Goal: Task Accomplishment & Management: Use online tool/utility

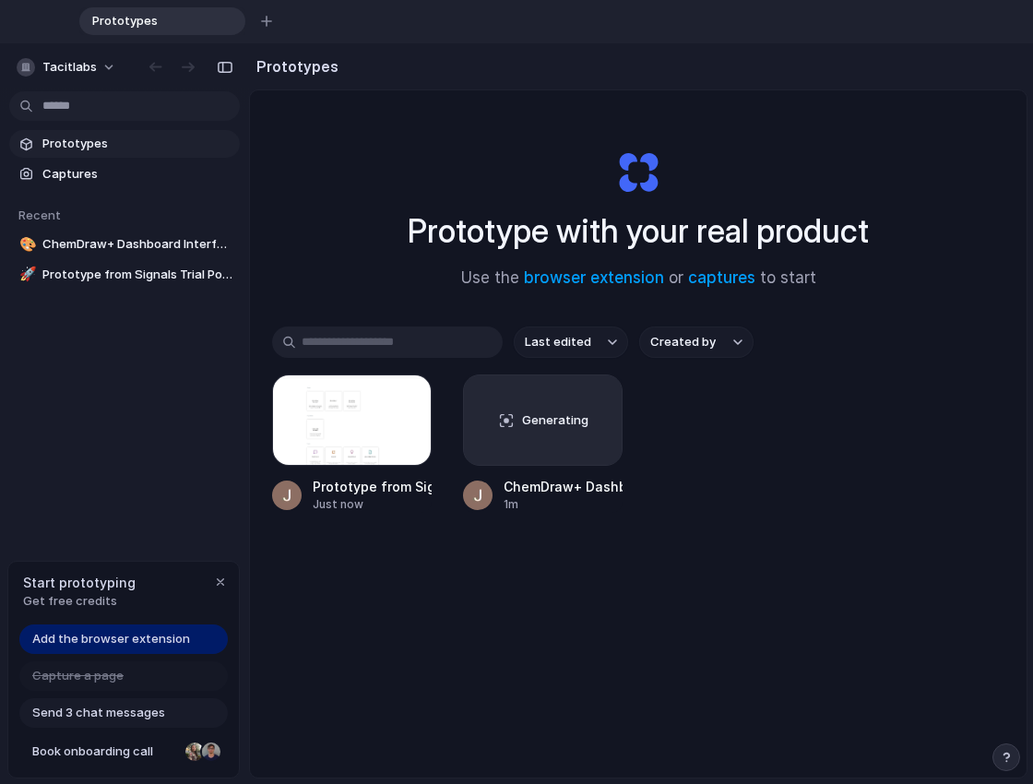
click at [112, 144] on span "Prototypes" at bounding box center [137, 144] width 190 height 18
click at [373, 441] on div at bounding box center [352, 419] width 160 height 91
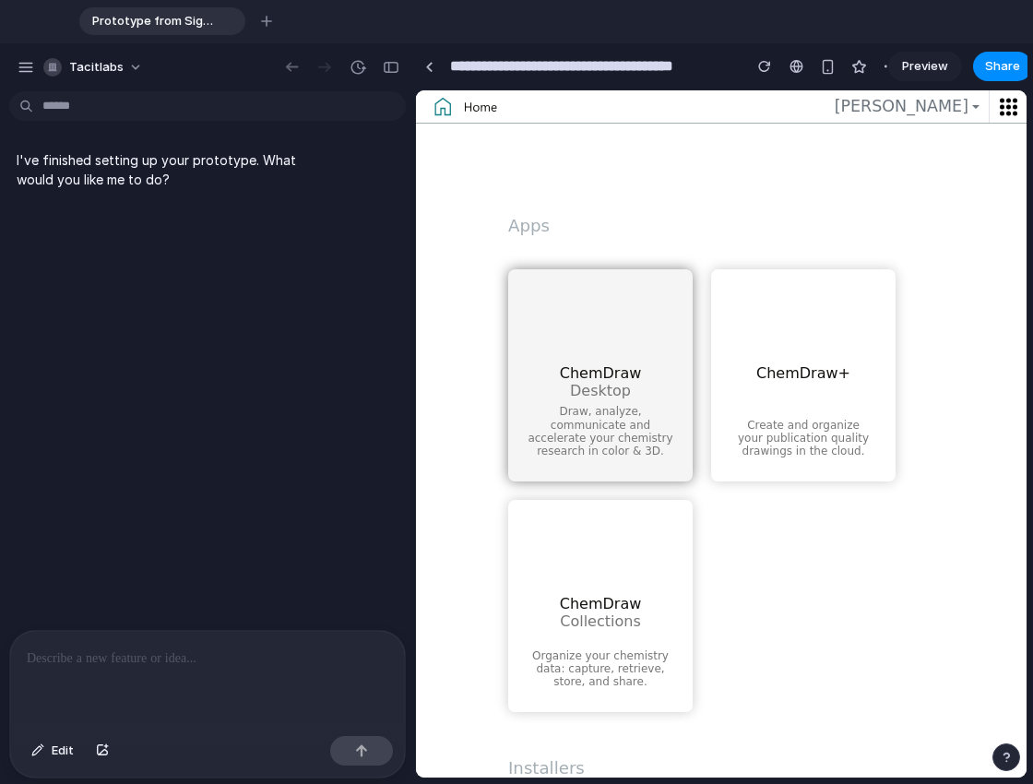
click at [601, 385] on span "Desktop" at bounding box center [600, 391] width 61 height 18
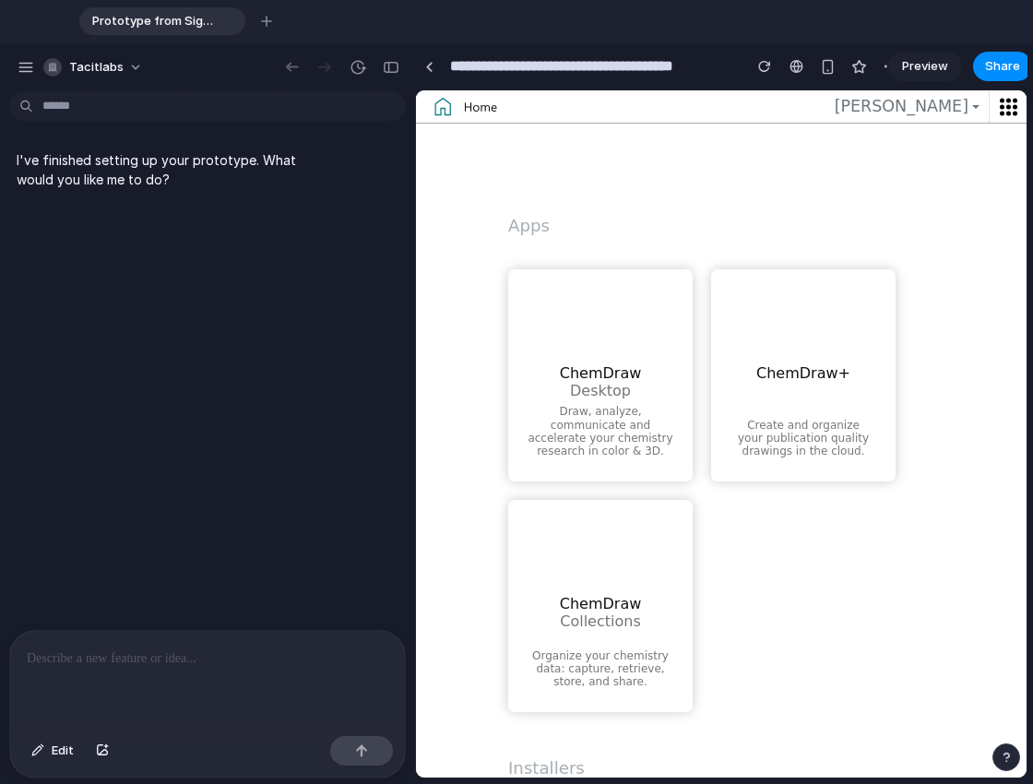
click at [145, 665] on p at bounding box center [207, 658] width 361 height 22
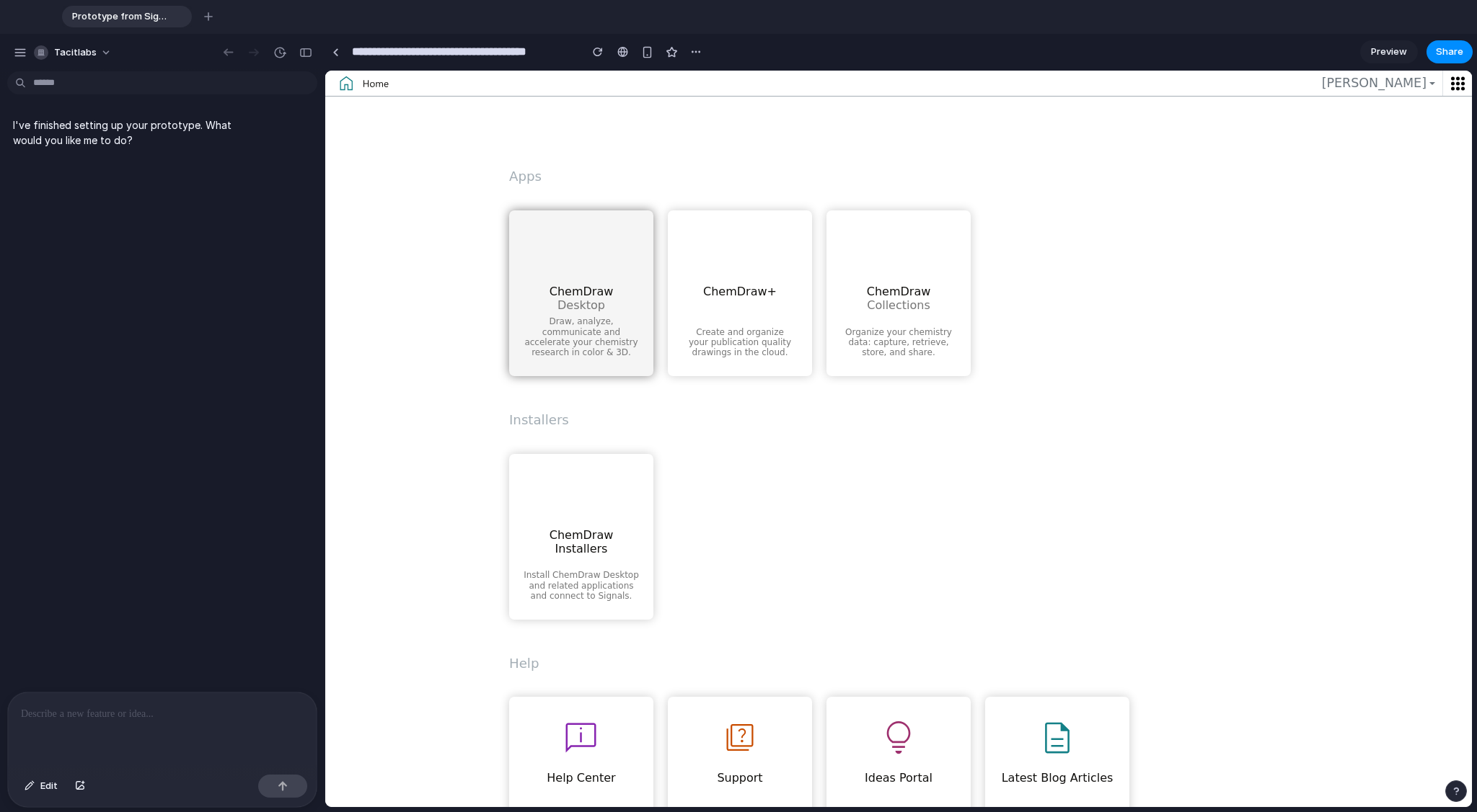
click at [594, 288] on span "ChemDraw Desktop" at bounding box center [582, 298] width 64 height 27
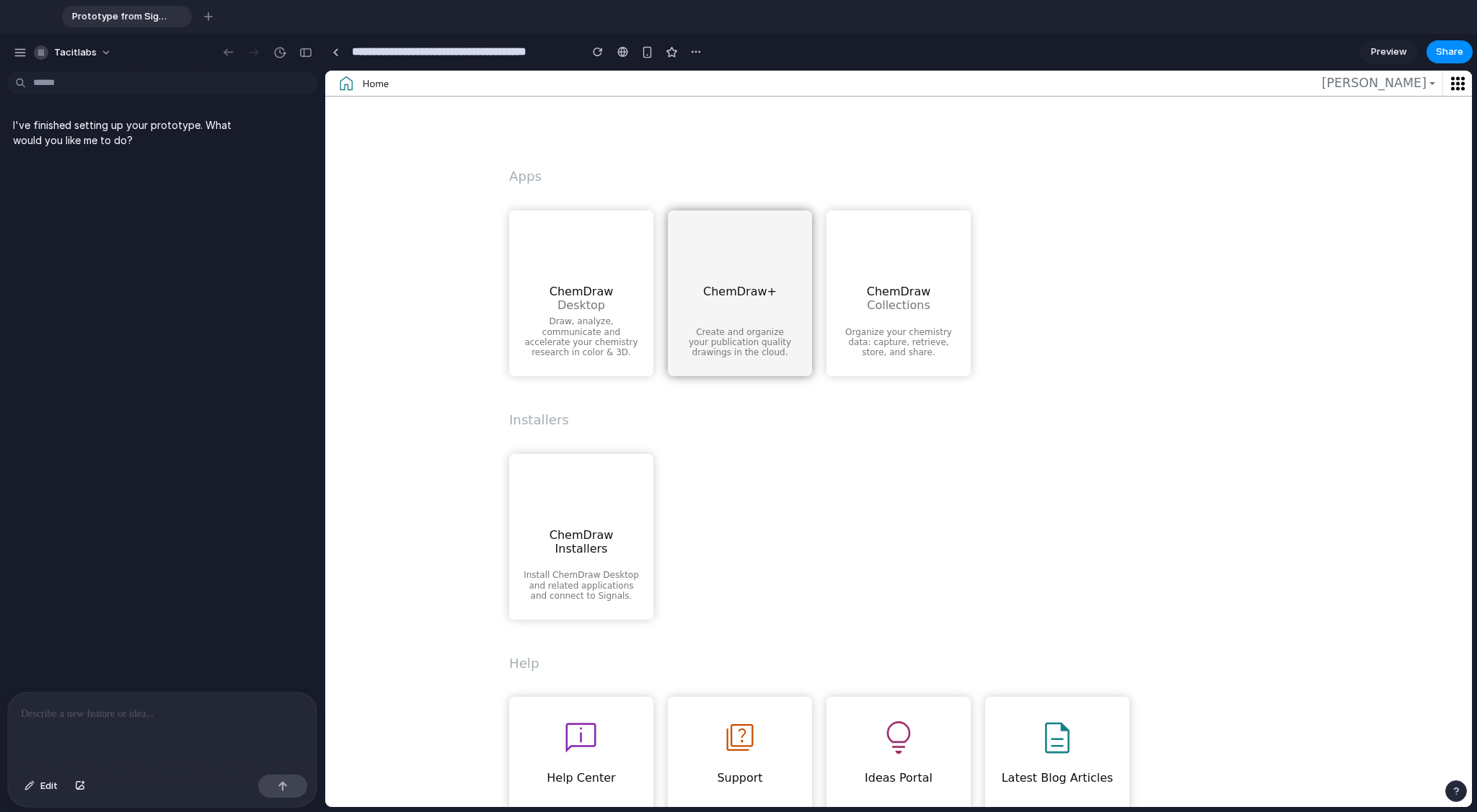
click at [784, 322] on div "ChemDraw+" at bounding box center [740, 277] width 126 height 98
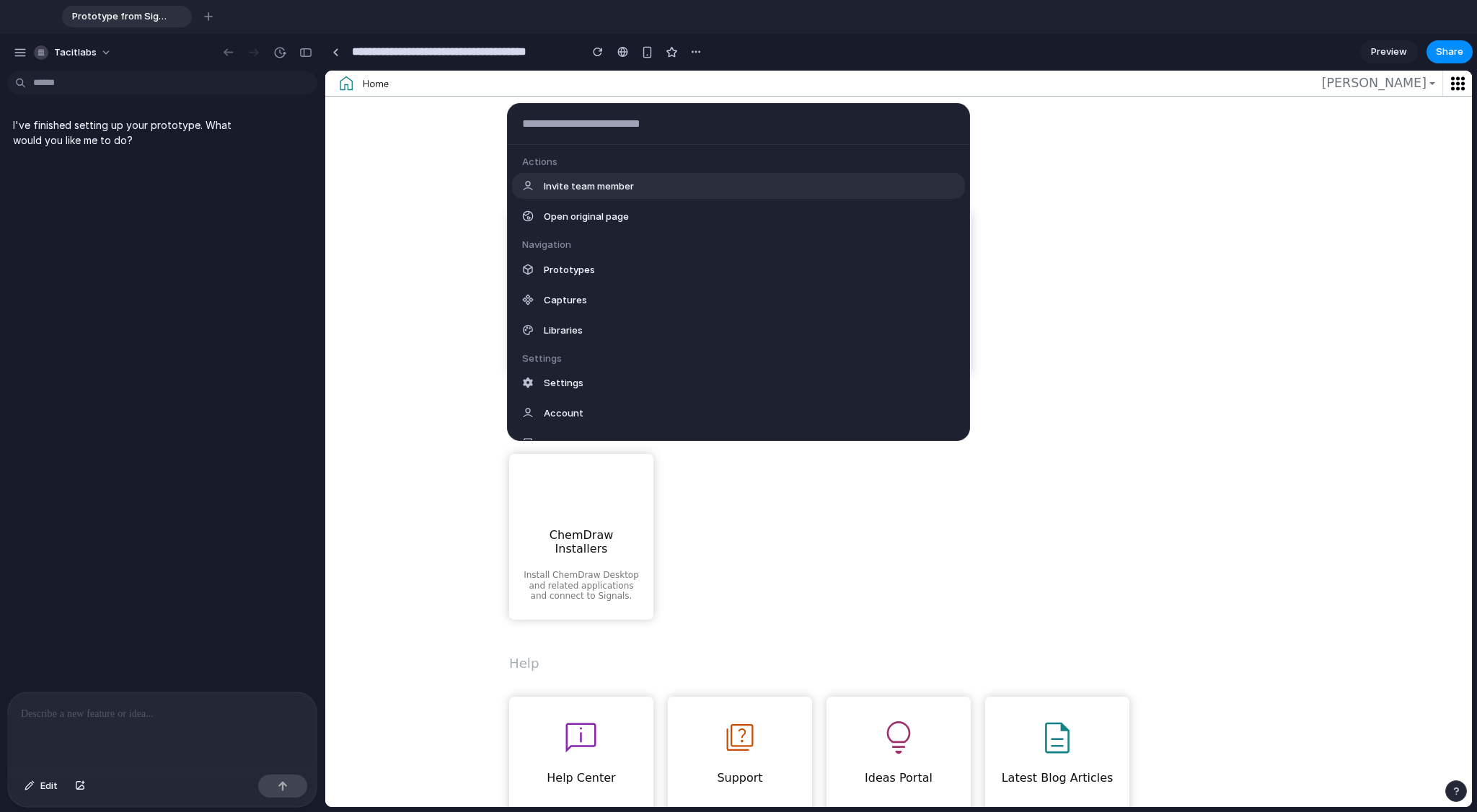
click at [75, 85] on body "**********" at bounding box center [738, 406] width 1477 height 812
click at [120, 612] on div "Actions Invite team member Open original page Navigation Prototypes Captures Li…" at bounding box center [738, 406] width 1477 height 812
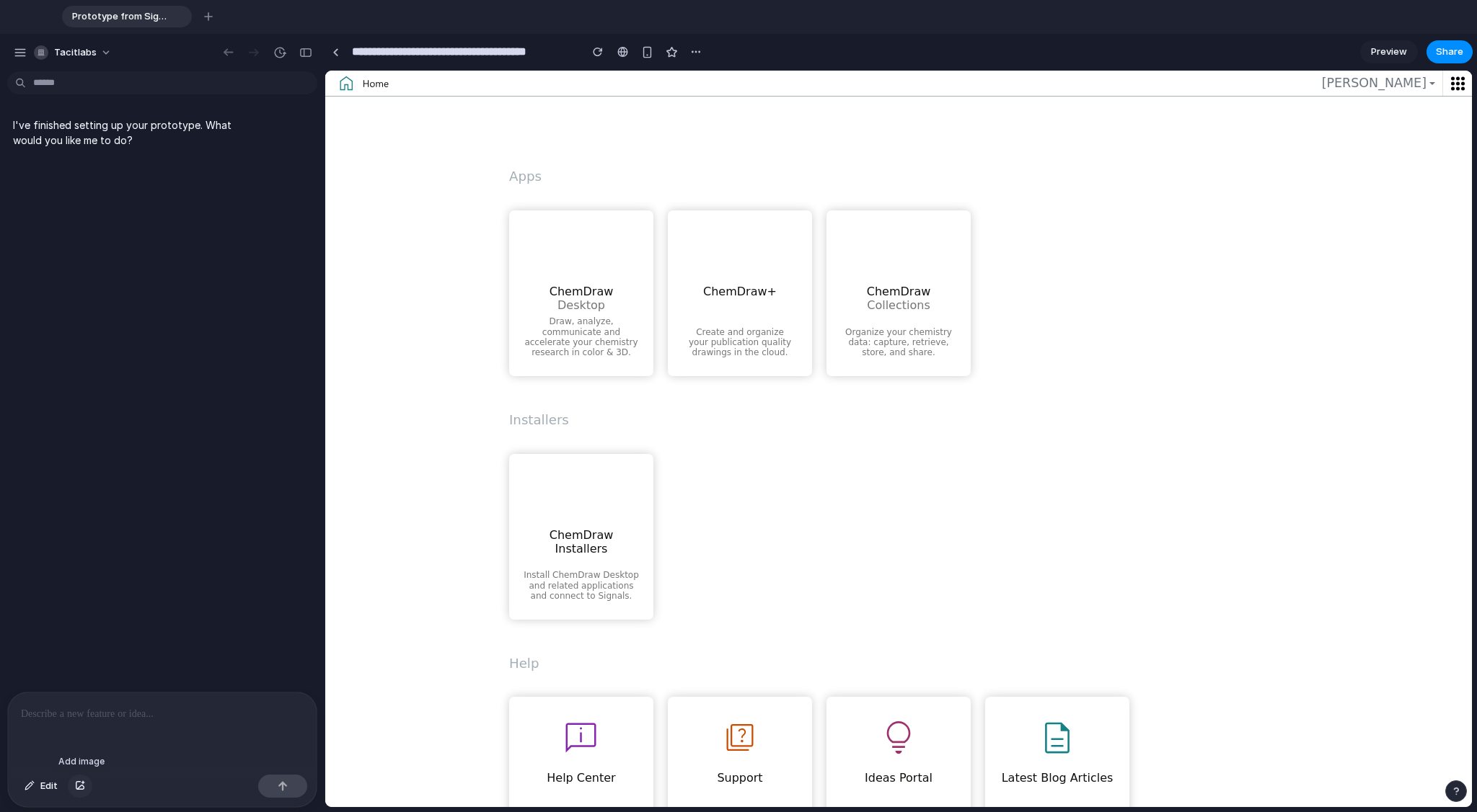
click at [84, 612] on div "button" at bounding box center [80, 786] width 10 height 9
click at [224, 48] on div "button" at bounding box center [228, 52] width 14 height 13
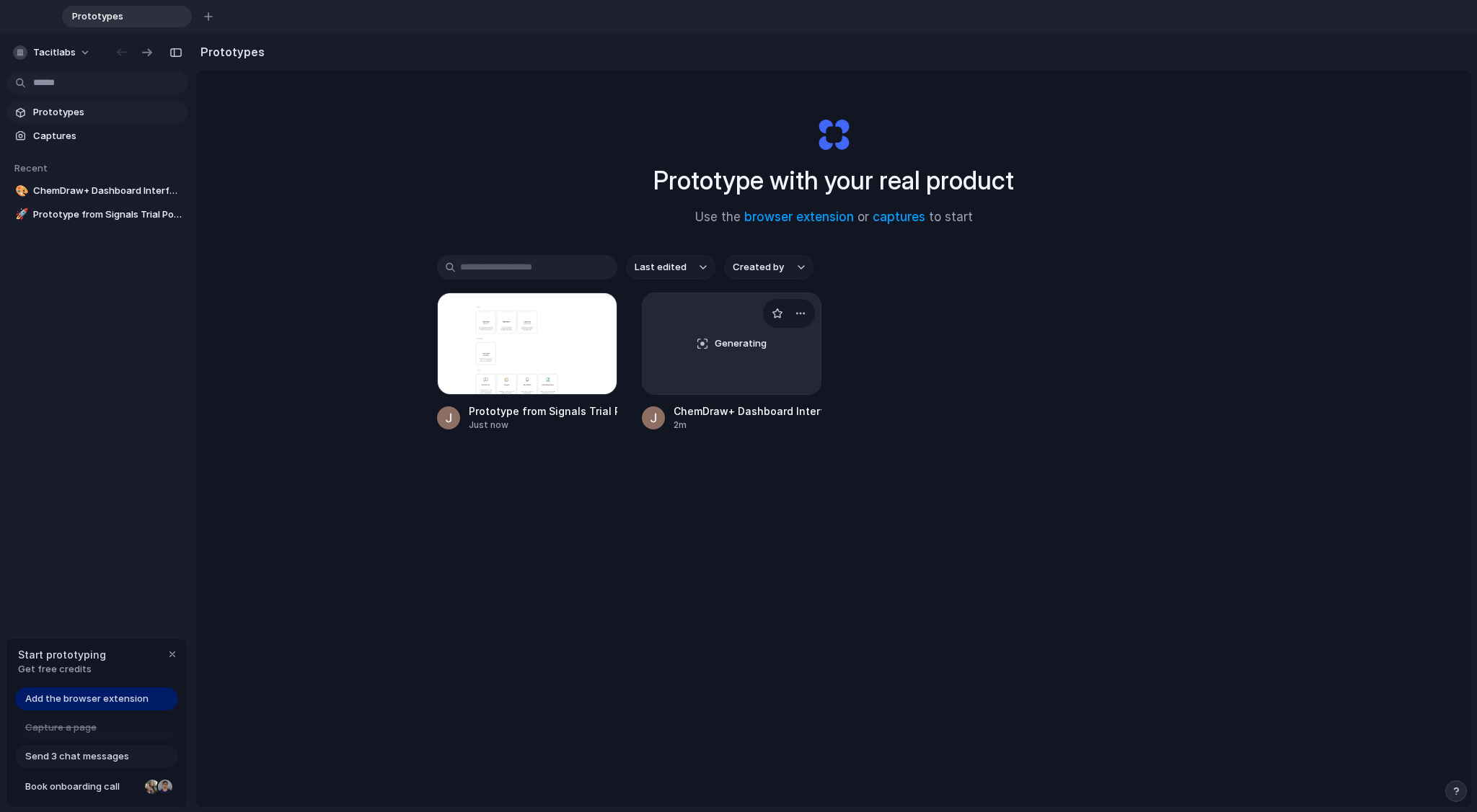
click at [756, 353] on div "Generating" at bounding box center [732, 343] width 179 height 101
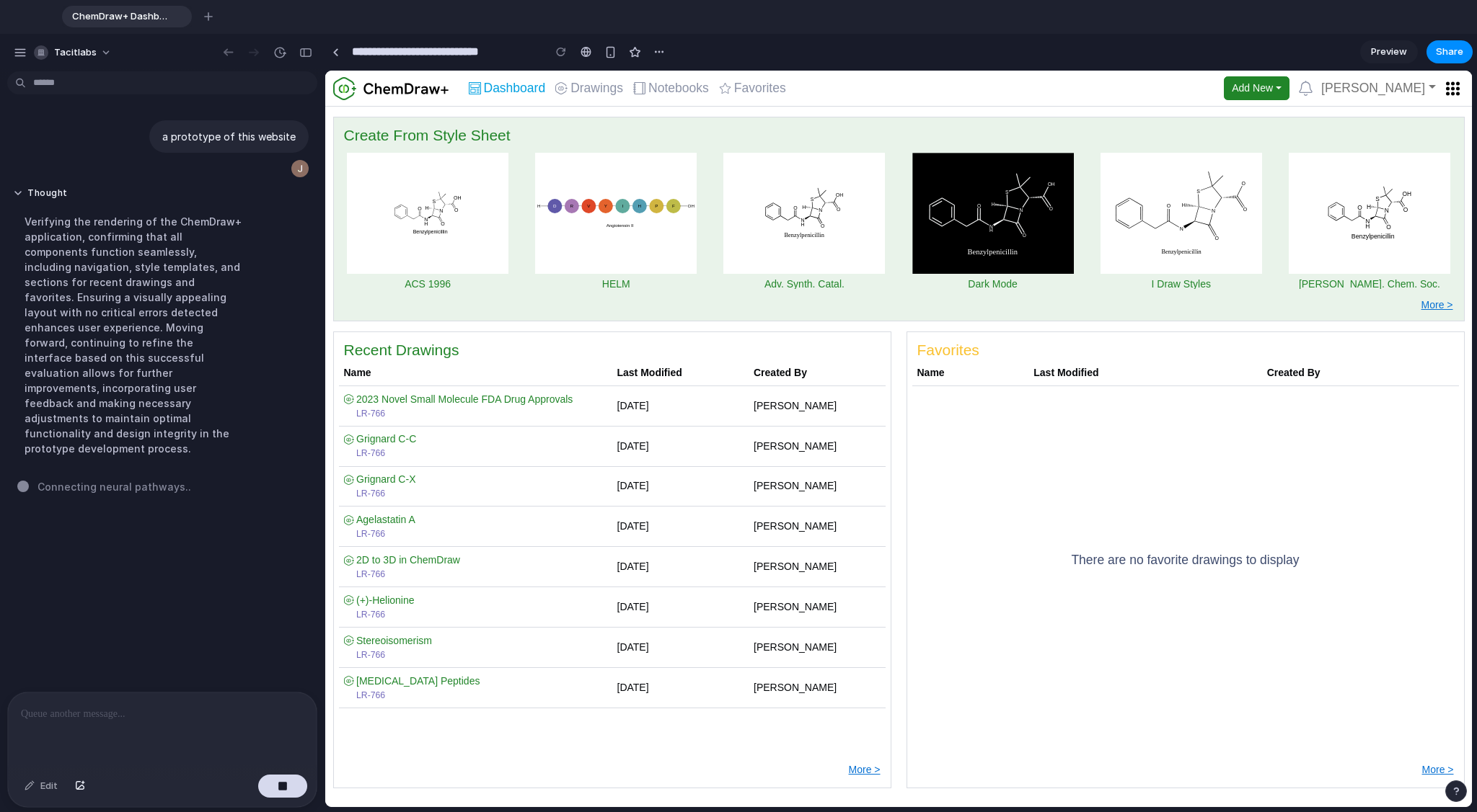
click at [807, 612] on button "button" at bounding box center [1456, 792] width 22 height 22
click at [182, 607] on div "a prototype of this website Thought Verifying the rendering of the ChemDraw+ ap…" at bounding box center [158, 385] width 316 height 615
click at [16, 48] on div "button" at bounding box center [20, 52] width 13 height 13
click at [227, 608] on div "a prototype of this website Thought Confirming the seamless functionality of th…" at bounding box center [158, 385] width 316 height 615
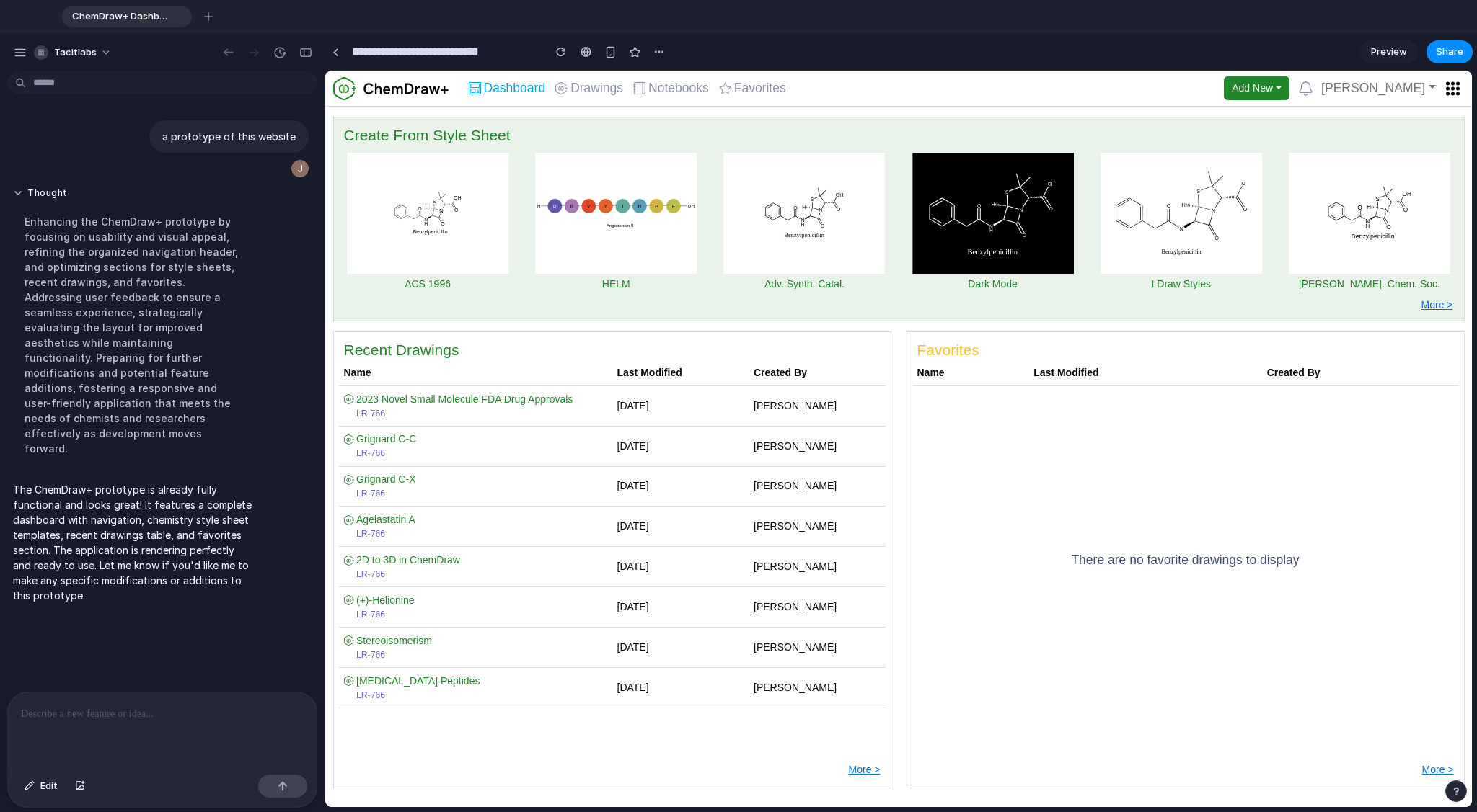
click at [148, 612] on p at bounding box center [162, 714] width 282 height 17
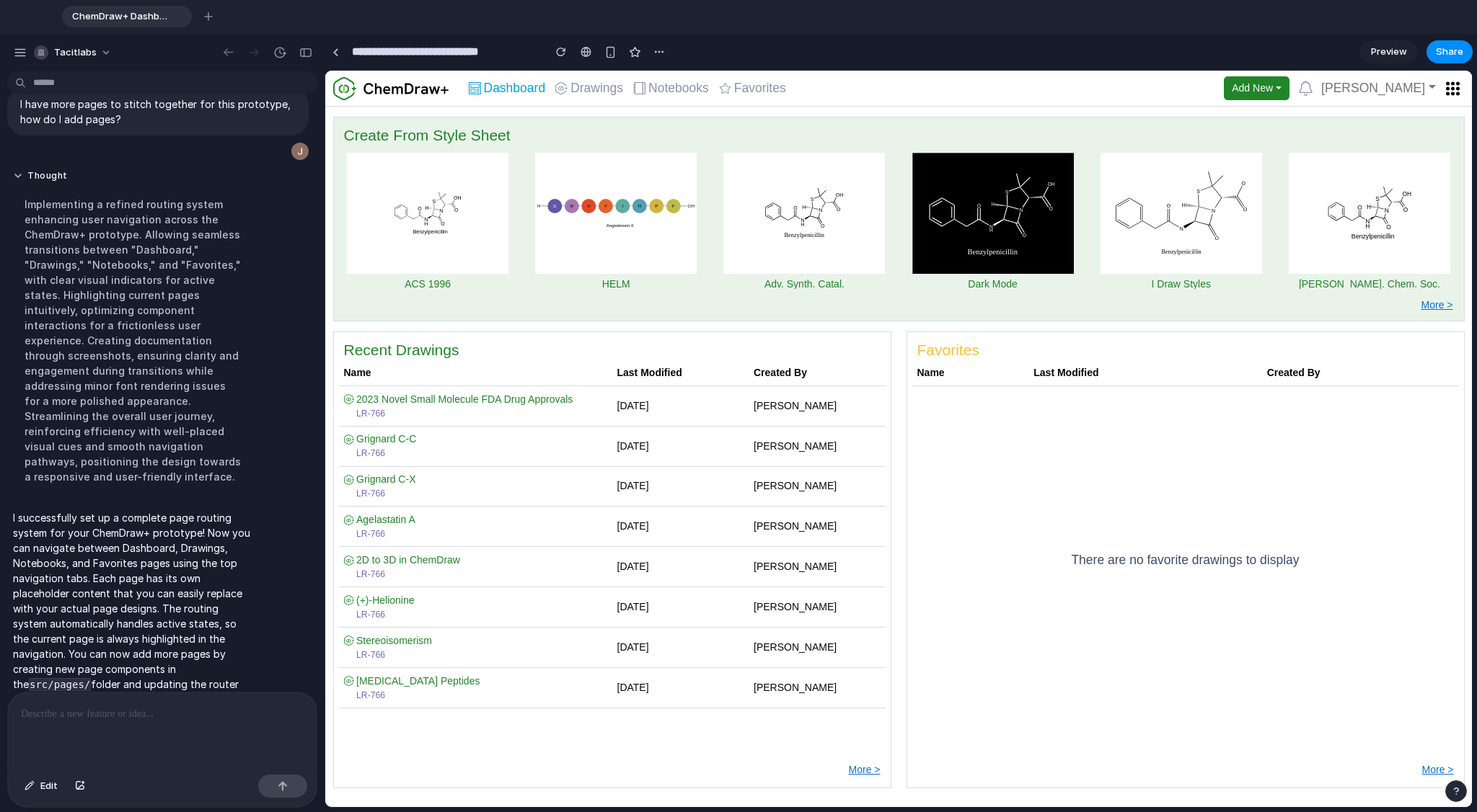
drag, startPoint x: 69, startPoint y: 517, endPoint x: 260, endPoint y: 665, distance: 241.6
click at [260, 612] on div "I successfully set up a complete page routing system for your ChemDraw+ prototy…" at bounding box center [157, 609] width 301 height 215
click at [525, 568] on div "LR-766" at bounding box center [482, 574] width 251 height 13
click at [588, 88] on span "Drawings" at bounding box center [596, 88] width 52 height 13
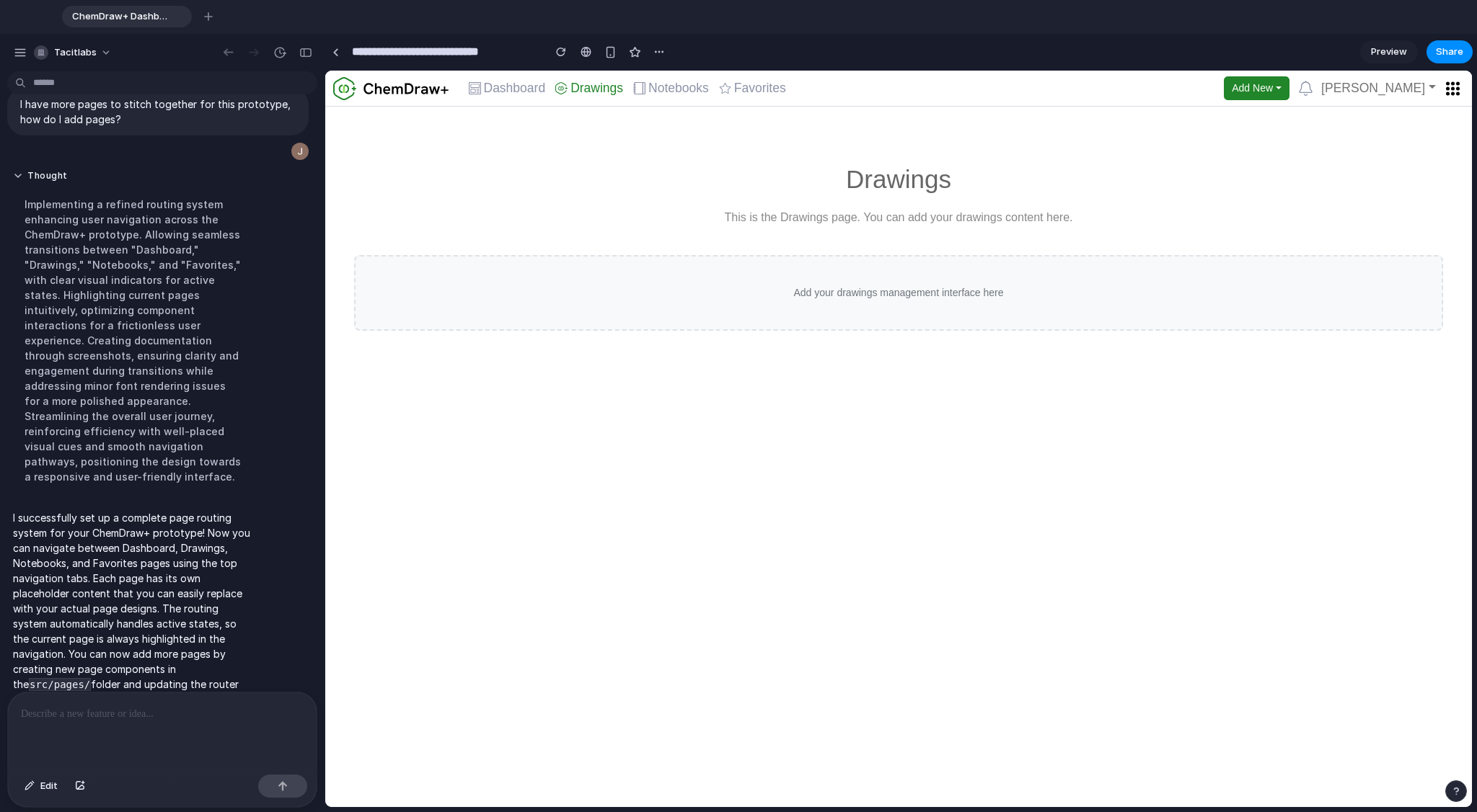
click at [807, 299] on p "Add your drawings management interface here" at bounding box center [898, 292] width 1028 height 15
click at [679, 89] on span "Notebooks" at bounding box center [678, 88] width 60 height 13
click at [760, 88] on span "Favorites" at bounding box center [760, 88] width 52 height 13
click at [500, 82] on span "Dashboard" at bounding box center [514, 88] width 62 height 13
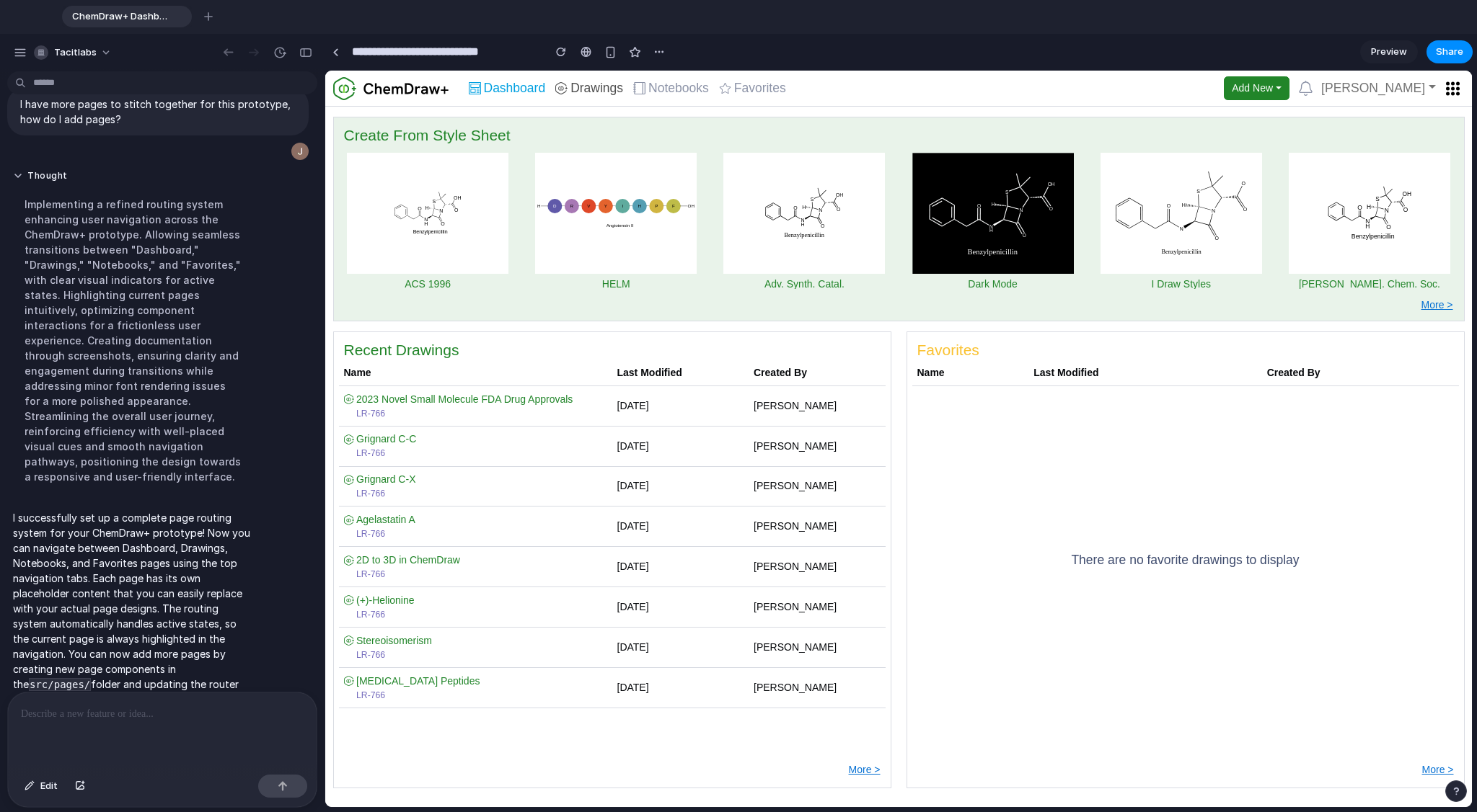
click at [607, 89] on span "Drawings" at bounding box center [596, 88] width 52 height 13
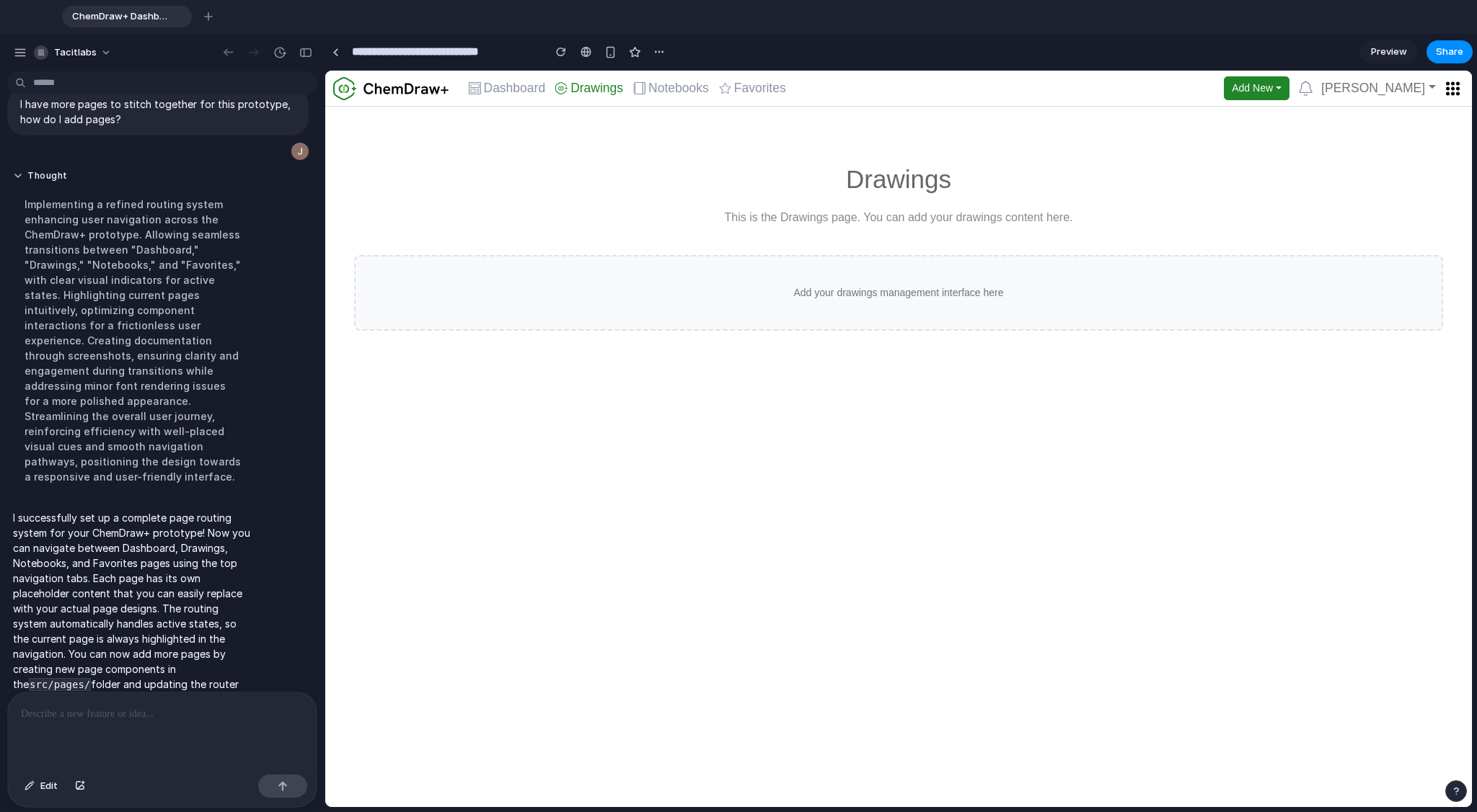
click at [133, 612] on div at bounding box center [162, 731] width 309 height 77
click at [84, 612] on div "button" at bounding box center [80, 786] width 10 height 9
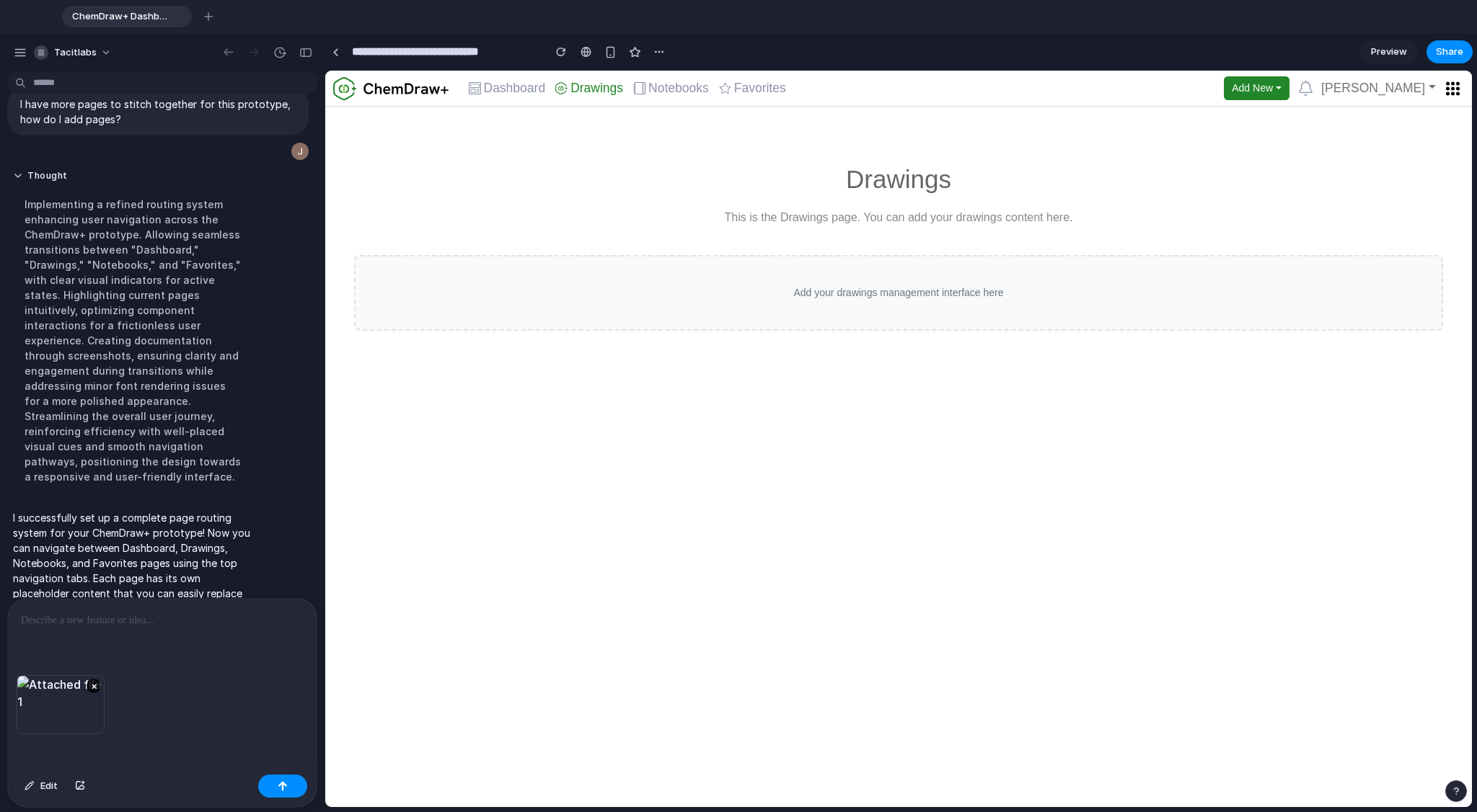
click at [120, 612] on div at bounding box center [162, 637] width 309 height 77
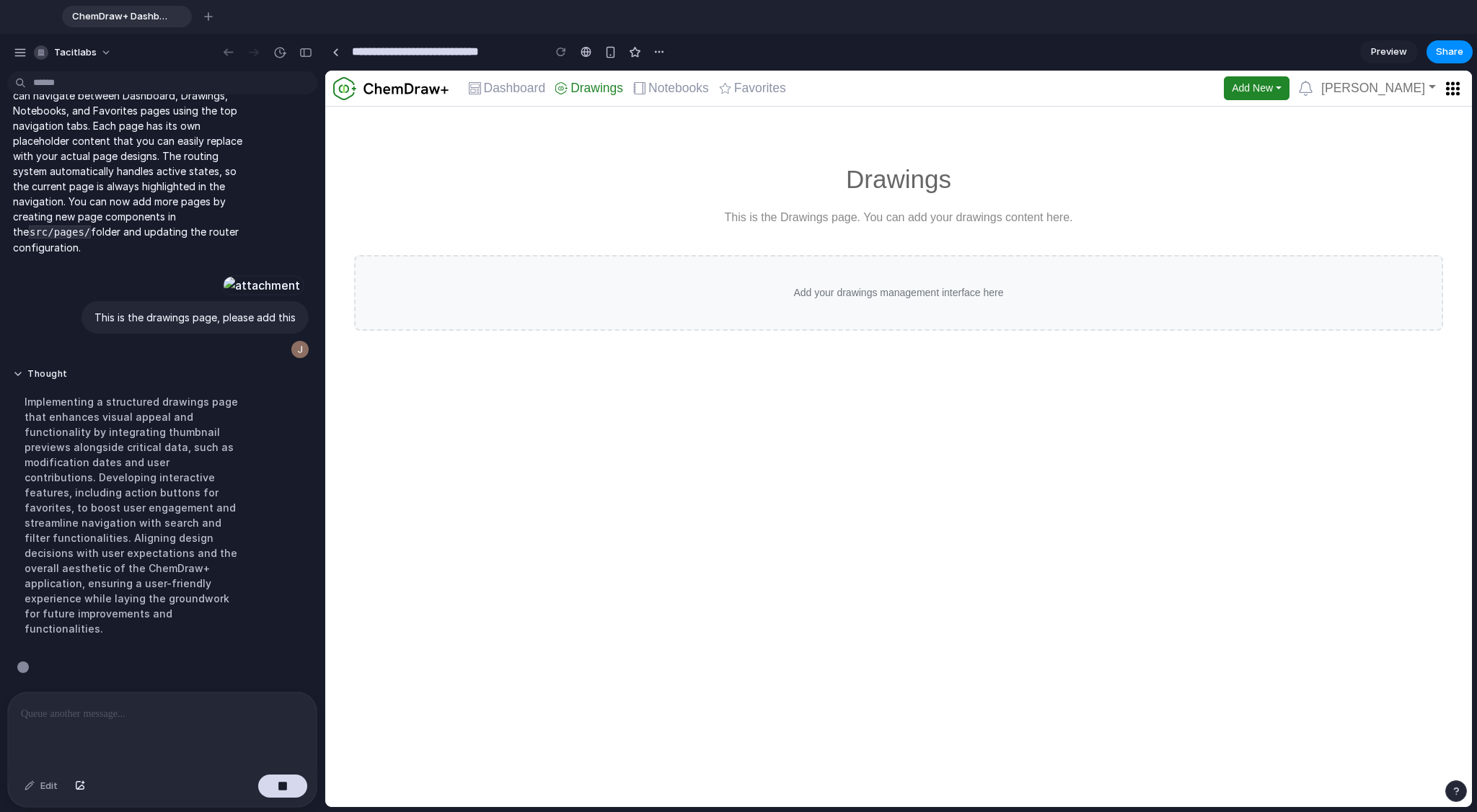
scroll to position [509, 0]
click at [515, 93] on span "Dashboard" at bounding box center [514, 88] width 62 height 13
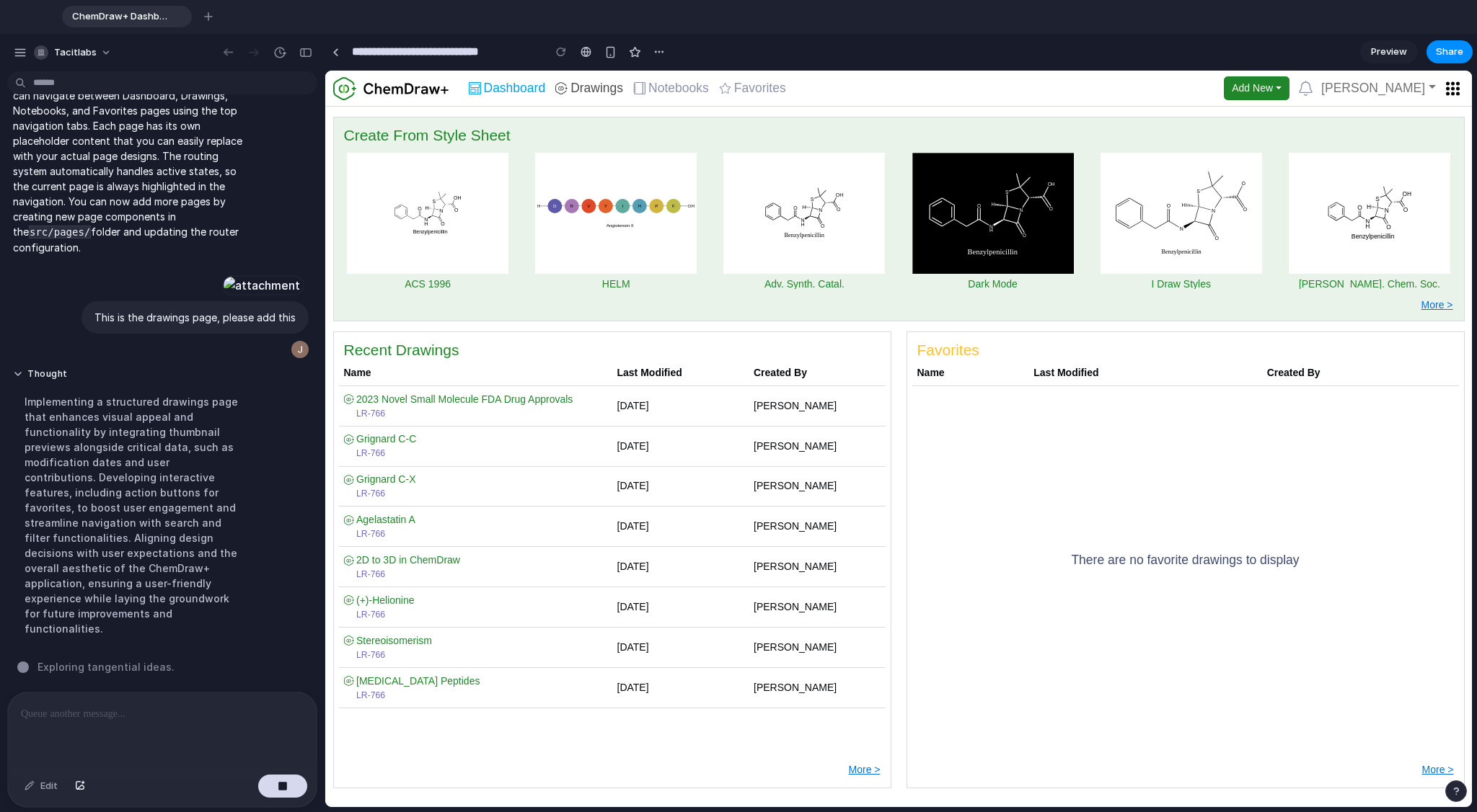
click at [598, 89] on span "Drawings" at bounding box center [596, 88] width 52 height 13
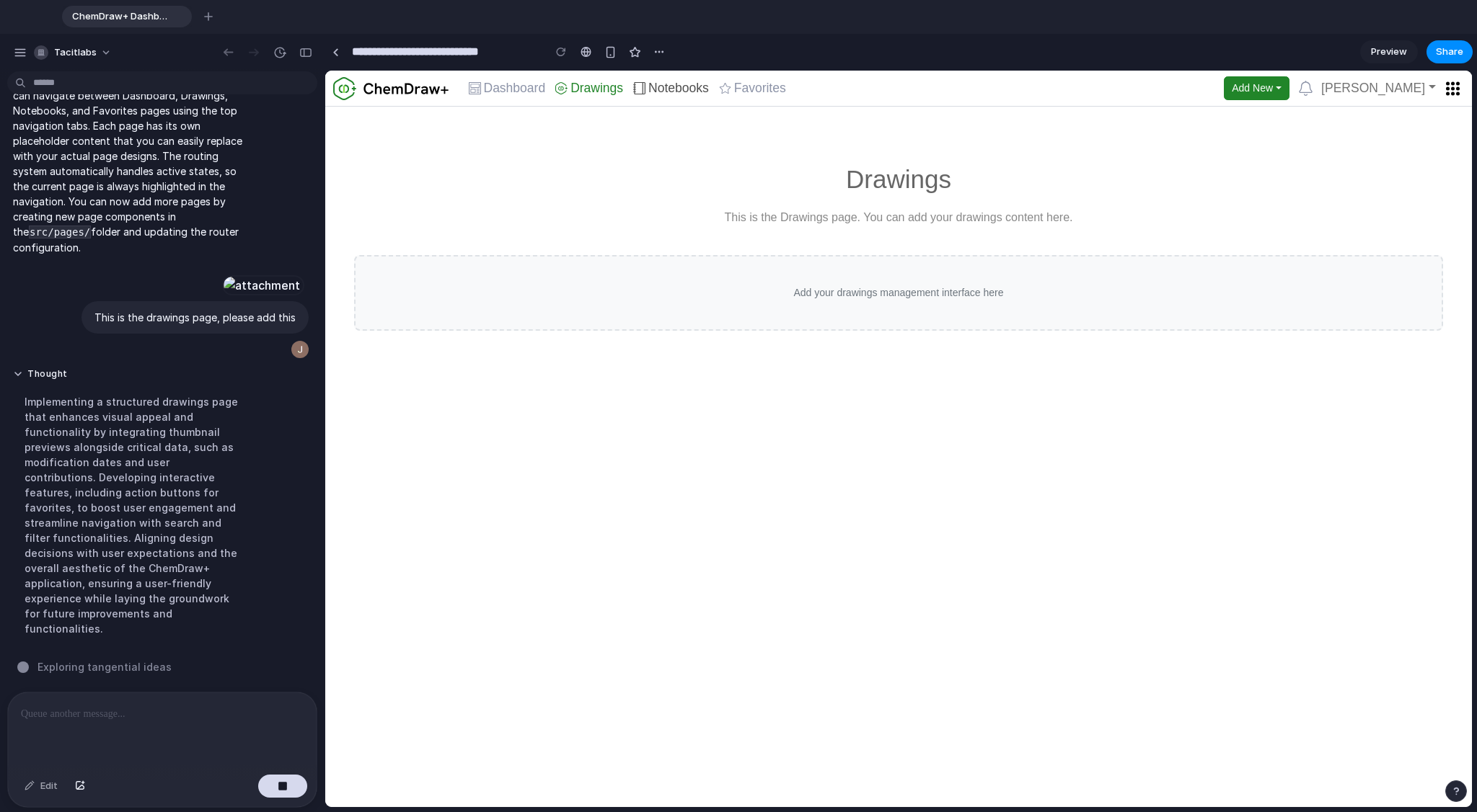
click at [675, 88] on span "Notebooks" at bounding box center [678, 88] width 60 height 13
click at [761, 90] on span "Favorites" at bounding box center [760, 88] width 52 height 13
click at [500, 89] on span "Dashboard" at bounding box center [514, 88] width 62 height 13
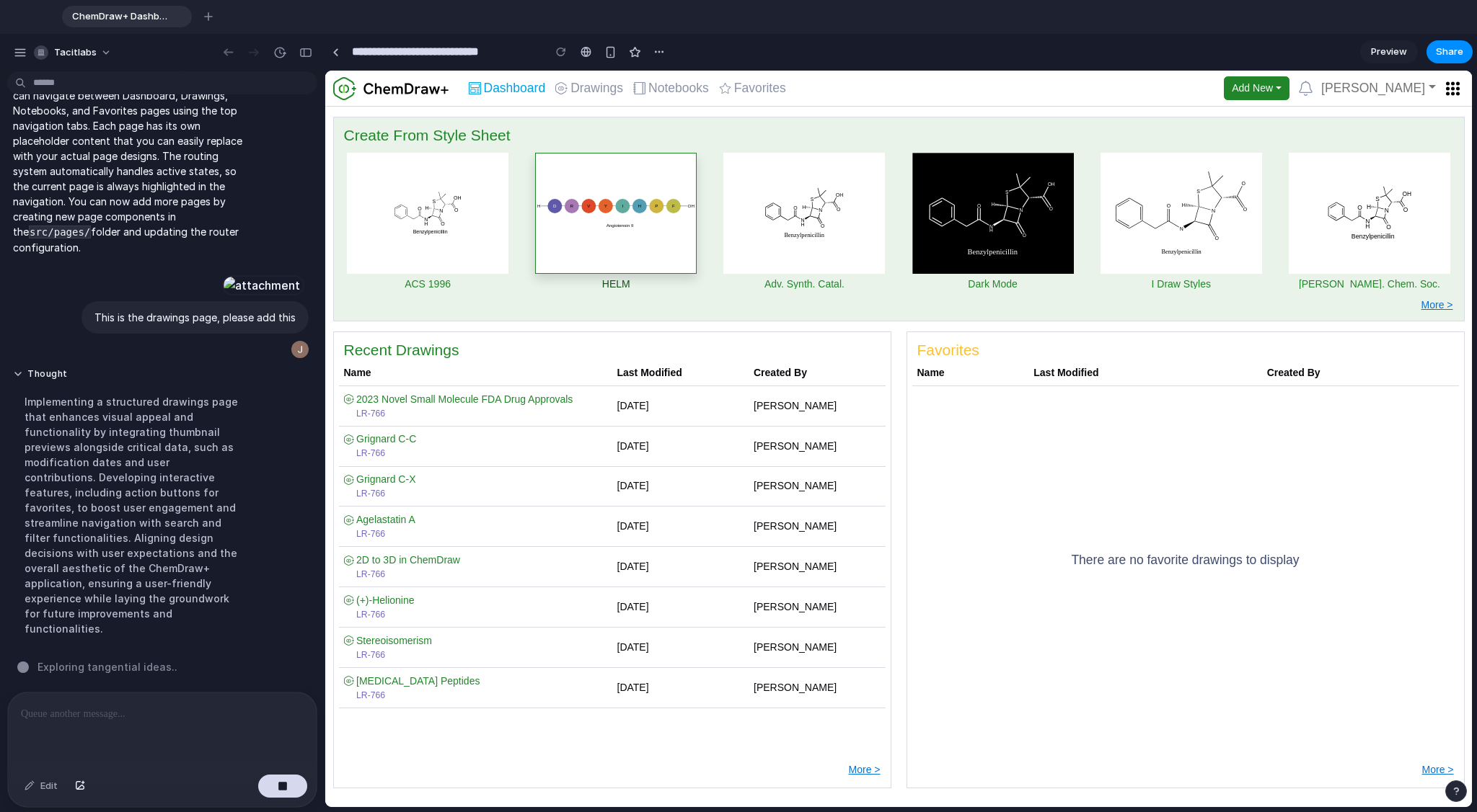
click at [617, 227] on div "button" at bounding box center [615, 213] width 162 height 121
click at [575, 93] on span "Drawings" at bounding box center [596, 88] width 52 height 13
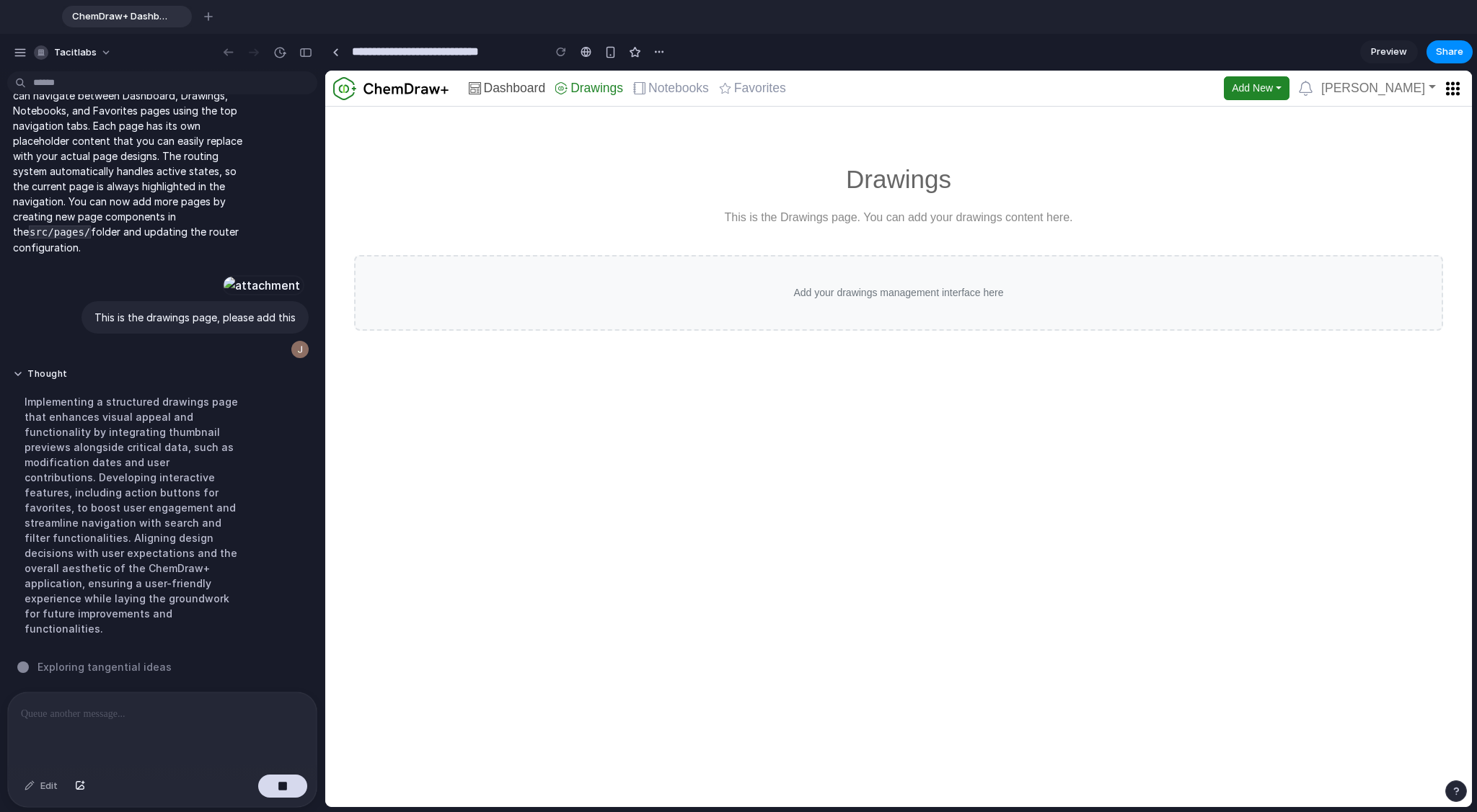
click at [497, 86] on span "Dashboard" at bounding box center [514, 88] width 62 height 13
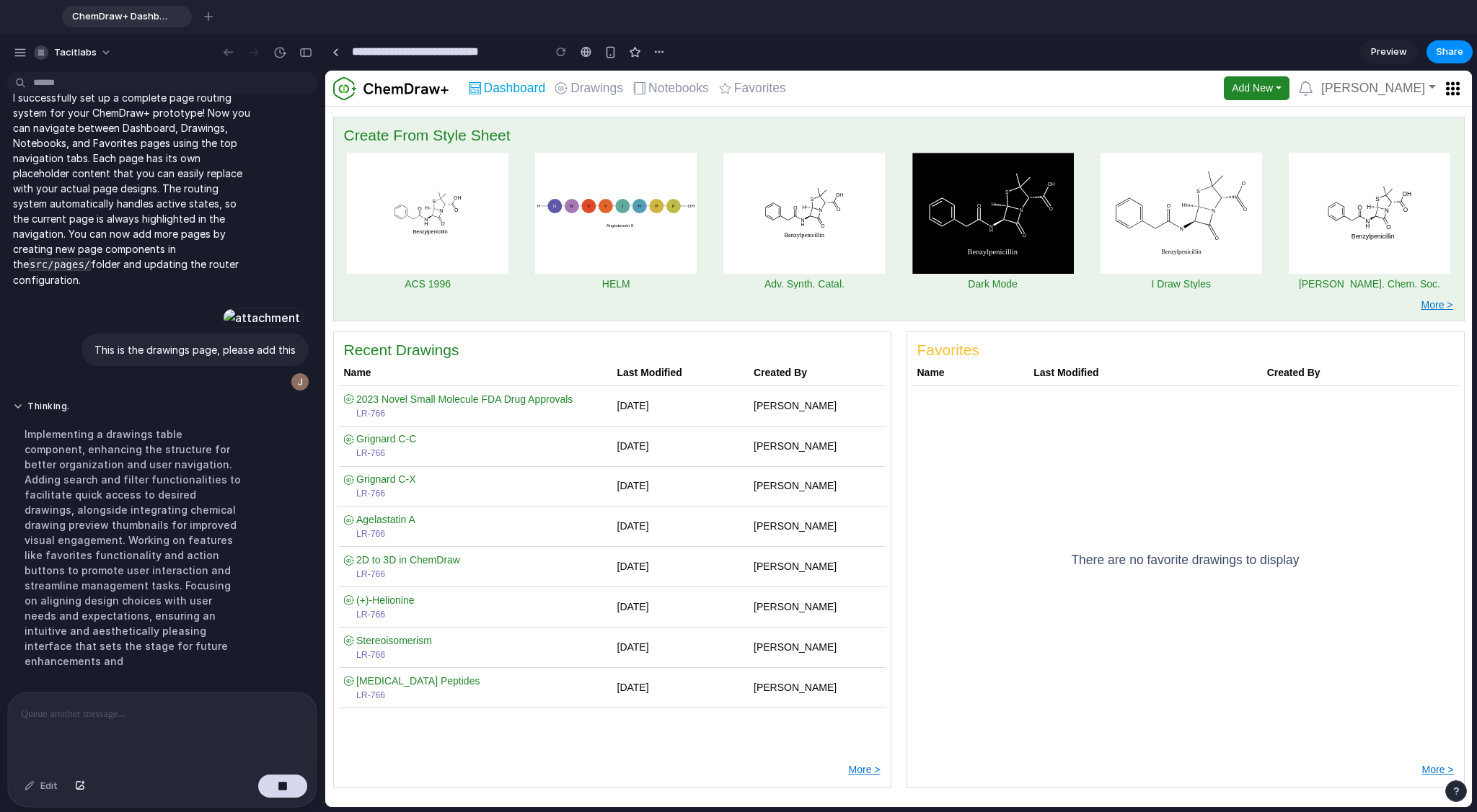
scroll to position [524, 0]
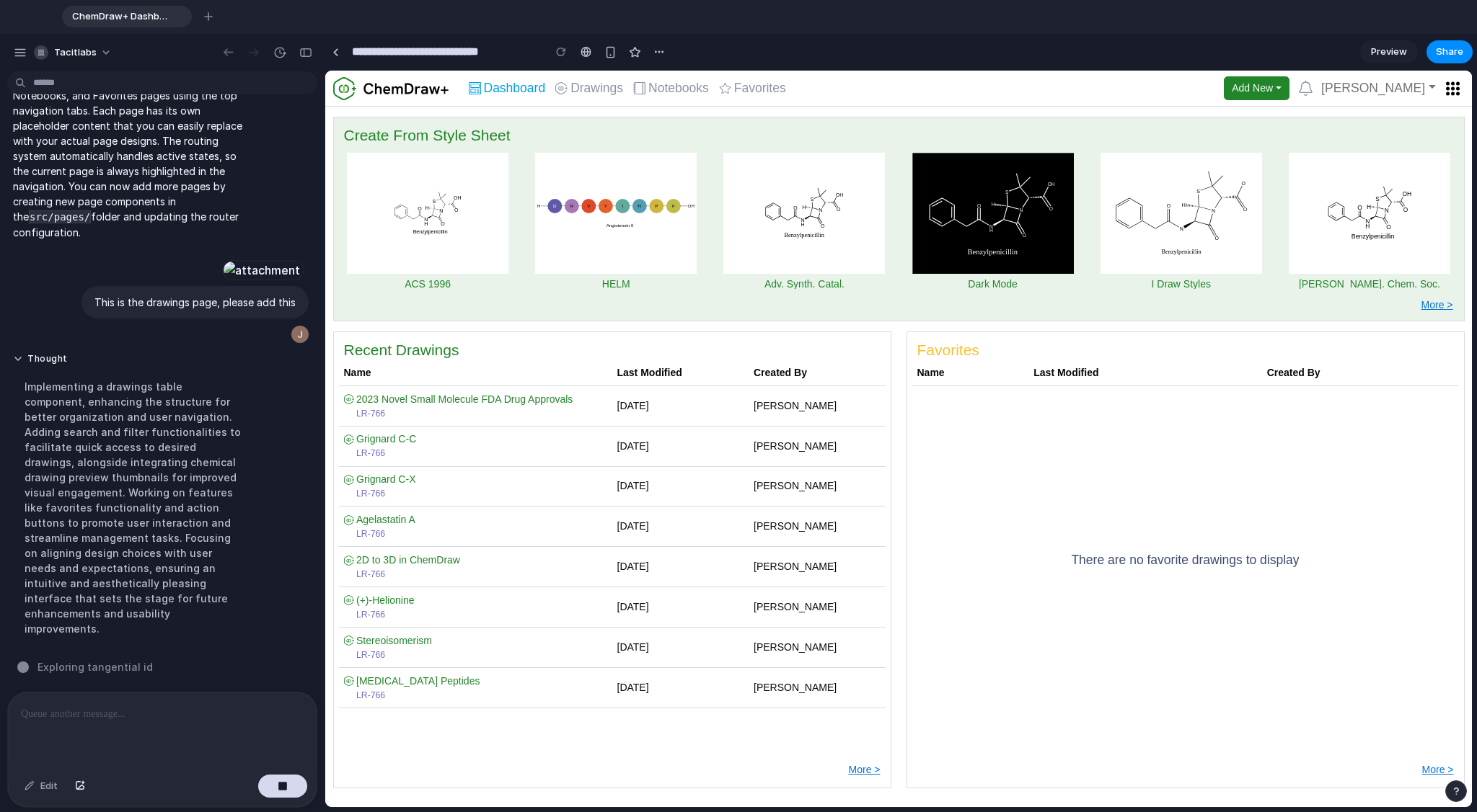
click at [137, 612] on p at bounding box center [162, 714] width 282 height 17
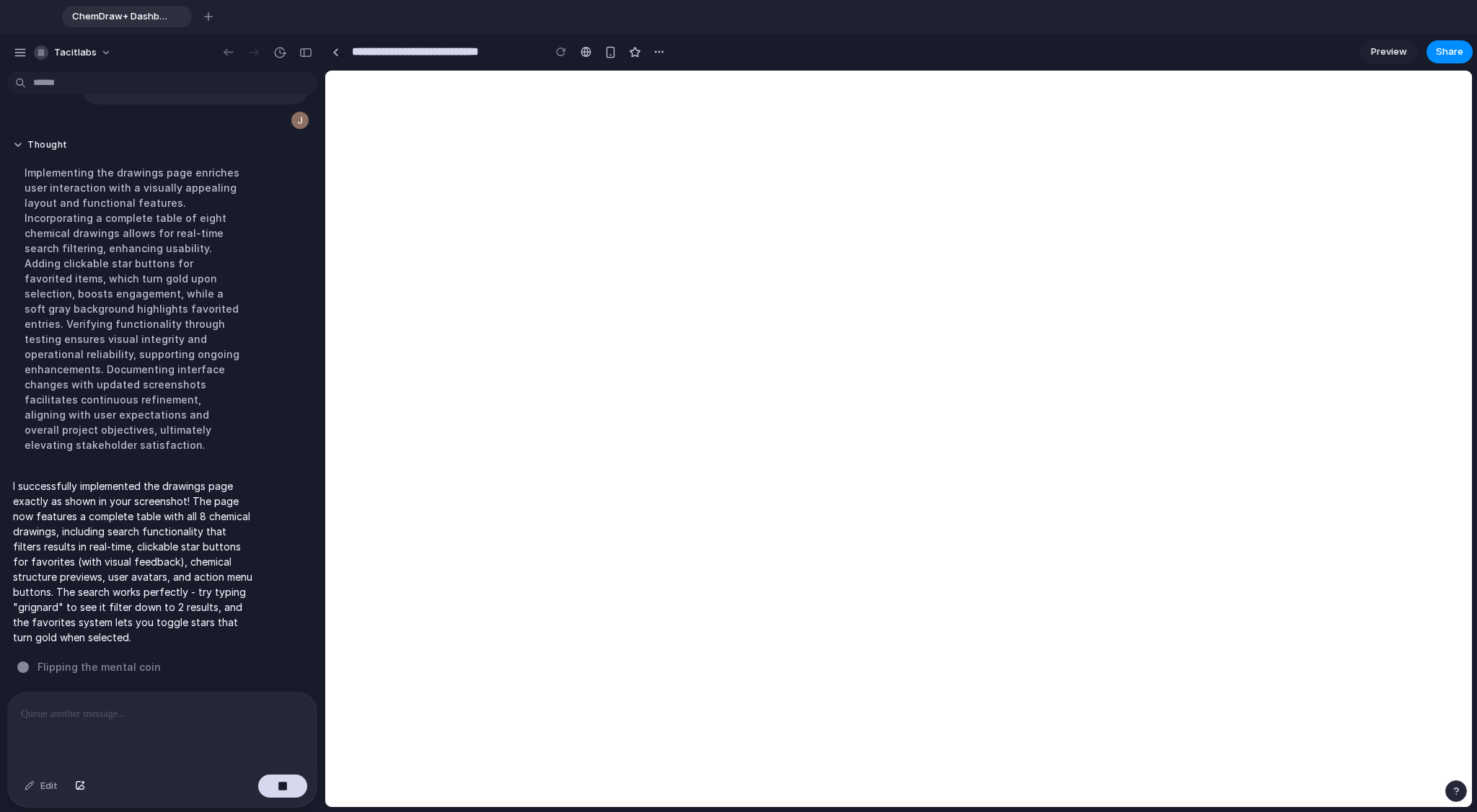
scroll to position [0, 0]
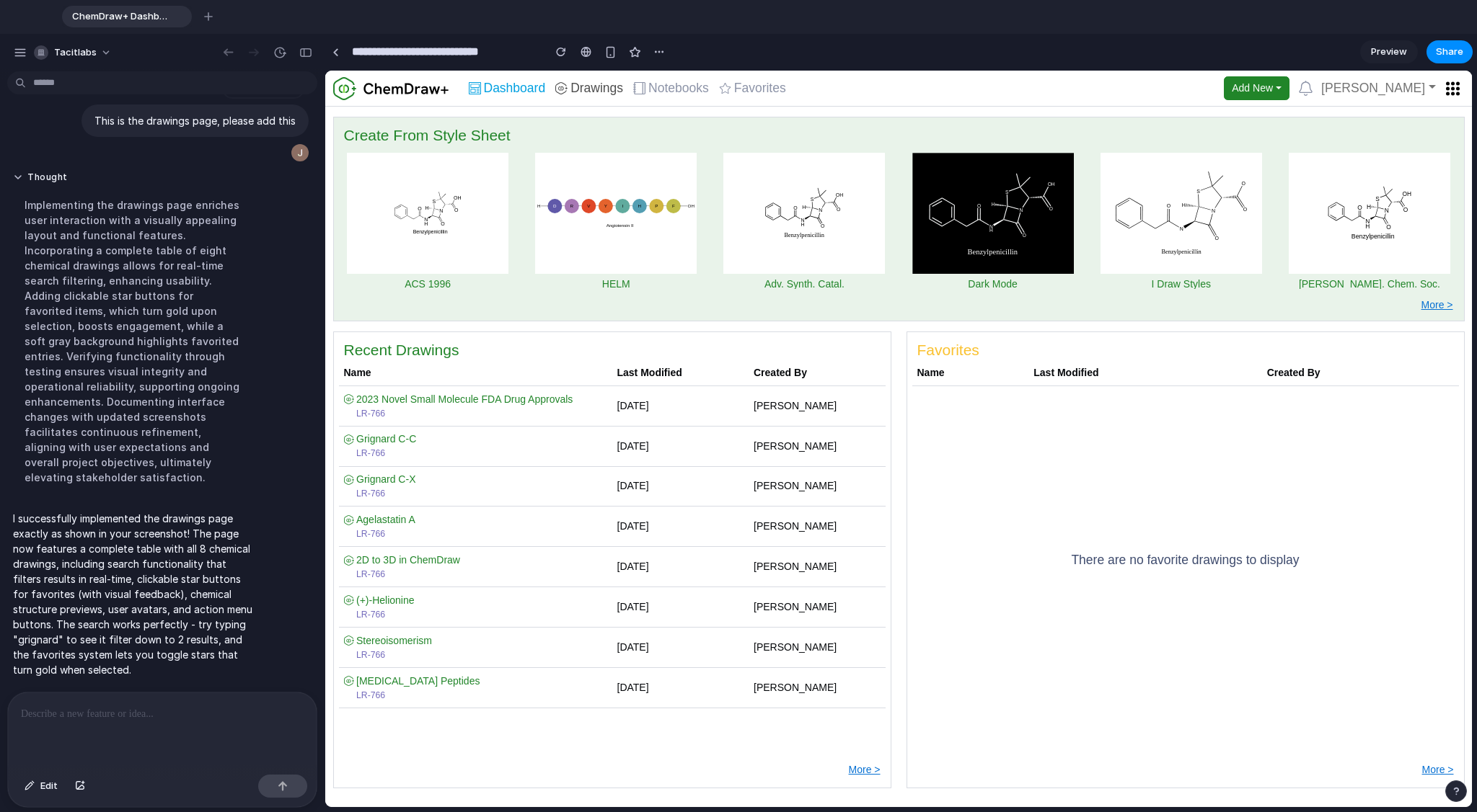
click at [600, 88] on span "Drawings" at bounding box center [596, 88] width 52 height 13
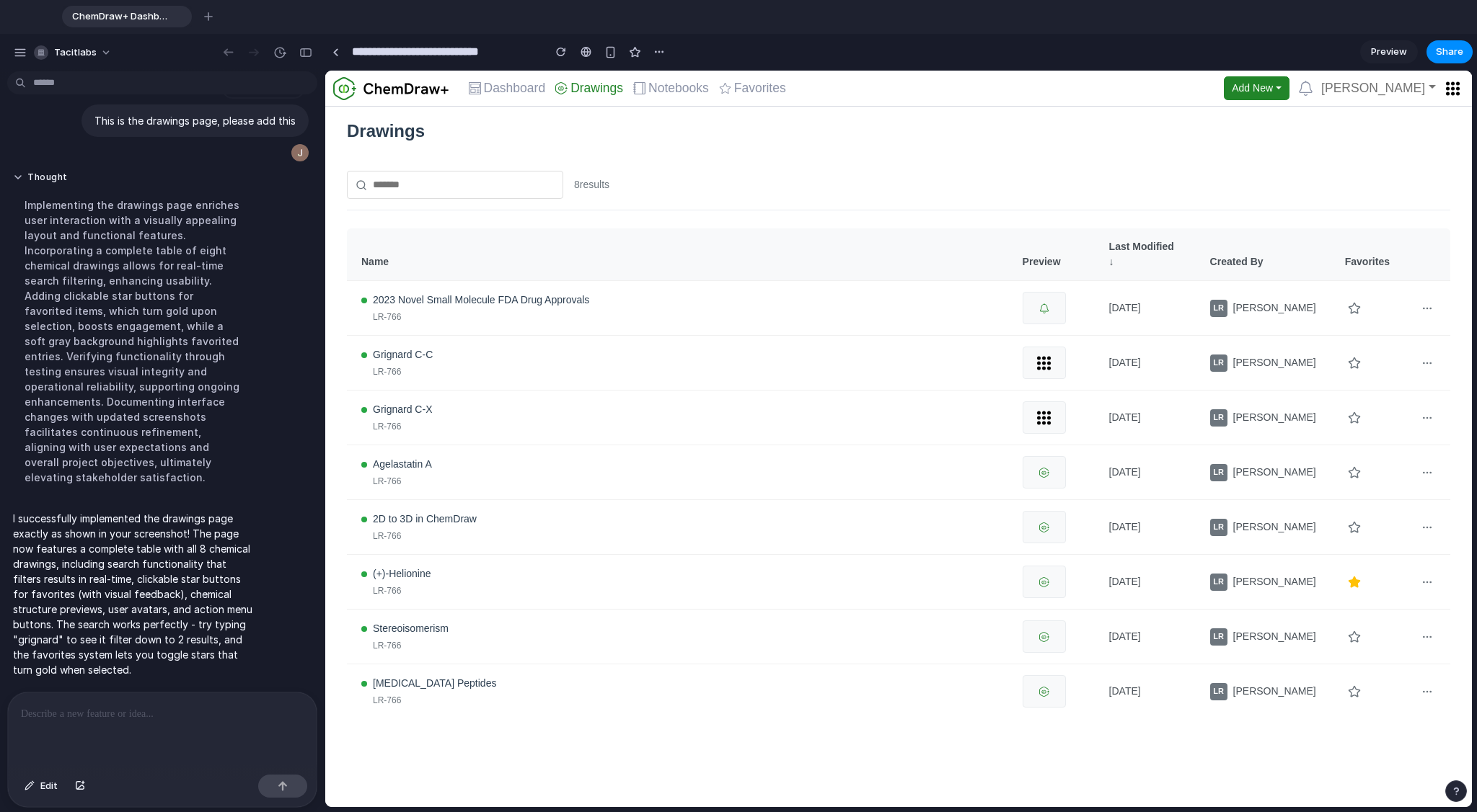
click at [181, 612] on p at bounding box center [162, 714] width 282 height 17
click at [45, 612] on span "Edit" at bounding box center [49, 786] width 17 height 14
click at [220, 612] on p "**********" at bounding box center [162, 714] width 282 height 17
click at [284, 612] on div "button" at bounding box center [282, 786] width 10 height 10
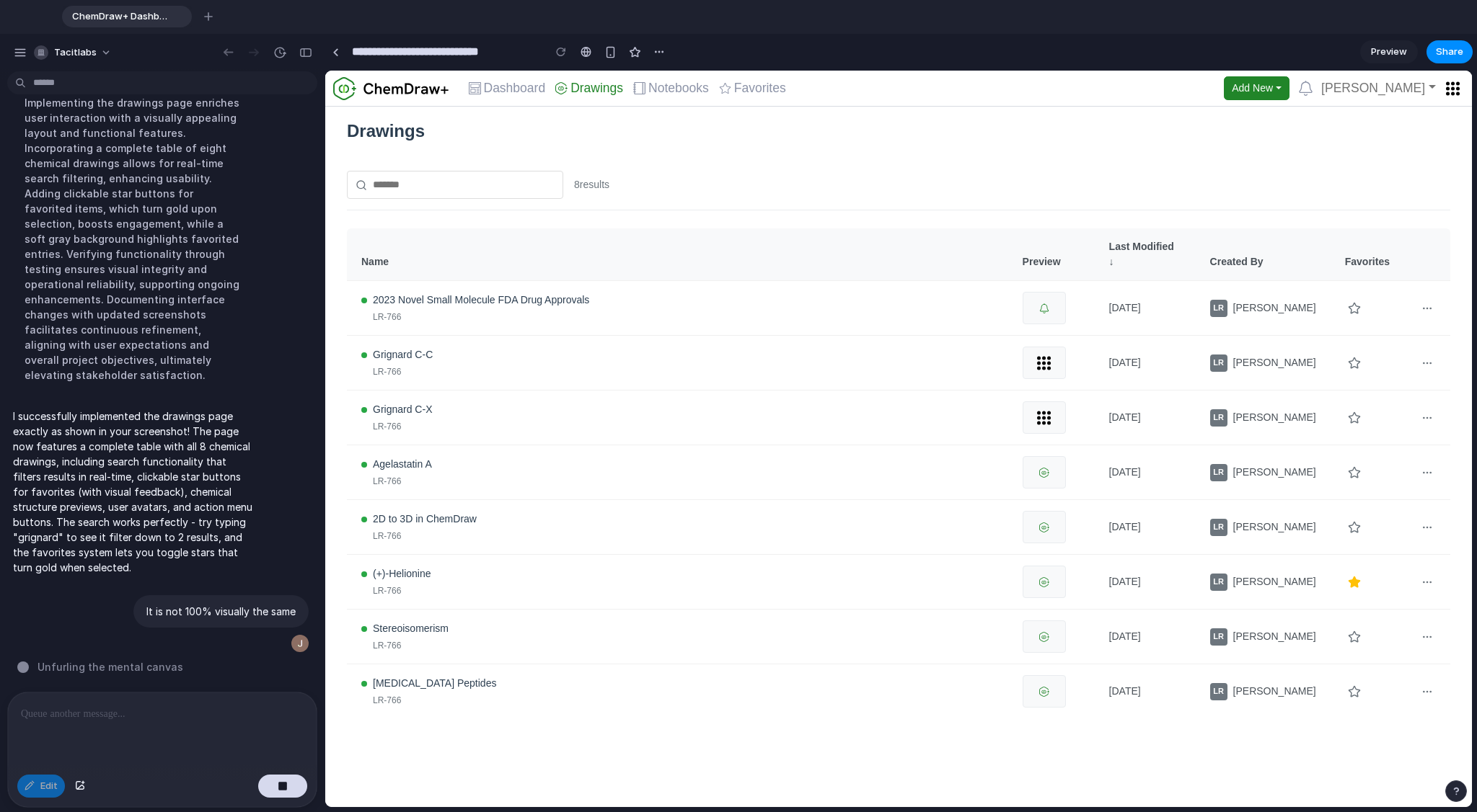
click at [113, 449] on p "I successfully implemented the drawings page exactly as shown in your screensho…" at bounding box center [134, 492] width 241 height 166
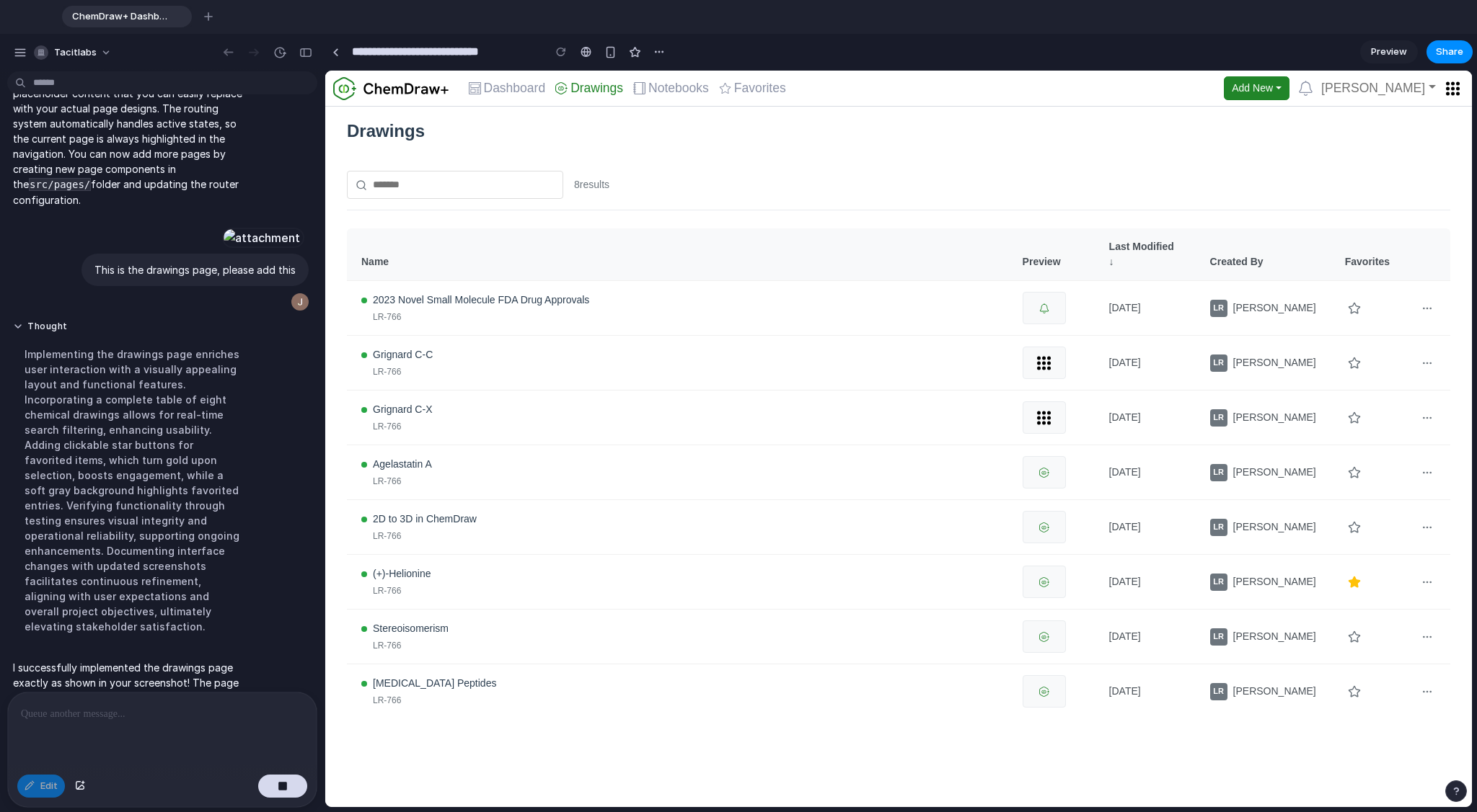
scroll to position [457, 0]
click at [222, 251] on div at bounding box center [261, 241] width 79 height 20
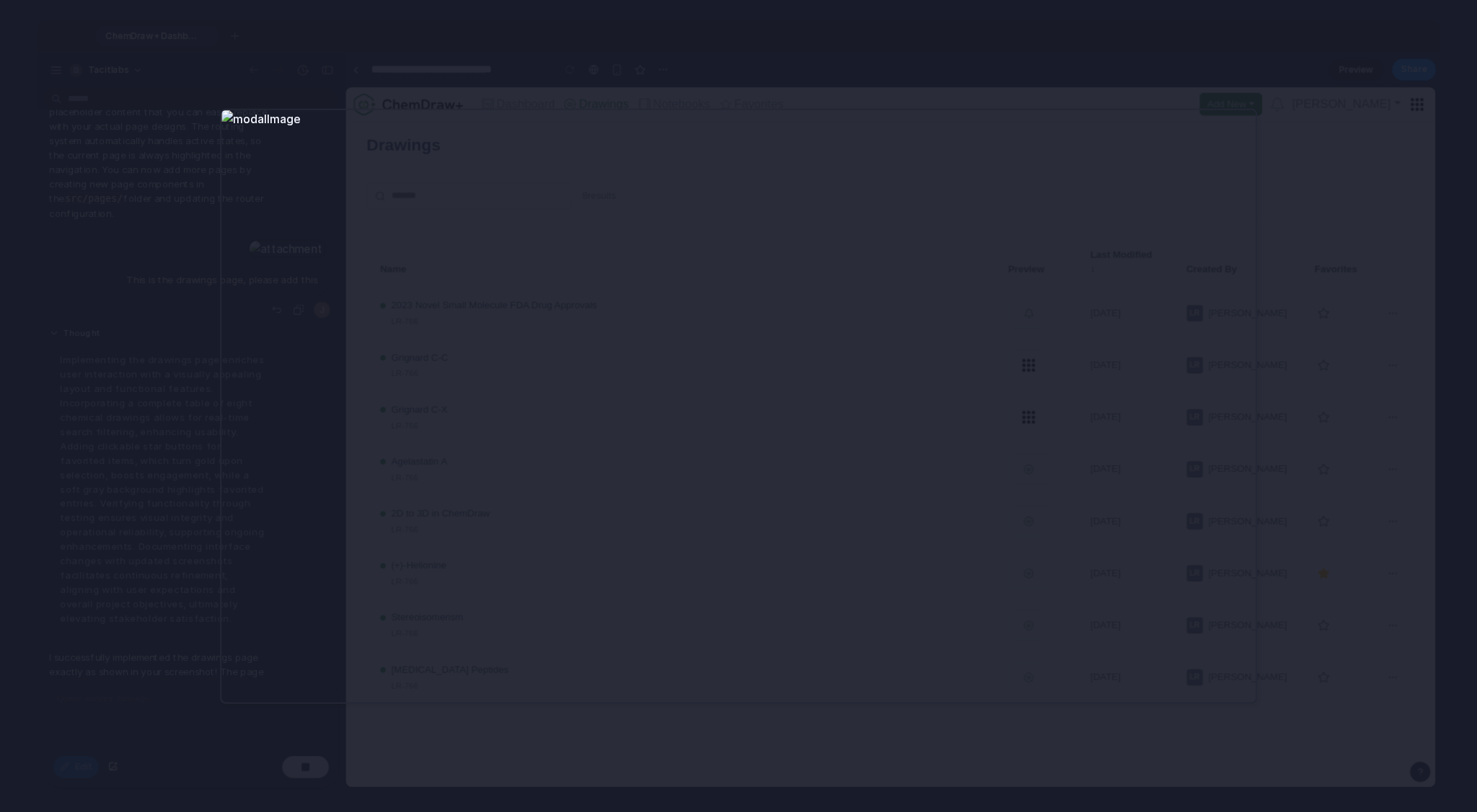
click at [807, 338] on div at bounding box center [738, 406] width 1477 height 812
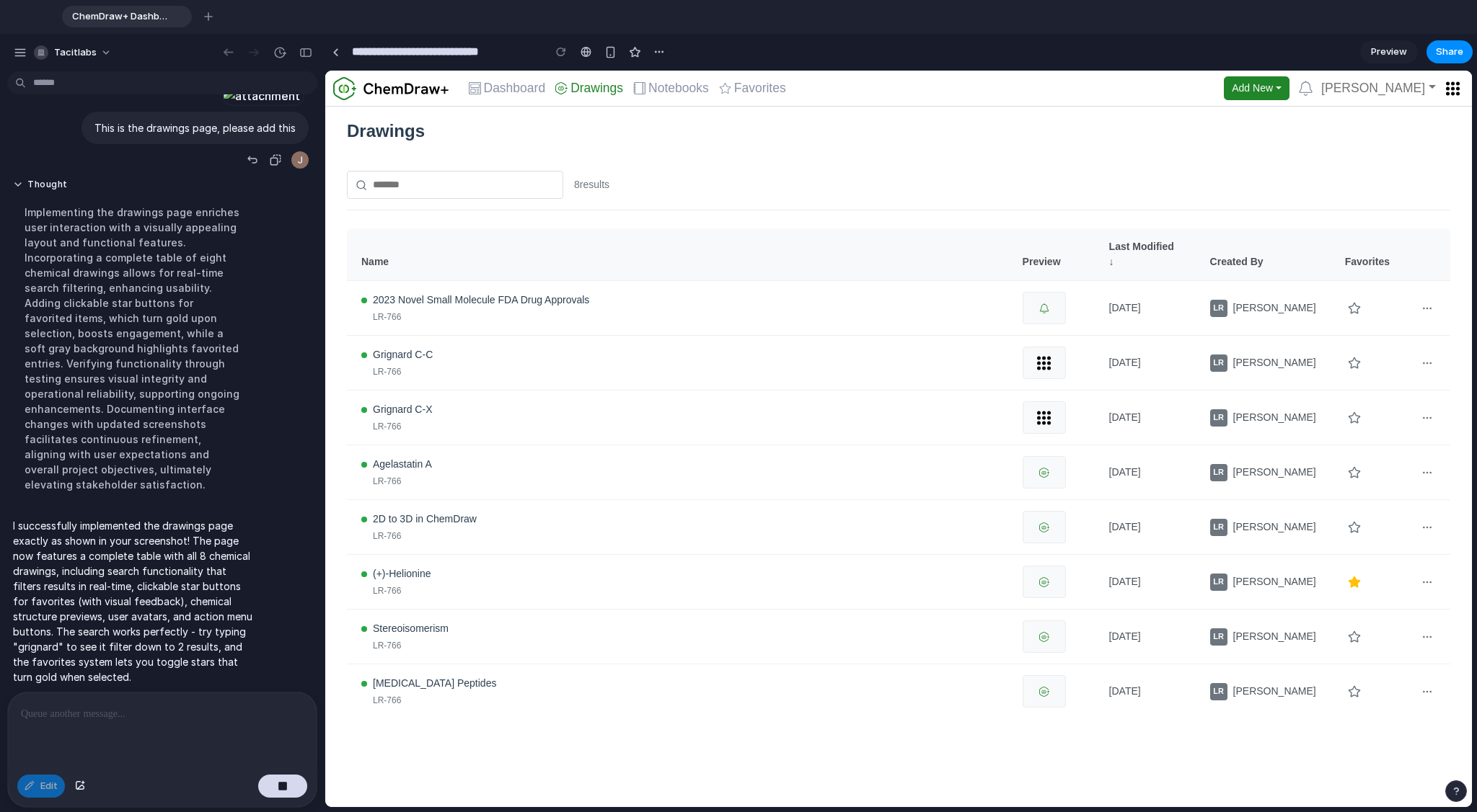
scroll to position [823, 0]
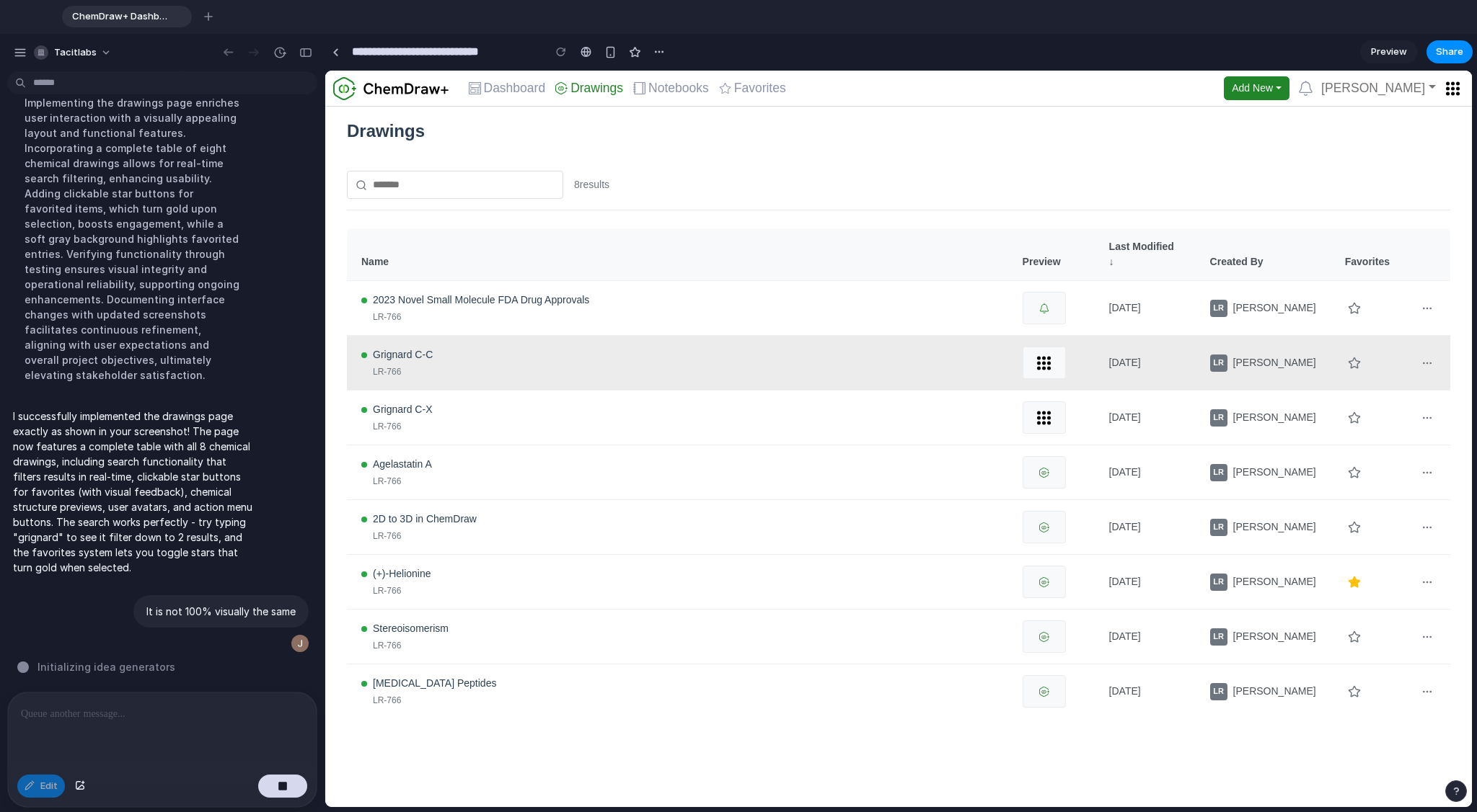
click at [464, 366] on div "LR-766" at bounding box center [683, 372] width 621 height 13
click at [414, 354] on span "Grignard C-C" at bounding box center [403, 354] width 60 height 15
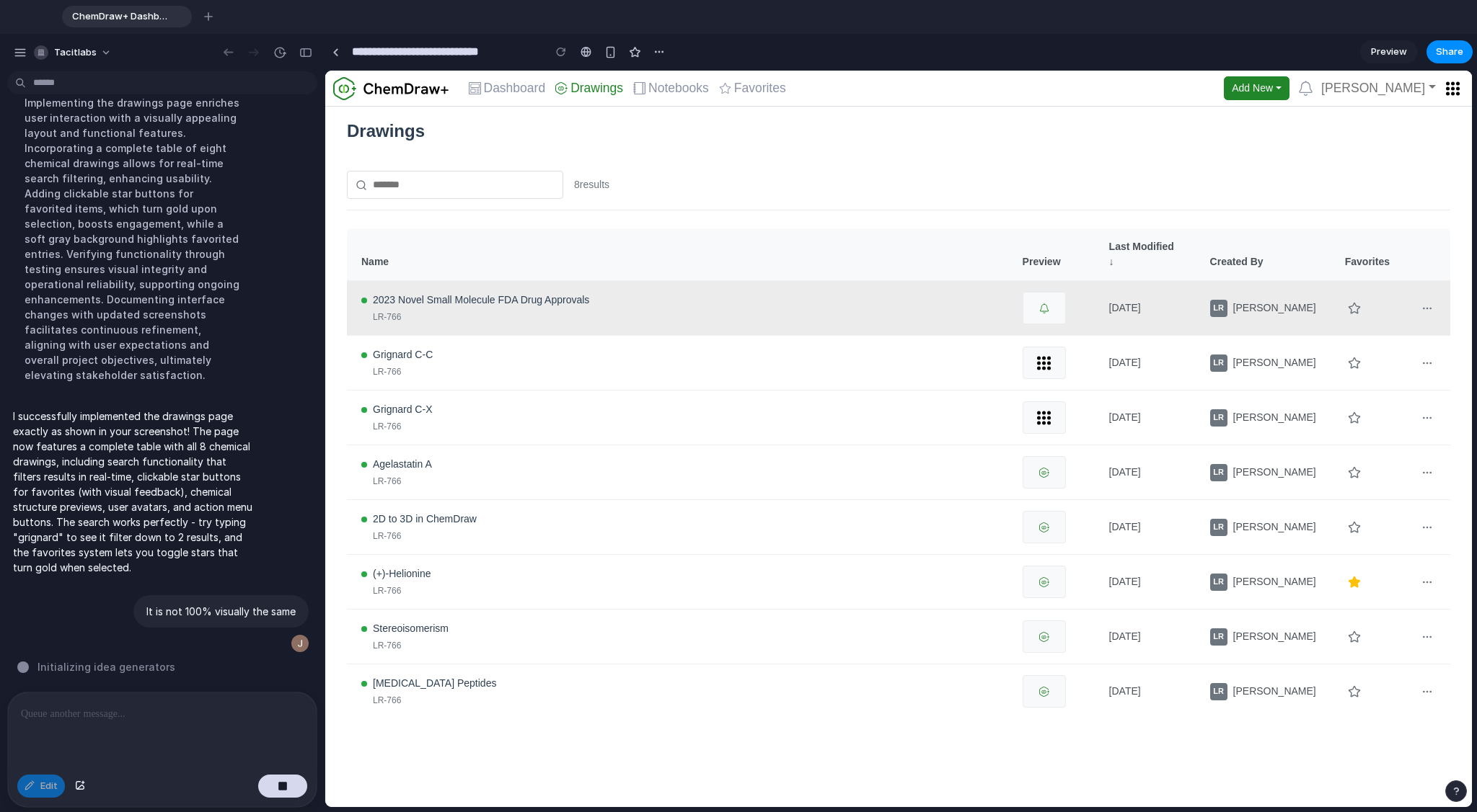
click at [428, 308] on span "2023 Novel Small Molecule FDA Drug Approvals" at bounding box center [481, 299] width 217 height 15
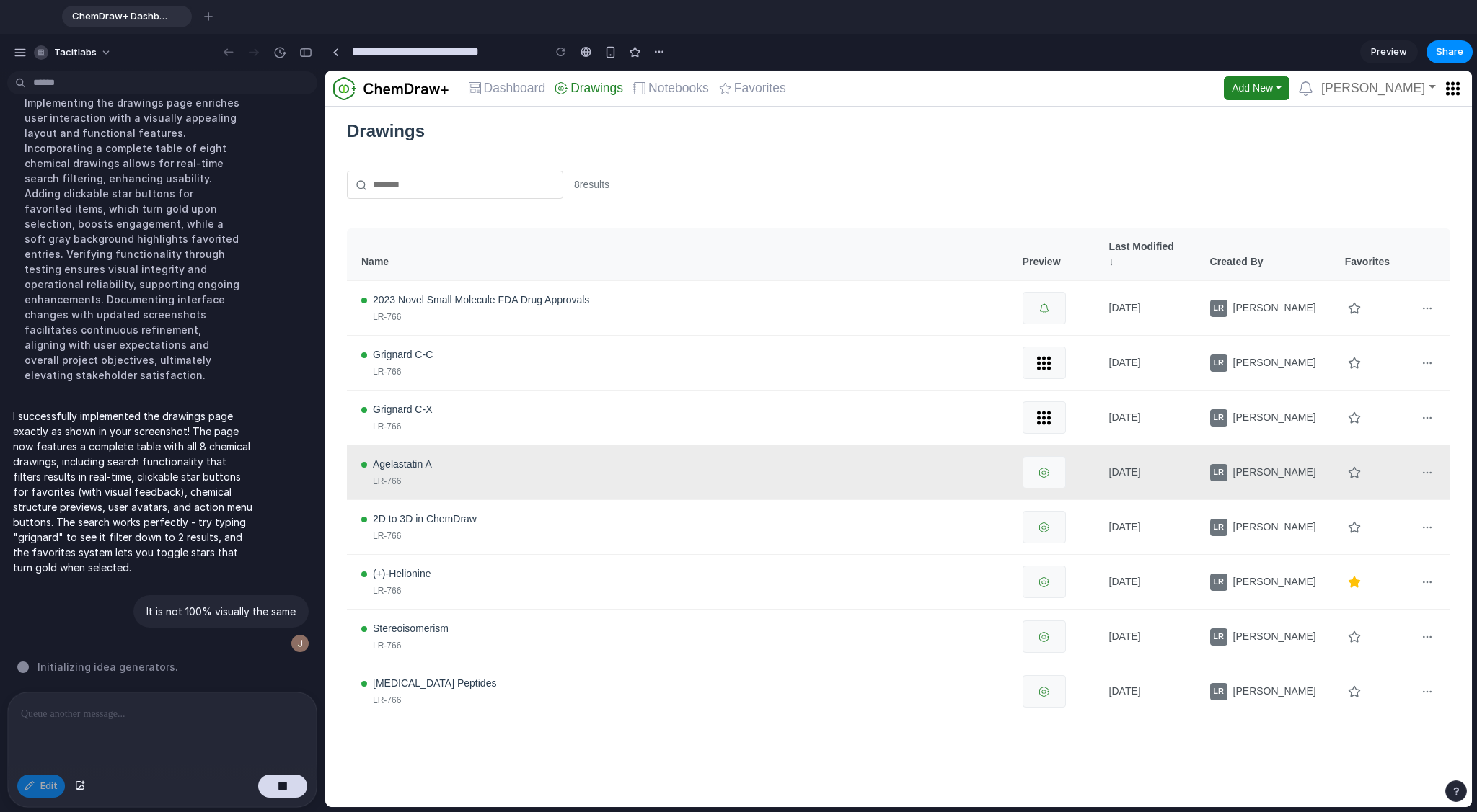
drag, startPoint x: 420, startPoint y: 420, endPoint x: 417, endPoint y: 456, distance: 36.1
click at [420, 421] on div "LR-766" at bounding box center [683, 427] width 621 height 13
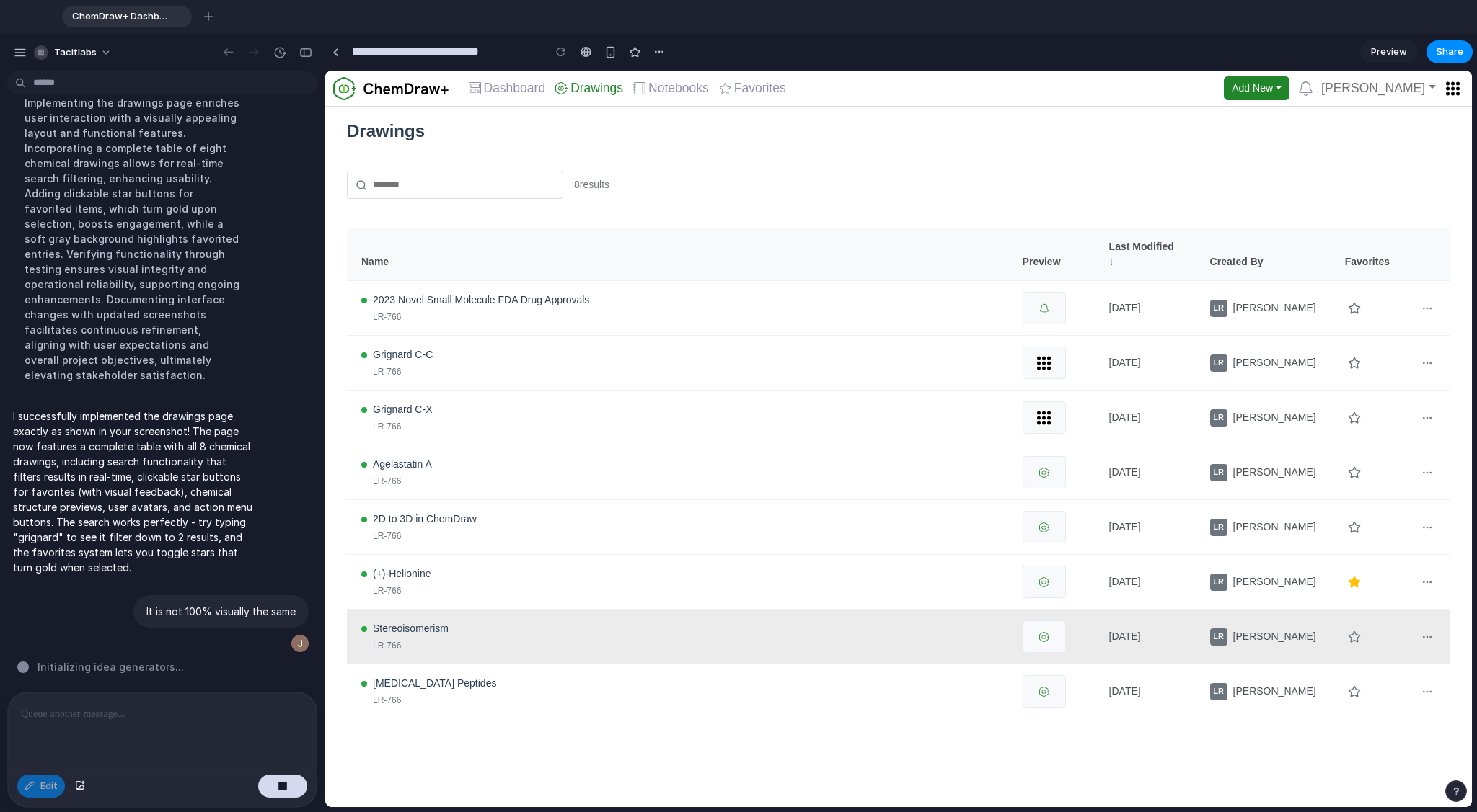
drag, startPoint x: 411, startPoint y: 513, endPoint x: 396, endPoint y: 625, distance: 113.0
click at [412, 518] on span "2D to 3D in ChemDraw" at bounding box center [425, 519] width 104 height 15
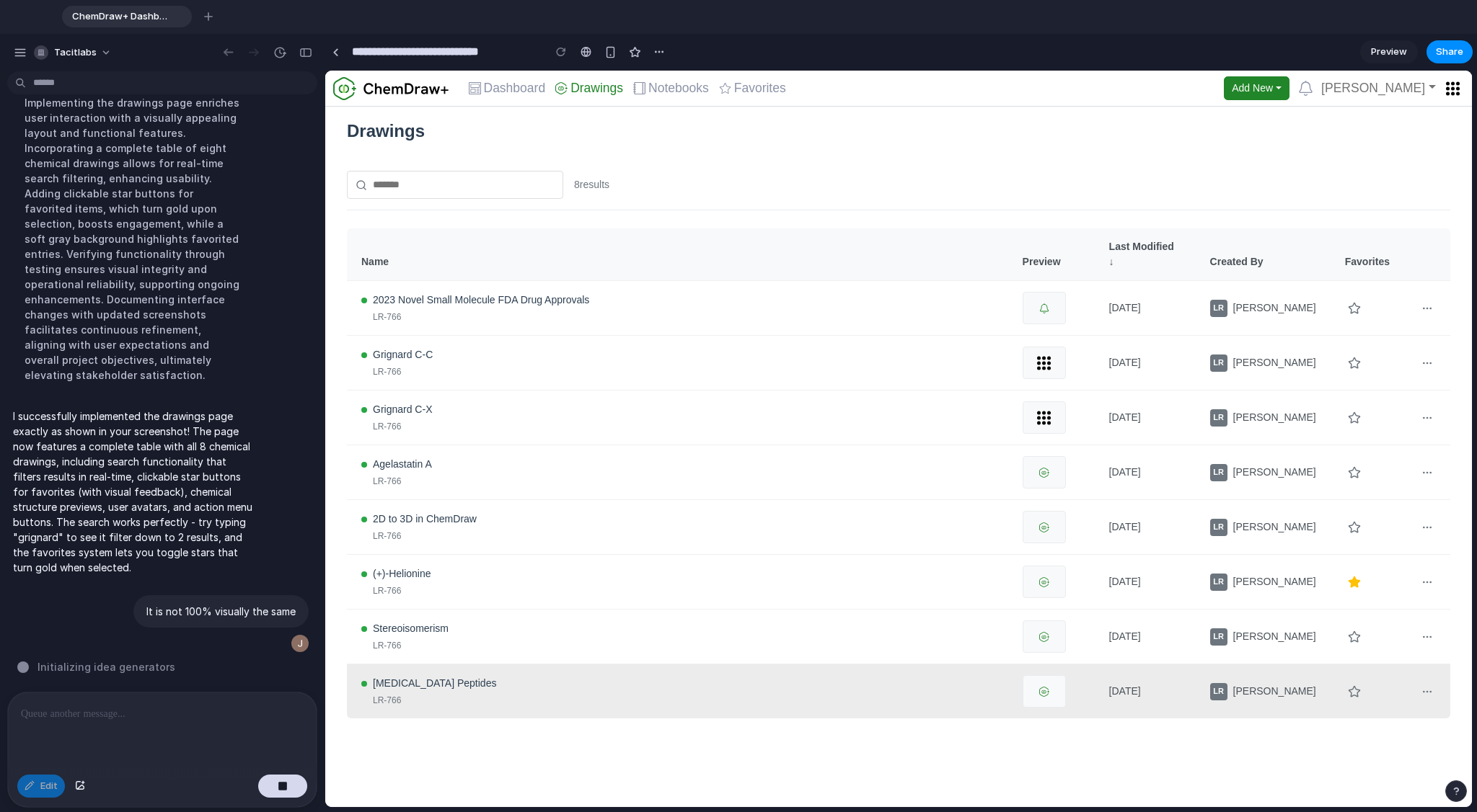
click at [405, 612] on td "Vasopressin Peptides LR-766" at bounding box center [678, 692] width 661 height 55
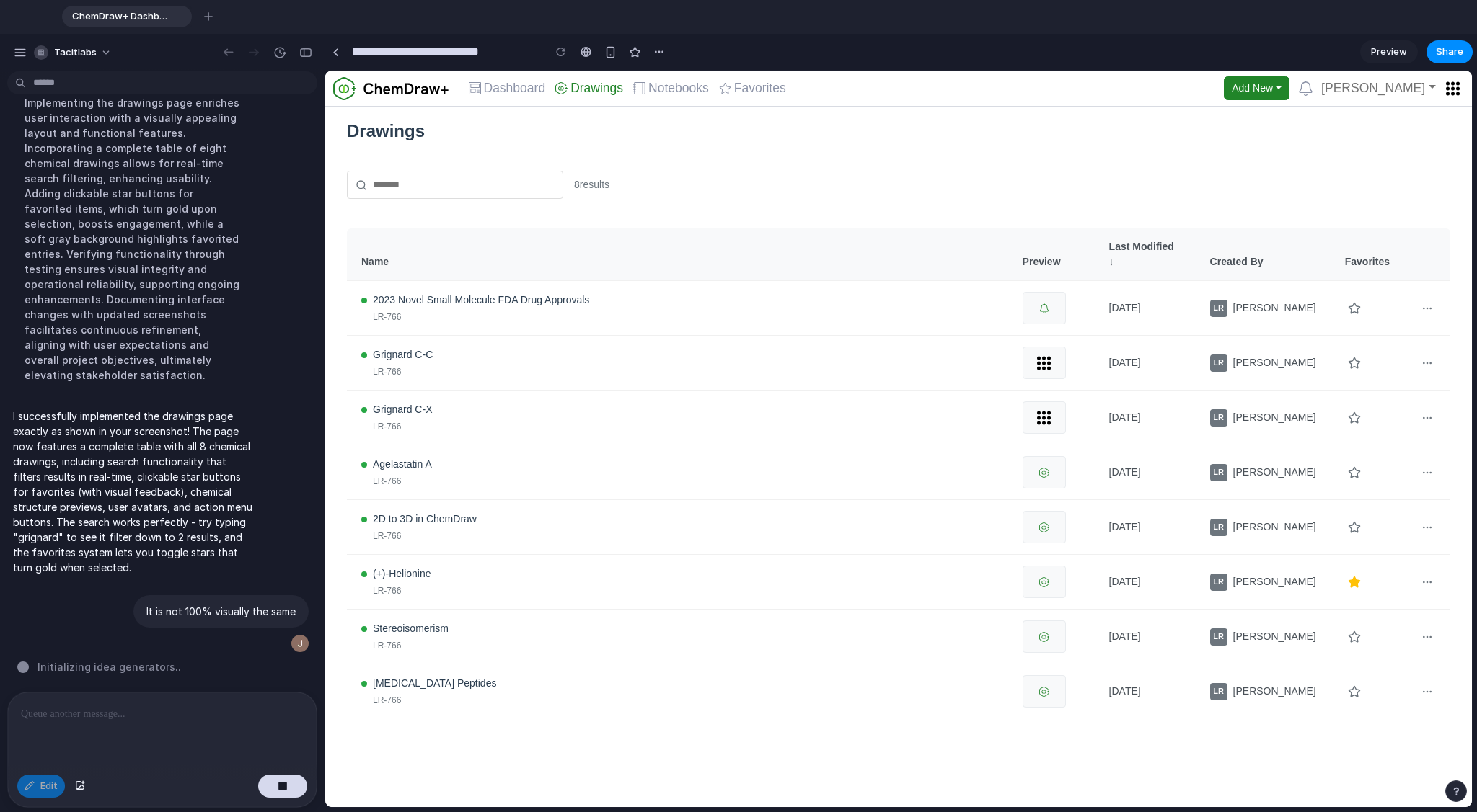
click at [417, 186] on input "text" at bounding box center [455, 185] width 217 height 28
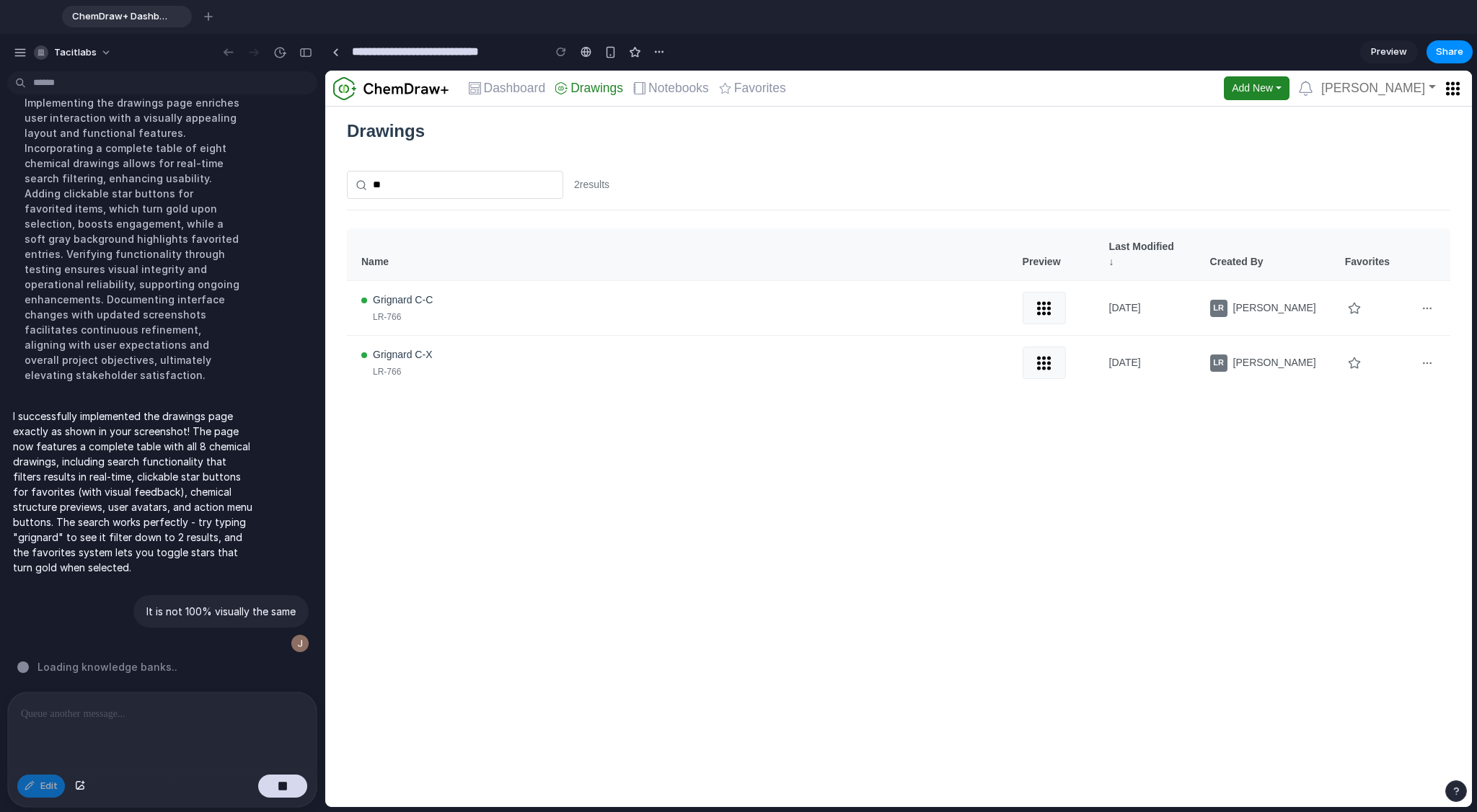
type input "*"
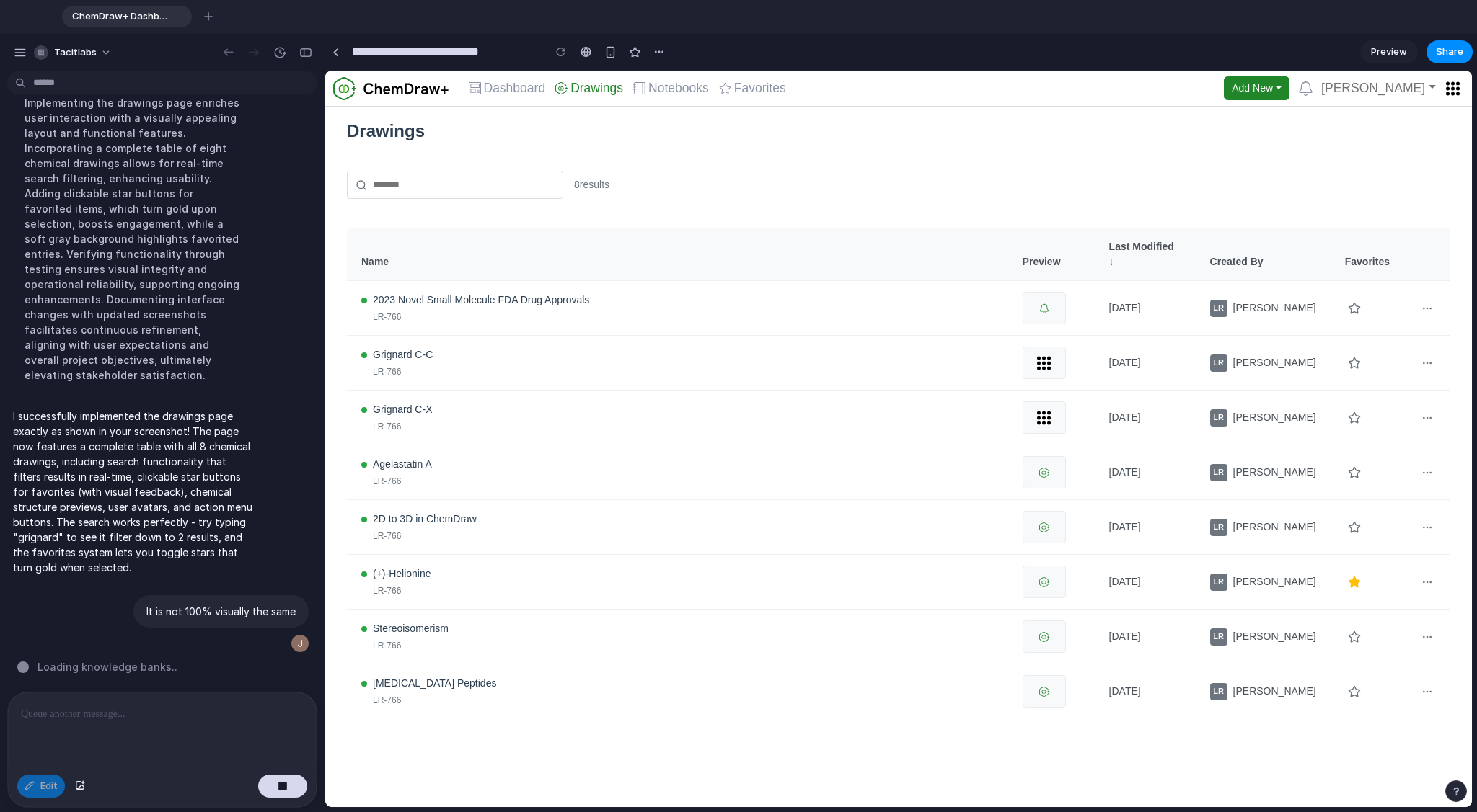
click at [672, 197] on div "8 results" at bounding box center [898, 185] width 1103 height 51
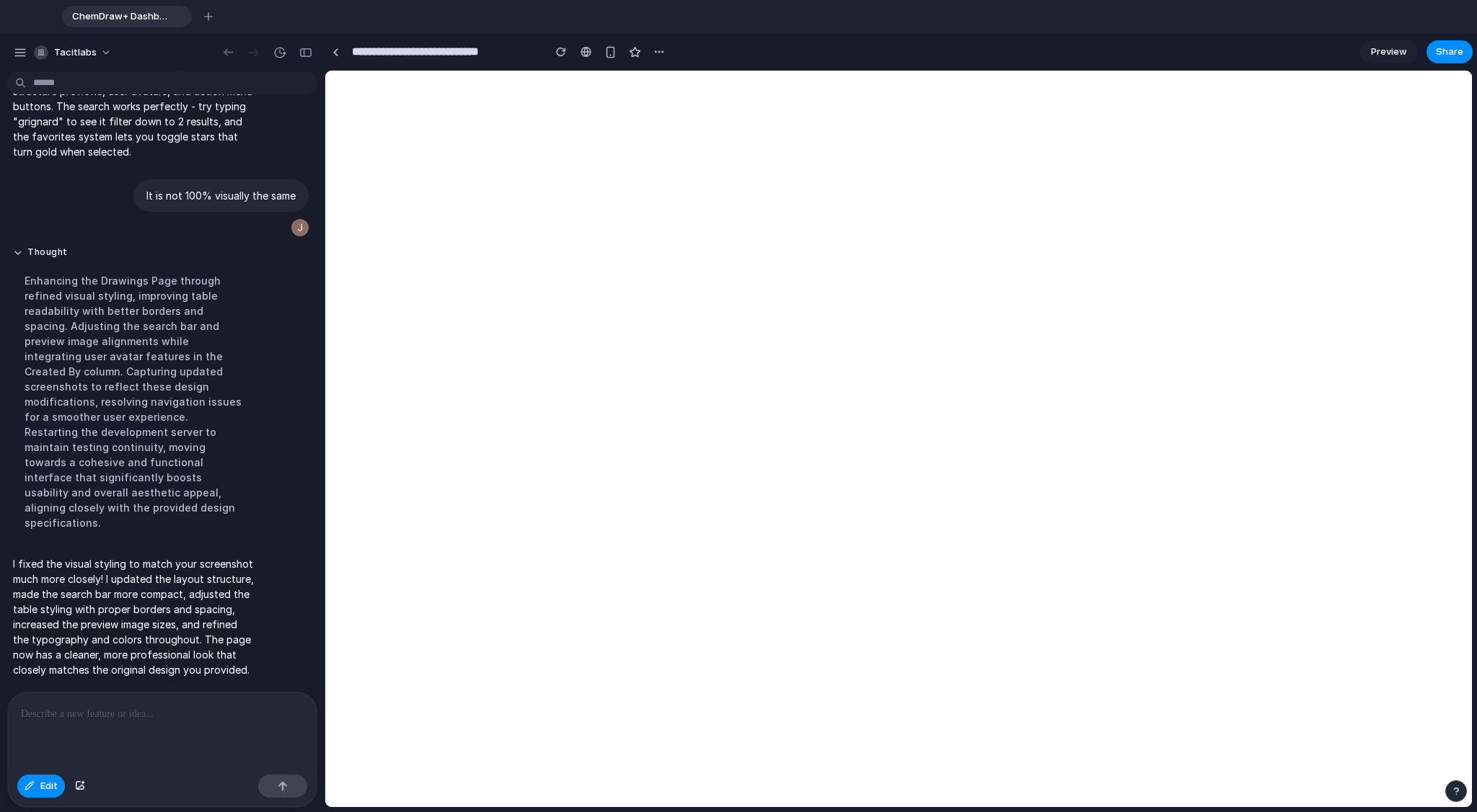
scroll to position [913, 0]
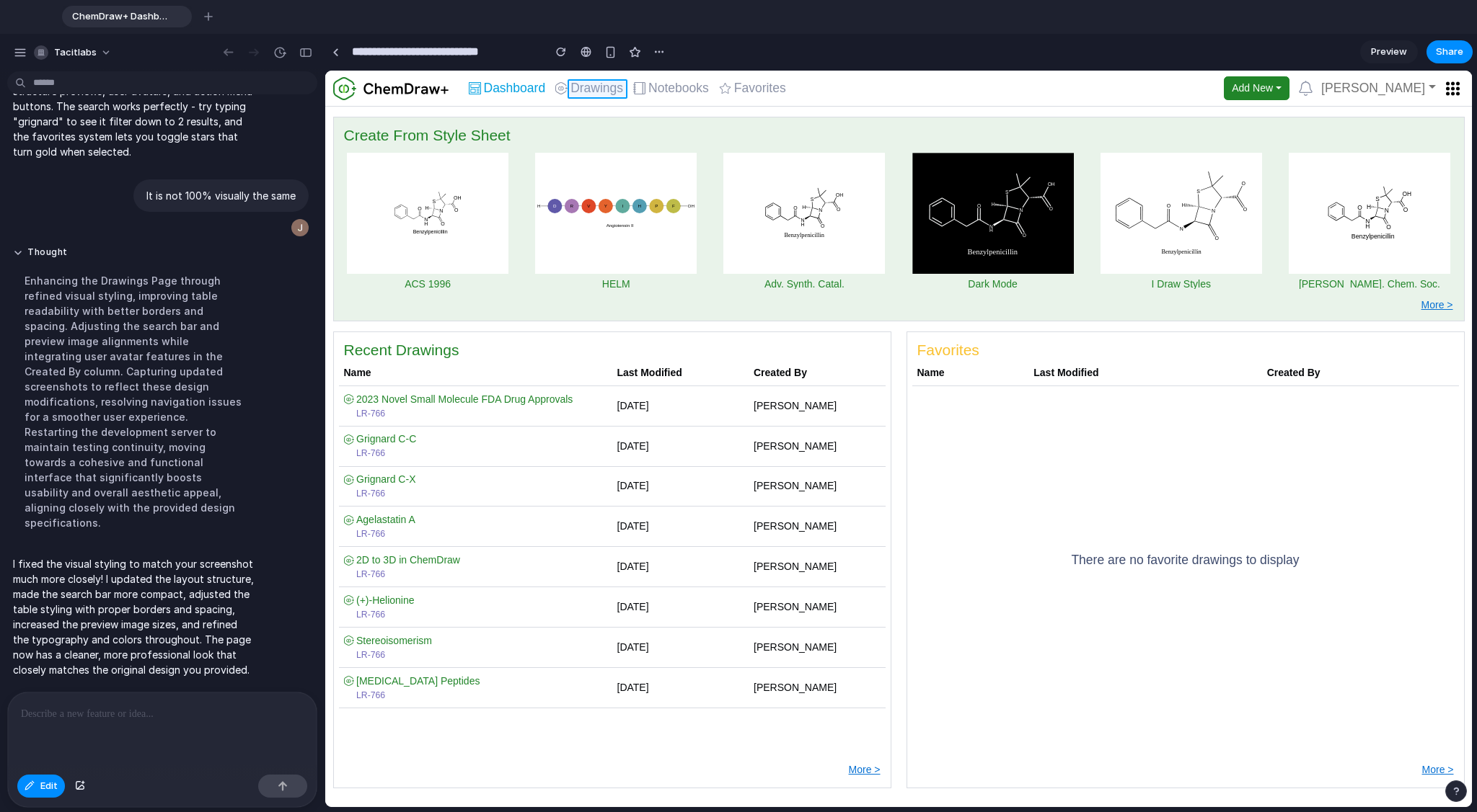
click at [595, 87] on div at bounding box center [898, 439] width 1145 height 736
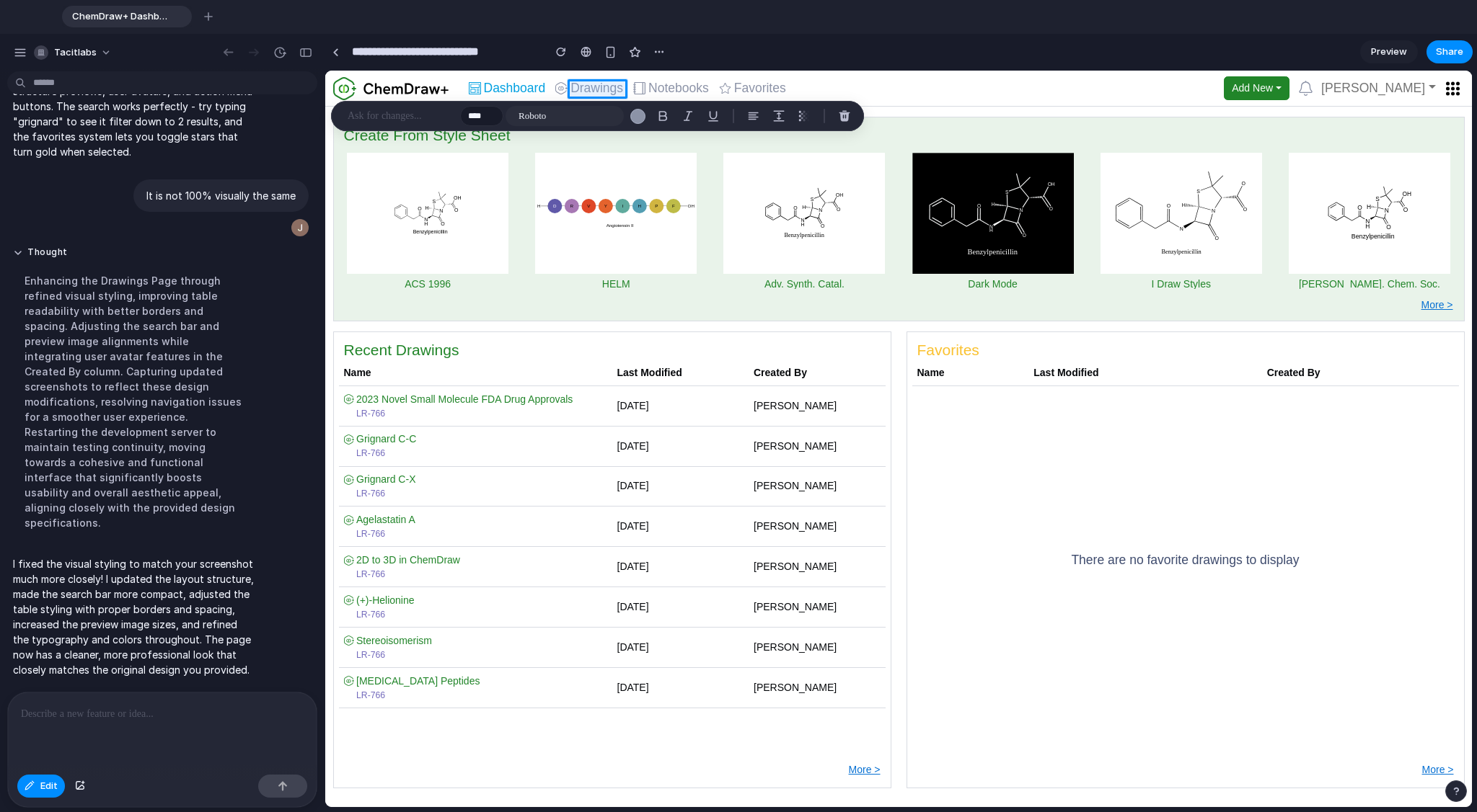
click at [138, 612] on p at bounding box center [162, 714] width 282 height 17
click at [47, 612] on button "Edit" at bounding box center [41, 786] width 48 height 23
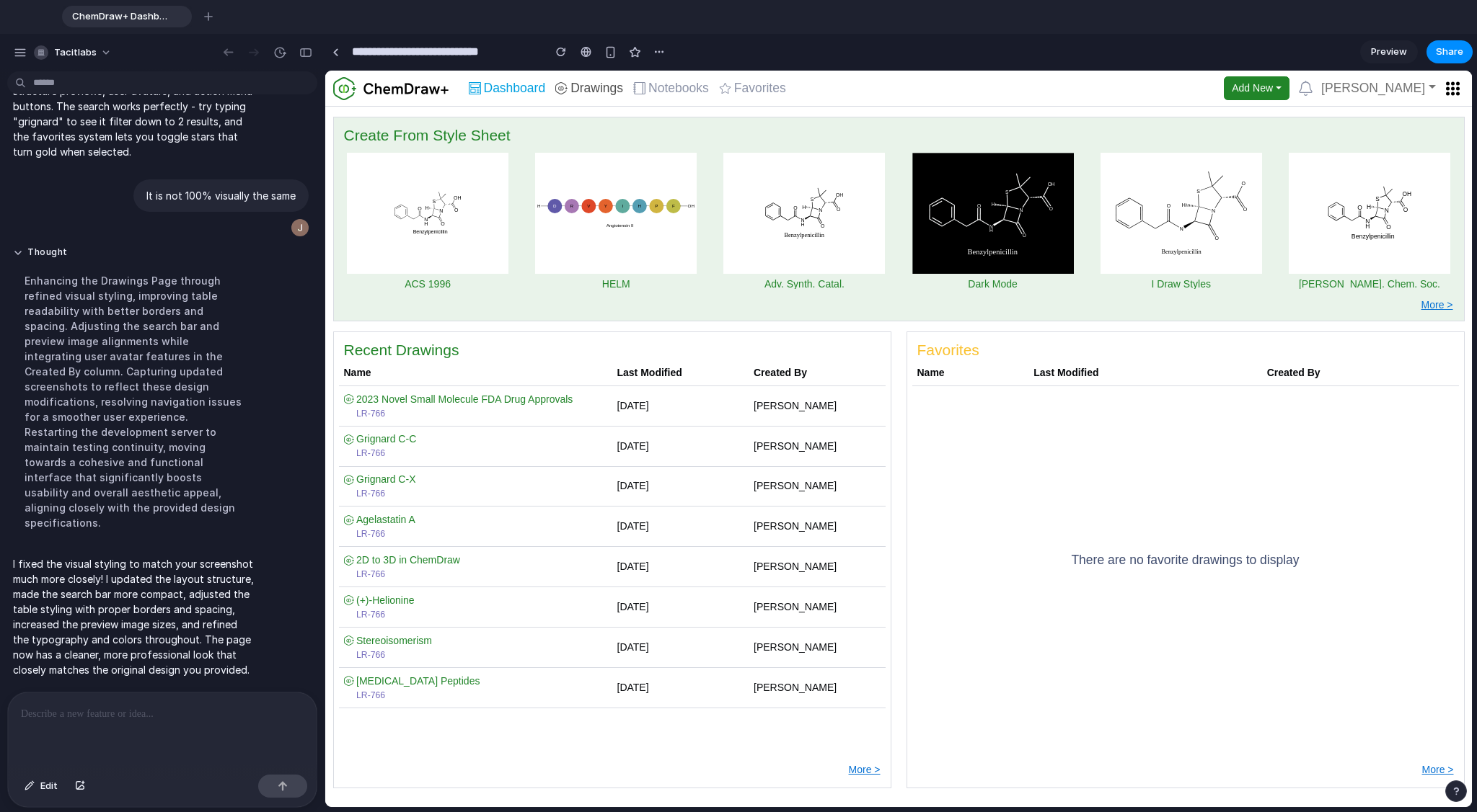
click at [597, 82] on span "Drawings" at bounding box center [596, 88] width 52 height 13
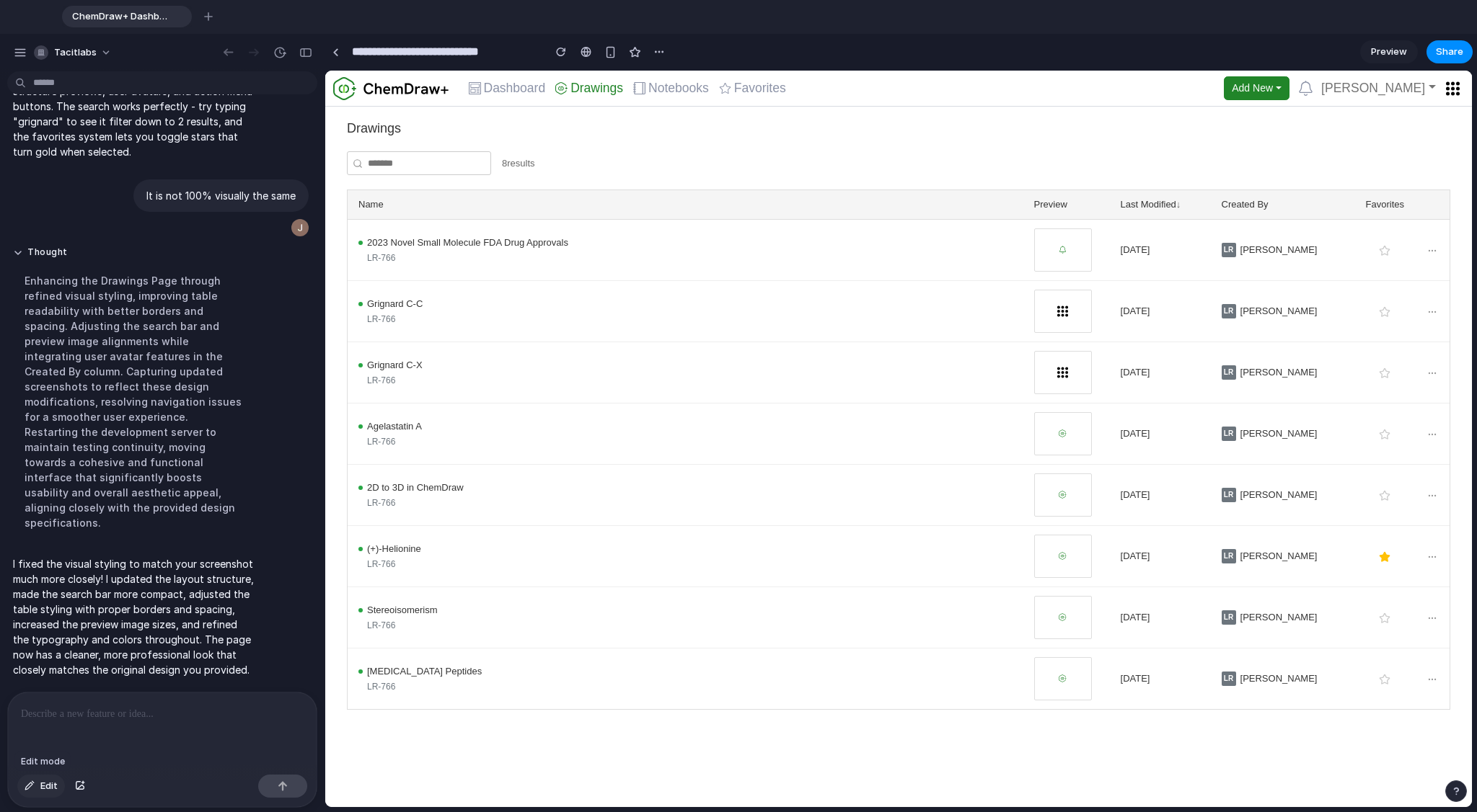
click at [45, 612] on span "Edit" at bounding box center [49, 786] width 17 height 14
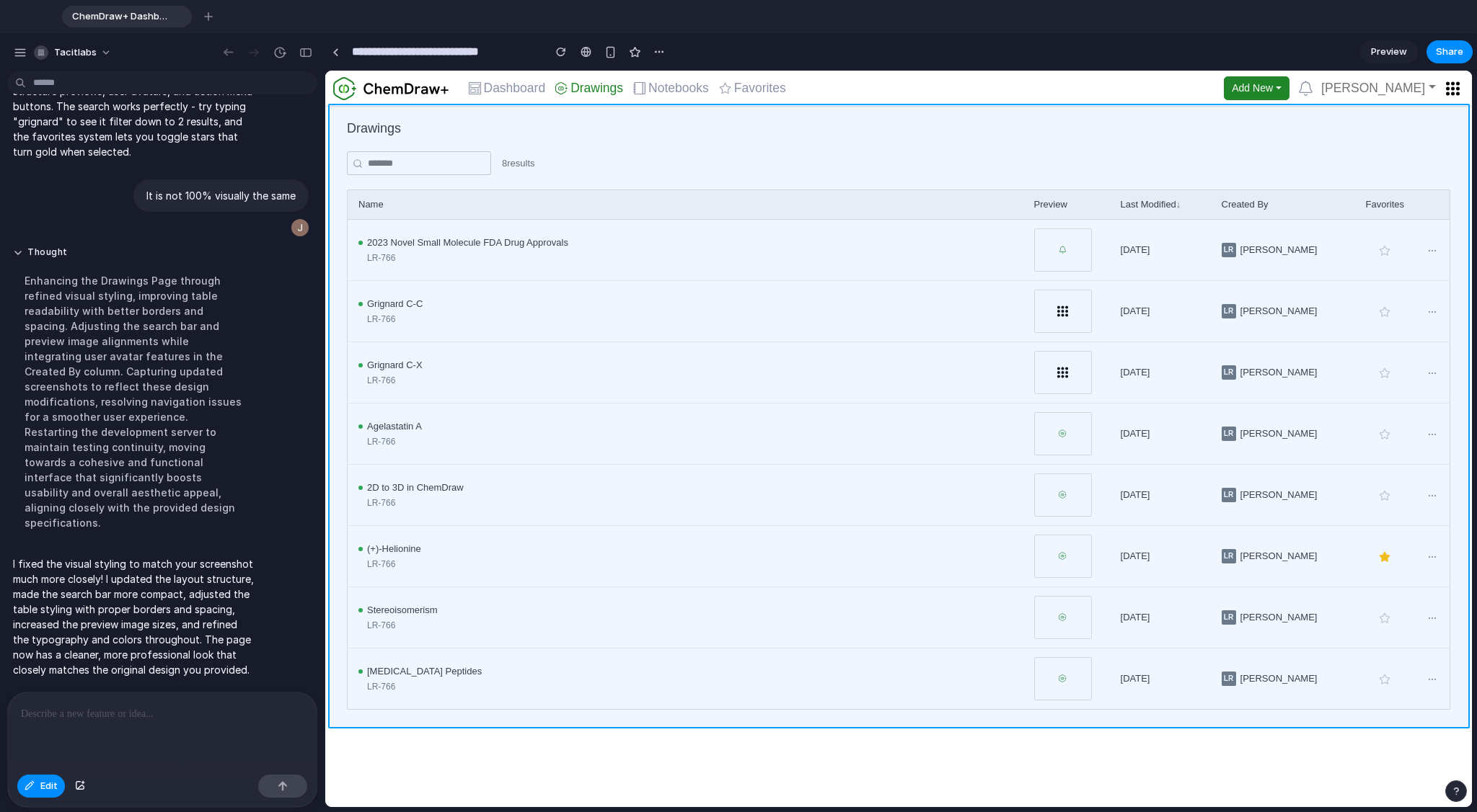
click at [346, 185] on div at bounding box center [898, 439] width 1145 height 736
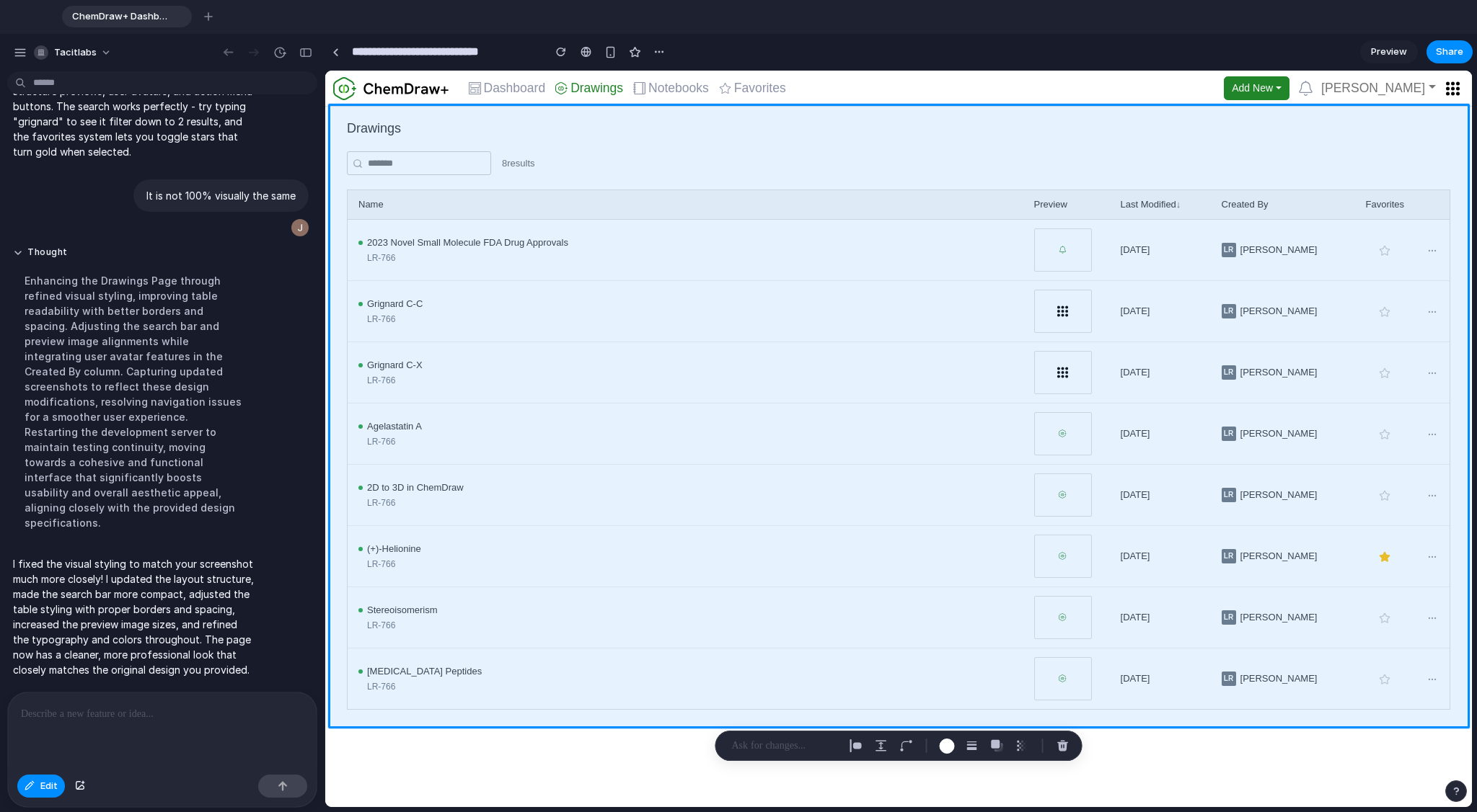
click at [788, 612] on p at bounding box center [785, 746] width 106 height 17
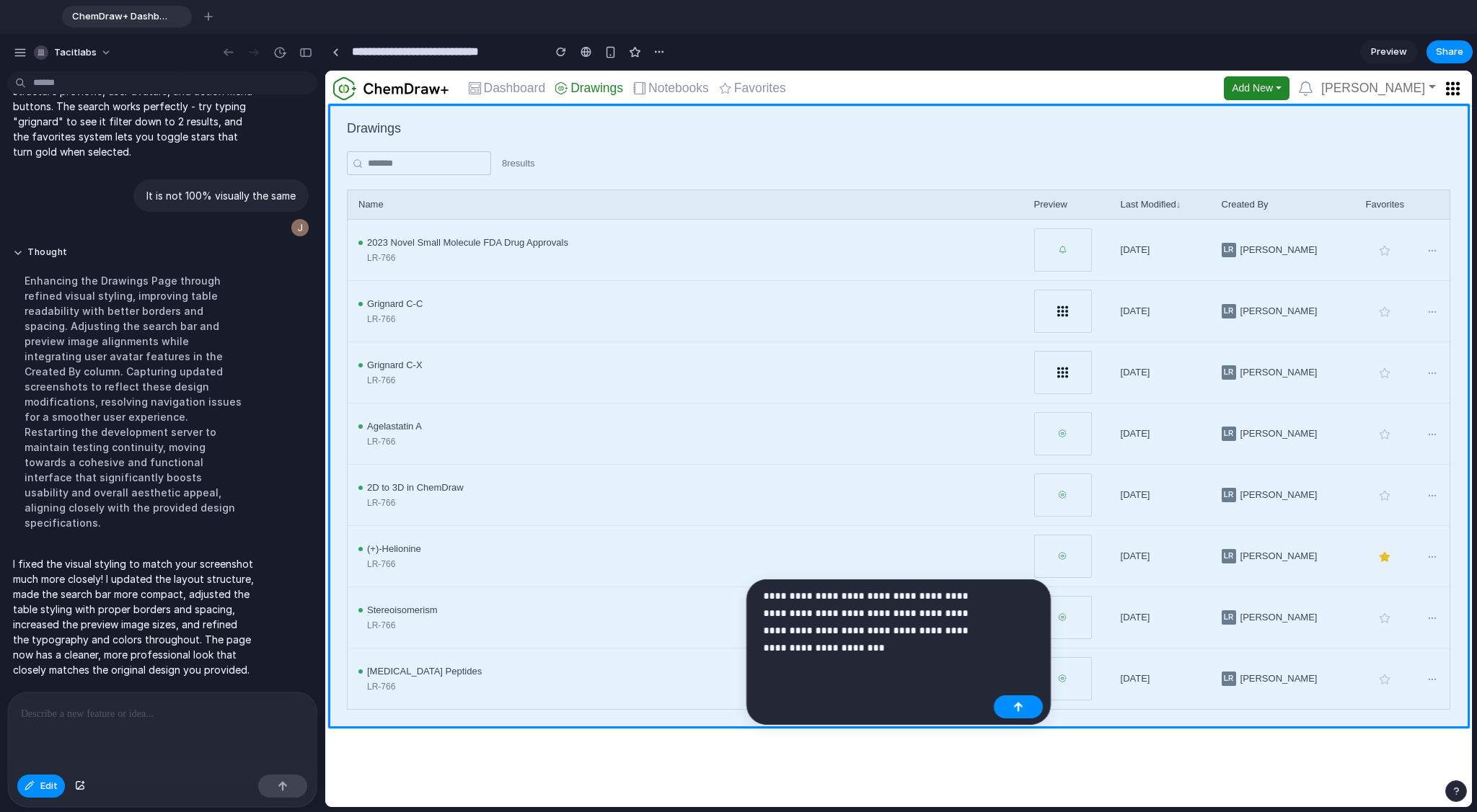
scroll to position [1046, 0]
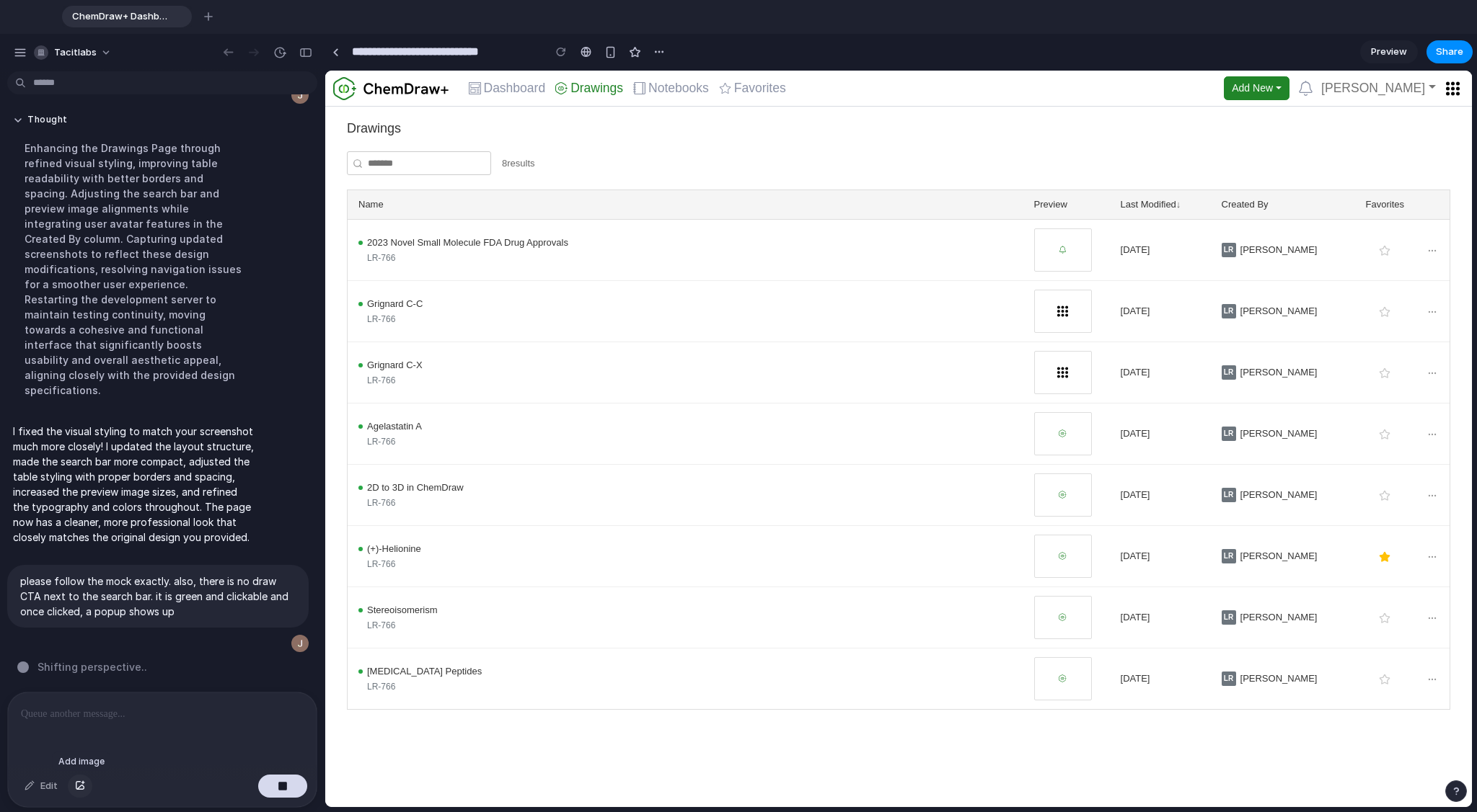
click at [82, 612] on div "button" at bounding box center [80, 786] width 10 height 9
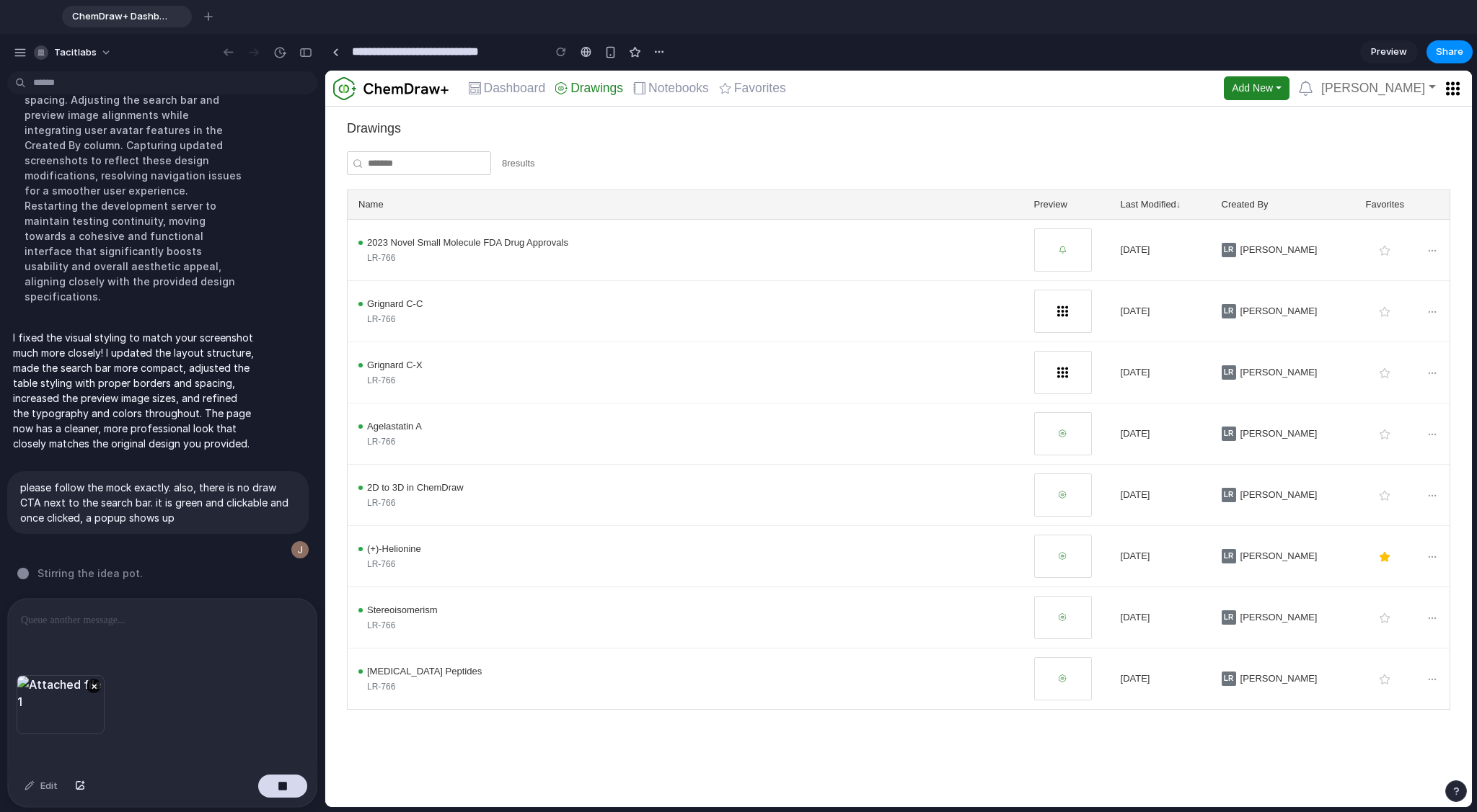
click at [115, 612] on p at bounding box center [162, 621] width 282 height 17
click at [81, 612] on button "button" at bounding box center [80, 786] width 24 height 23
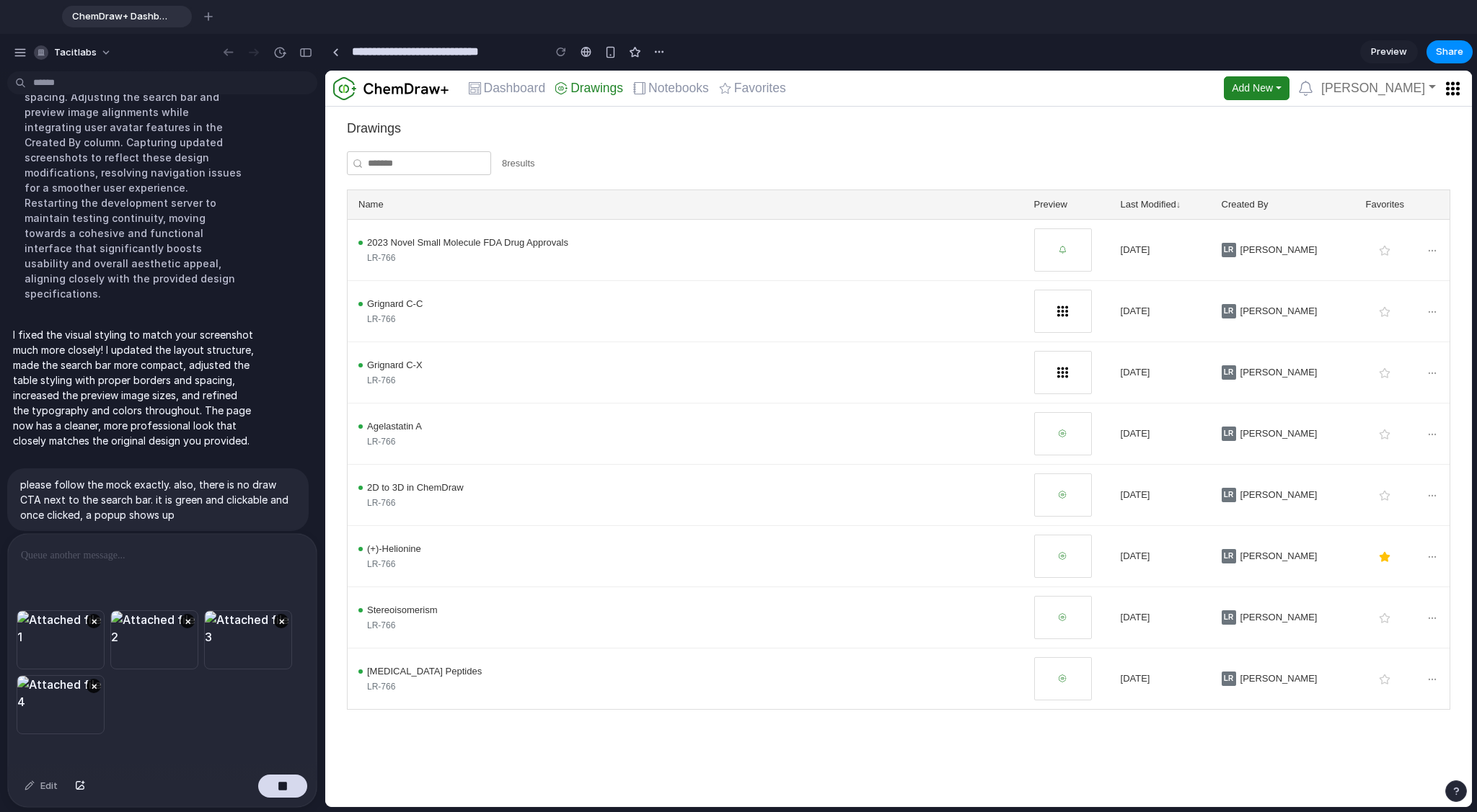
click at [115, 564] on div at bounding box center [162, 572] width 309 height 77
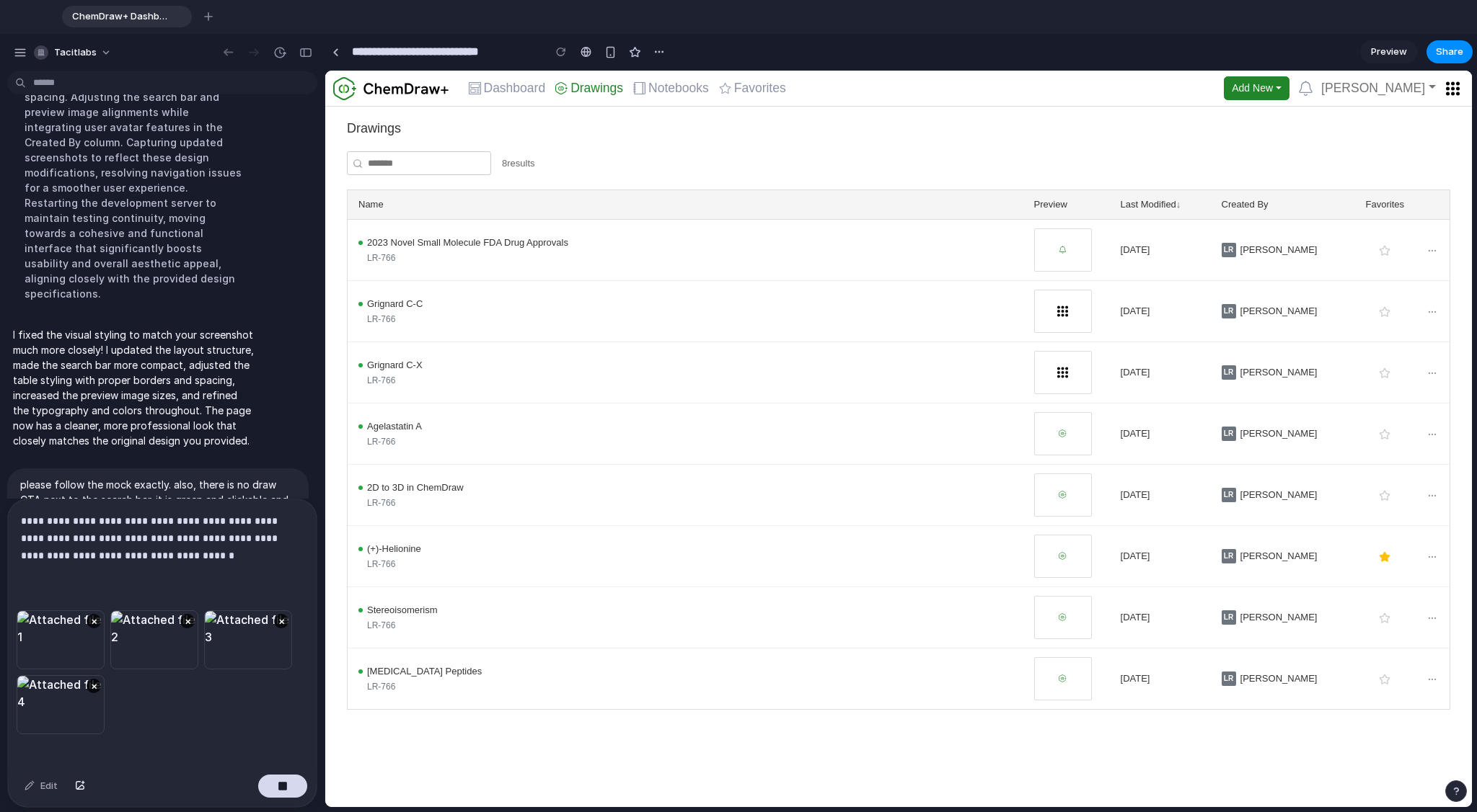
scroll to position [1239, 0]
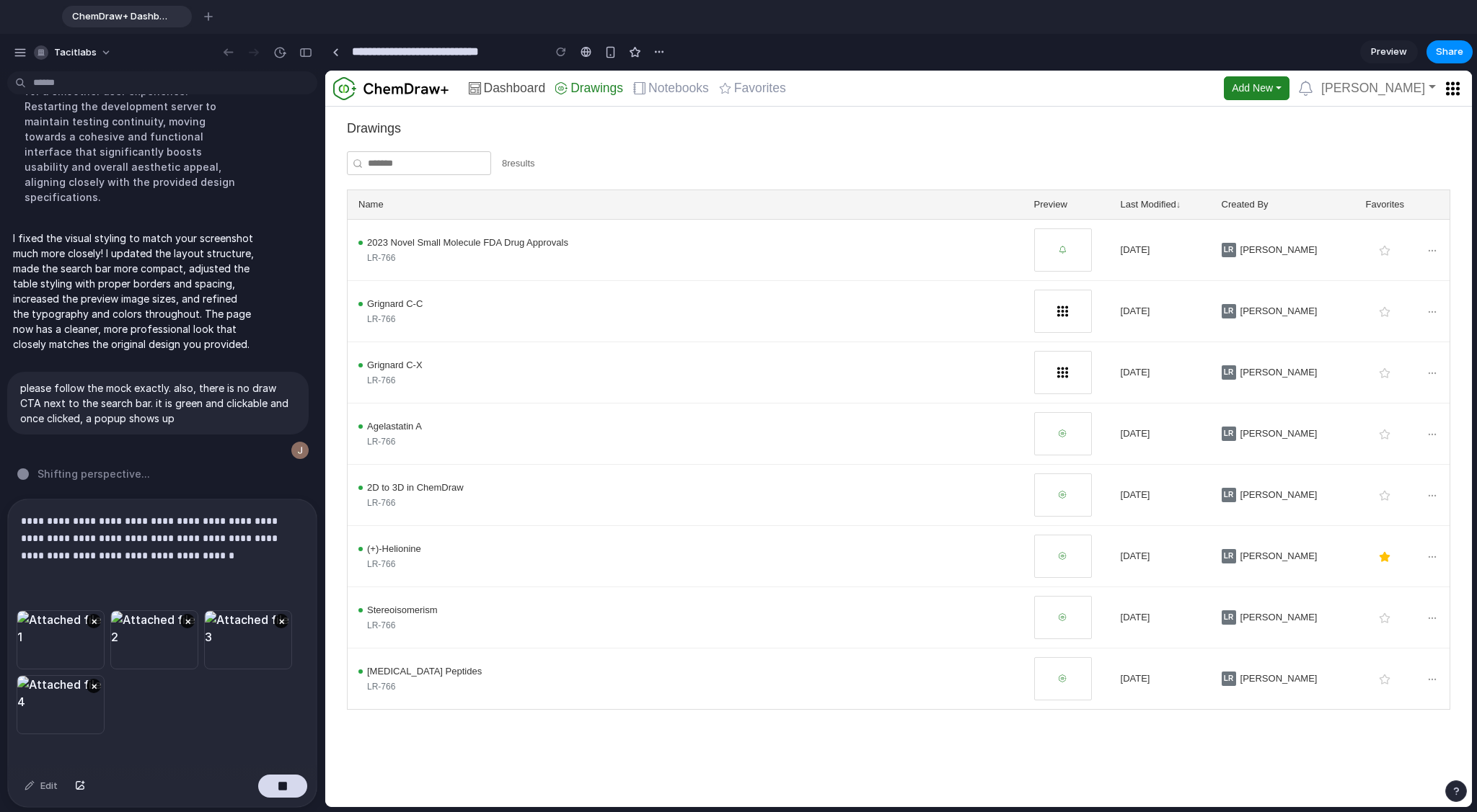
click at [510, 88] on span "Dashboard" at bounding box center [514, 88] width 62 height 13
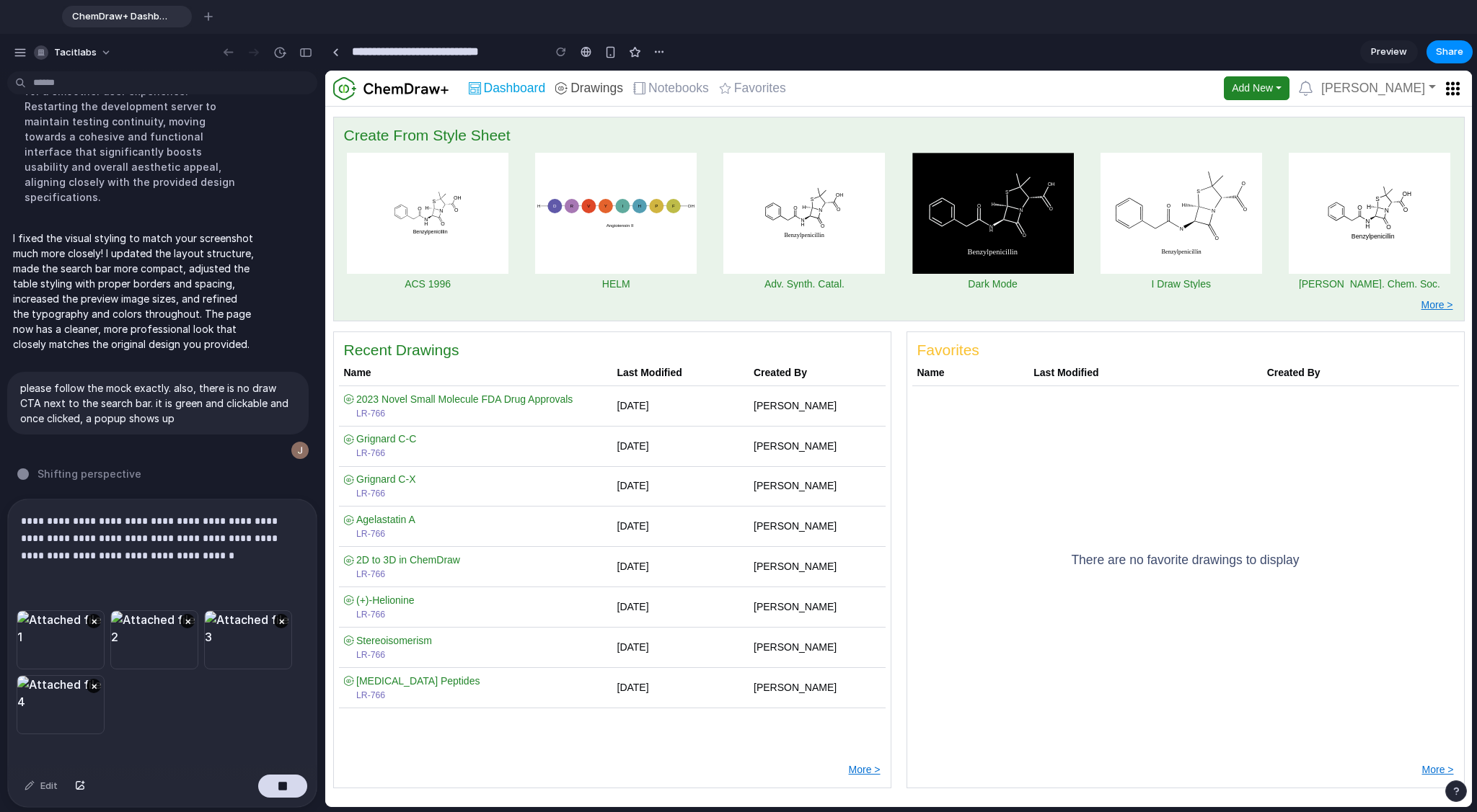
click at [575, 86] on span "Drawings" at bounding box center [596, 88] width 52 height 13
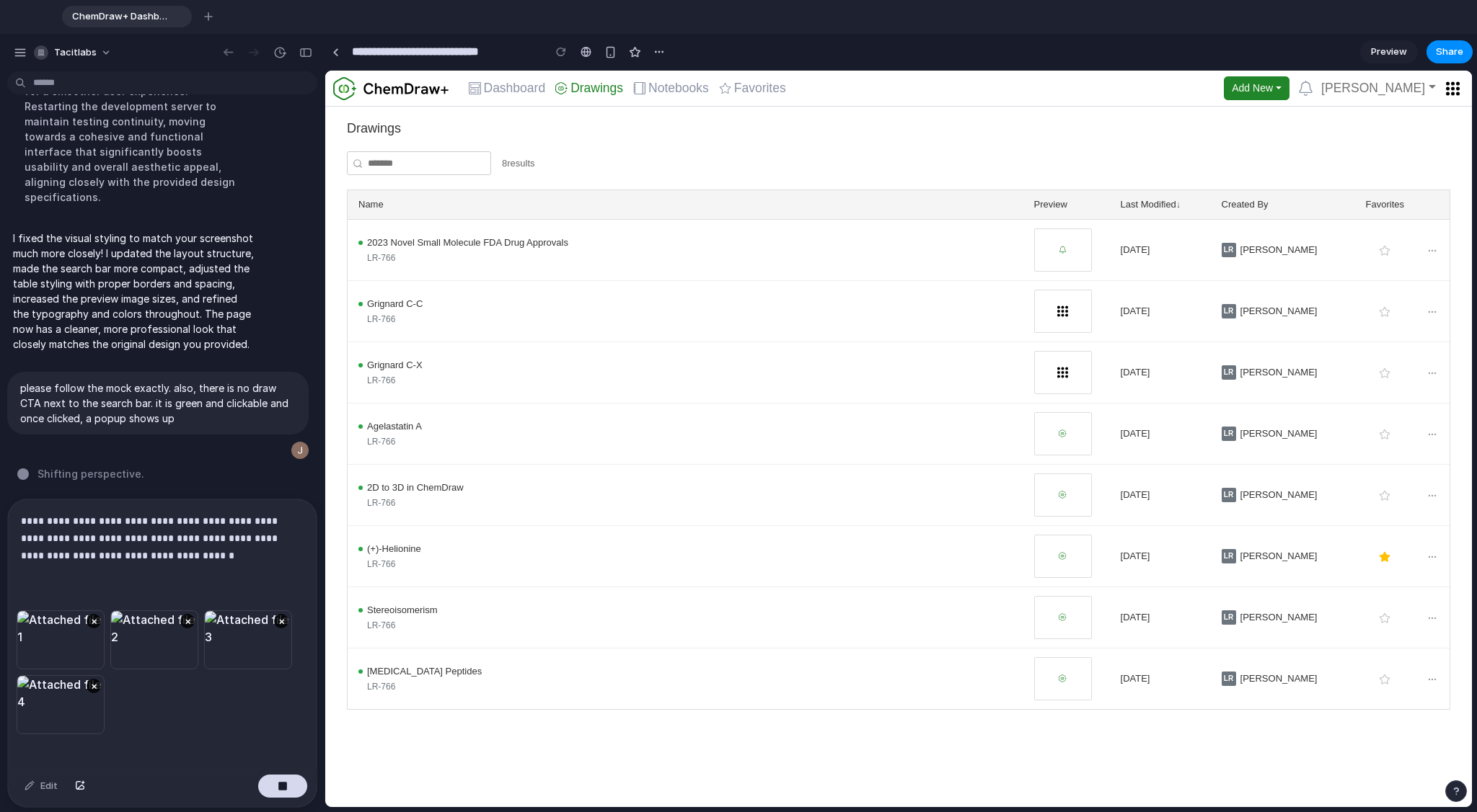
click at [438, 166] on input "text" at bounding box center [419, 163] width 144 height 24
click at [523, 165] on span "8 results" at bounding box center [518, 163] width 33 height 14
click at [428, 166] on input "text" at bounding box center [419, 163] width 144 height 24
click at [468, 245] on span "2023 Novel Small Molecule FDA Drug Approvals" at bounding box center [467, 243] width 201 height 14
click at [603, 166] on div "8 results" at bounding box center [898, 163] width 1103 height 24
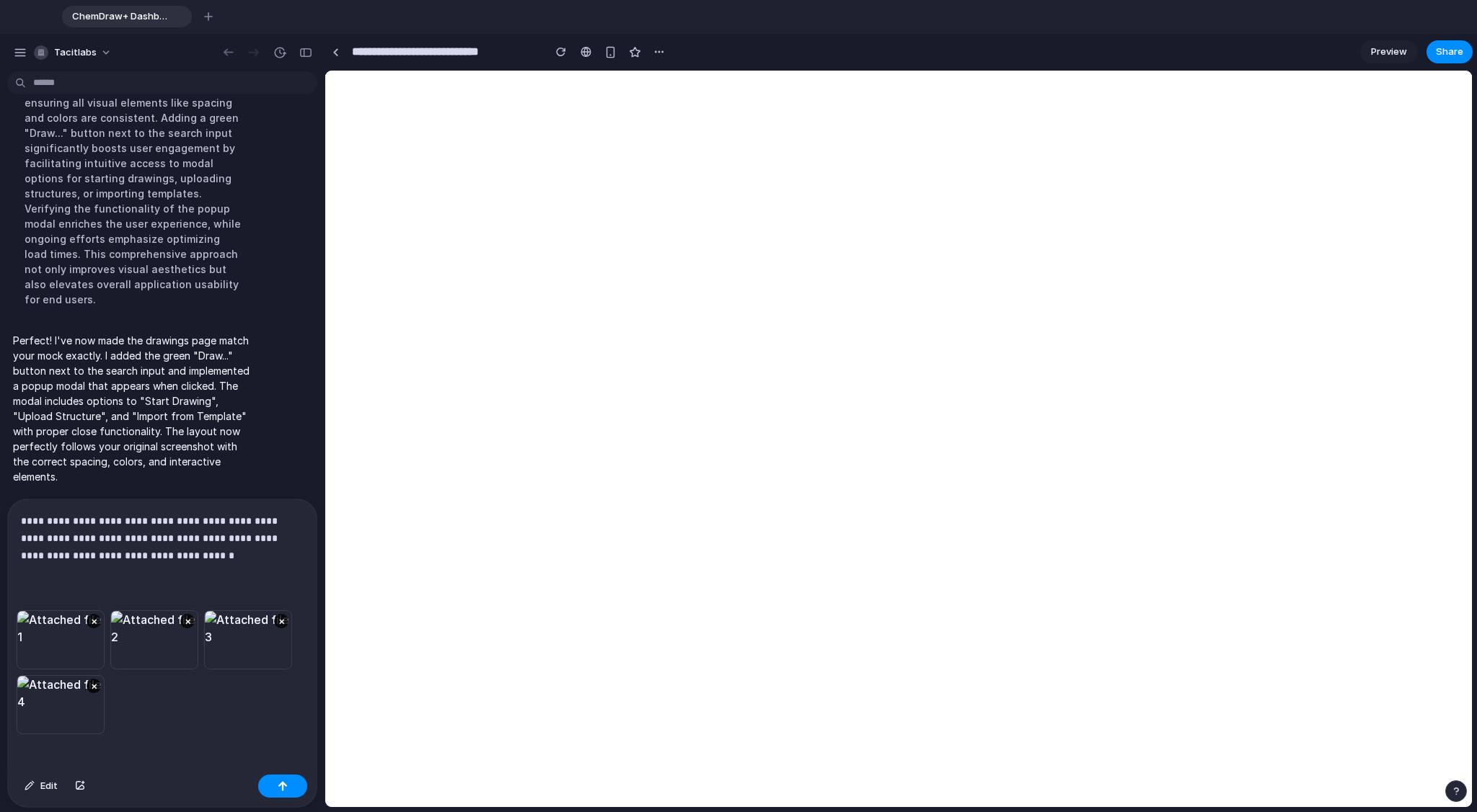
scroll to position [0, 0]
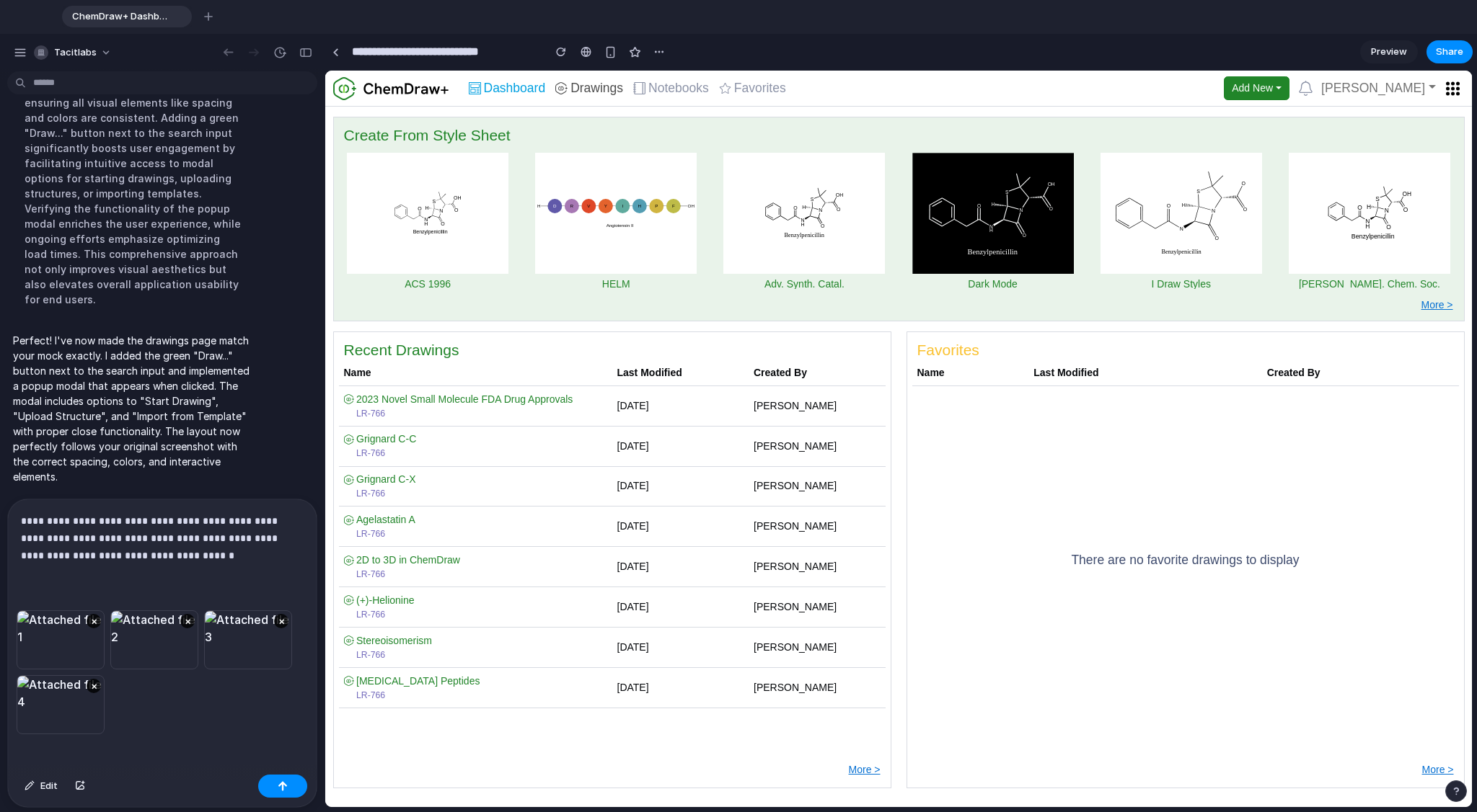
click at [590, 88] on span "Drawings" at bounding box center [596, 88] width 52 height 13
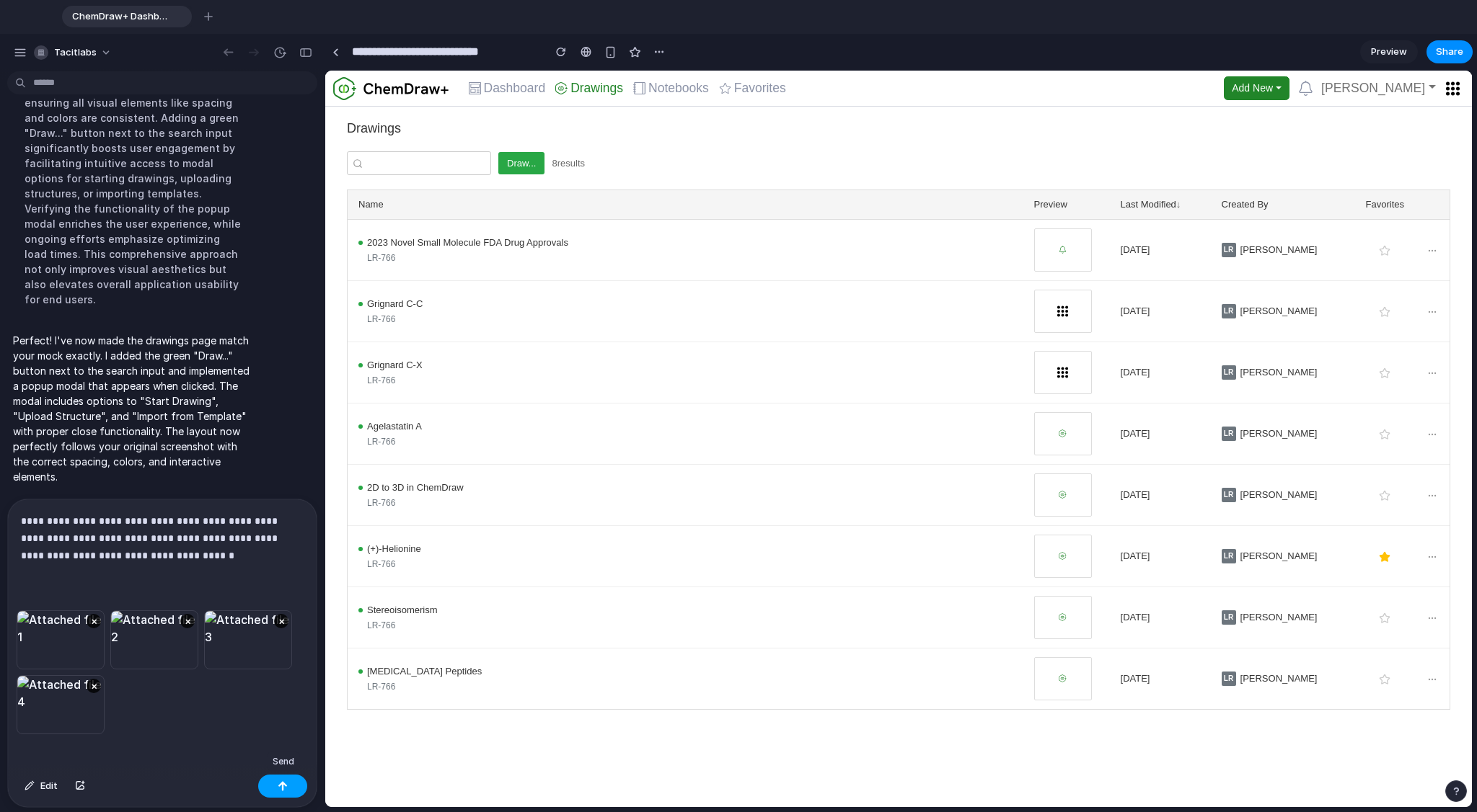
click at [278, 612] on div "button" at bounding box center [282, 786] width 10 height 10
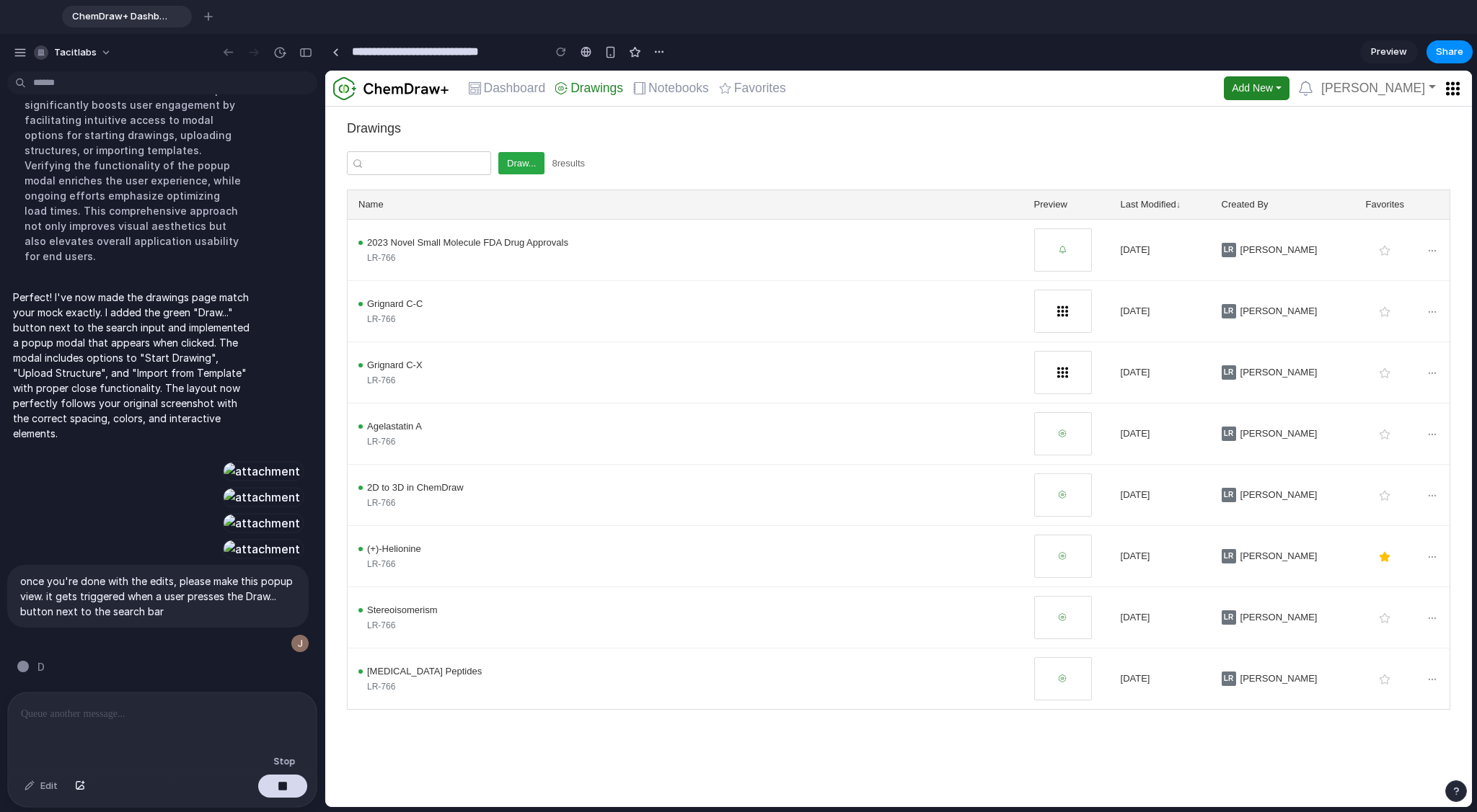
scroll to position [1998, 0]
click at [152, 612] on p at bounding box center [162, 714] width 282 height 17
click at [79, 612] on div "button" at bounding box center [80, 786] width 10 height 9
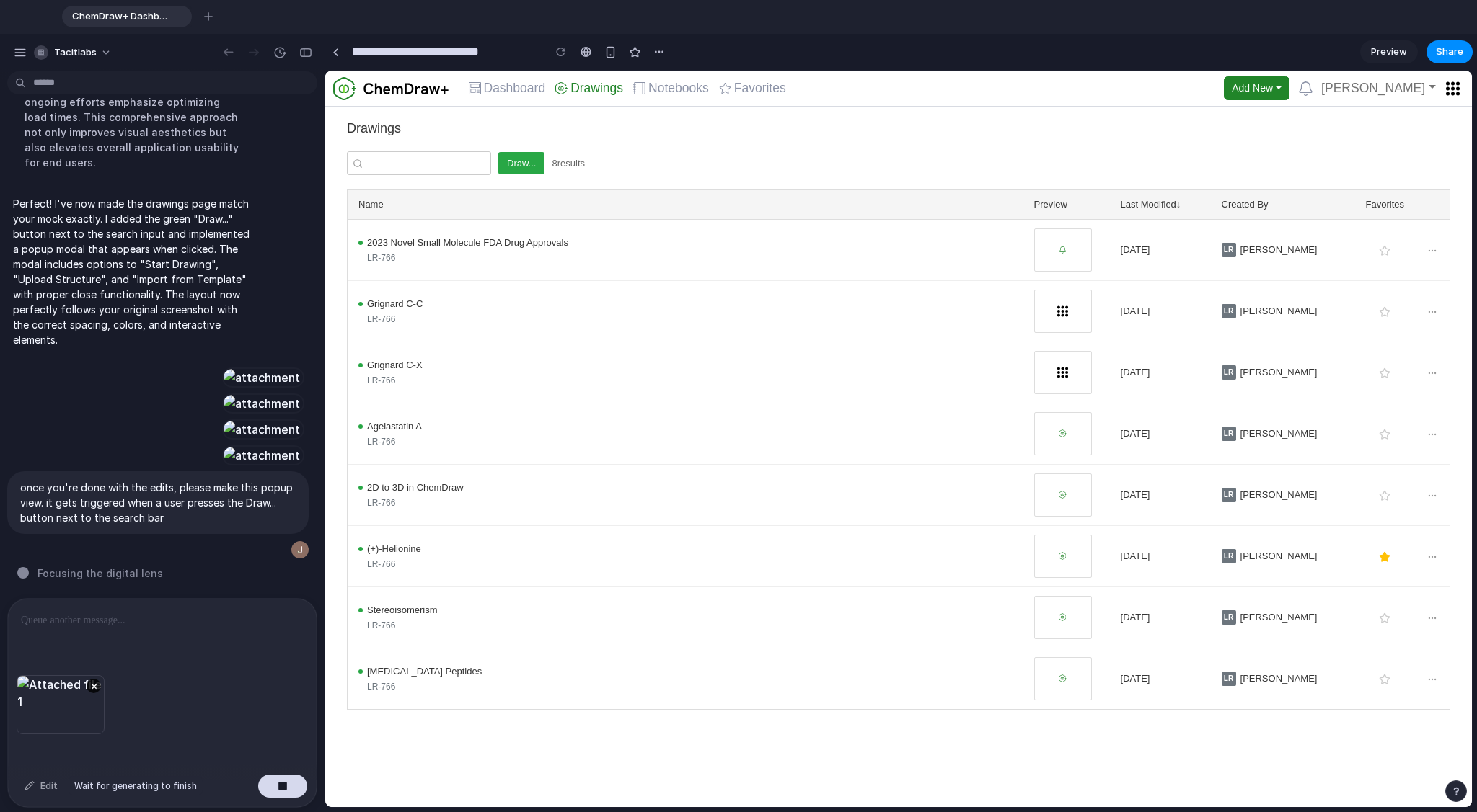
click at [48, 612] on div "Edit" at bounding box center [41, 786] width 48 height 23
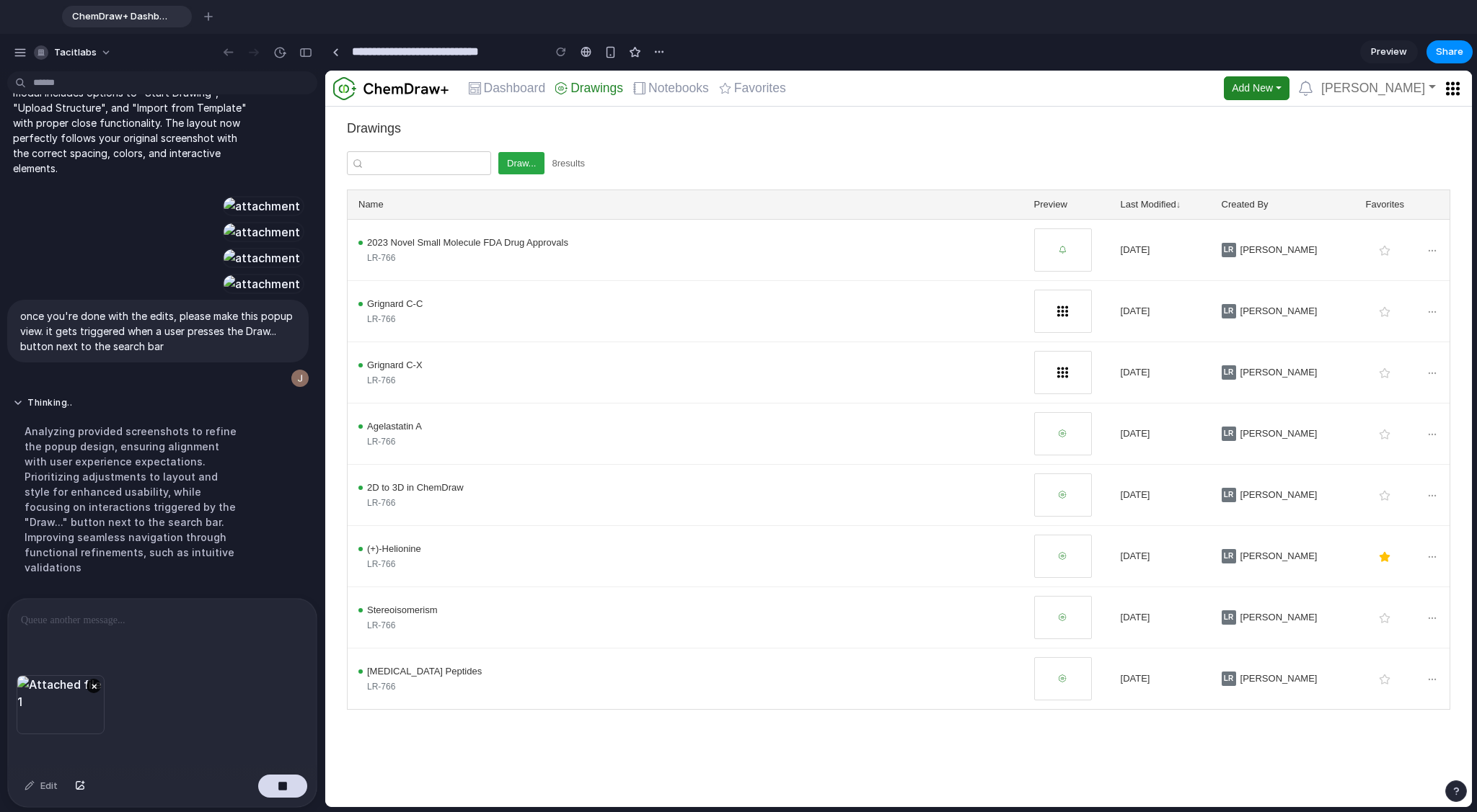
scroll to position [2045, 0]
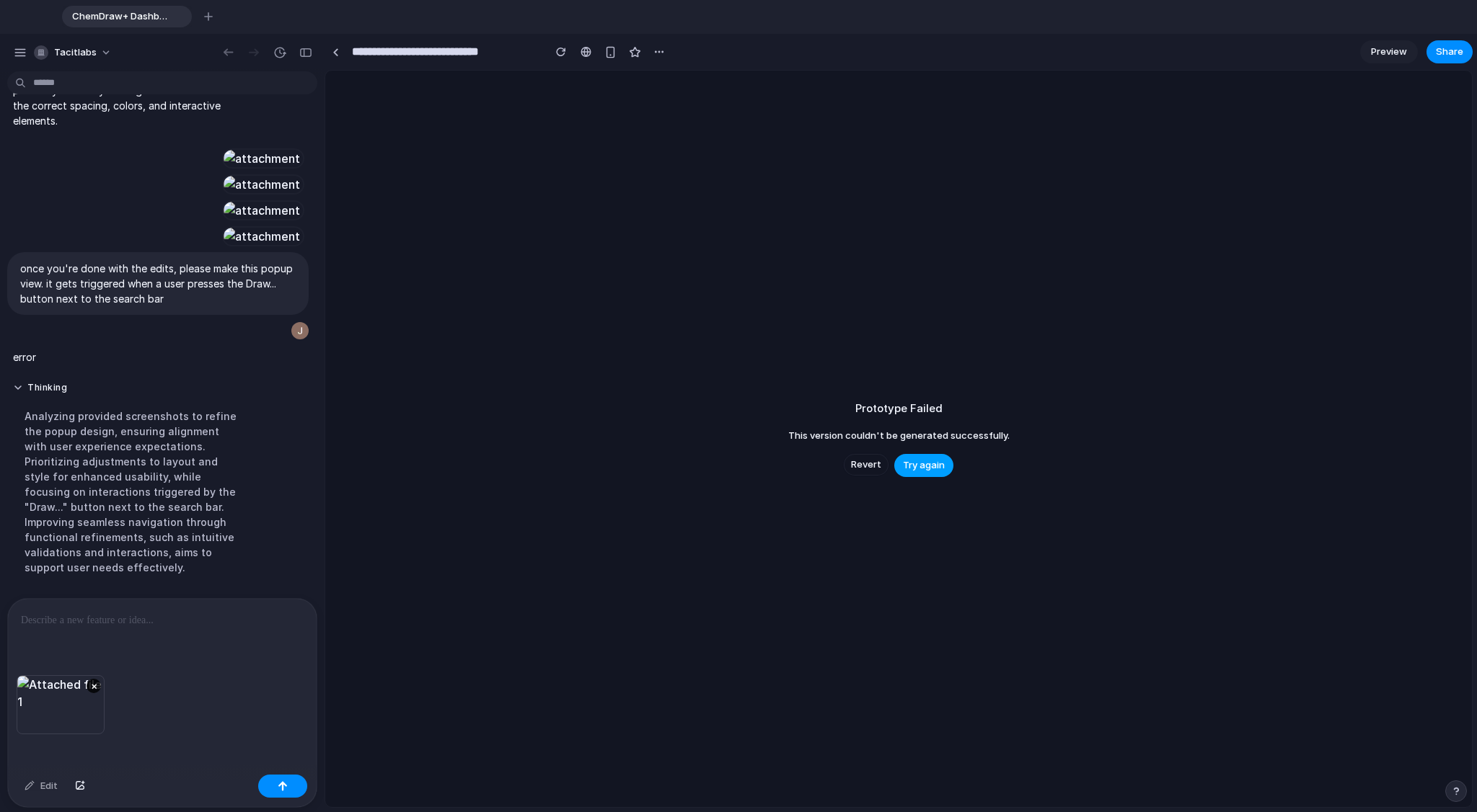
click at [807, 467] on span "Try again" at bounding box center [923, 465] width 41 height 14
click at [807, 465] on span "Try again" at bounding box center [923, 465] width 41 height 14
click at [807, 465] on span "Revert" at bounding box center [866, 465] width 30 height 14
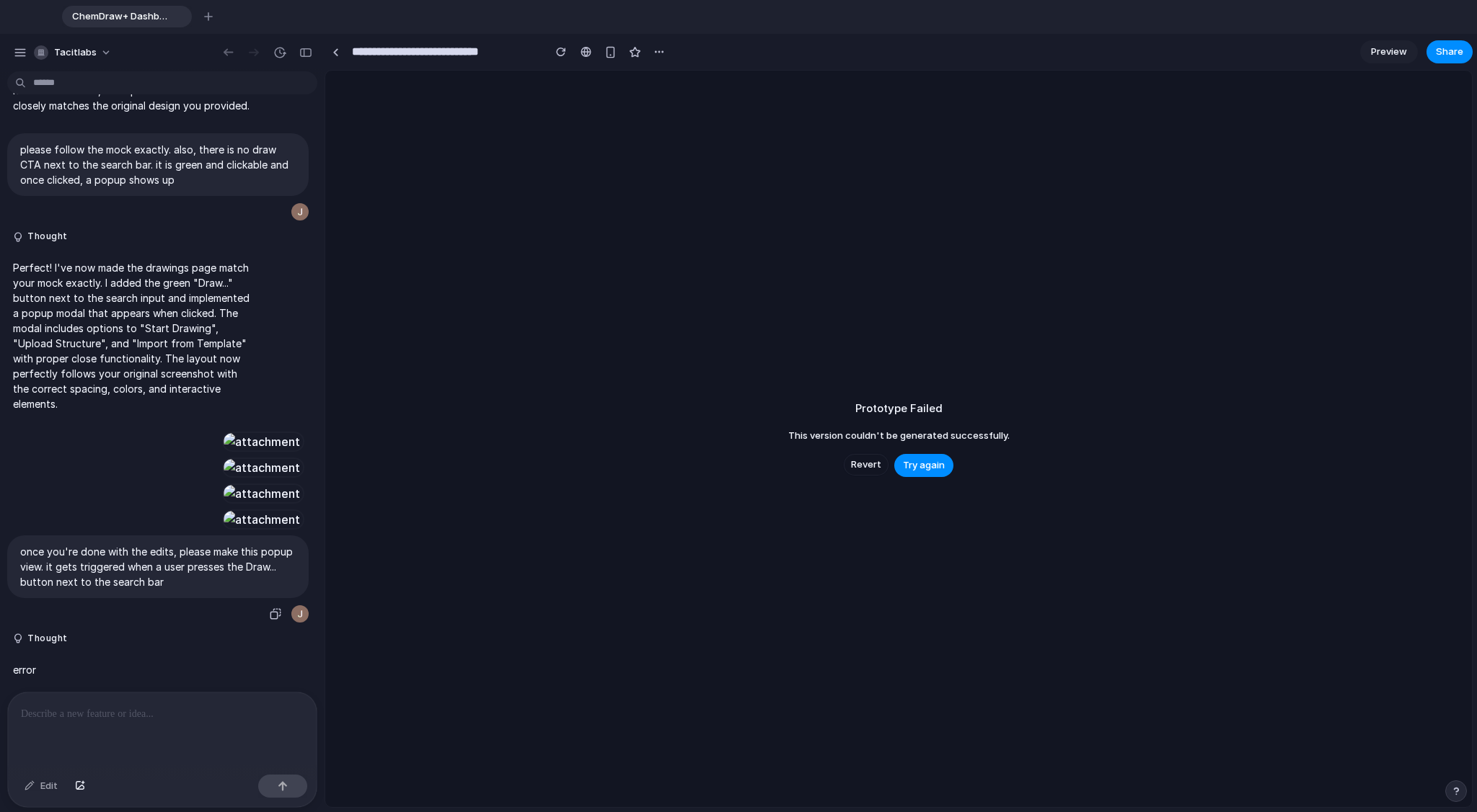
scroll to position [1777, 0]
click at [125, 715] on p at bounding box center [162, 714] width 282 height 17
click at [104, 719] on p at bounding box center [162, 714] width 282 height 17
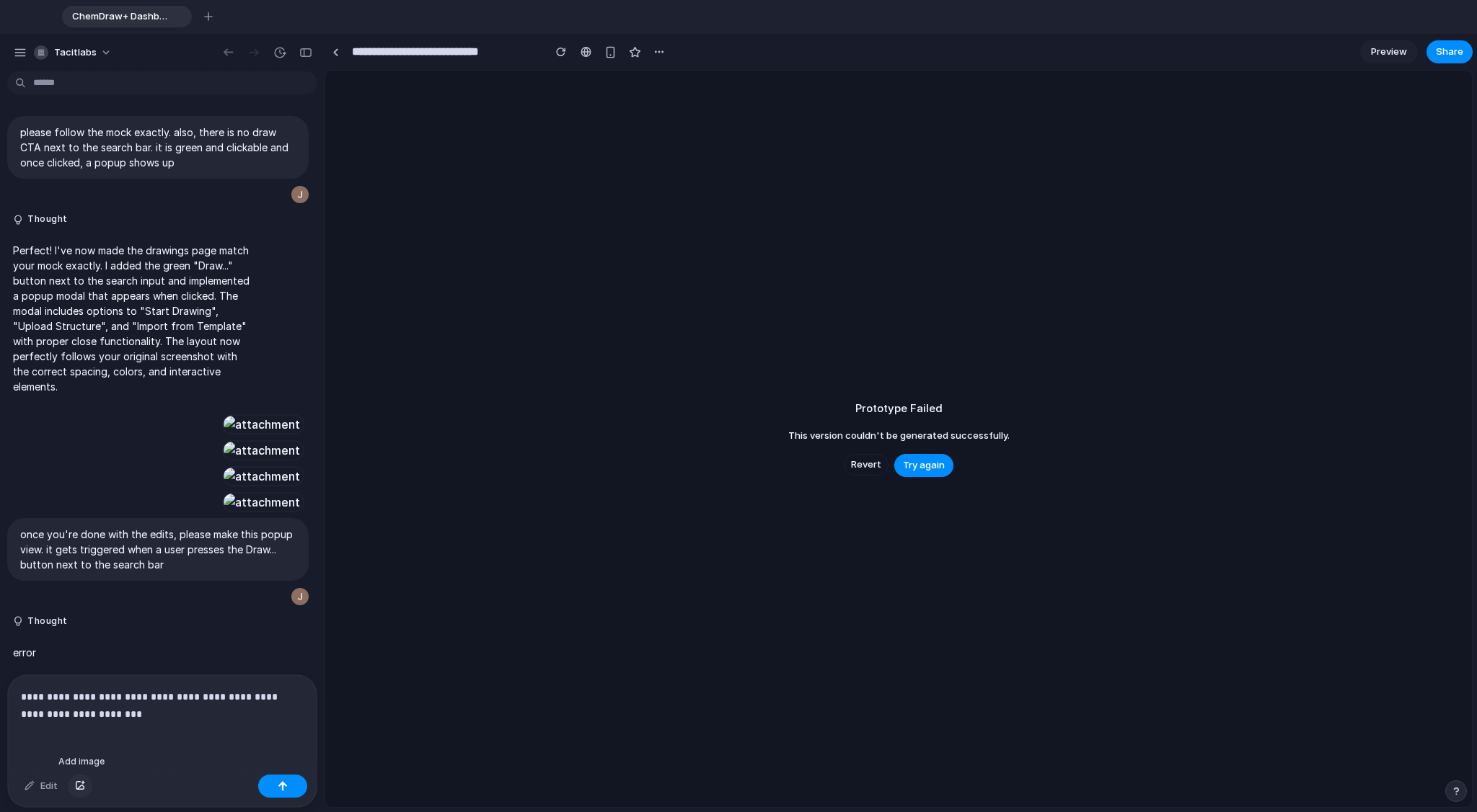
click at [81, 785] on div "button" at bounding box center [80, 786] width 10 height 9
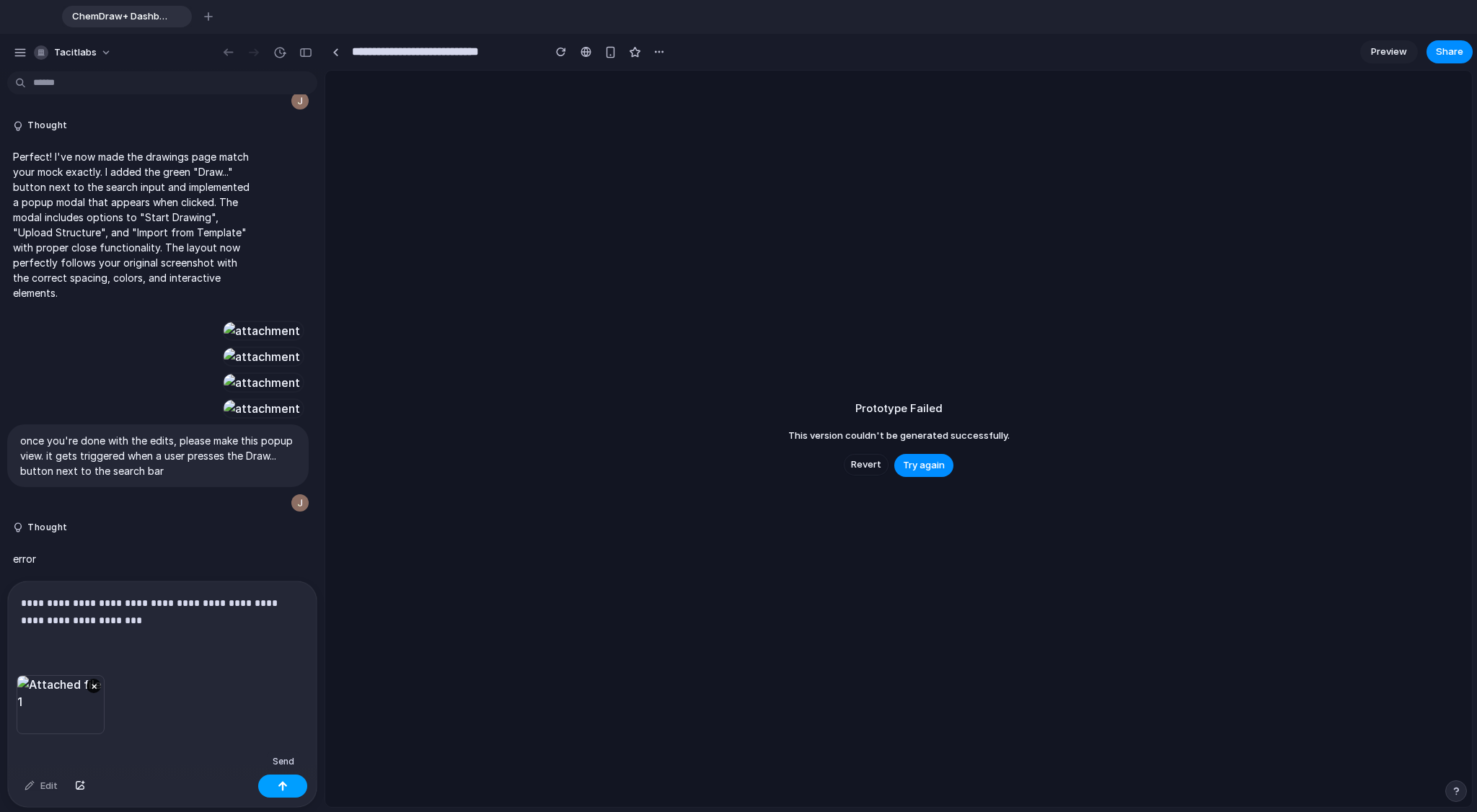
click at [297, 782] on button "button" at bounding box center [282, 786] width 49 height 23
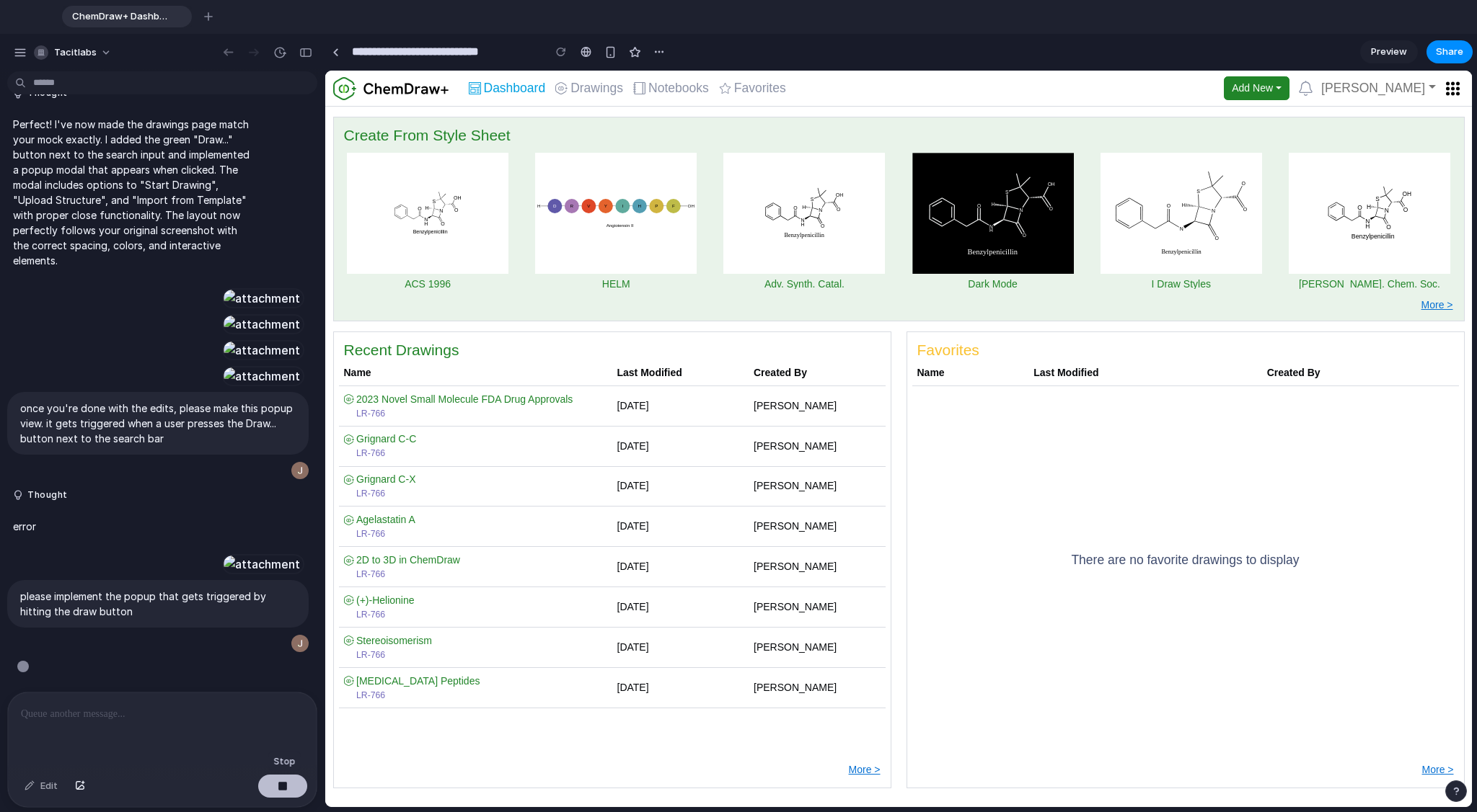
scroll to position [0, 0]
click at [589, 90] on span "Drawings" at bounding box center [596, 88] width 52 height 13
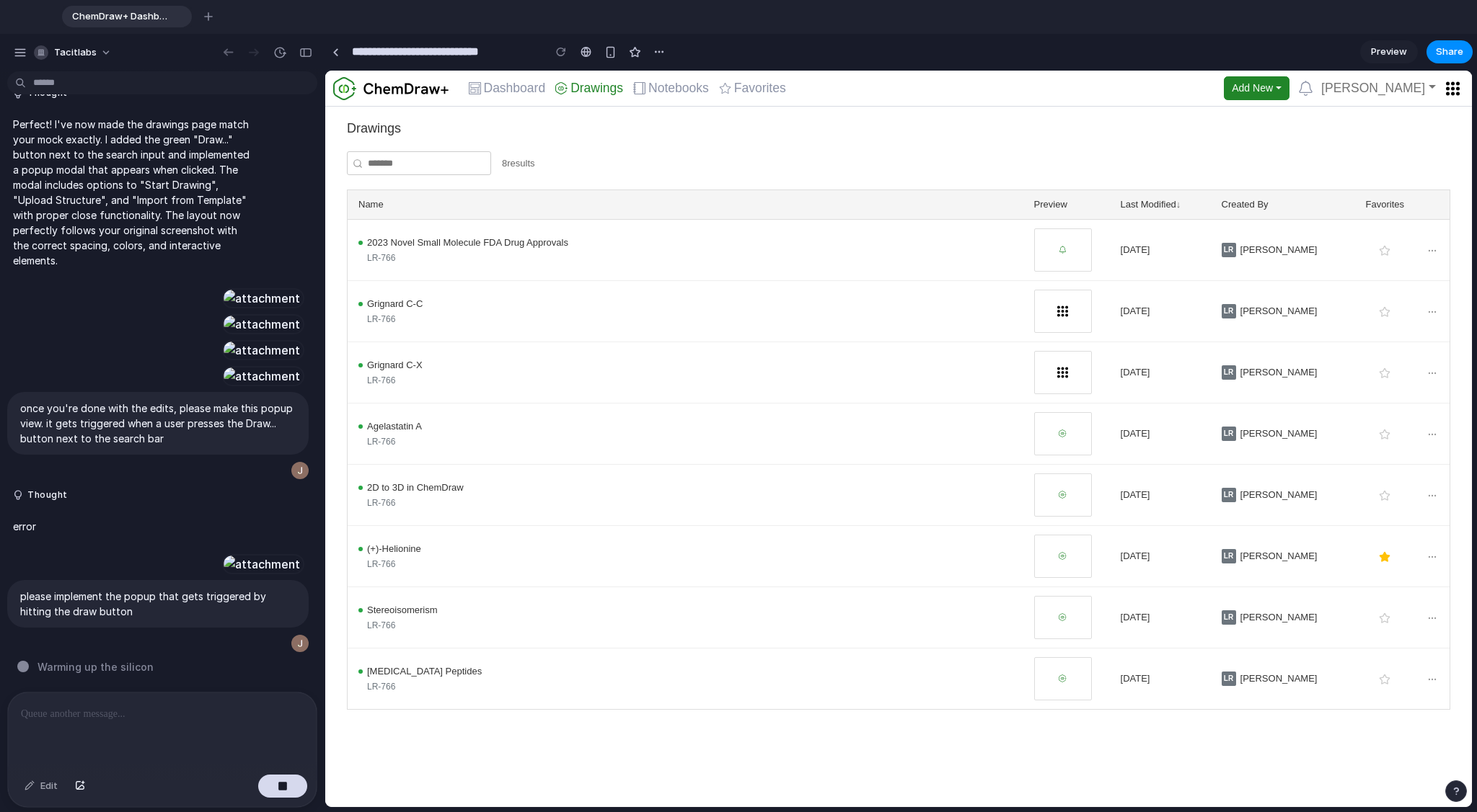
click at [450, 239] on span "2023 Novel Small Molecule FDA Drug Approvals" at bounding box center [467, 243] width 201 height 14
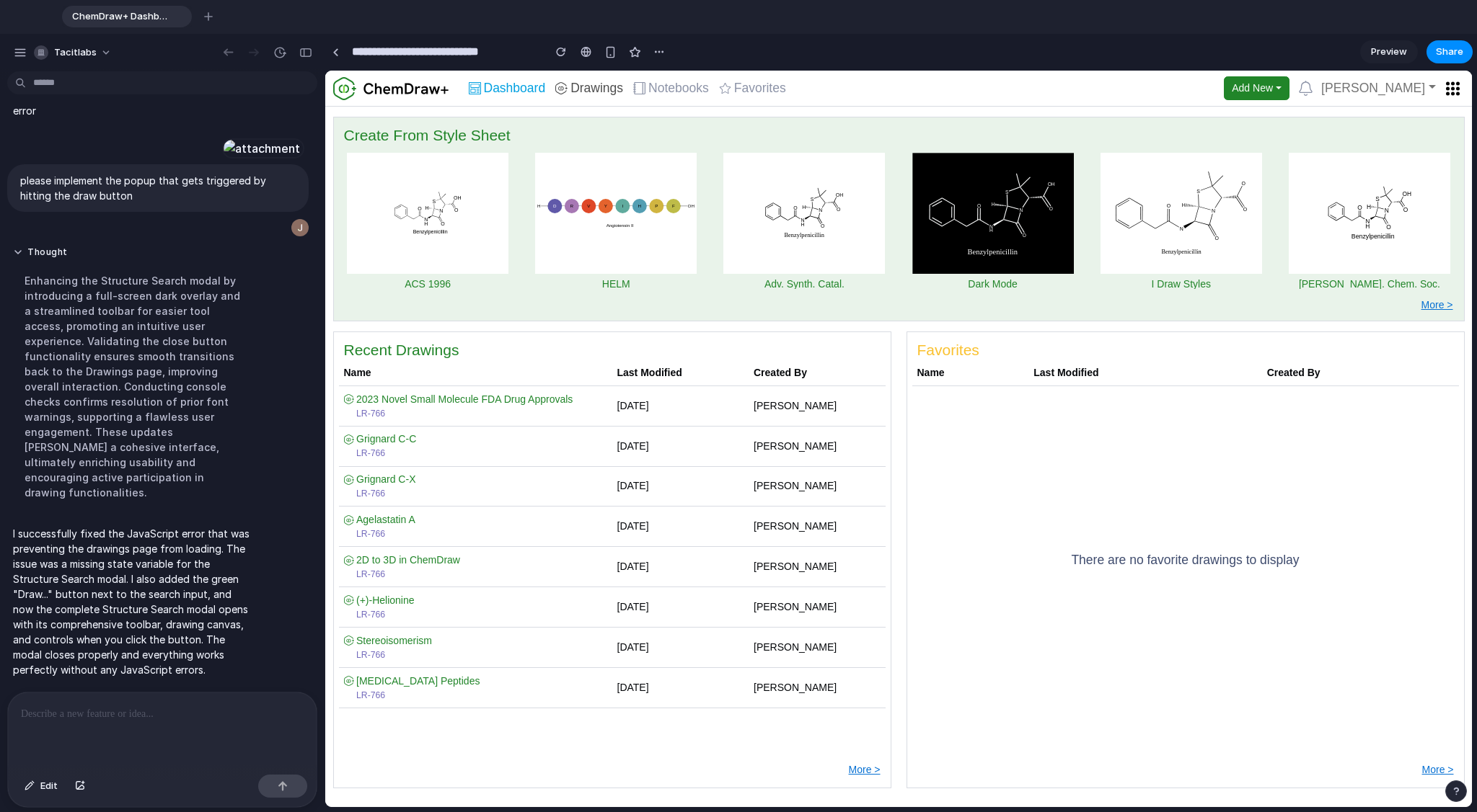
click at [572, 88] on span "Drawings" at bounding box center [596, 88] width 52 height 13
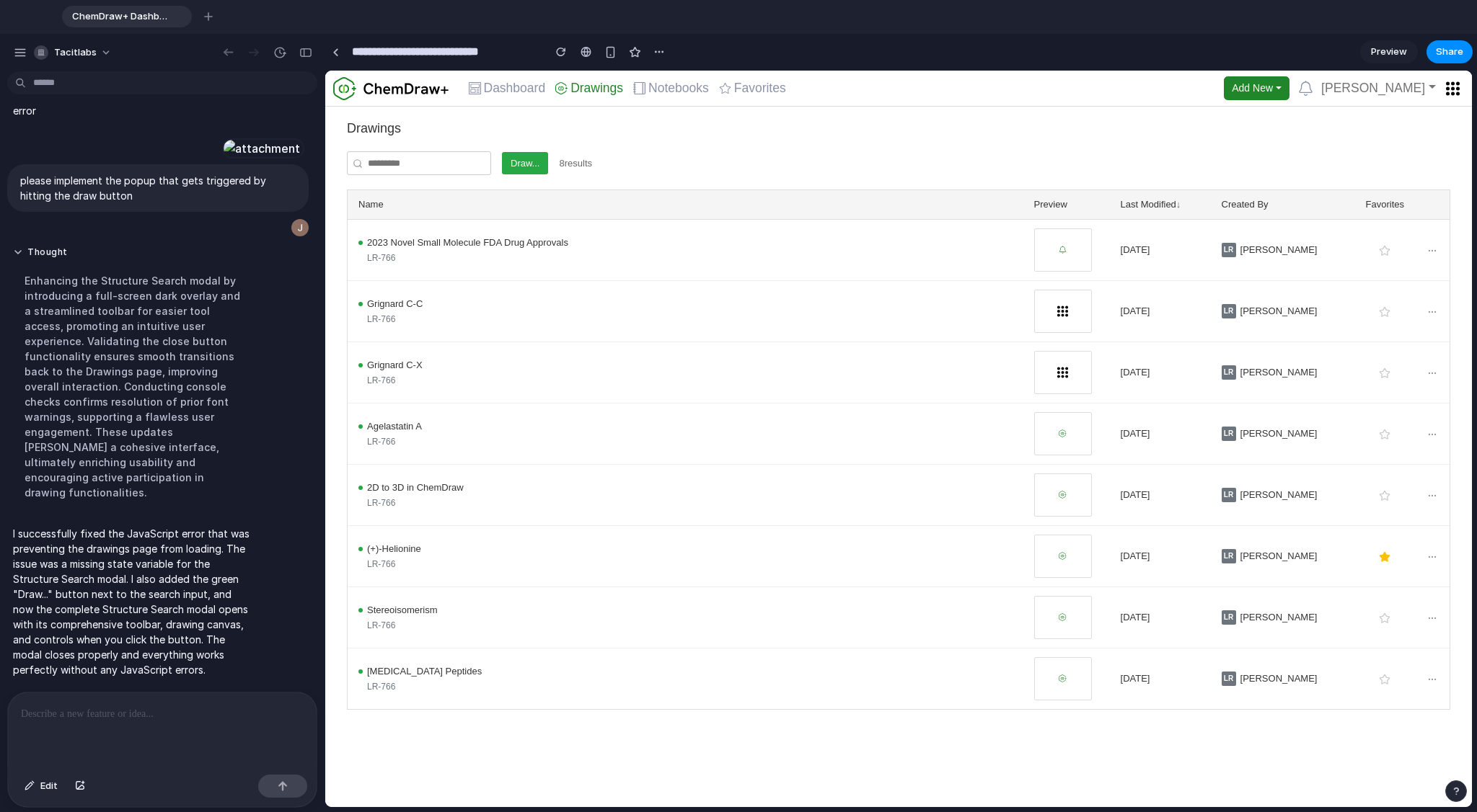
click at [532, 162] on button "Draw..." at bounding box center [525, 164] width 46 height 23
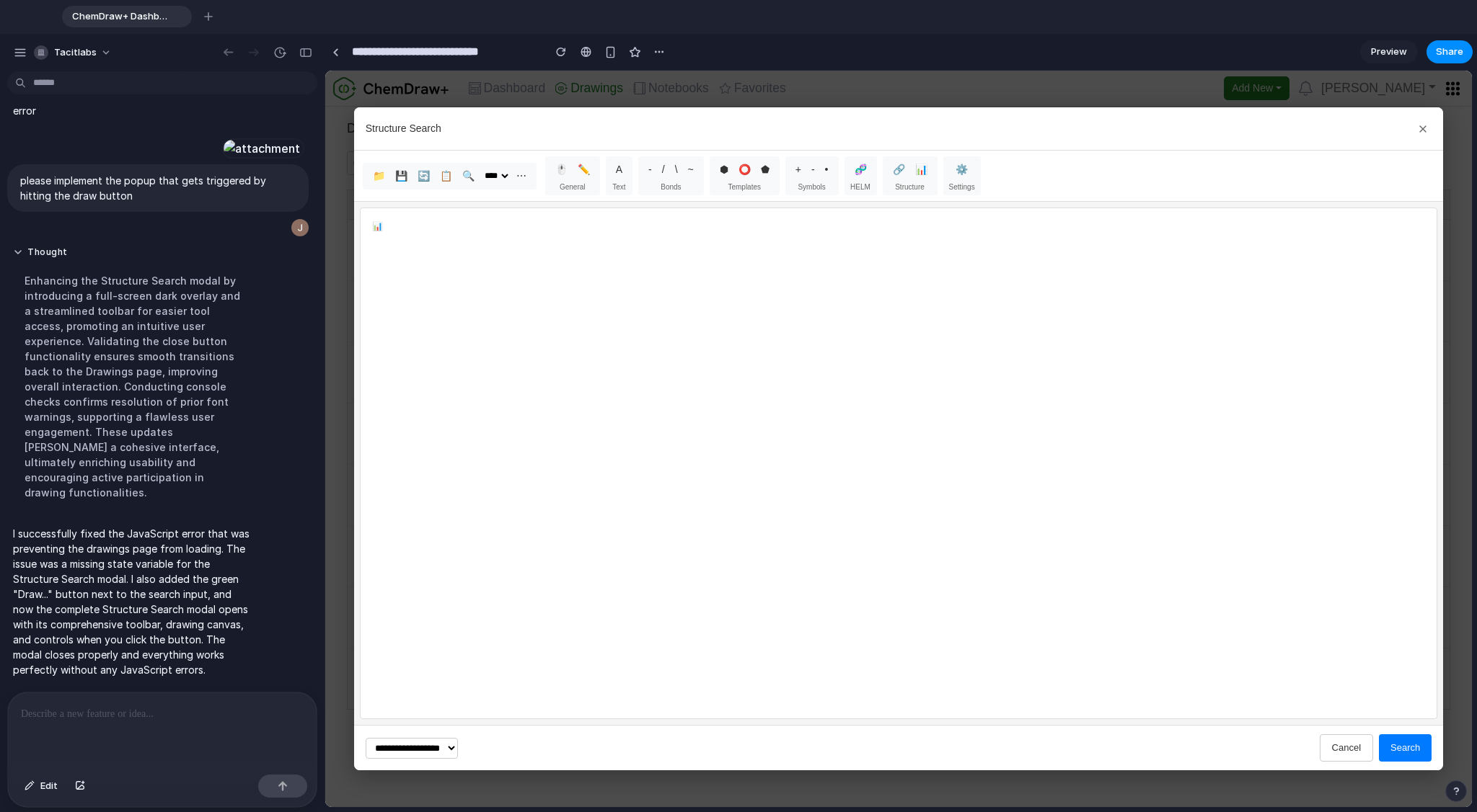
click at [747, 181] on span "Templates" at bounding box center [744, 187] width 33 height 11
click at [1408, 742] on button "Search" at bounding box center [1404, 748] width 52 height 27
click at [378, 227] on div "📊" at bounding box center [378, 226] width 11 height 13
click at [190, 712] on p at bounding box center [162, 714] width 282 height 17
click at [1421, 130] on icon at bounding box center [1422, 129] width 12 height 12
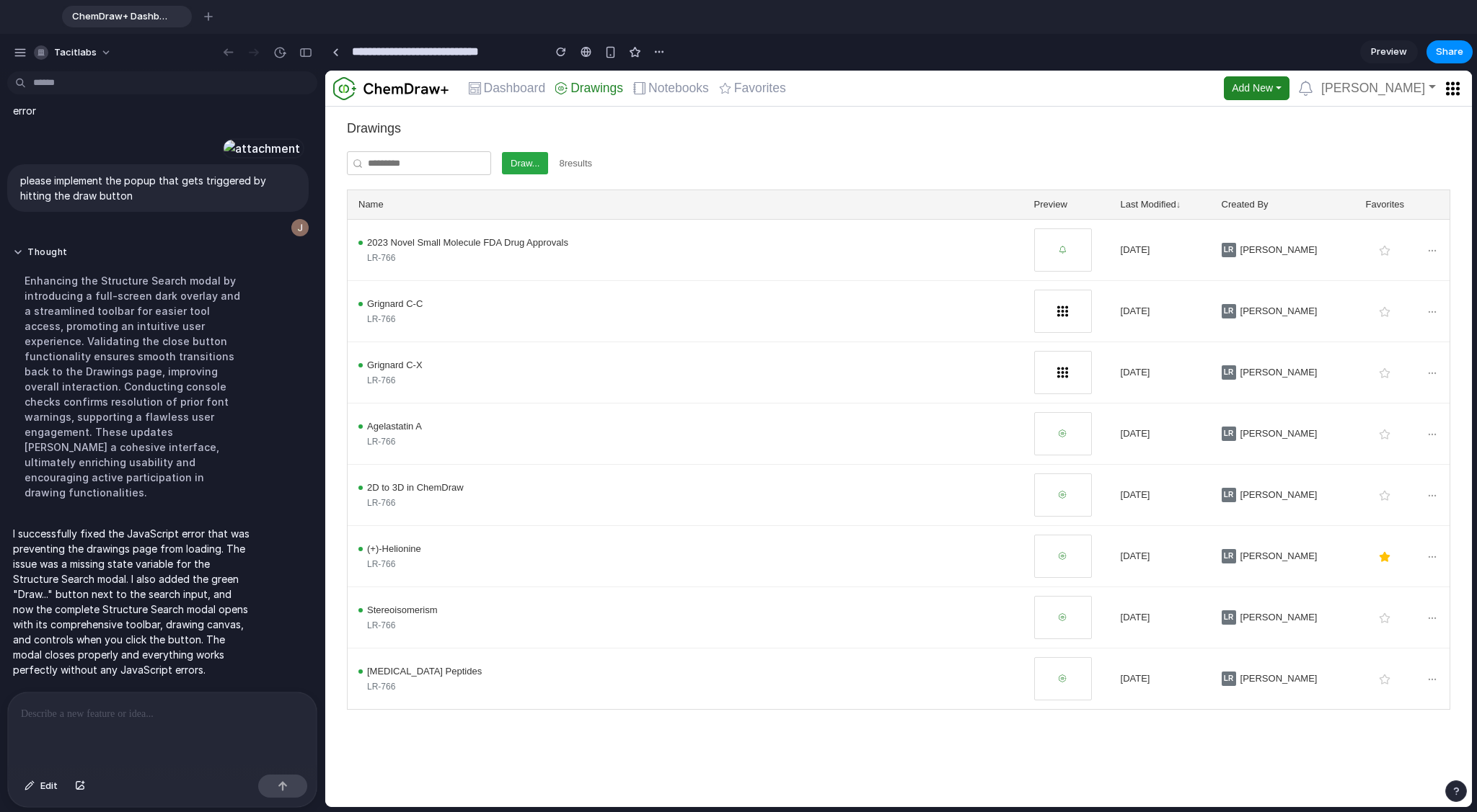
click at [526, 160] on button "Draw..." at bounding box center [525, 164] width 46 height 23
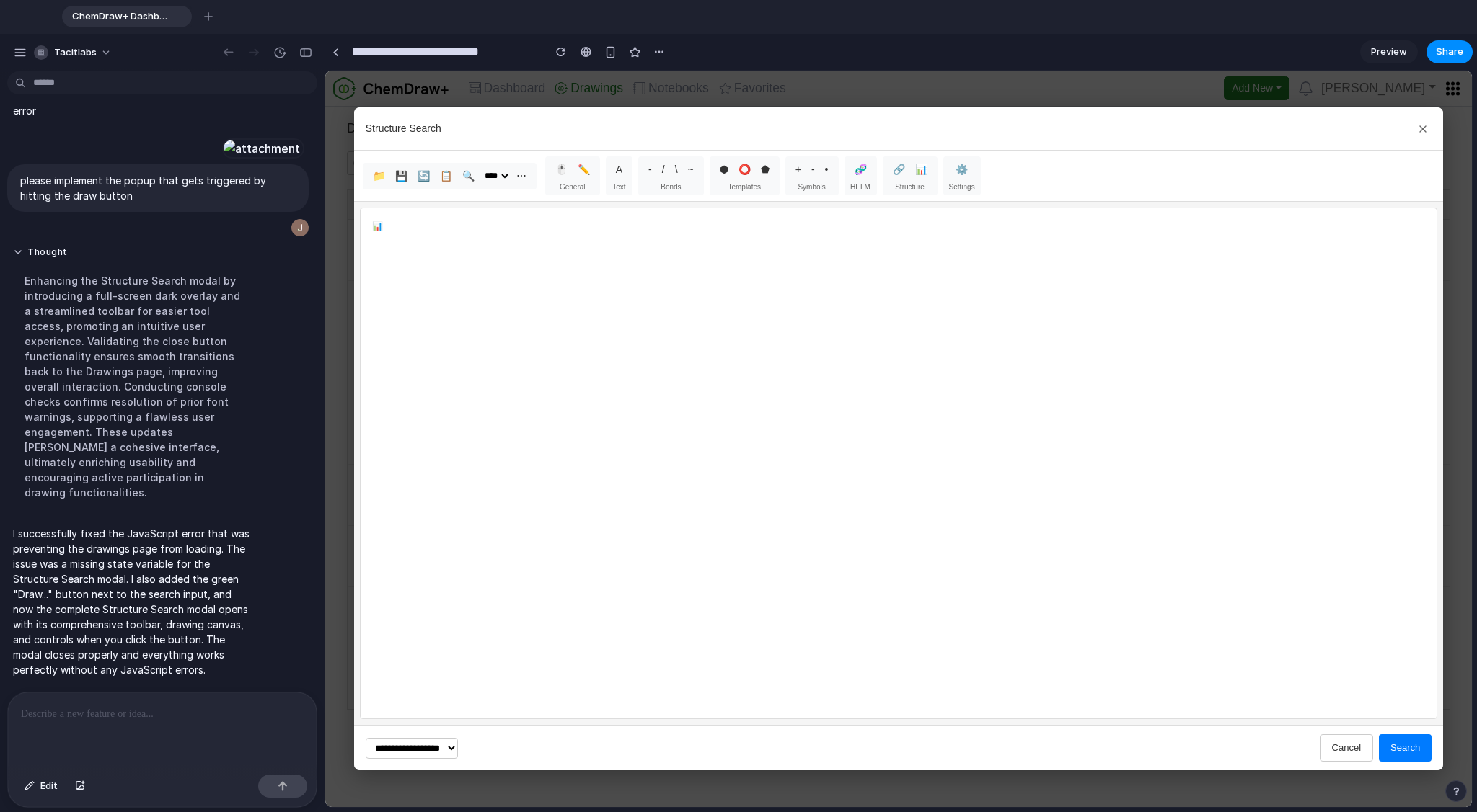
click at [576, 93] on div "**********" at bounding box center [898, 438] width 1146 height 736
click at [1356, 751] on button "Cancel" at bounding box center [1346, 748] width 53 height 27
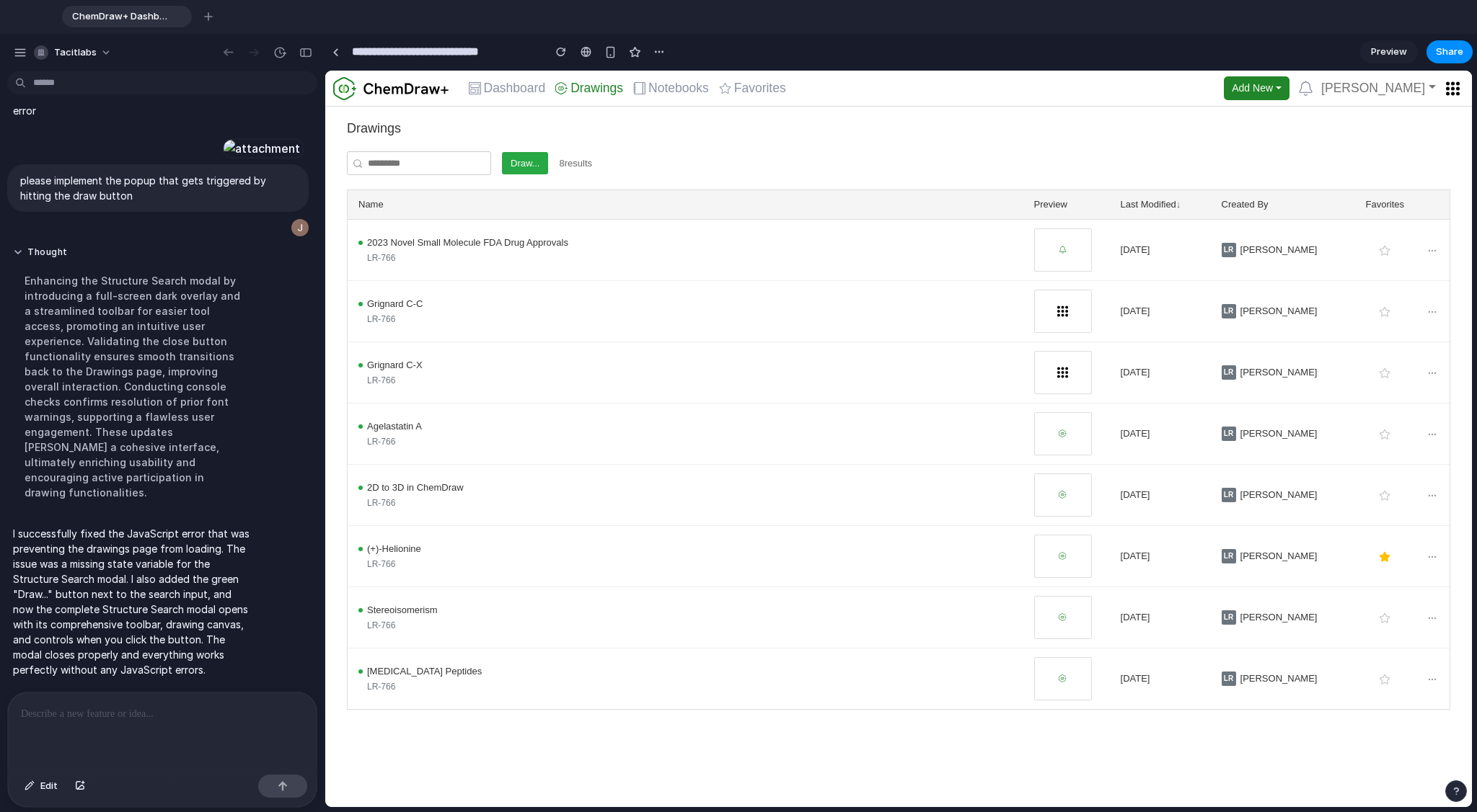
click at [1236, 739] on div "Add New Dashboard Drawings Notebooks Favorites Add New Jie Gao Drawings Draw...…" at bounding box center [898, 438] width 1146 height 736
click at [507, 745] on div "Add New Dashboard Drawings Notebooks Favorites Add New Jie Gao Drawings Draw...…" at bounding box center [898, 438] width 1146 height 736
click at [145, 717] on p at bounding box center [162, 714] width 282 height 17
click at [535, 166] on button "Draw..." at bounding box center [525, 164] width 46 height 23
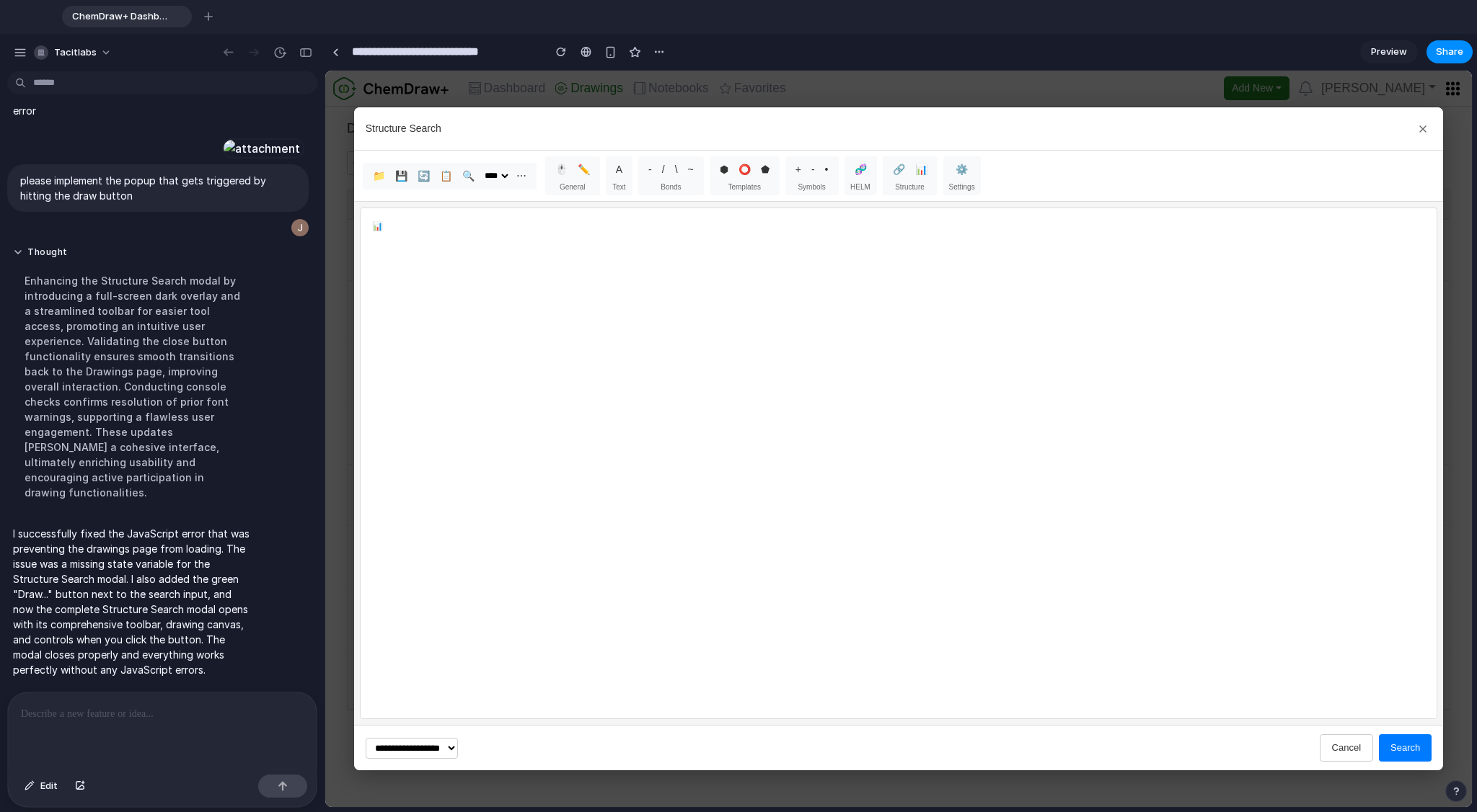
click at [1427, 126] on icon at bounding box center [1422, 129] width 12 height 12
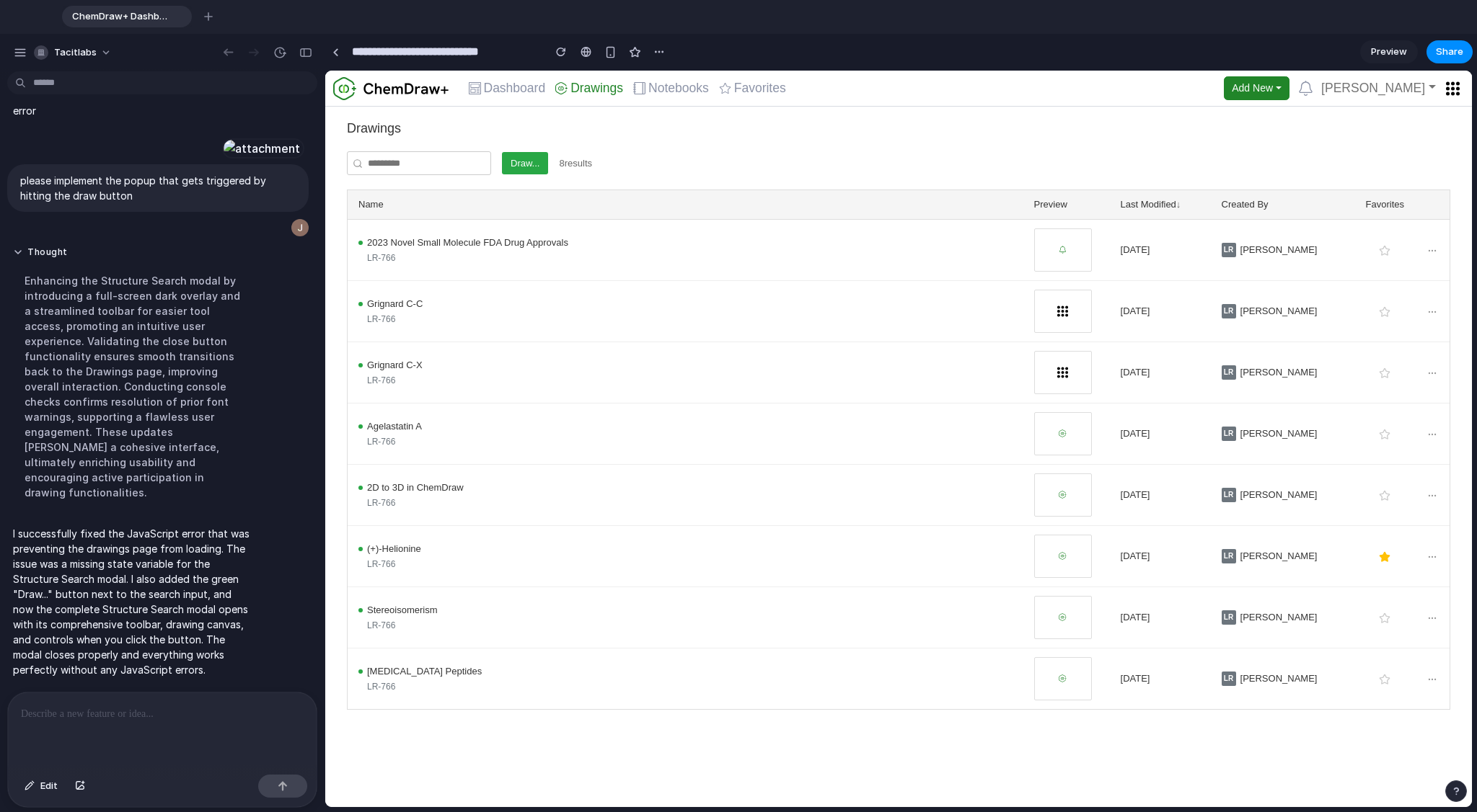
click at [859, 122] on h2 "Drawings" at bounding box center [898, 129] width 1103 height 16
click at [341, 52] on link at bounding box center [335, 52] width 22 height 22
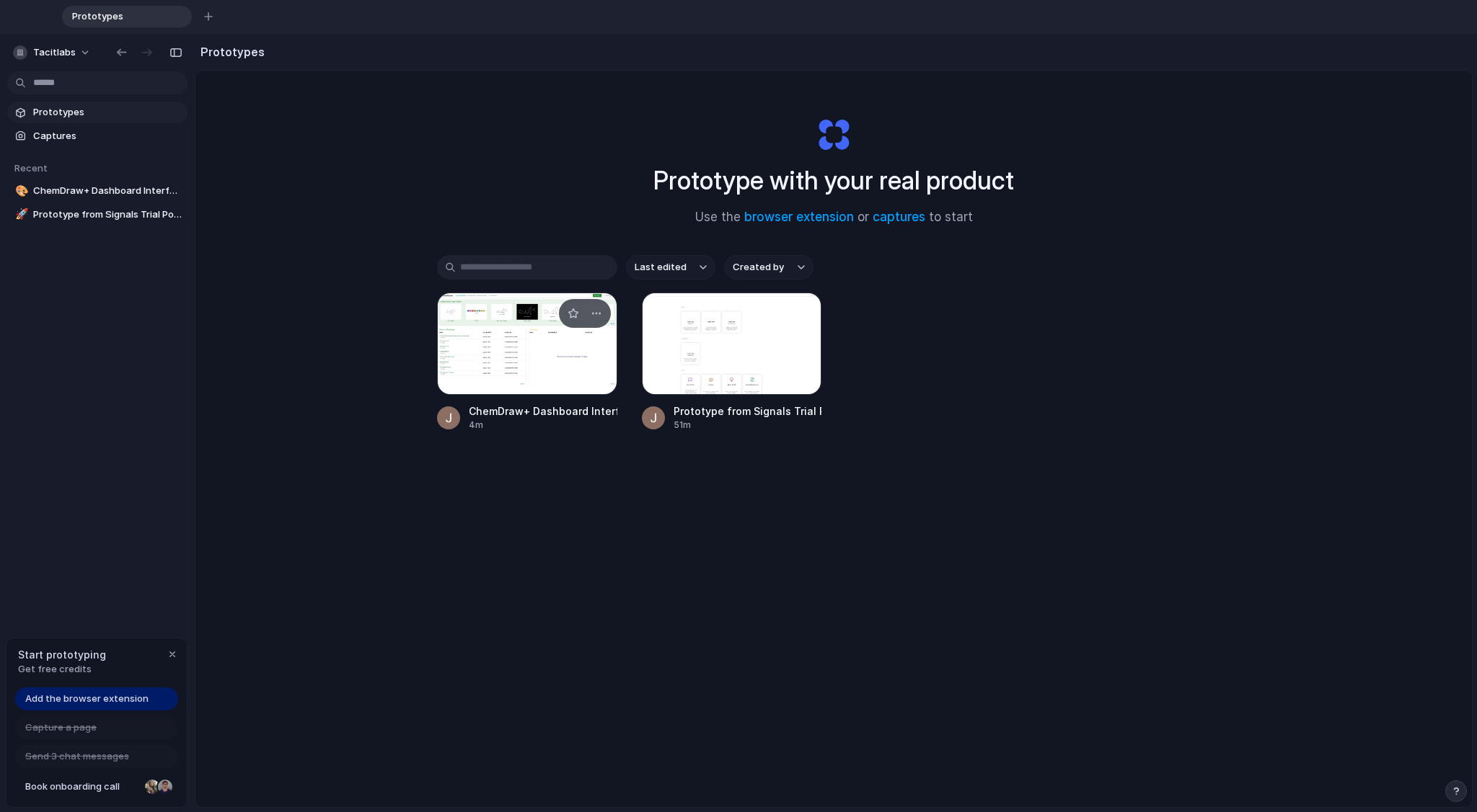
click at [514, 361] on div at bounding box center [527, 343] width 181 height 102
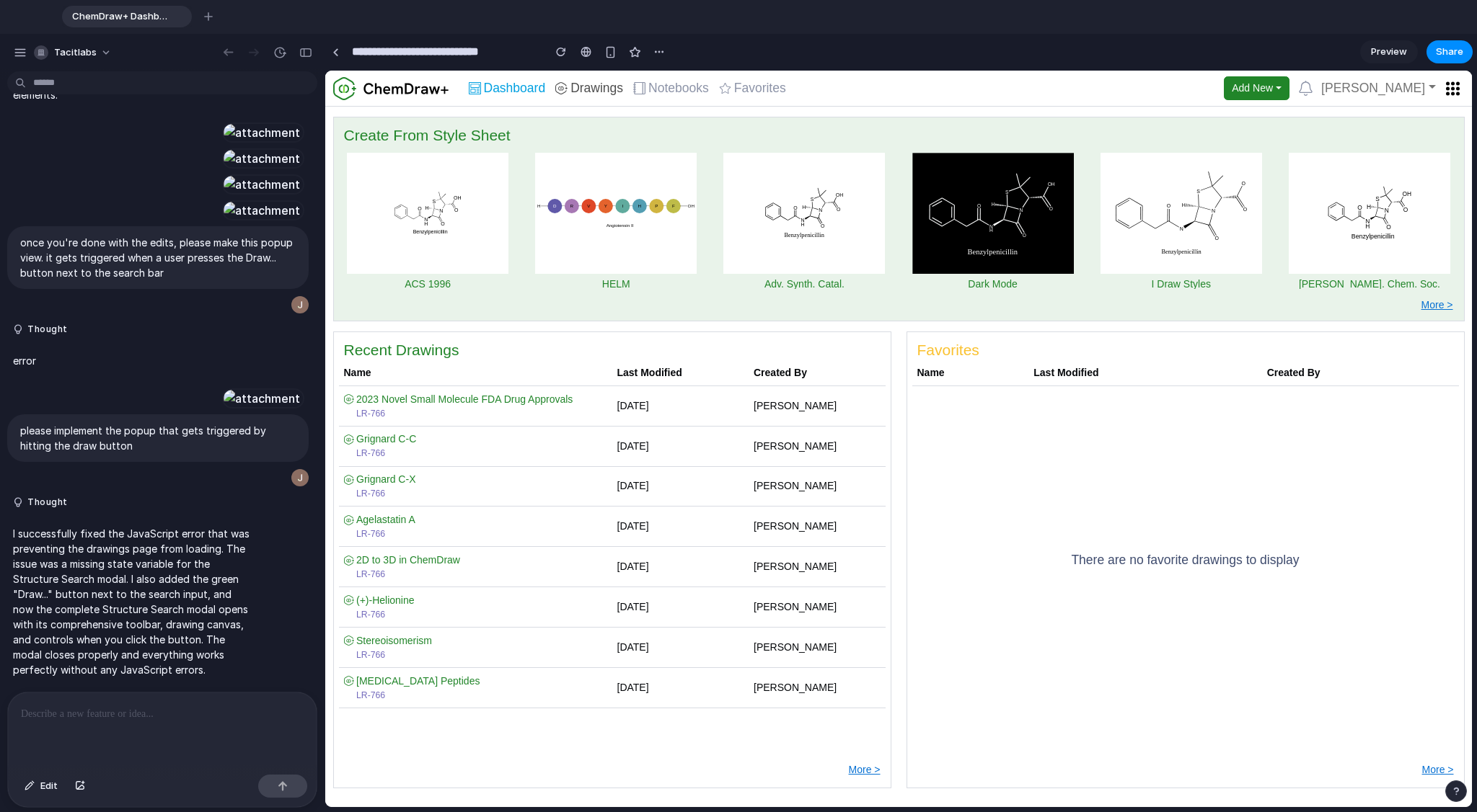
click at [575, 86] on span "Drawings" at bounding box center [596, 88] width 52 height 13
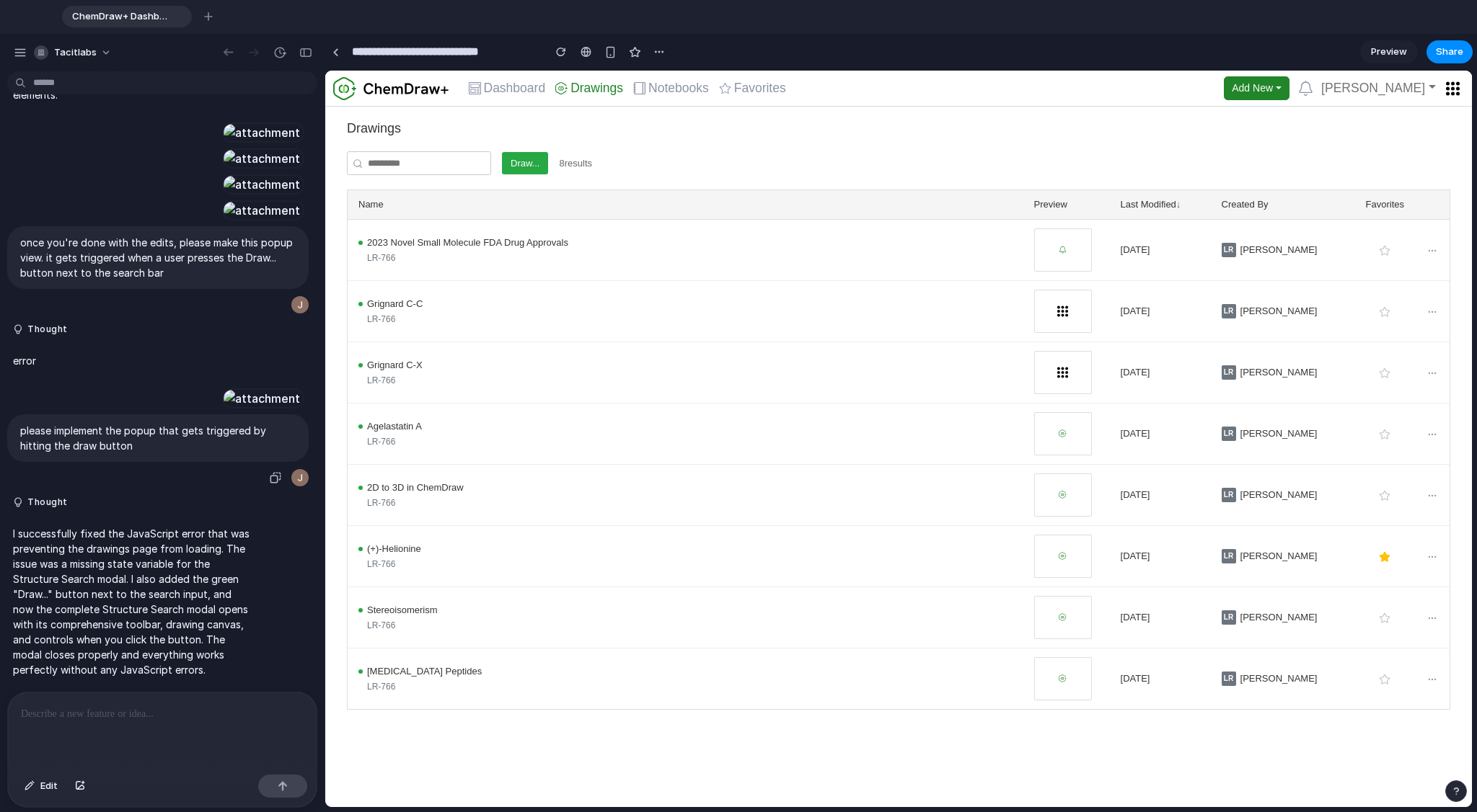
click at [222, 388] on div at bounding box center [261, 399] width 79 height 20
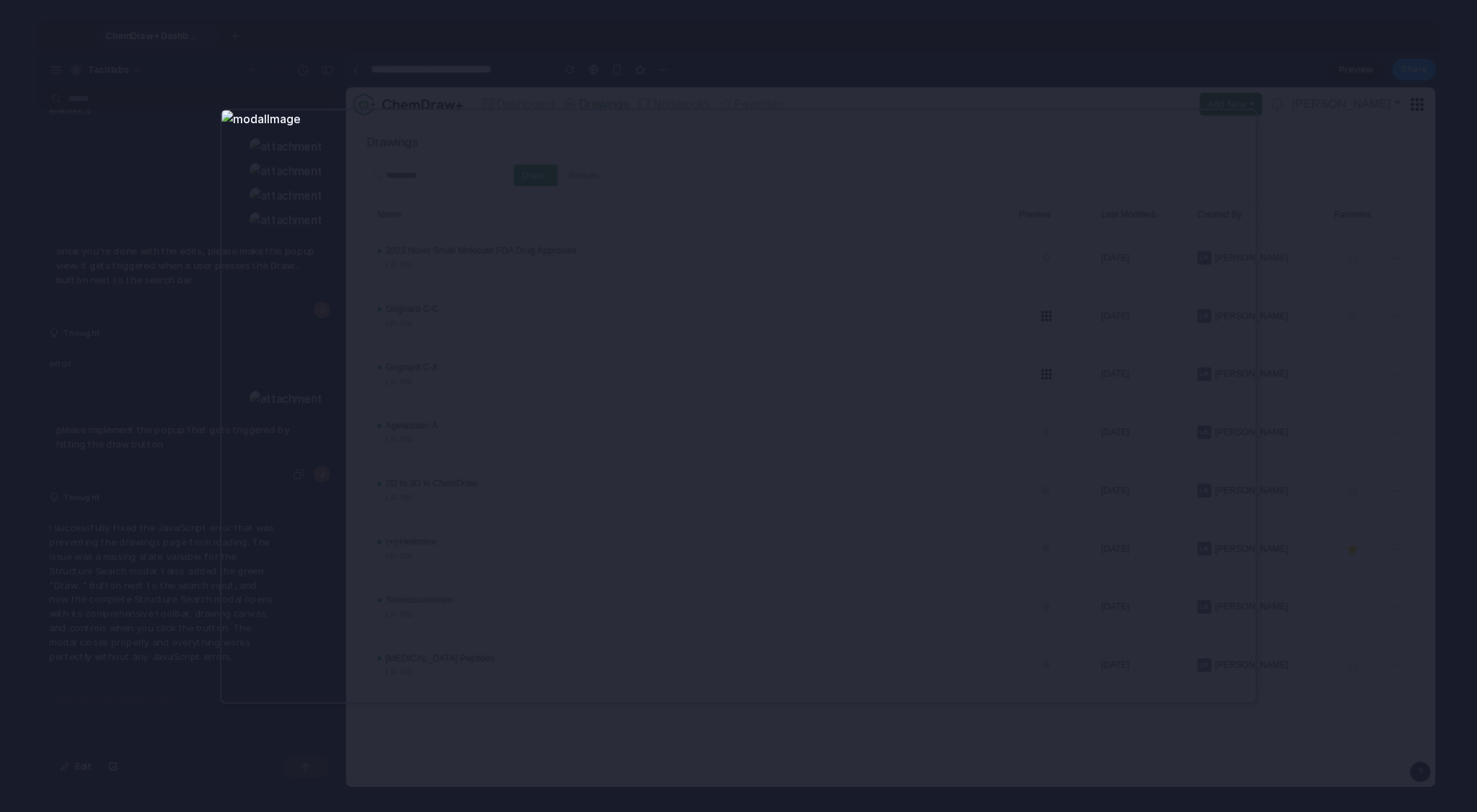
click at [615, 103] on div at bounding box center [738, 406] width 1477 height 812
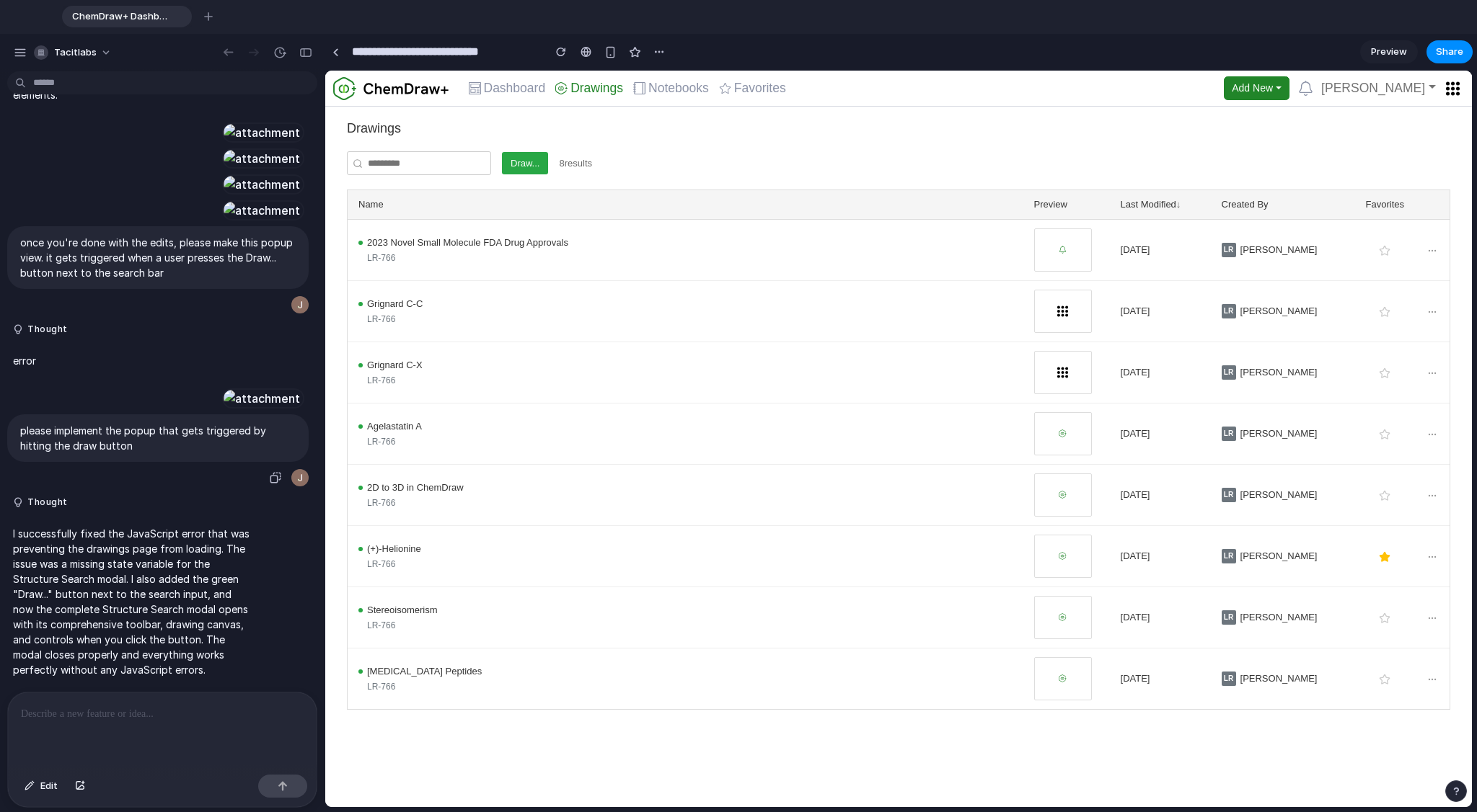
click at [523, 166] on button "Draw..." at bounding box center [525, 164] width 46 height 23
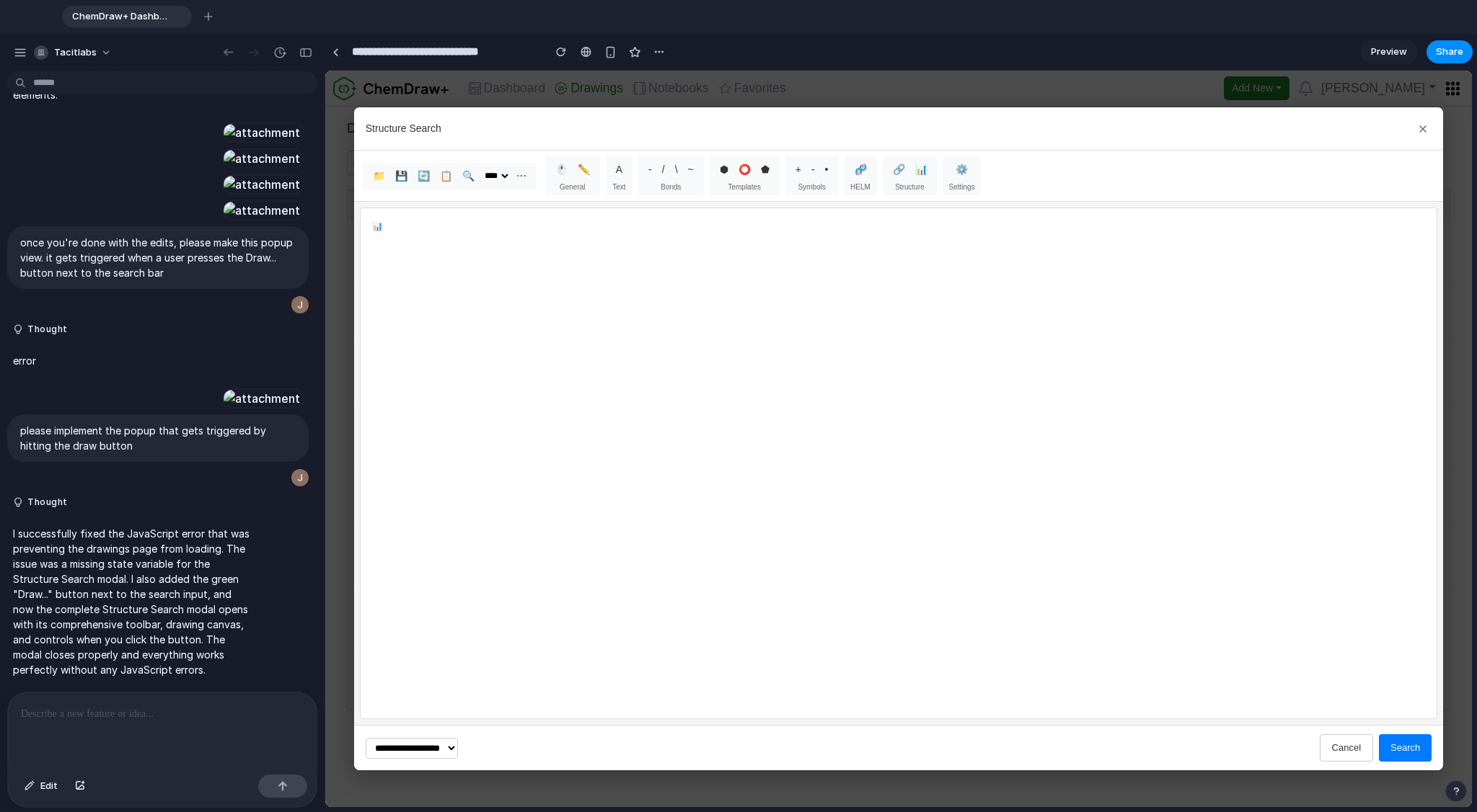
click at [663, 174] on button "/" at bounding box center [663, 170] width 12 height 21
click at [123, 717] on p at bounding box center [162, 714] width 282 height 17
click at [47, 785] on span "Edit" at bounding box center [49, 786] width 17 height 14
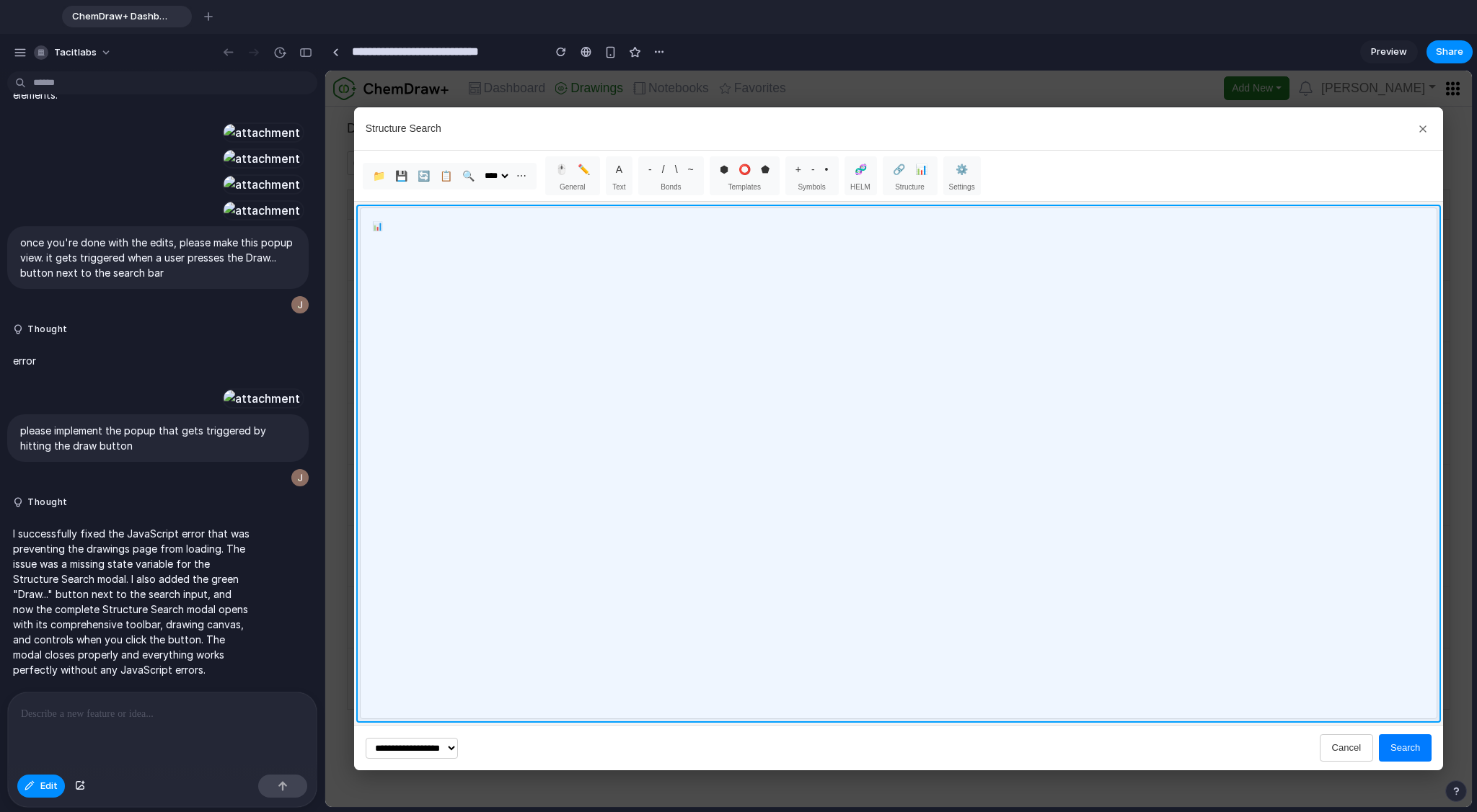
click at [505, 285] on div at bounding box center [898, 439] width 1145 height 736
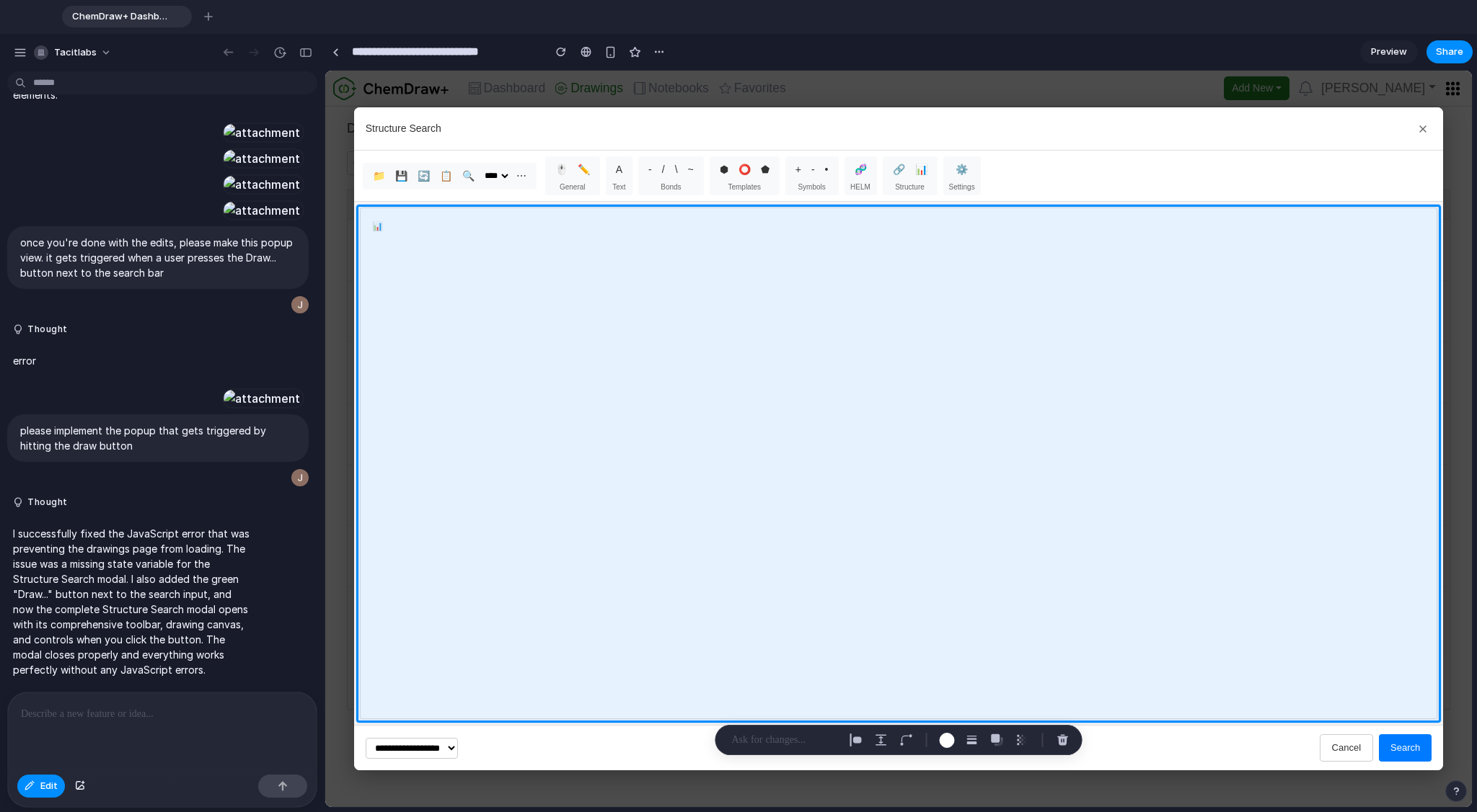
click at [91, 713] on p at bounding box center [162, 714] width 282 height 17
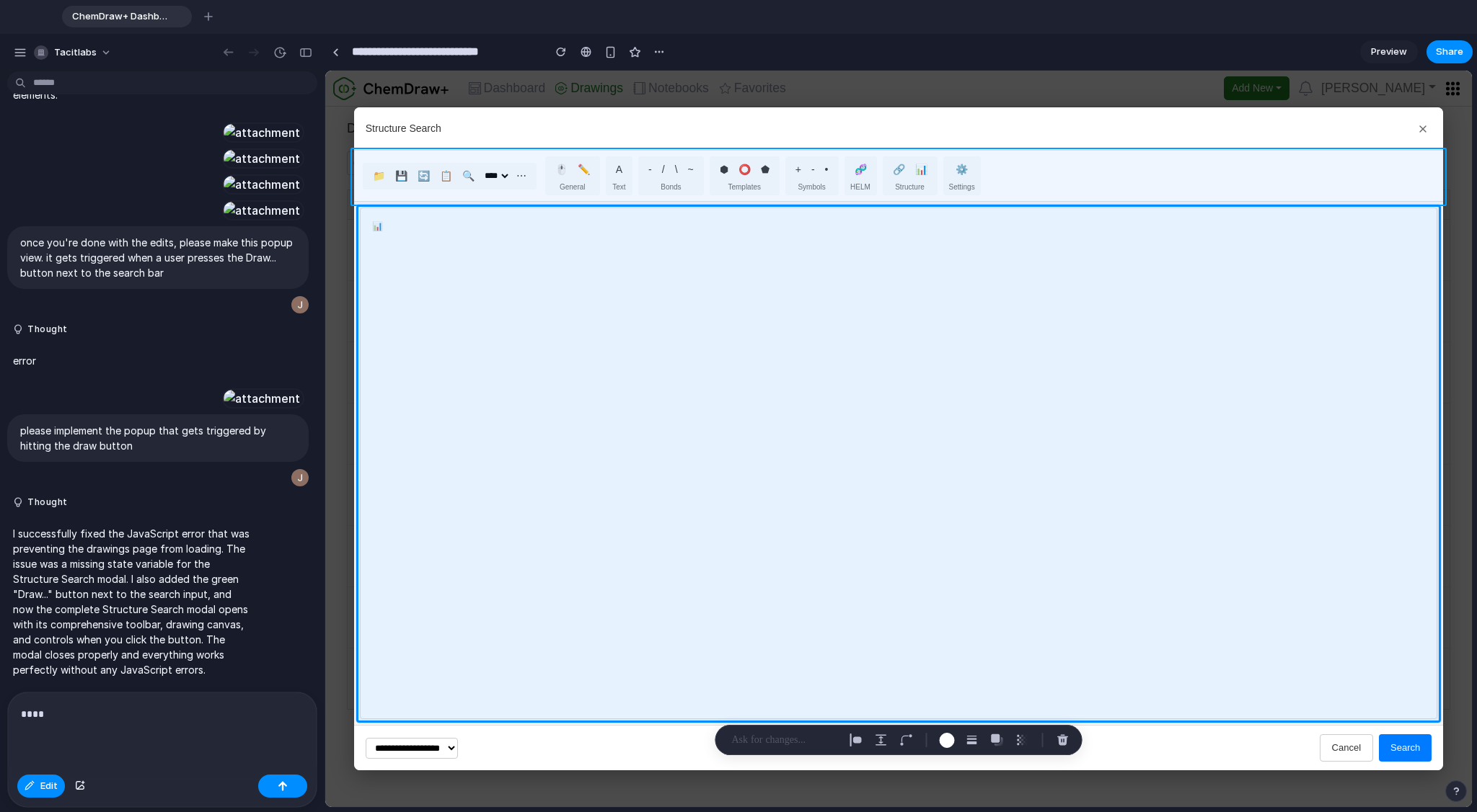
click at [985, 175] on div at bounding box center [898, 439] width 1145 height 736
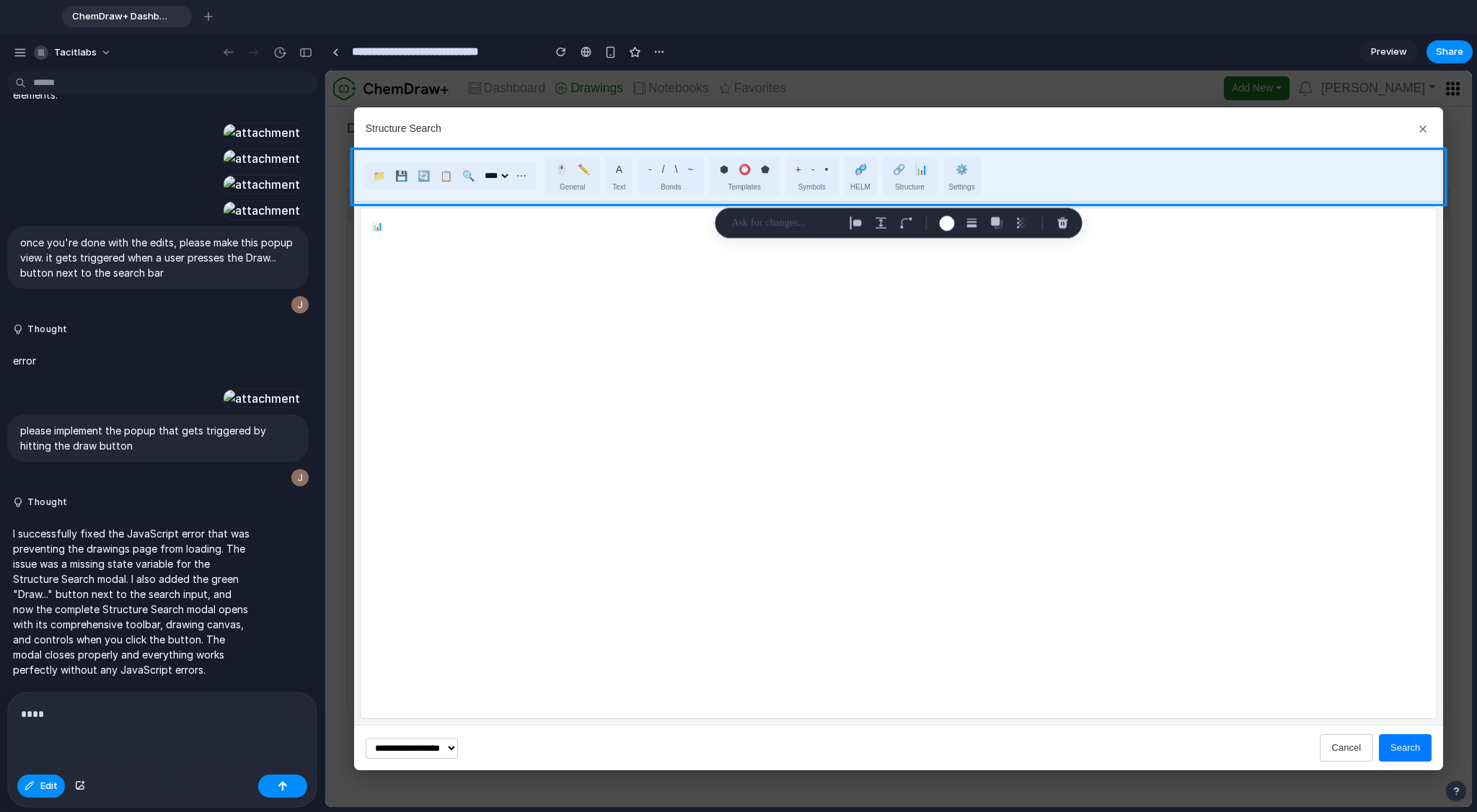
click at [119, 718] on p "****" at bounding box center [162, 714] width 282 height 17
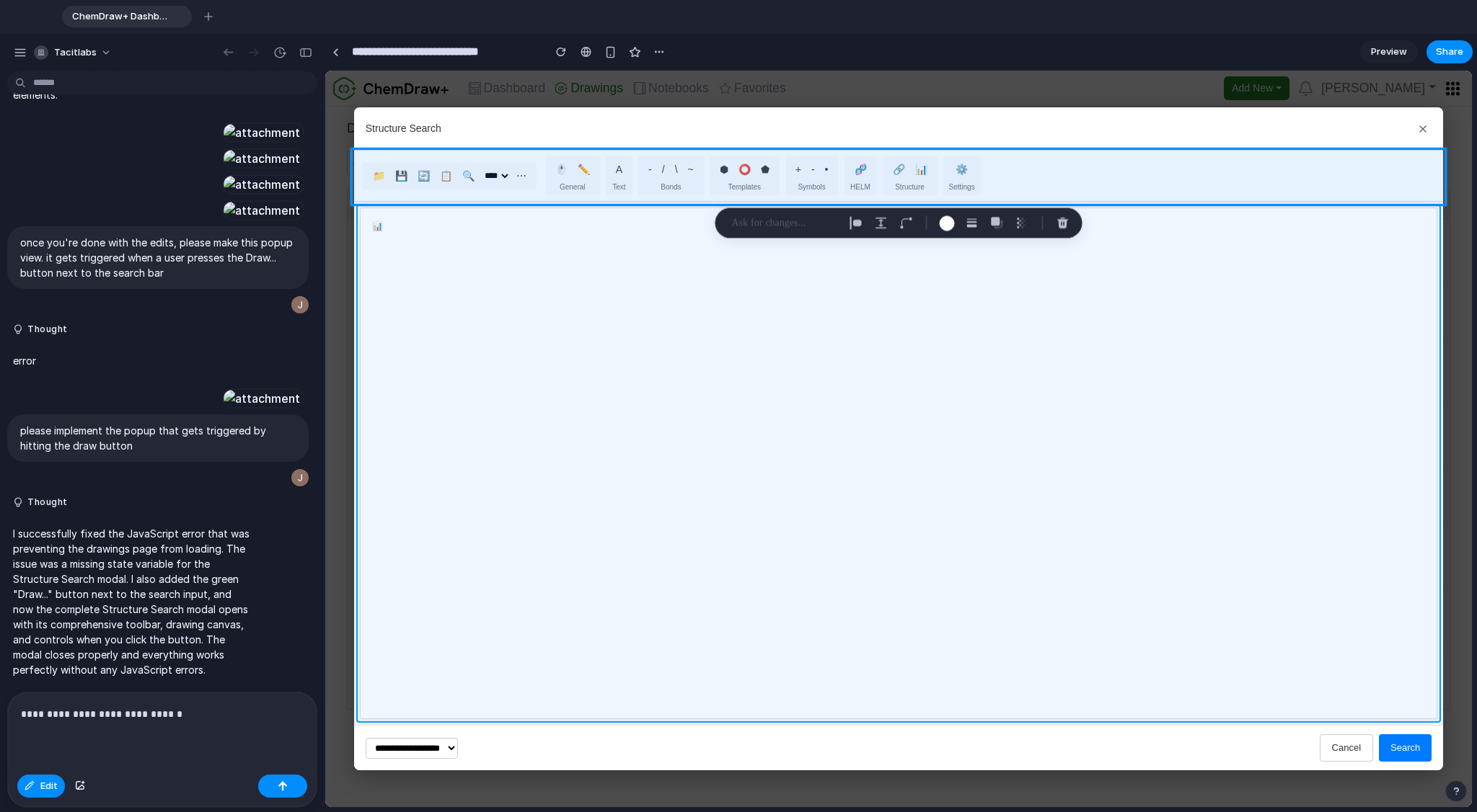
click at [504, 256] on div at bounding box center [898, 439] width 1145 height 736
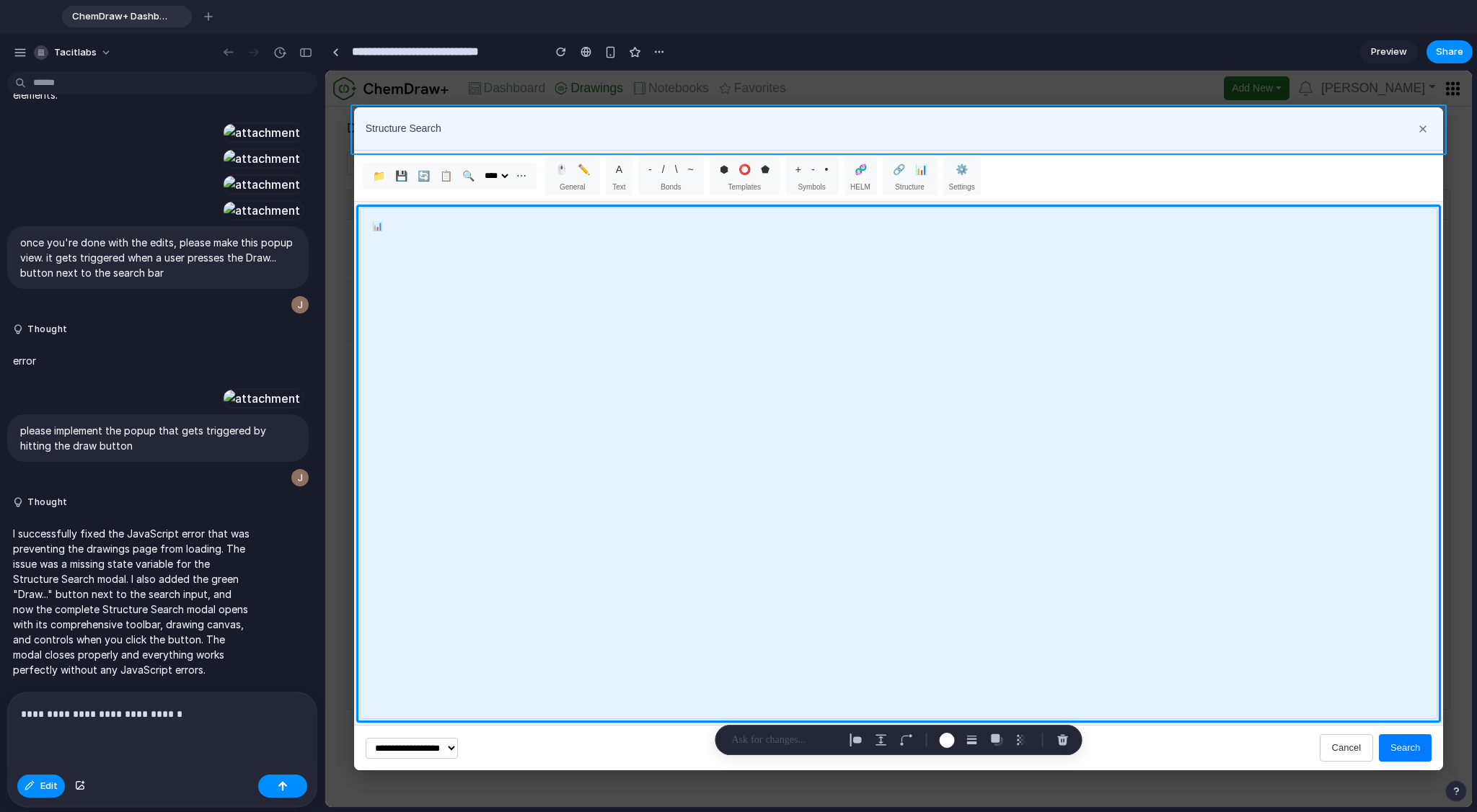
click at [439, 123] on div at bounding box center [898, 439] width 1145 height 736
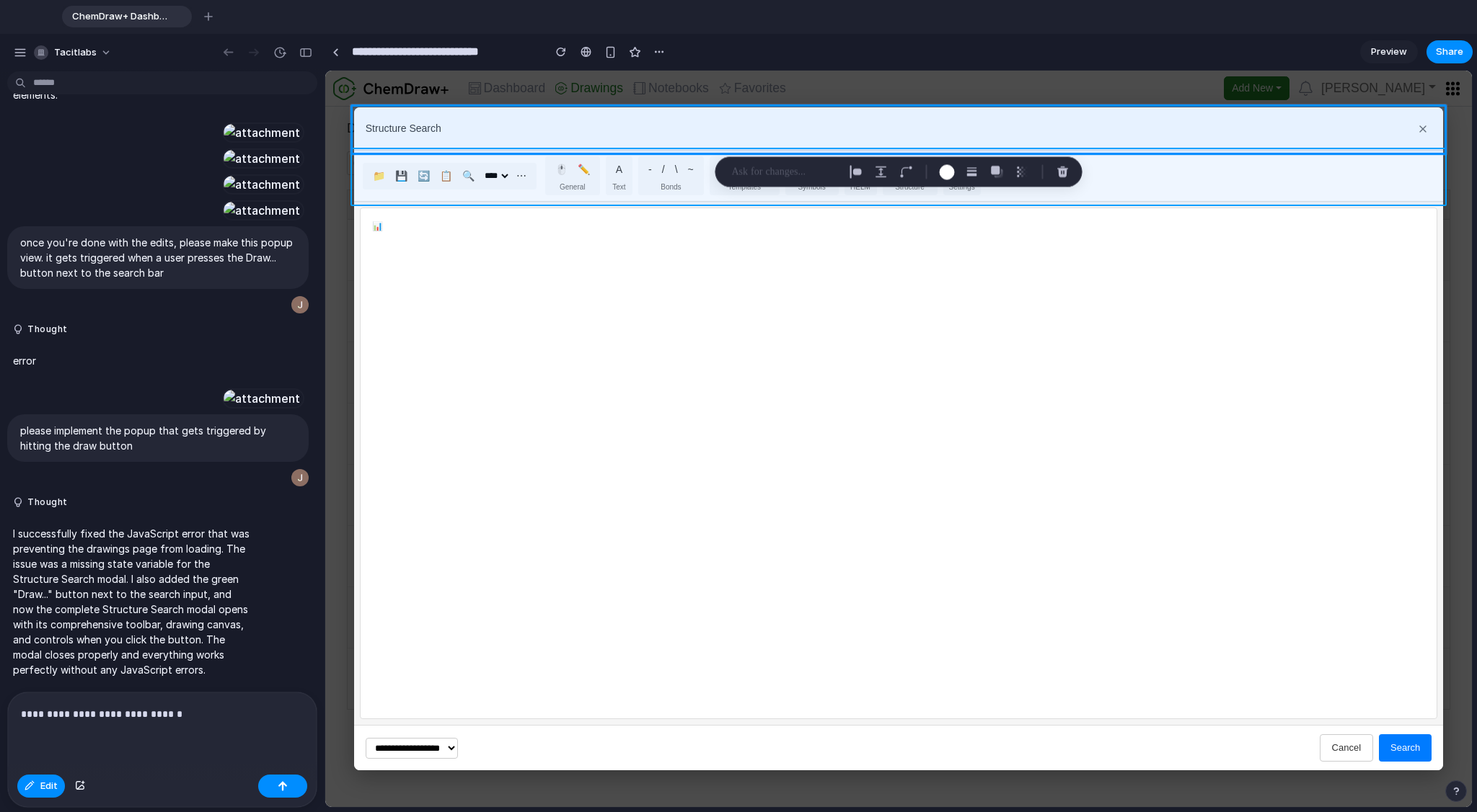
click at [1155, 176] on div at bounding box center [898, 439] width 1145 height 736
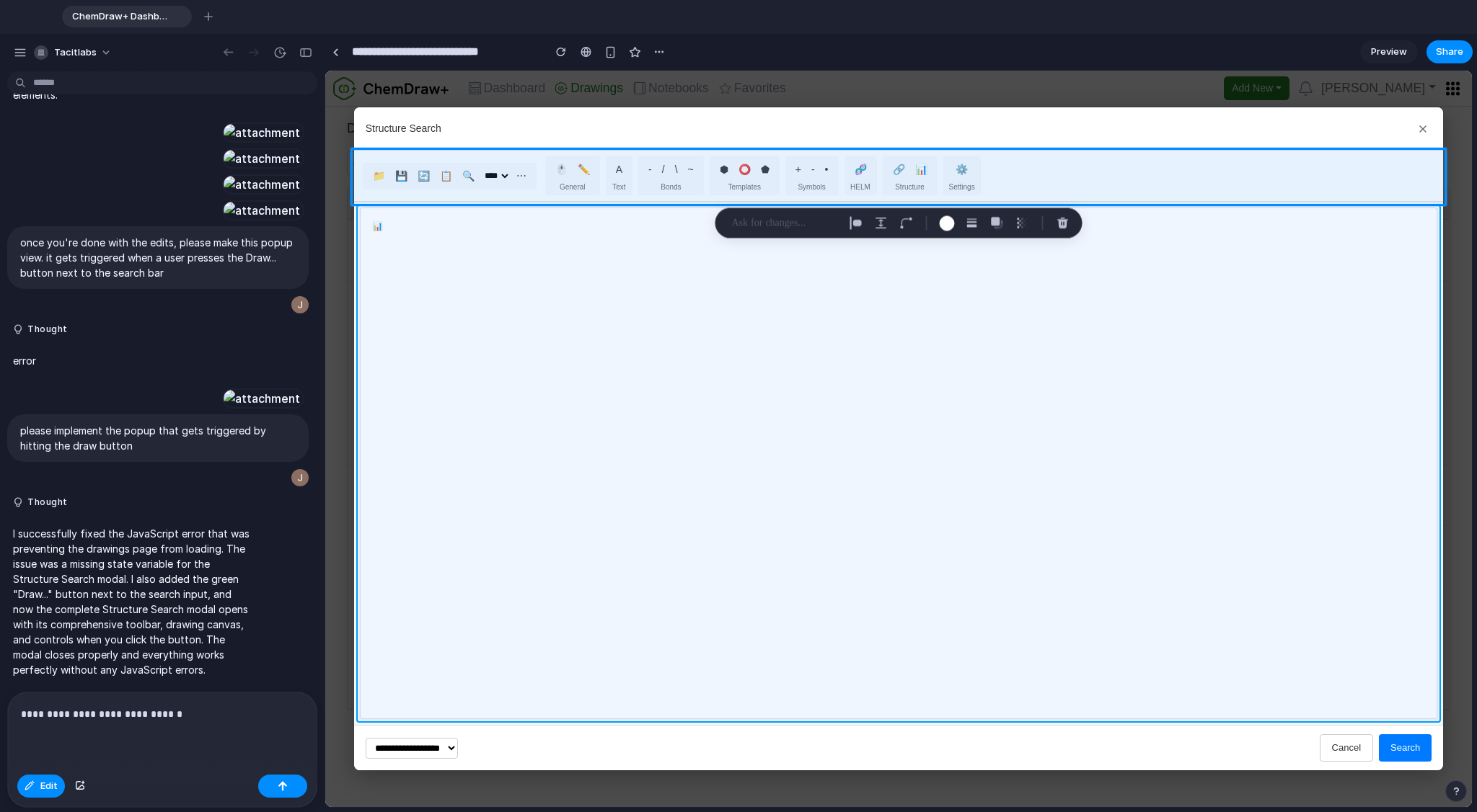
click at [1113, 356] on div at bounding box center [898, 439] width 1145 height 736
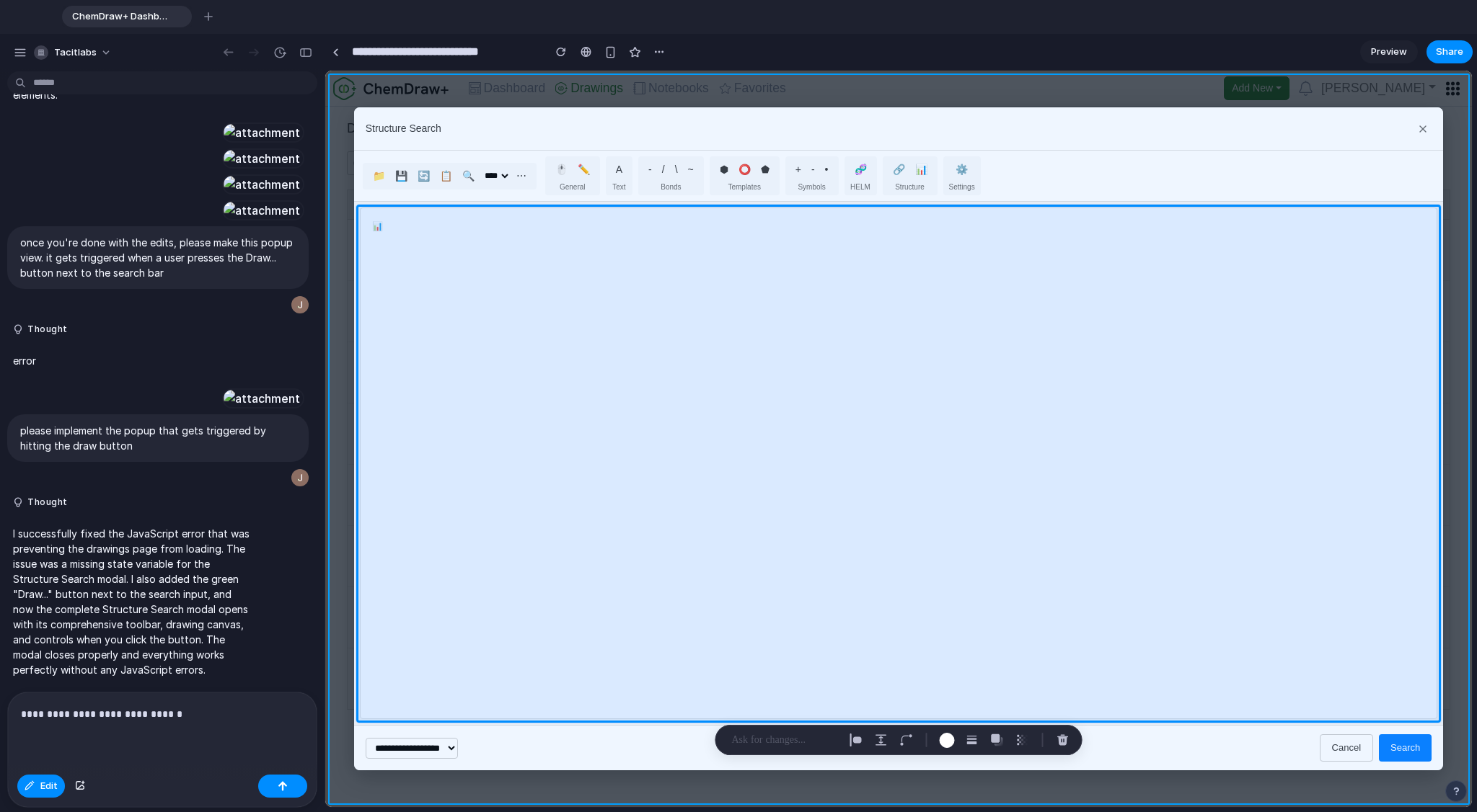
click at [375, 87] on div at bounding box center [898, 439] width 1145 height 736
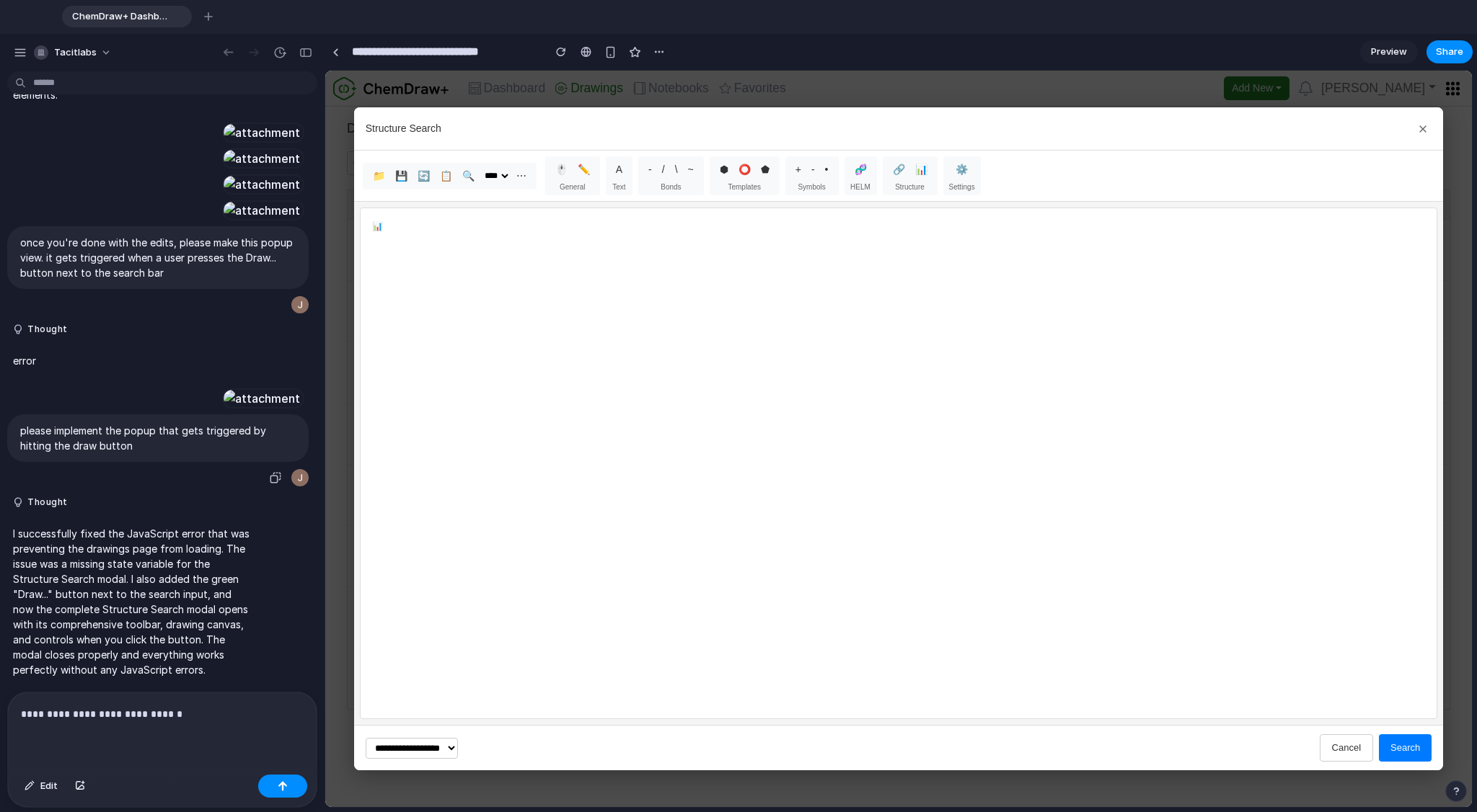
click at [222, 388] on div at bounding box center [261, 399] width 79 height 20
drag, startPoint x: 181, startPoint y: 740, endPoint x: 188, endPoint y: 736, distance: 8.1
click at [185, 739] on div "**********" at bounding box center [162, 731] width 309 height 77
click at [443, 273] on div "📊" at bounding box center [898, 463] width 1078 height 512
drag, startPoint x: 239, startPoint y: 719, endPoint x: 231, endPoint y: 717, distance: 8.2
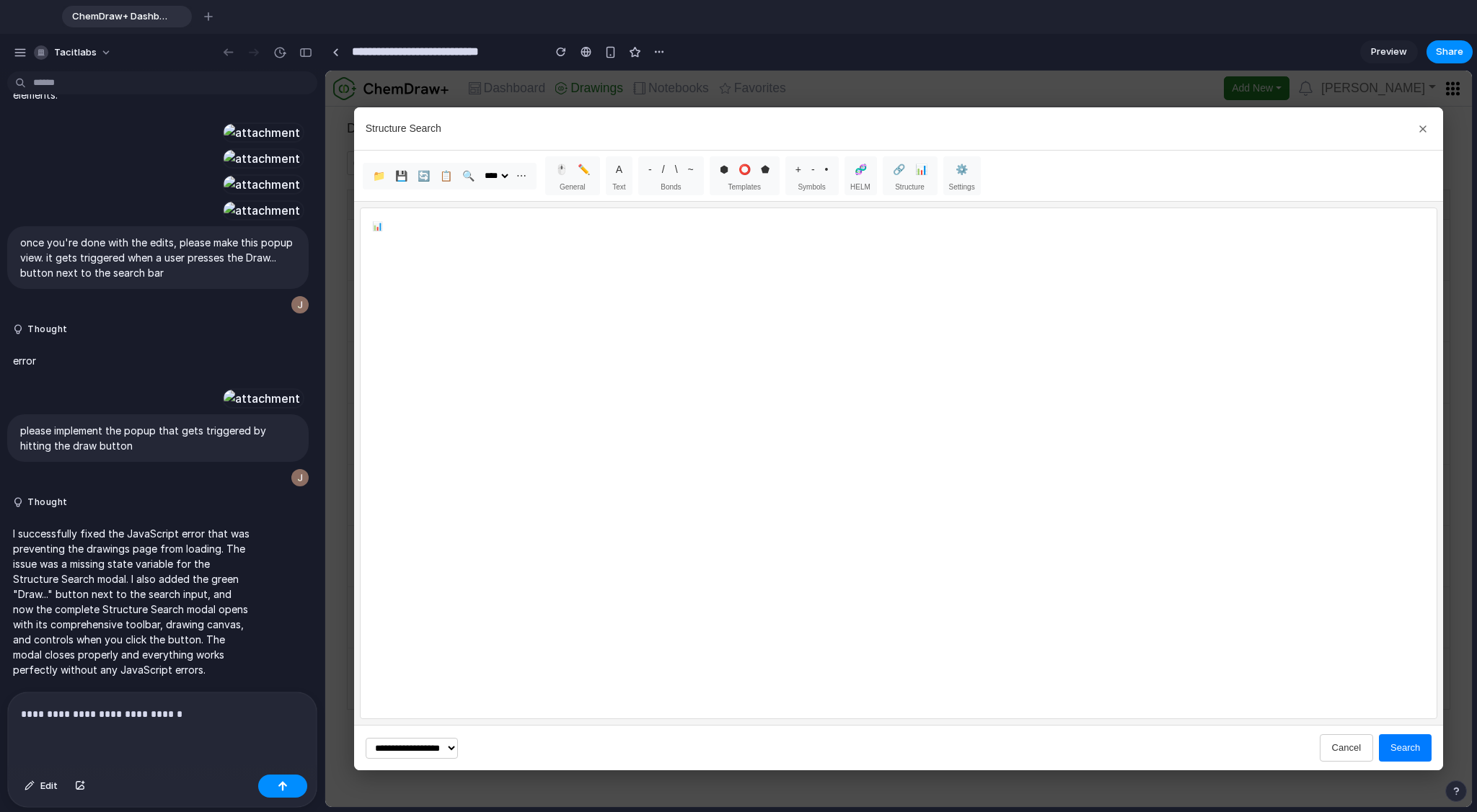
click at [239, 719] on p "**********" at bounding box center [162, 714] width 282 height 17
drag, startPoint x: 223, startPoint y: 715, endPoint x: 15, endPoint y: 713, distance: 208.0
click at [13, 714] on div "**********" at bounding box center [162, 731] width 309 height 77
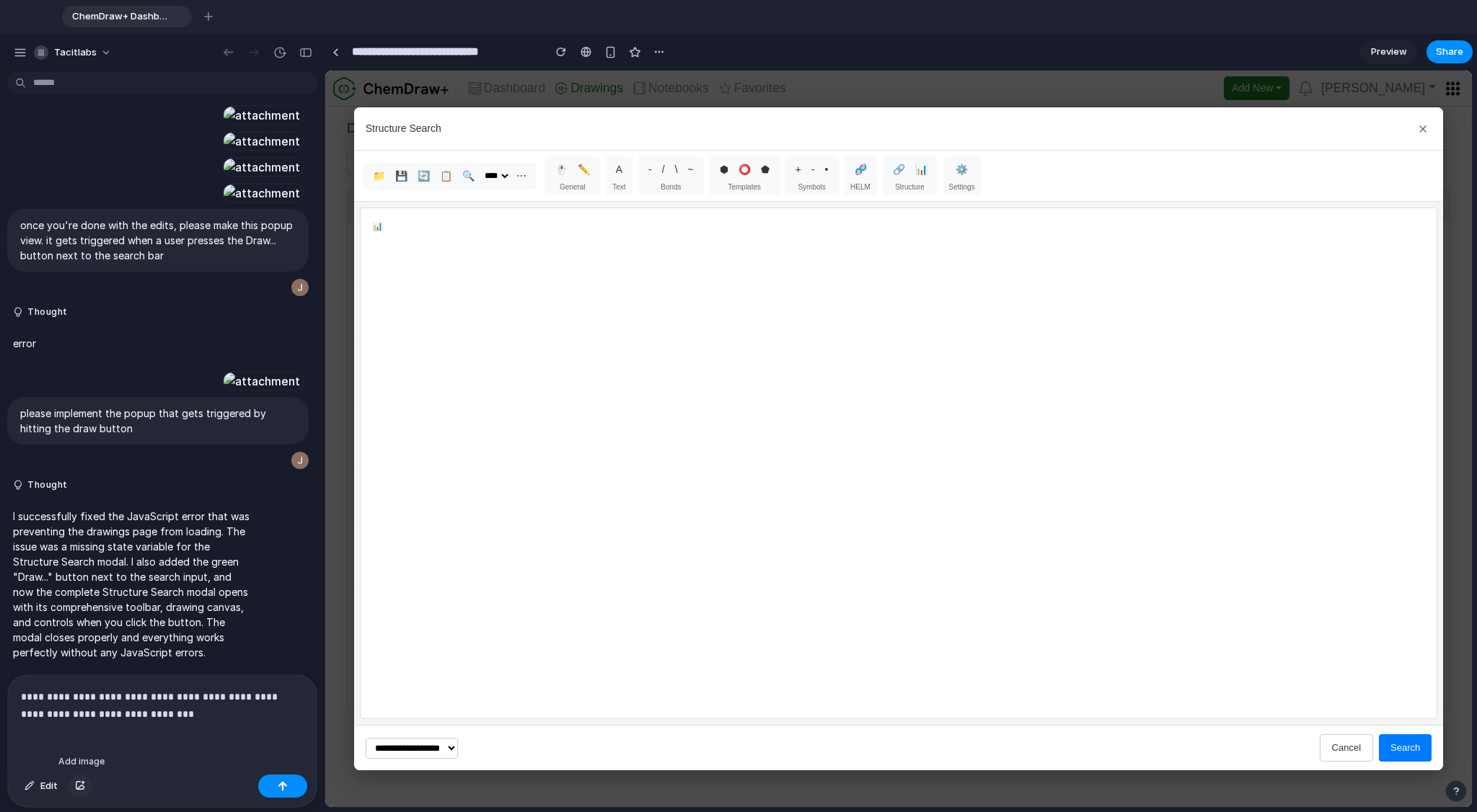
click at [76, 783] on div "button" at bounding box center [80, 786] width 10 height 9
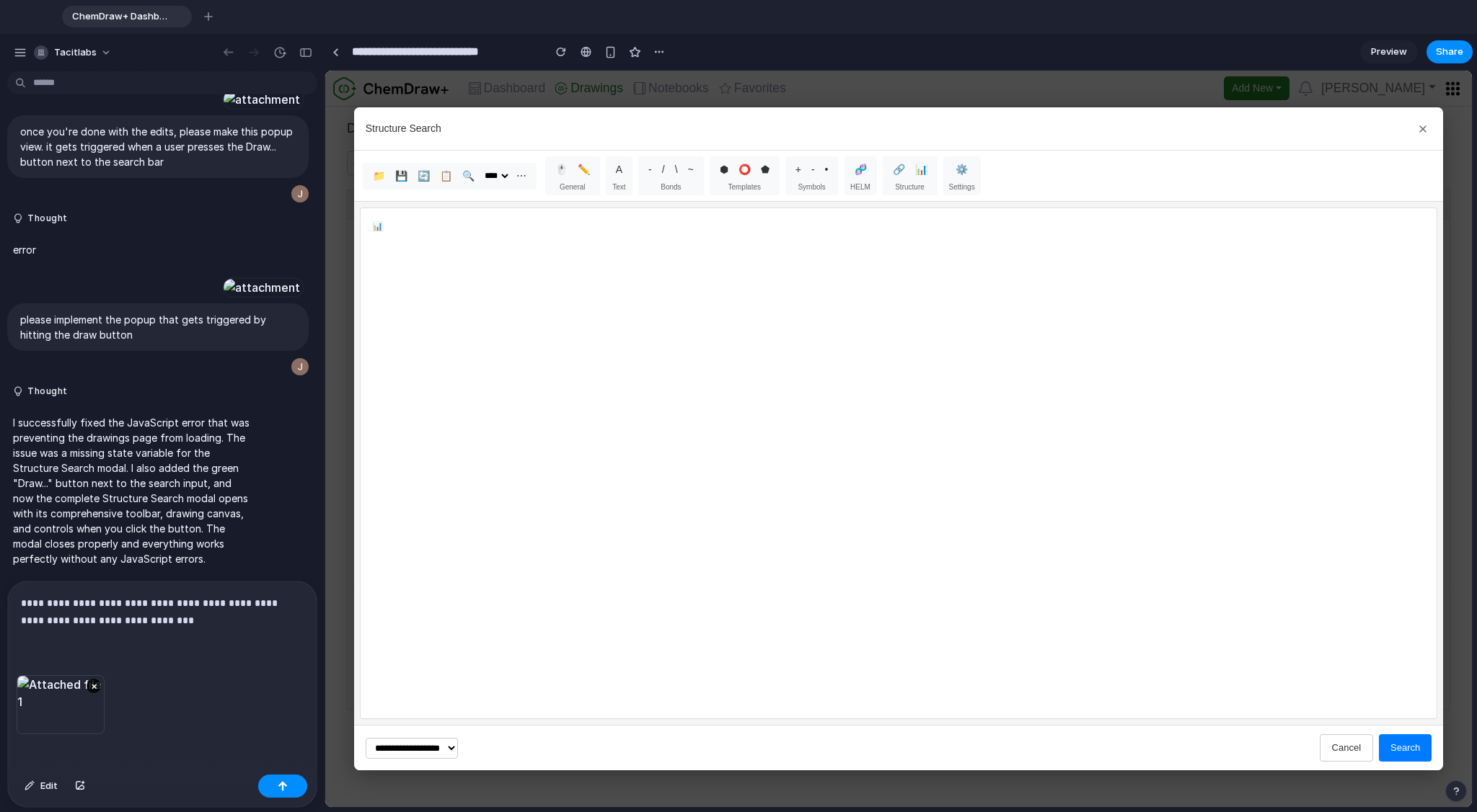
click at [214, 617] on p "**********" at bounding box center [162, 612] width 282 height 34
click at [292, 789] on button "button" at bounding box center [282, 786] width 49 height 23
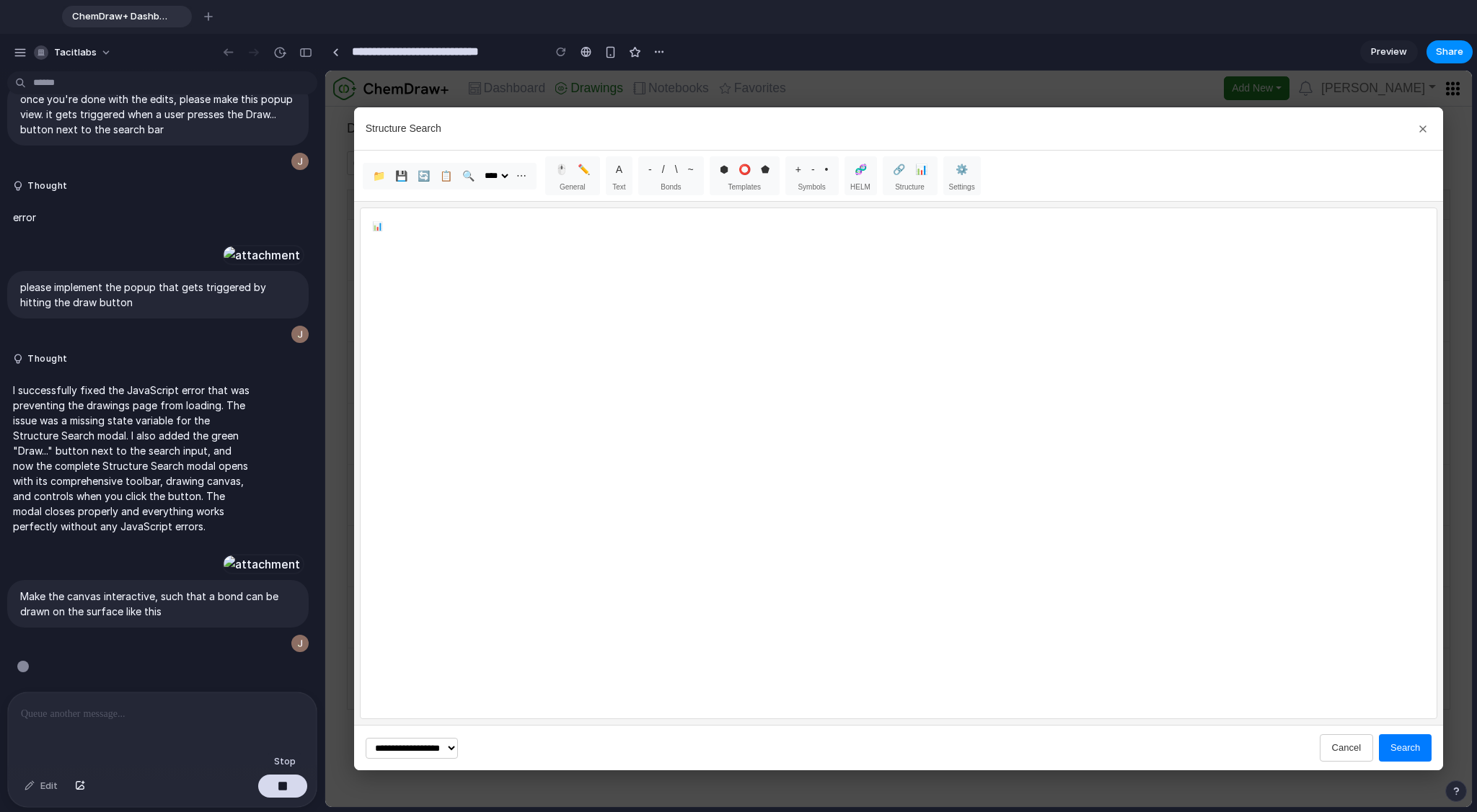
scroll to position [2513, 0]
click at [608, 134] on div "Structure Search" at bounding box center [898, 128] width 1089 height 43
click at [208, 18] on div "button" at bounding box center [208, 16] width 9 height 9
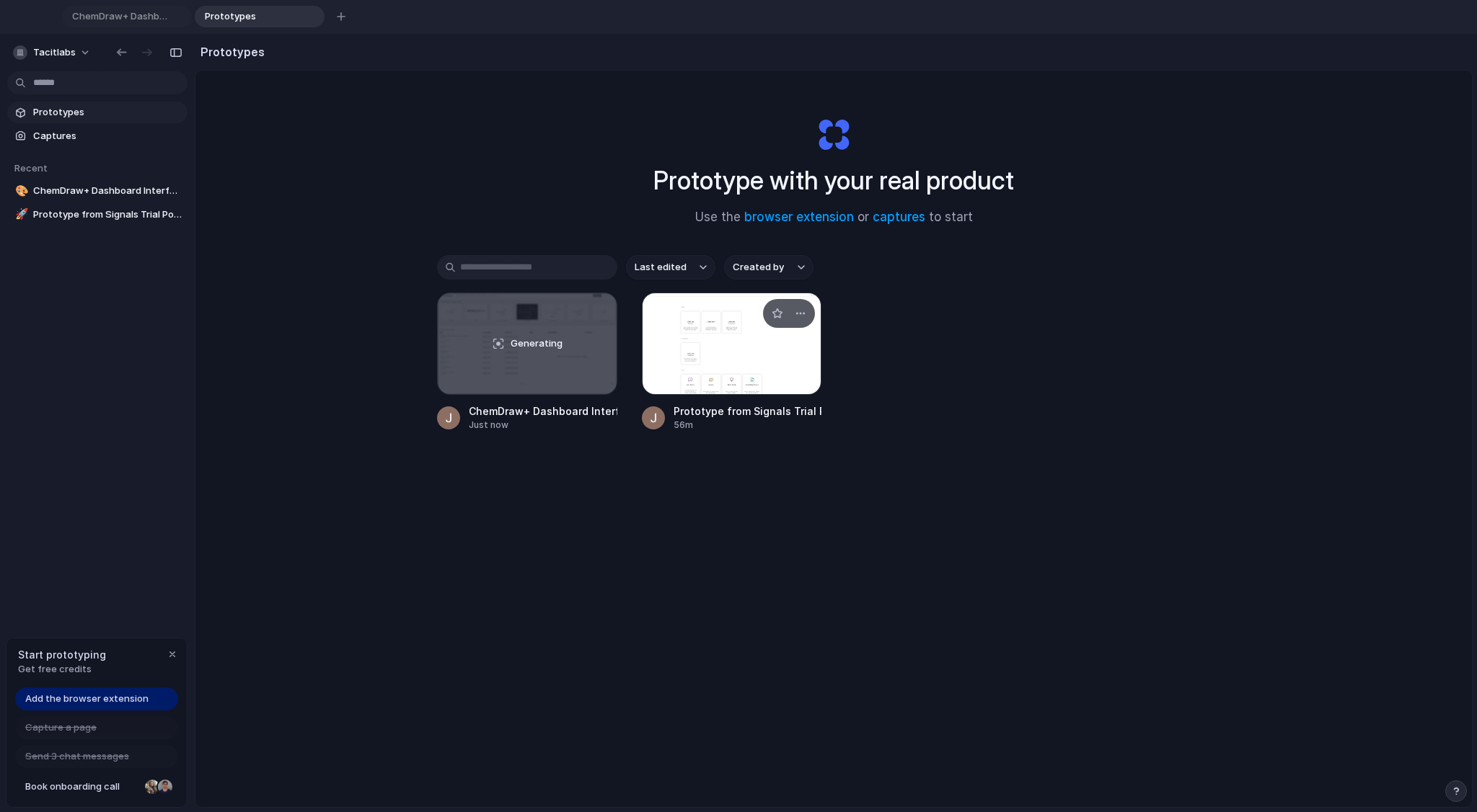
click at [767, 367] on div at bounding box center [732, 343] width 181 height 102
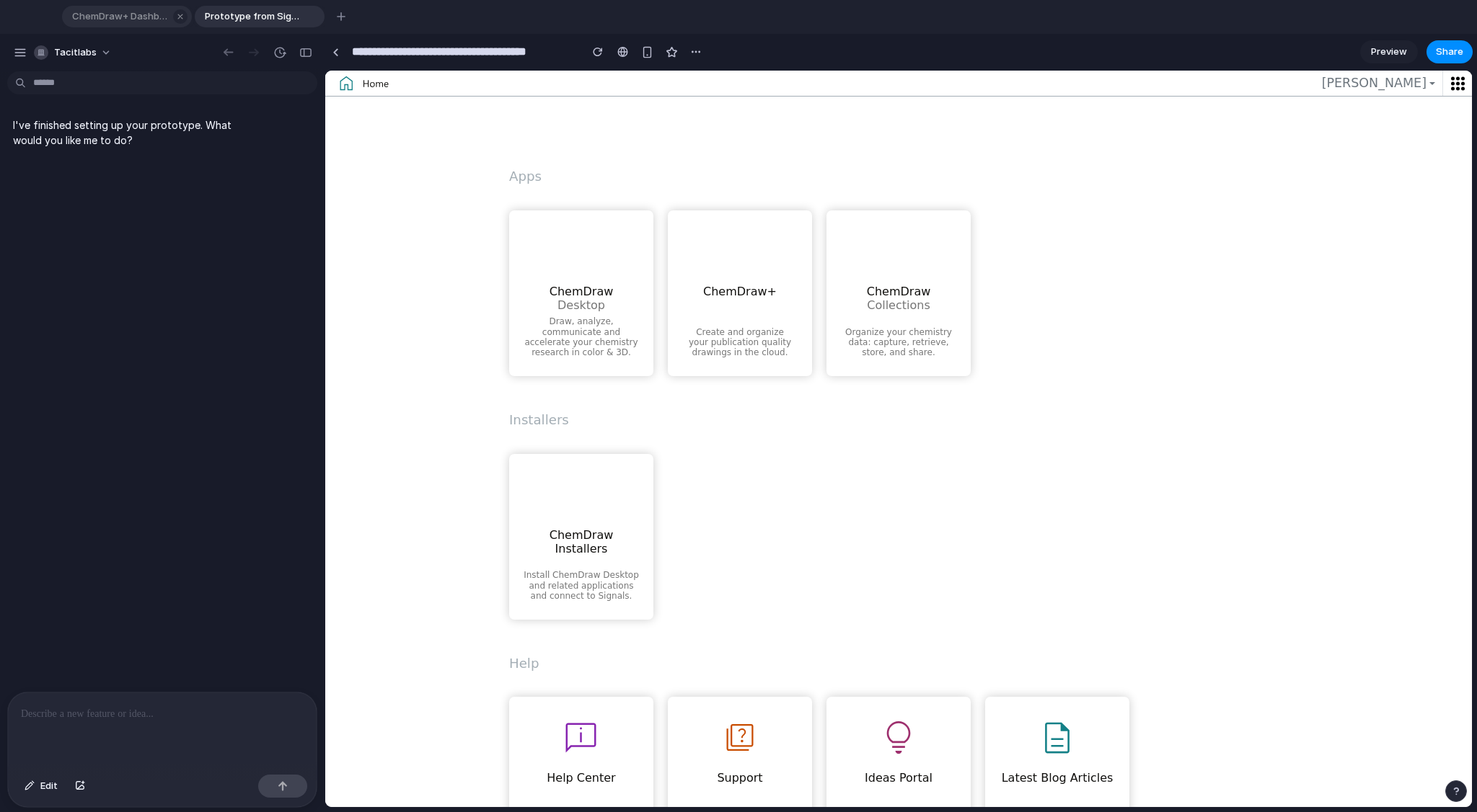
click at [137, 18] on span "ChemDraw+ Dashboard Interface" at bounding box center [117, 16] width 102 height 14
type input "**********"
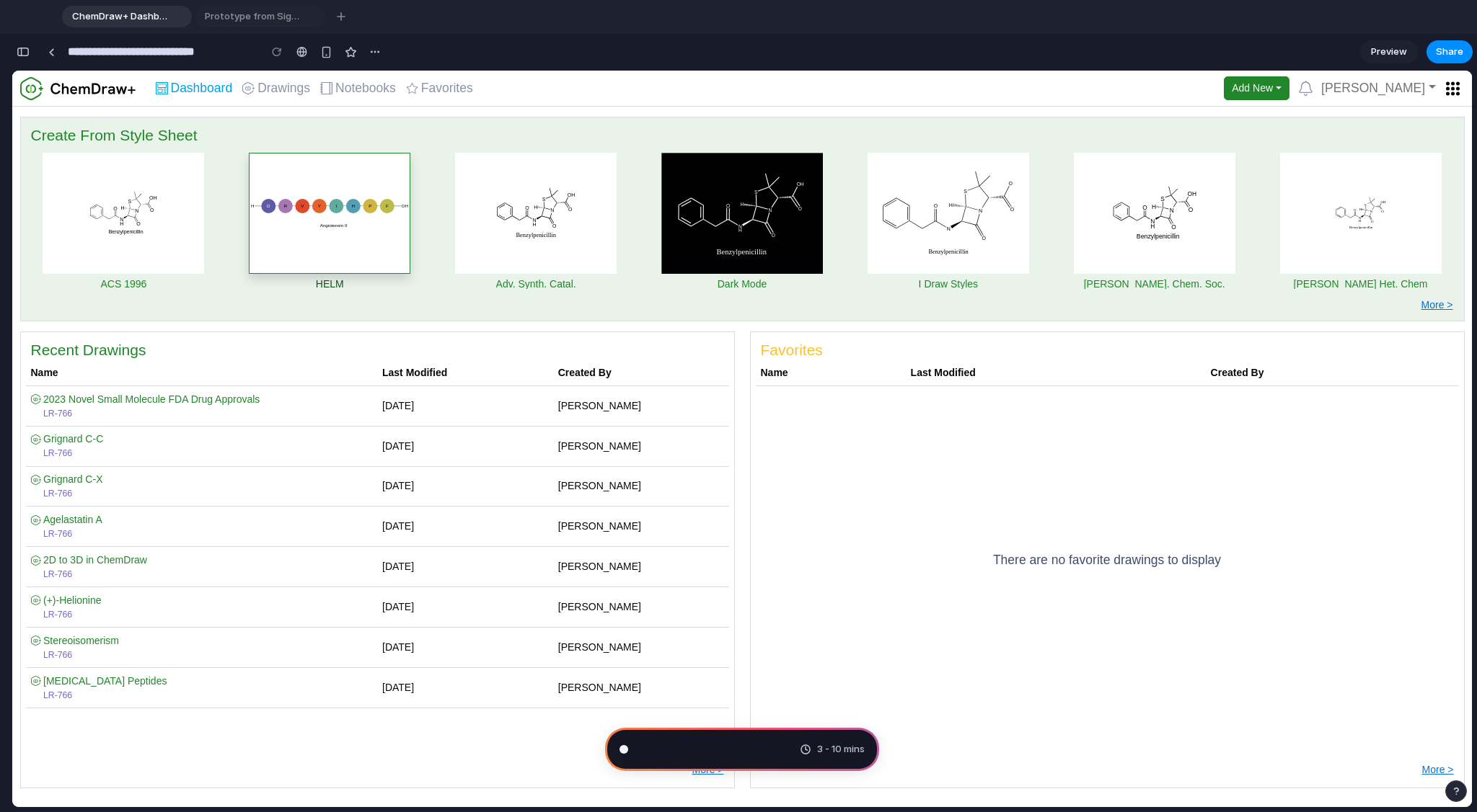
scroll to position [3332, 0]
click at [338, 224] on div "button" at bounding box center [329, 213] width 162 height 121
click at [282, 88] on span "Drawings" at bounding box center [283, 88] width 52 height 13
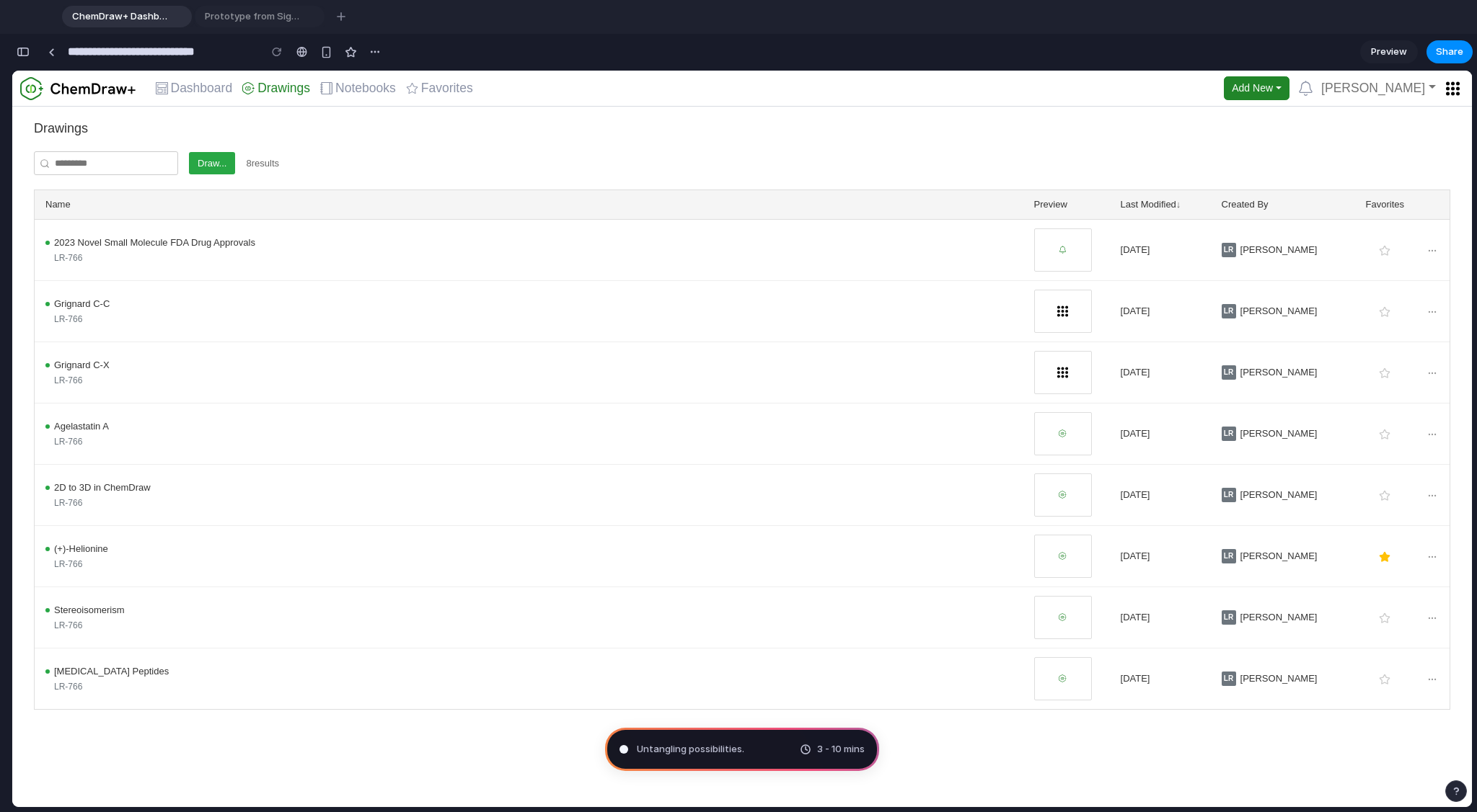
click at [210, 162] on button "Draw..." at bounding box center [212, 164] width 46 height 23
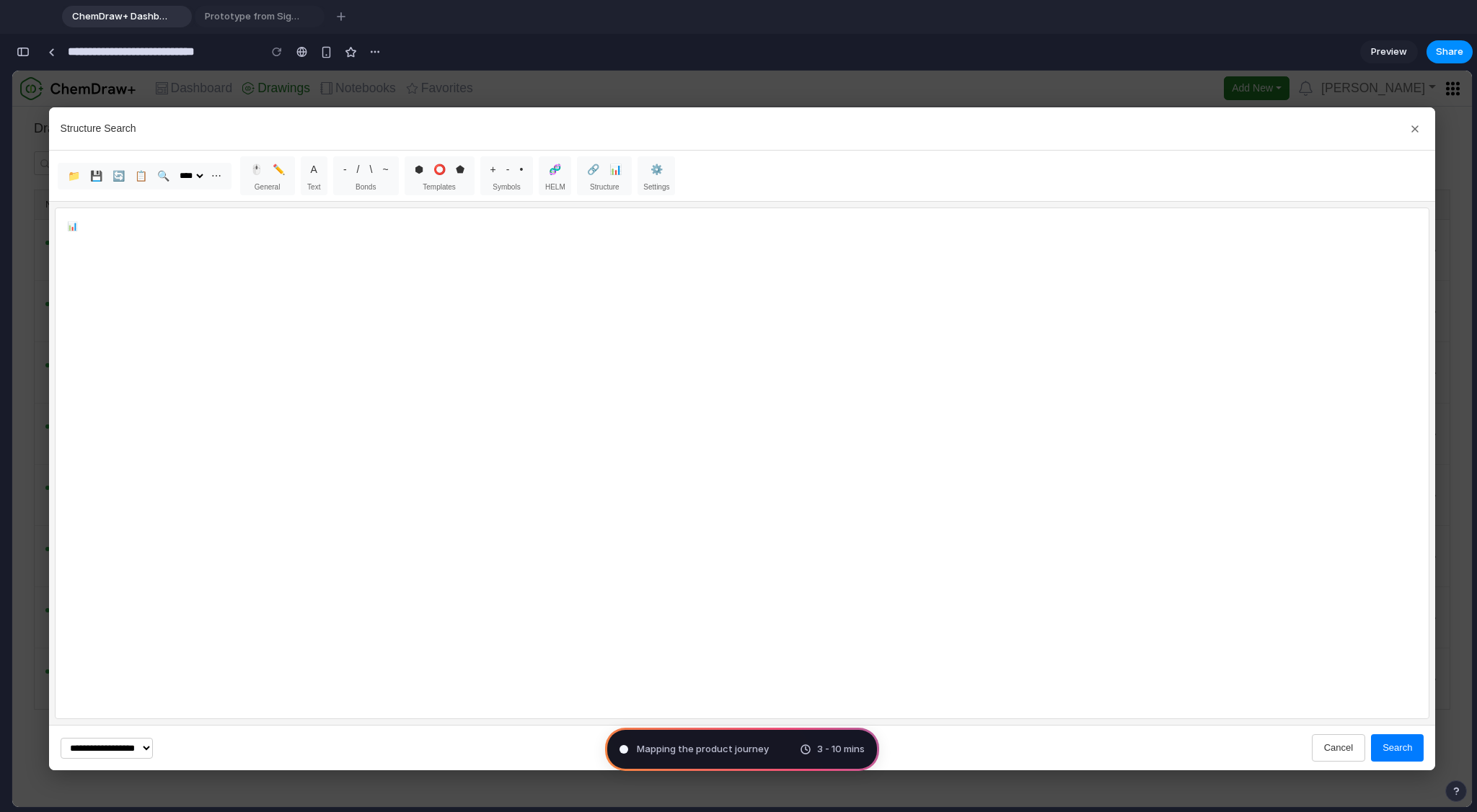
scroll to position [4180, 0]
click at [55, 48] on link at bounding box center [52, 52] width 22 height 22
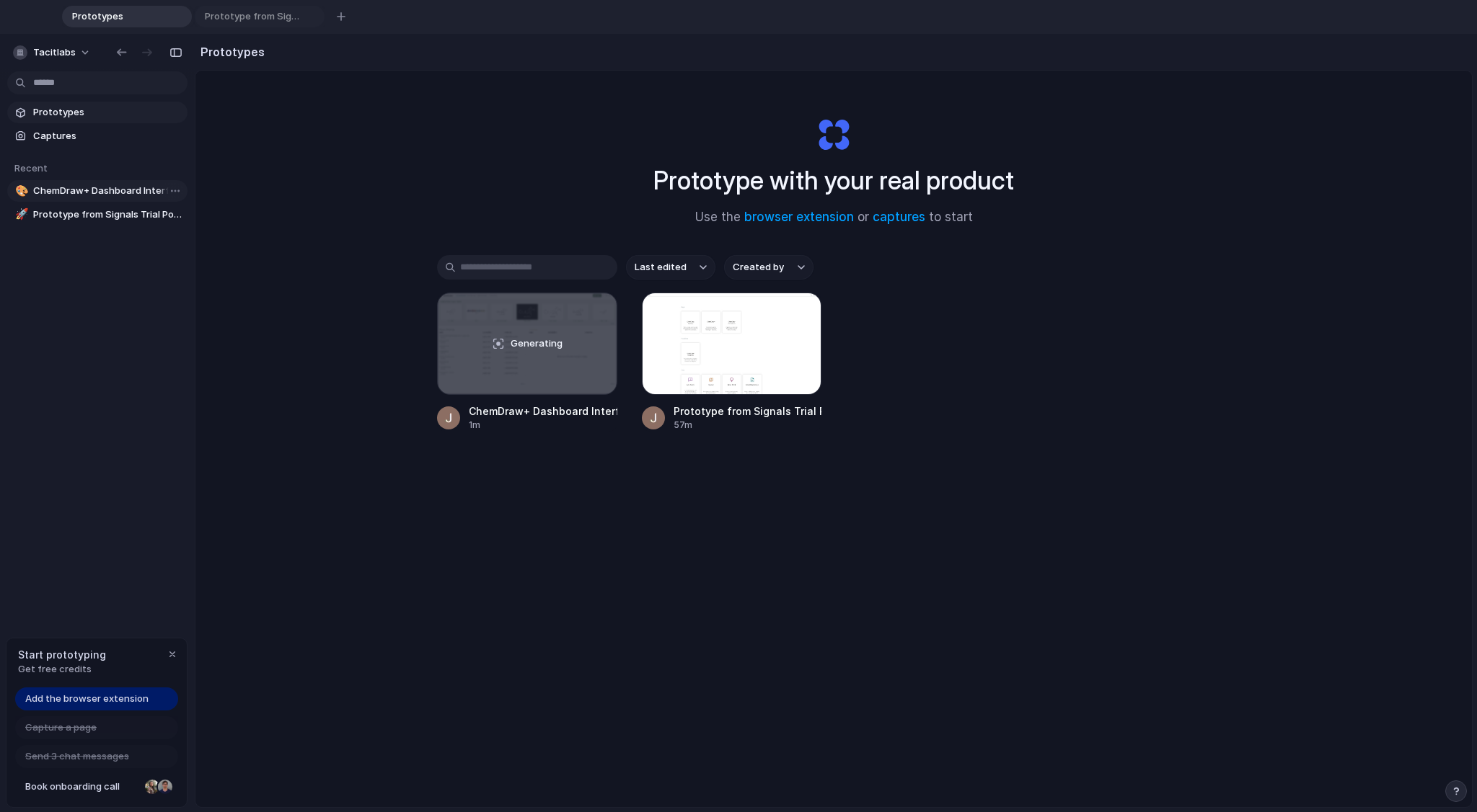
click at [95, 185] on span "ChemDraw+ Dashboard Interface" at bounding box center [107, 191] width 149 height 14
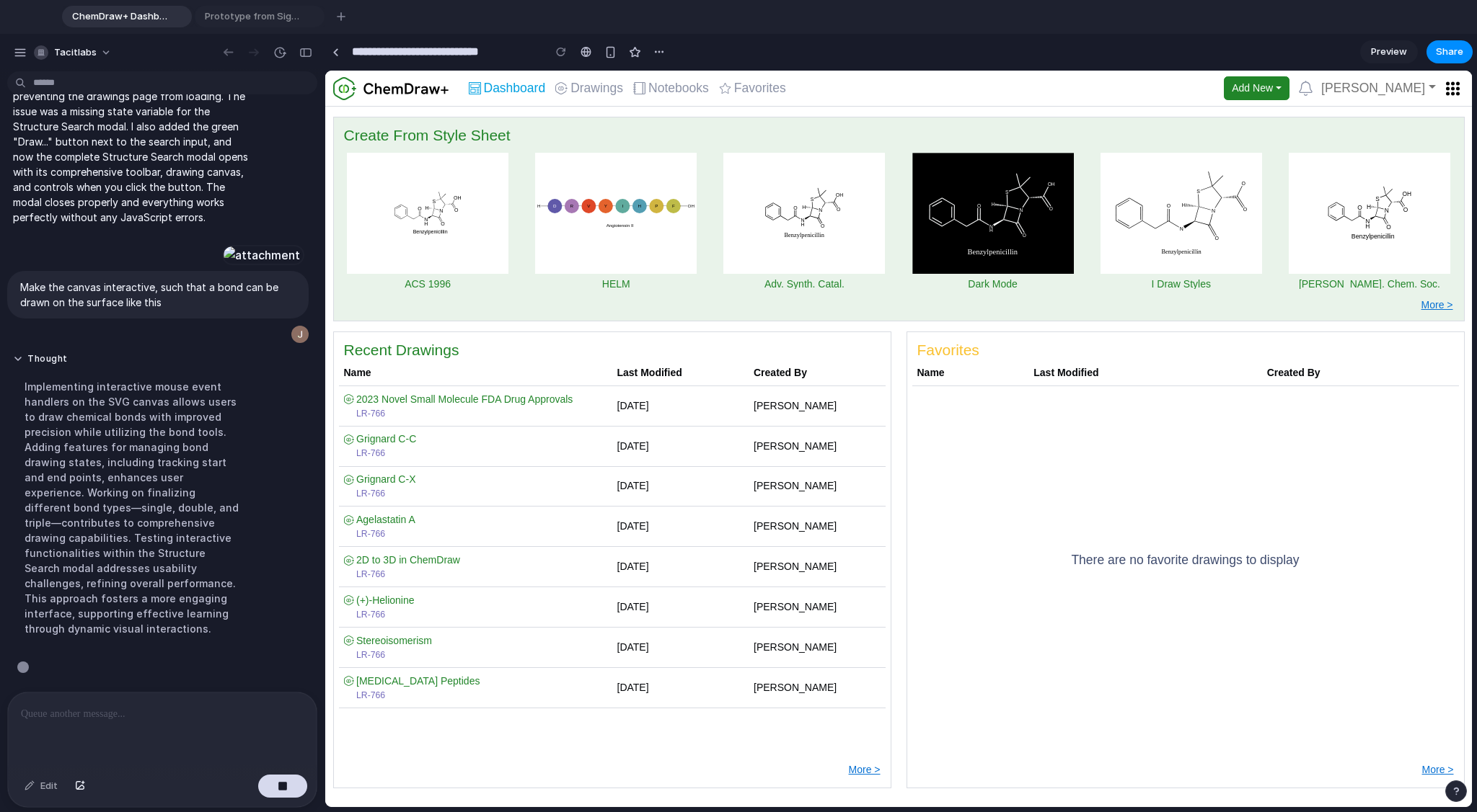
scroll to position [2807, 0]
click at [592, 91] on span "Drawings" at bounding box center [596, 88] width 52 height 13
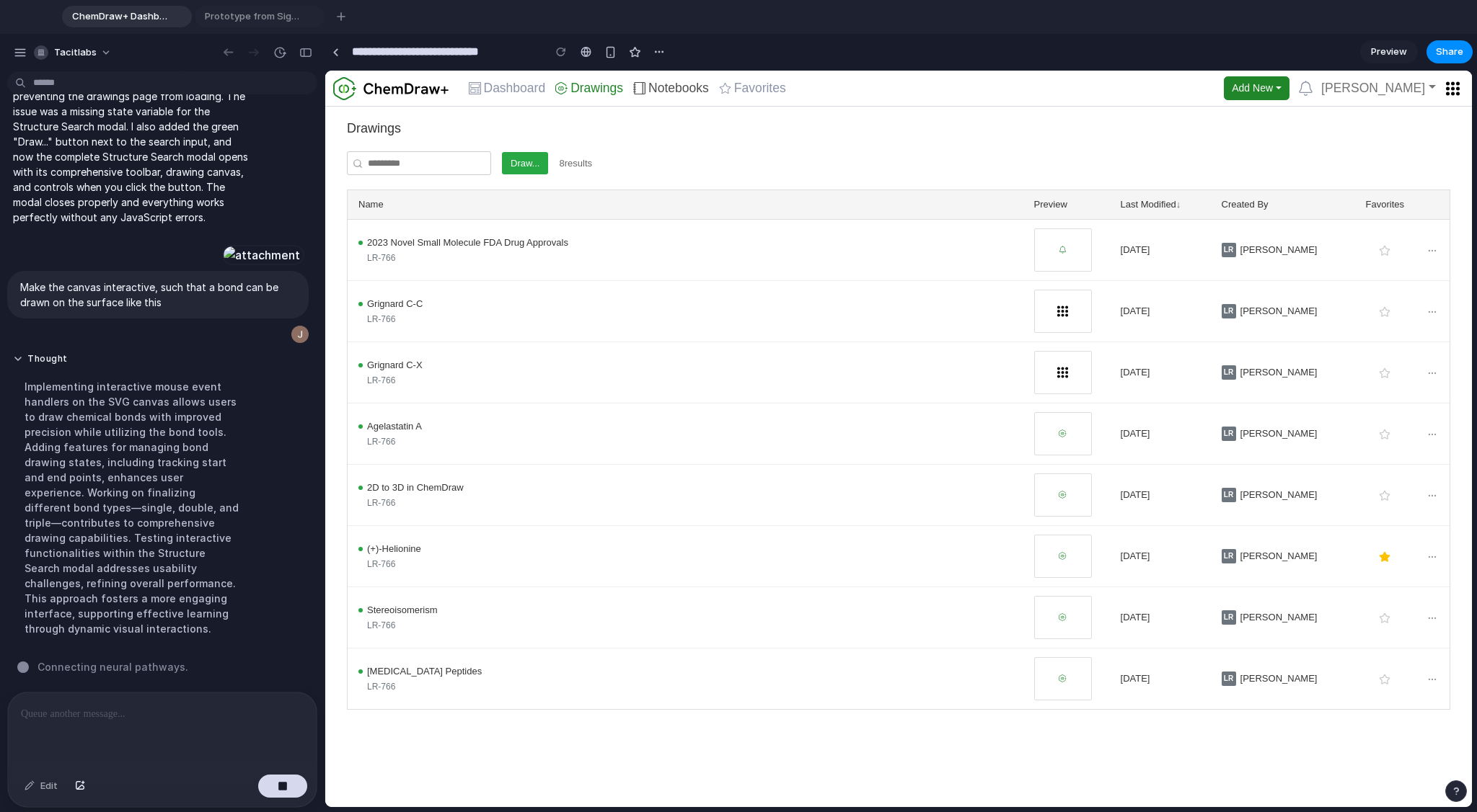
click at [645, 89] on icon at bounding box center [640, 88] width 13 height 13
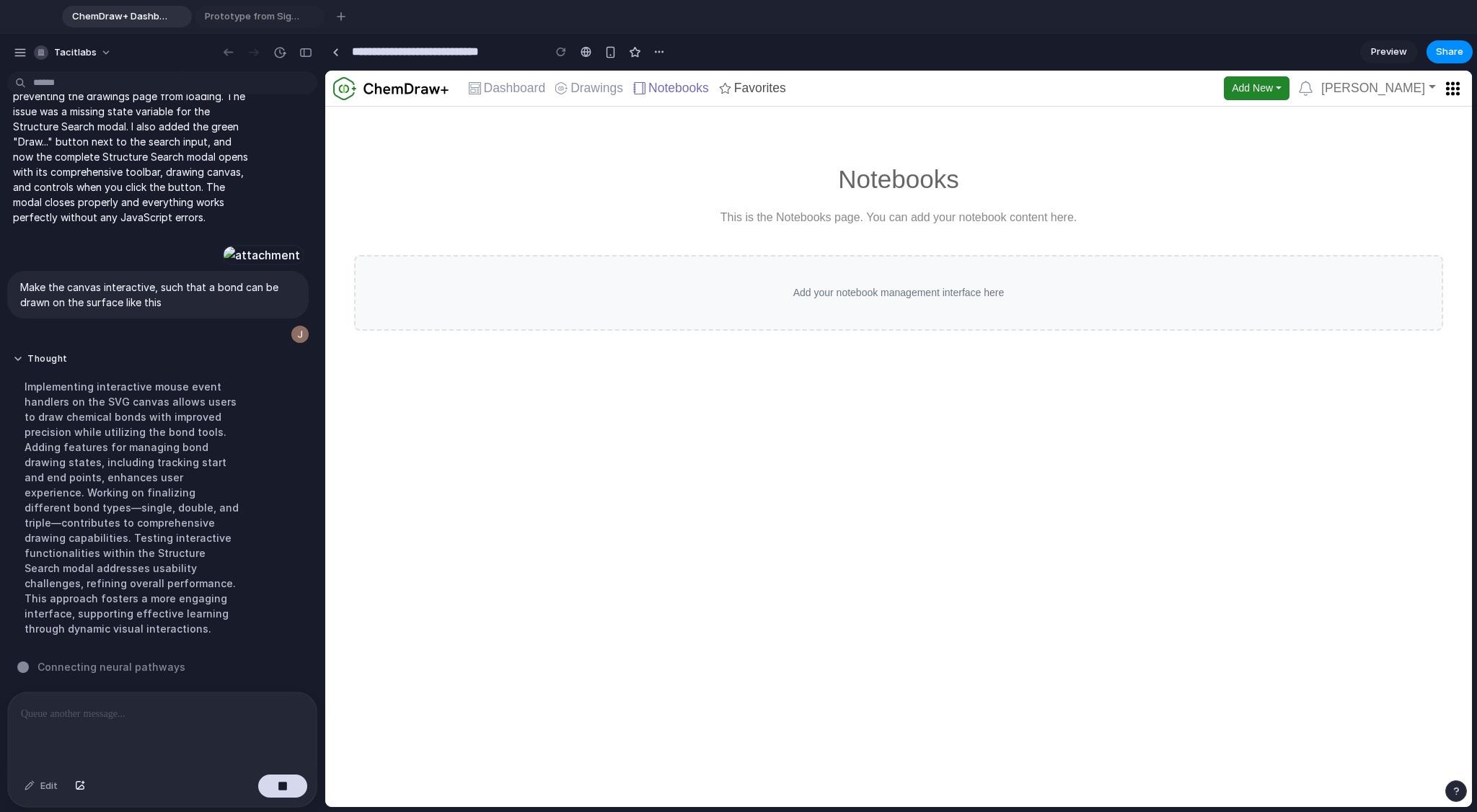
click at [773, 89] on span "Favorites" at bounding box center [760, 88] width 52 height 13
click at [525, 91] on span "Dashboard" at bounding box center [514, 88] width 62 height 13
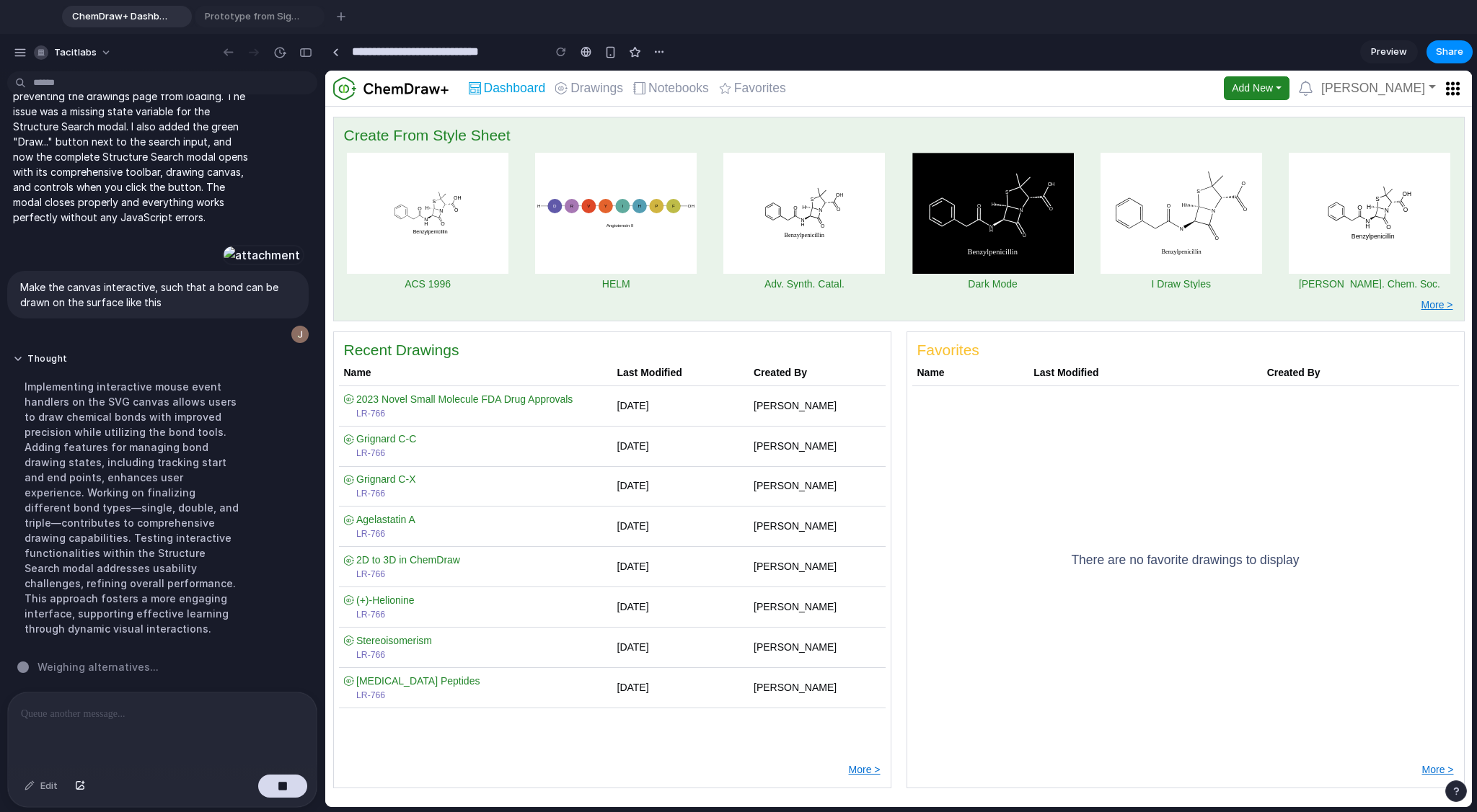
click at [918, 95] on div "Dashboard Drawings Notebooks Favorites Add New Jie Gao" at bounding box center [964, 88] width 1001 height 25
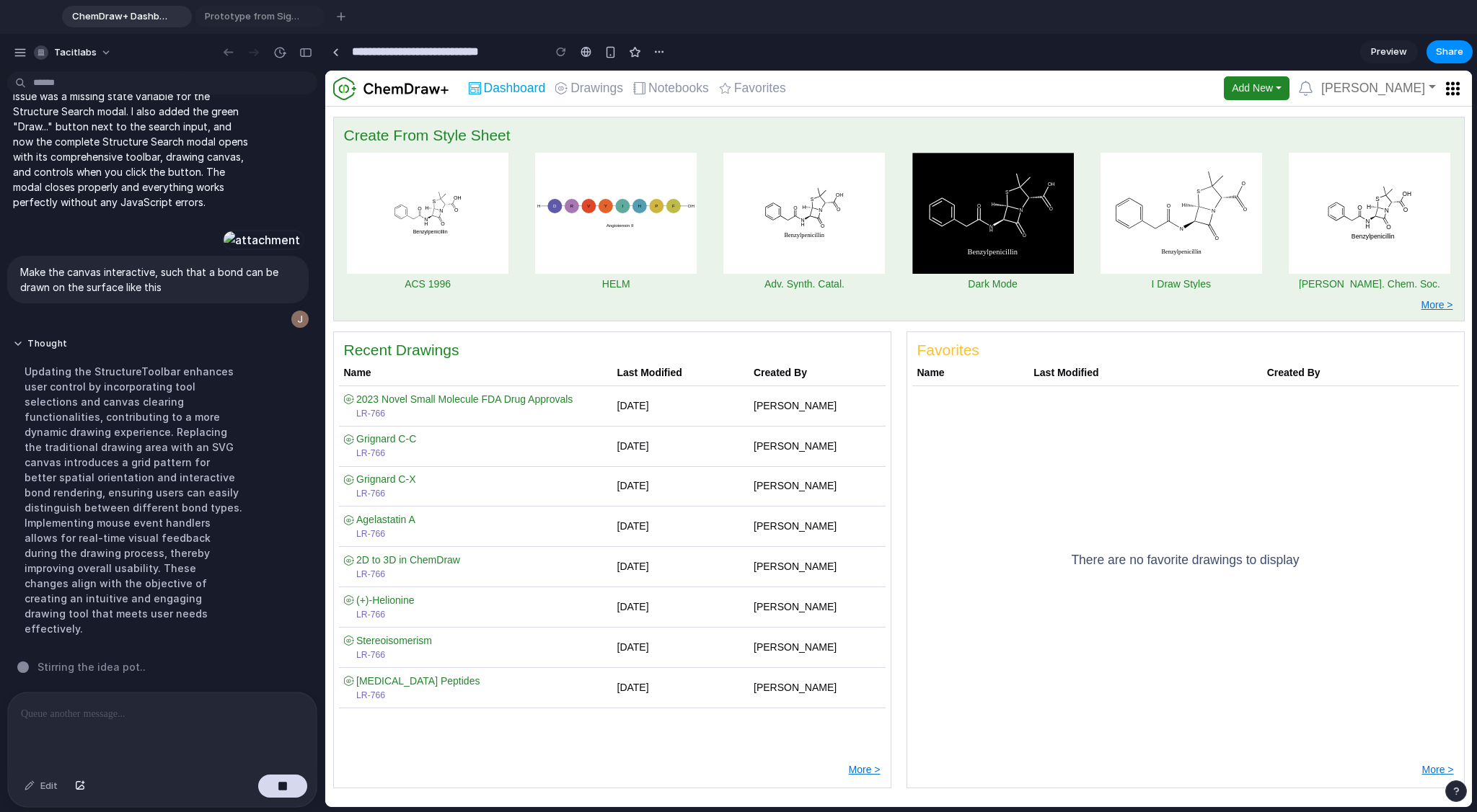
click at [894, 334] on div "Recent Drawings Name Last Modified Created By 2023 Novel Small Molecule FDA Dru…" at bounding box center [611, 565] width 573 height 467
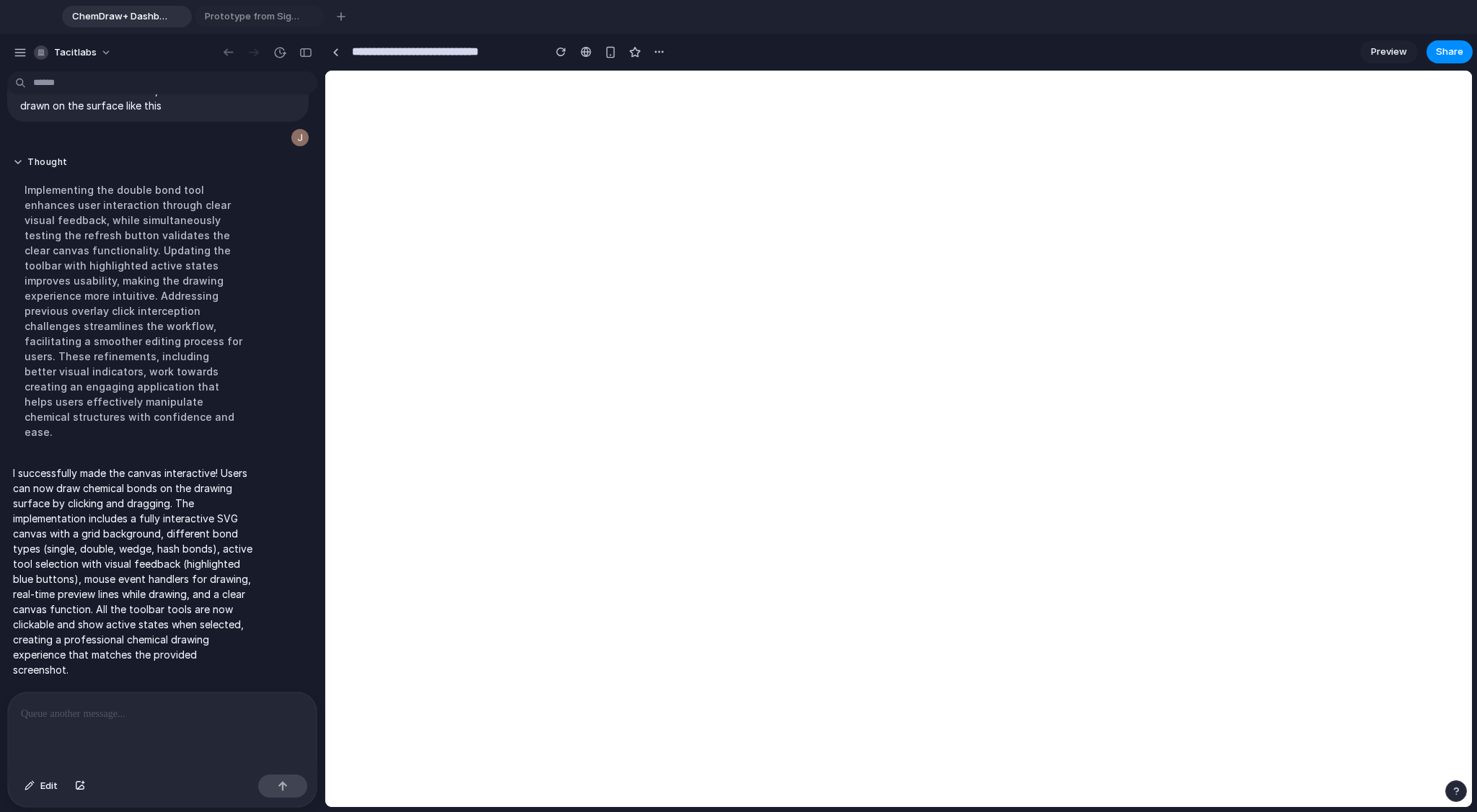
scroll to position [0, 0]
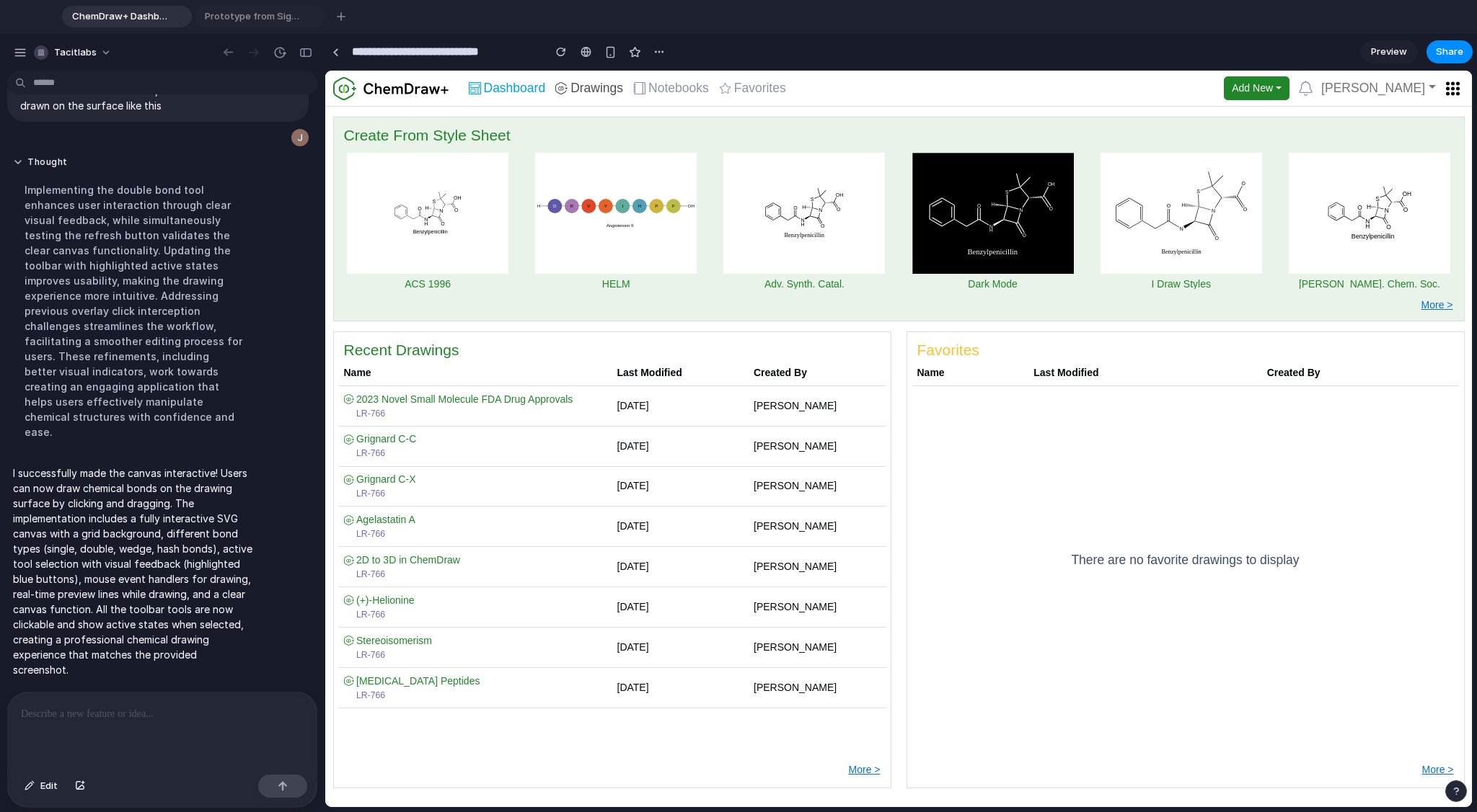
click at [597, 84] on span "Drawings" at bounding box center [596, 88] width 52 height 13
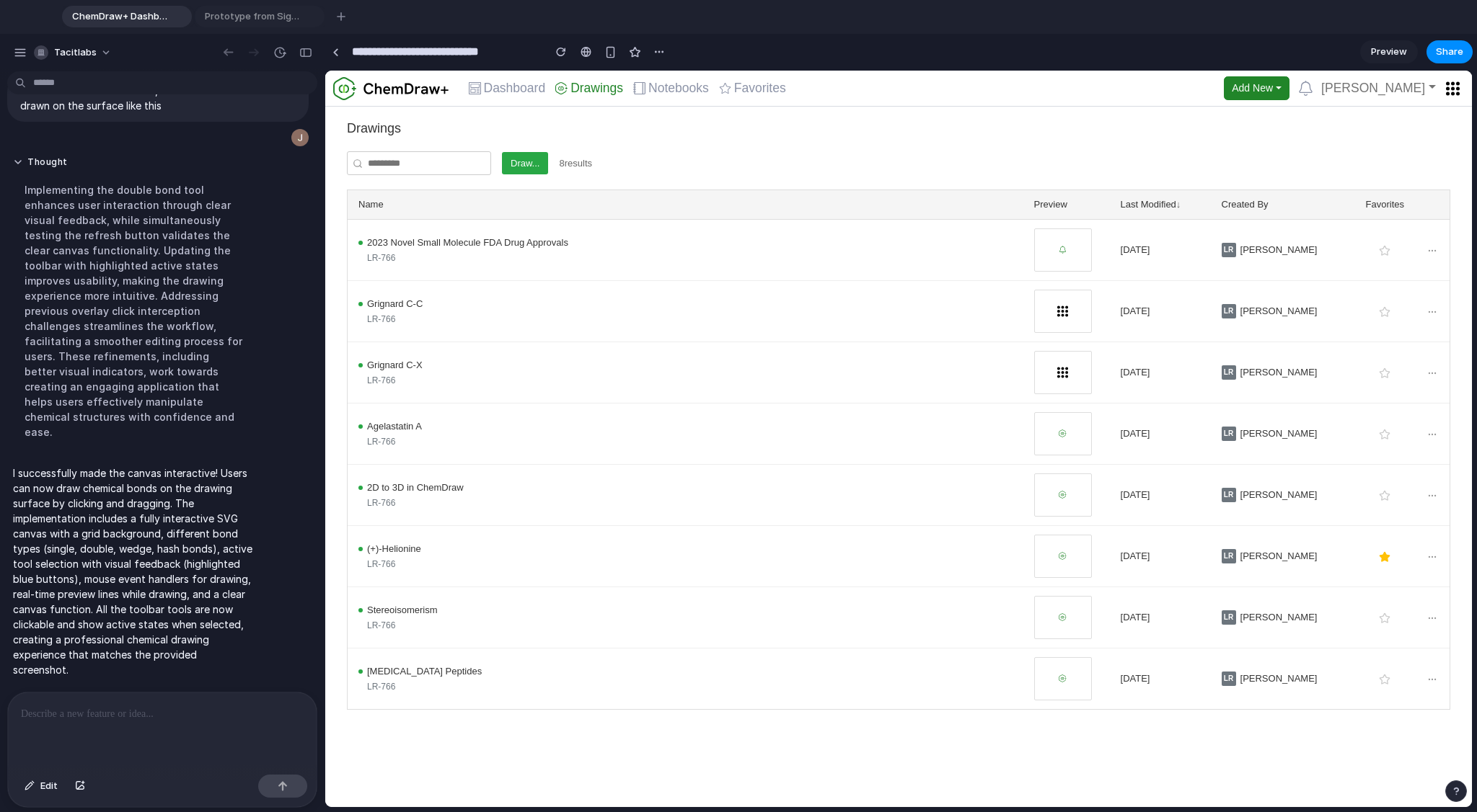
click at [525, 162] on button "Draw..." at bounding box center [525, 164] width 46 height 23
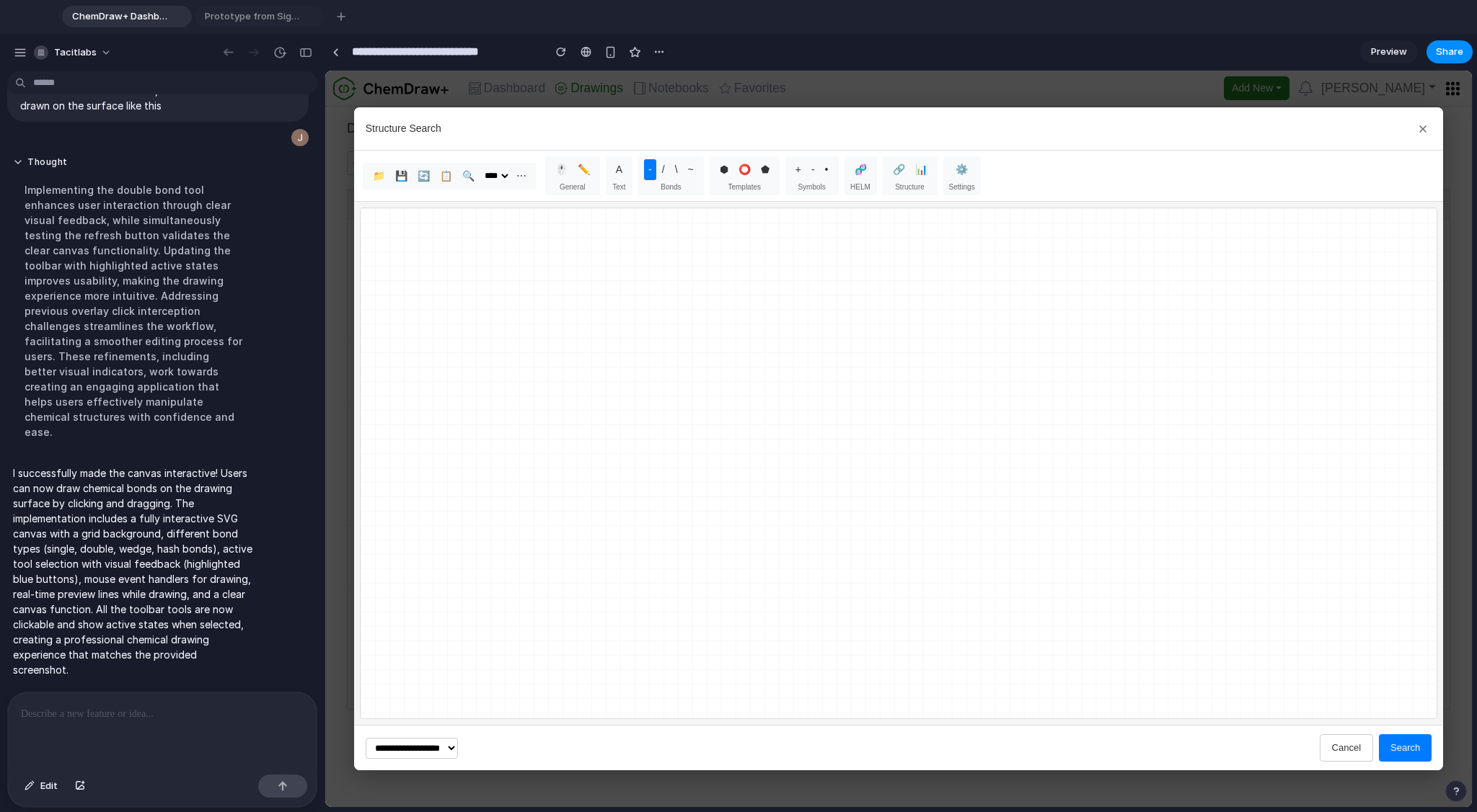
drag, startPoint x: 590, startPoint y: 309, endPoint x: 607, endPoint y: 324, distance: 22.7
click at [592, 311] on rect at bounding box center [898, 463] width 1077 height 510
drag, startPoint x: 575, startPoint y: 336, endPoint x: 801, endPoint y: 468, distance: 261.7
click at [801, 468] on rect at bounding box center [898, 463] width 1077 height 510
drag, startPoint x: 828, startPoint y: 364, endPoint x: 554, endPoint y: 467, distance: 292.7
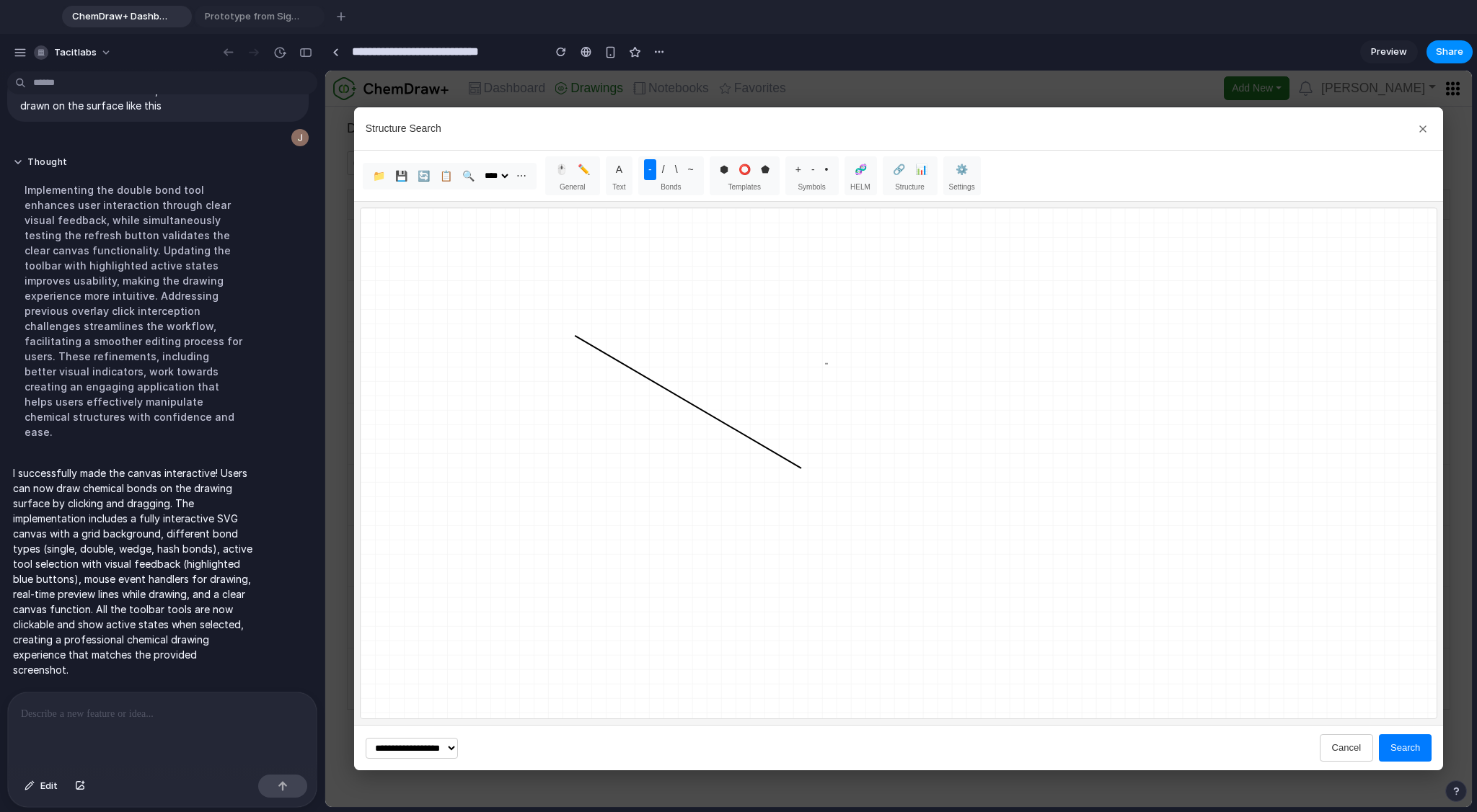
click at [553, 467] on rect at bounding box center [898, 463] width 1077 height 510
click at [683, 170] on button "~" at bounding box center [690, 170] width 14 height 21
drag, startPoint x: 746, startPoint y: 317, endPoint x: 952, endPoint y: 352, distance: 209.0
click at [952, 352] on rect at bounding box center [898, 463] width 1077 height 510
drag, startPoint x: 971, startPoint y: 385, endPoint x: 841, endPoint y: 460, distance: 150.1
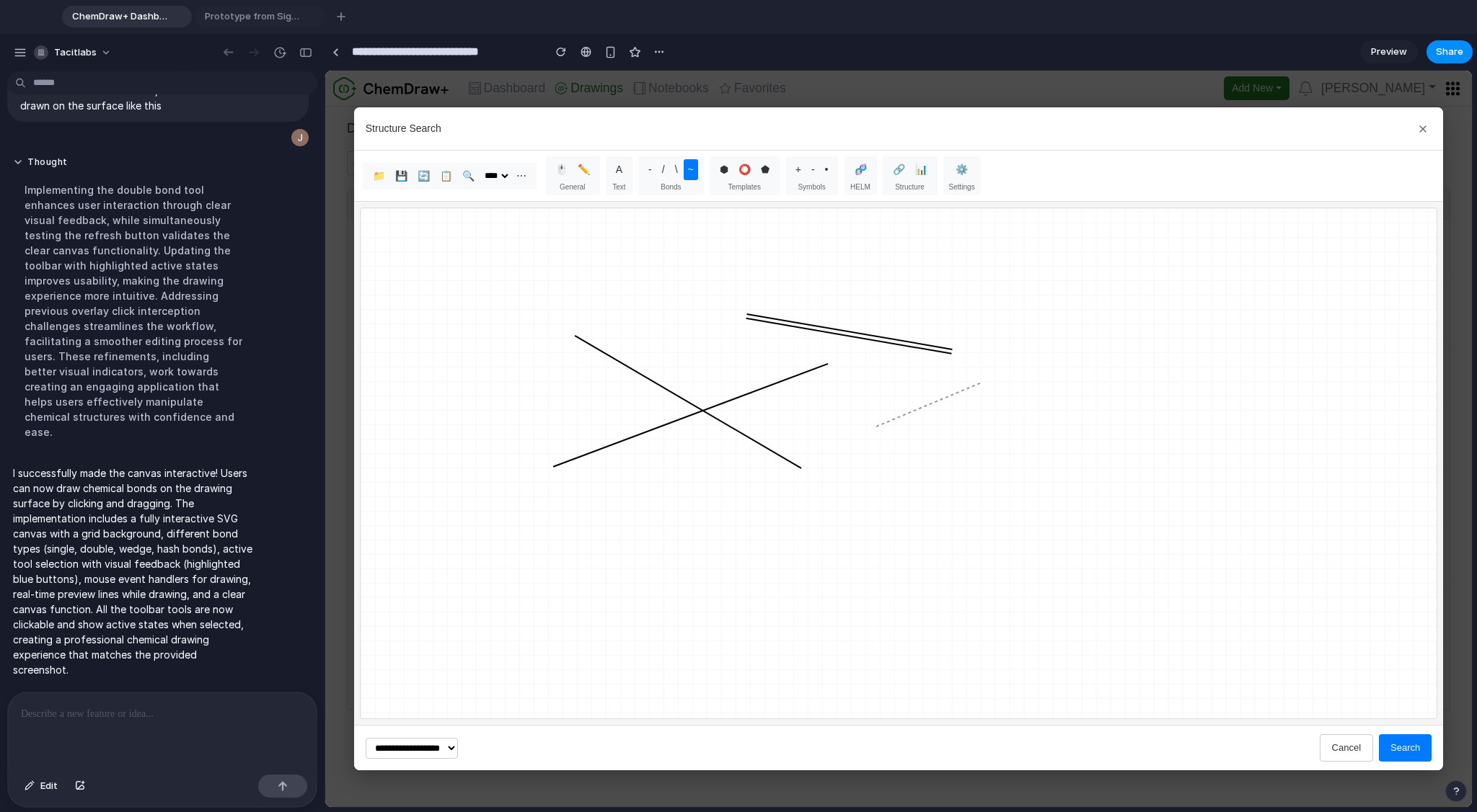
click at [841, 456] on rect at bounding box center [898, 463] width 1077 height 510
drag, startPoint x: 979, startPoint y: 487, endPoint x: 722, endPoint y: 513, distance: 258.3
click at [722, 513] on rect at bounding box center [898, 463] width 1077 height 510
drag, startPoint x: 712, startPoint y: 487, endPoint x: 595, endPoint y: 553, distance: 134.3
click at [595, 552] on rect at bounding box center [898, 463] width 1077 height 510
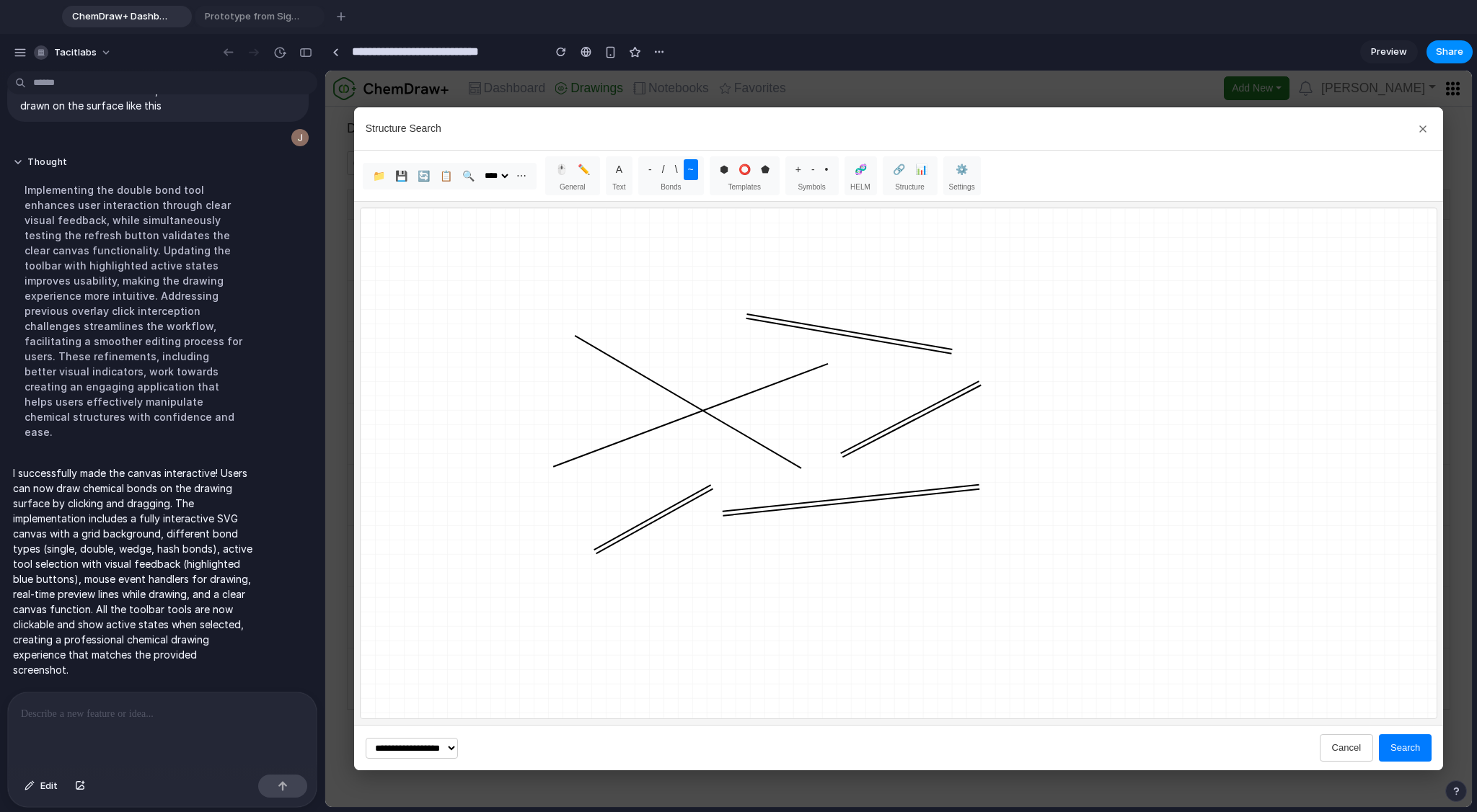
click at [756, 170] on button "⬟" at bounding box center [765, 170] width 17 height 21
drag, startPoint x: 690, startPoint y: 256, endPoint x: 718, endPoint y: 294, distance: 47.2
click at [712, 285] on rect at bounding box center [898, 463] width 1077 height 510
drag, startPoint x: 726, startPoint y: 309, endPoint x: 735, endPoint y: 328, distance: 21.0
click at [727, 309] on rect at bounding box center [898, 463] width 1077 height 510
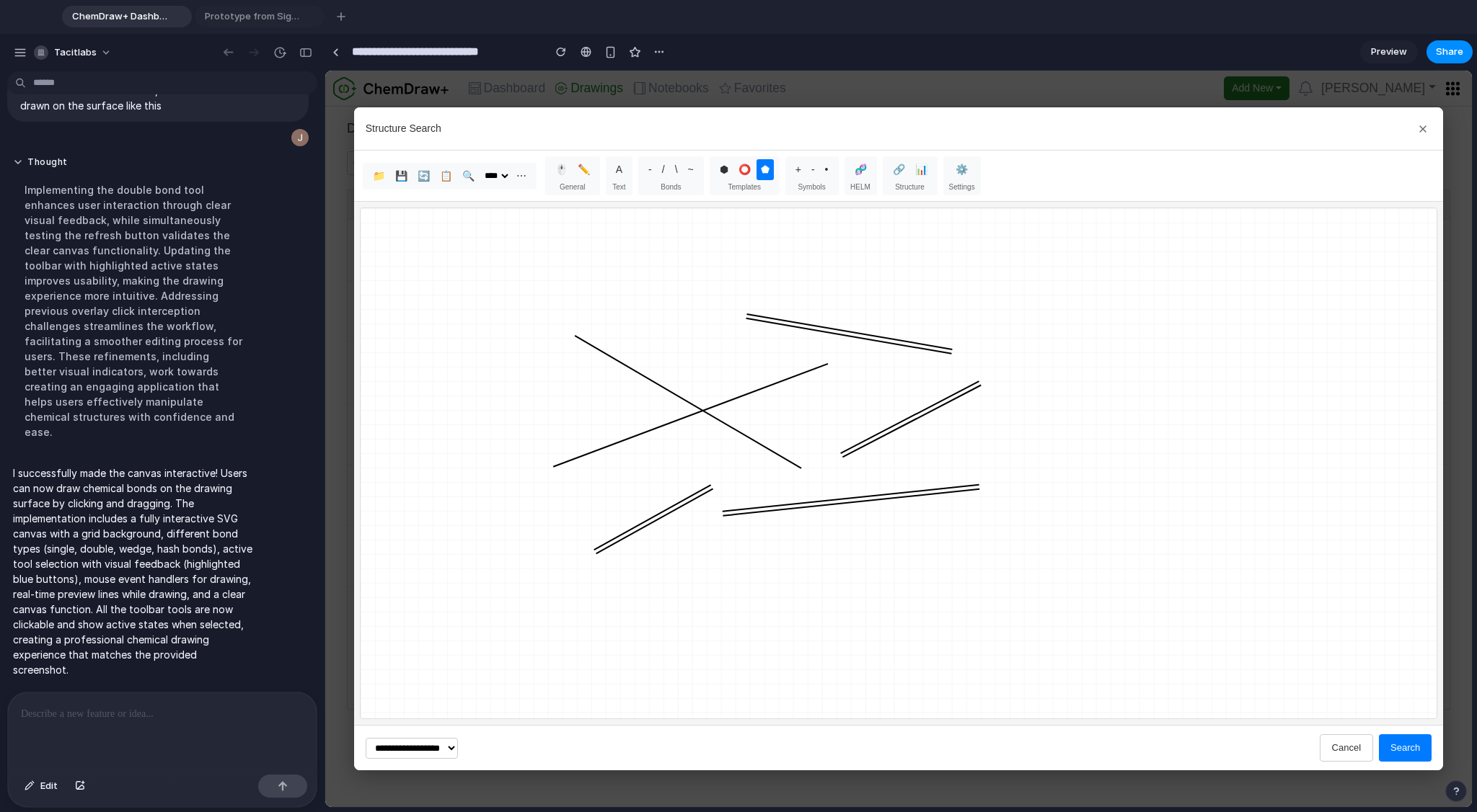
click at [736, 329] on rect at bounding box center [898, 463] width 1077 height 510
drag, startPoint x: 687, startPoint y: 336, endPoint x: 617, endPoint y: 282, distance: 88.4
click at [590, 275] on rect at bounding box center [898, 463] width 1077 height 510
drag, startPoint x: 626, startPoint y: 256, endPoint x: 735, endPoint y: 265, distance: 109.4
click at [747, 287] on rect at bounding box center [898, 463] width 1077 height 510
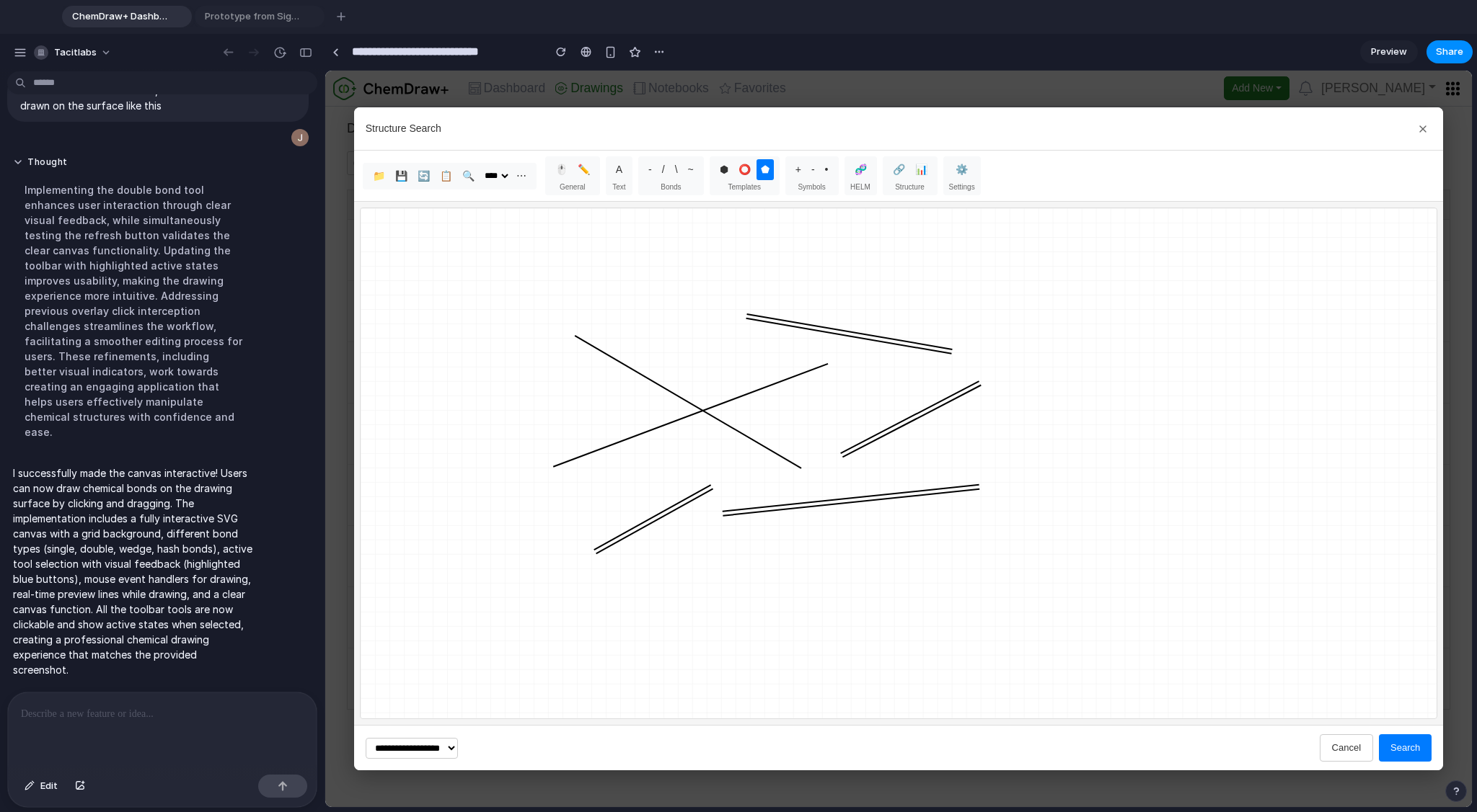
click at [726, 164] on button "⬢" at bounding box center [724, 170] width 17 height 21
click at [738, 169] on button "⭕" at bounding box center [744, 170] width 21 height 21
drag, startPoint x: 653, startPoint y: 249, endPoint x: 830, endPoint y: 366, distance: 212.2
click at [837, 370] on rect at bounding box center [898, 463] width 1077 height 510
drag, startPoint x: 618, startPoint y: 165, endPoint x: 657, endPoint y: 173, distance: 39.8
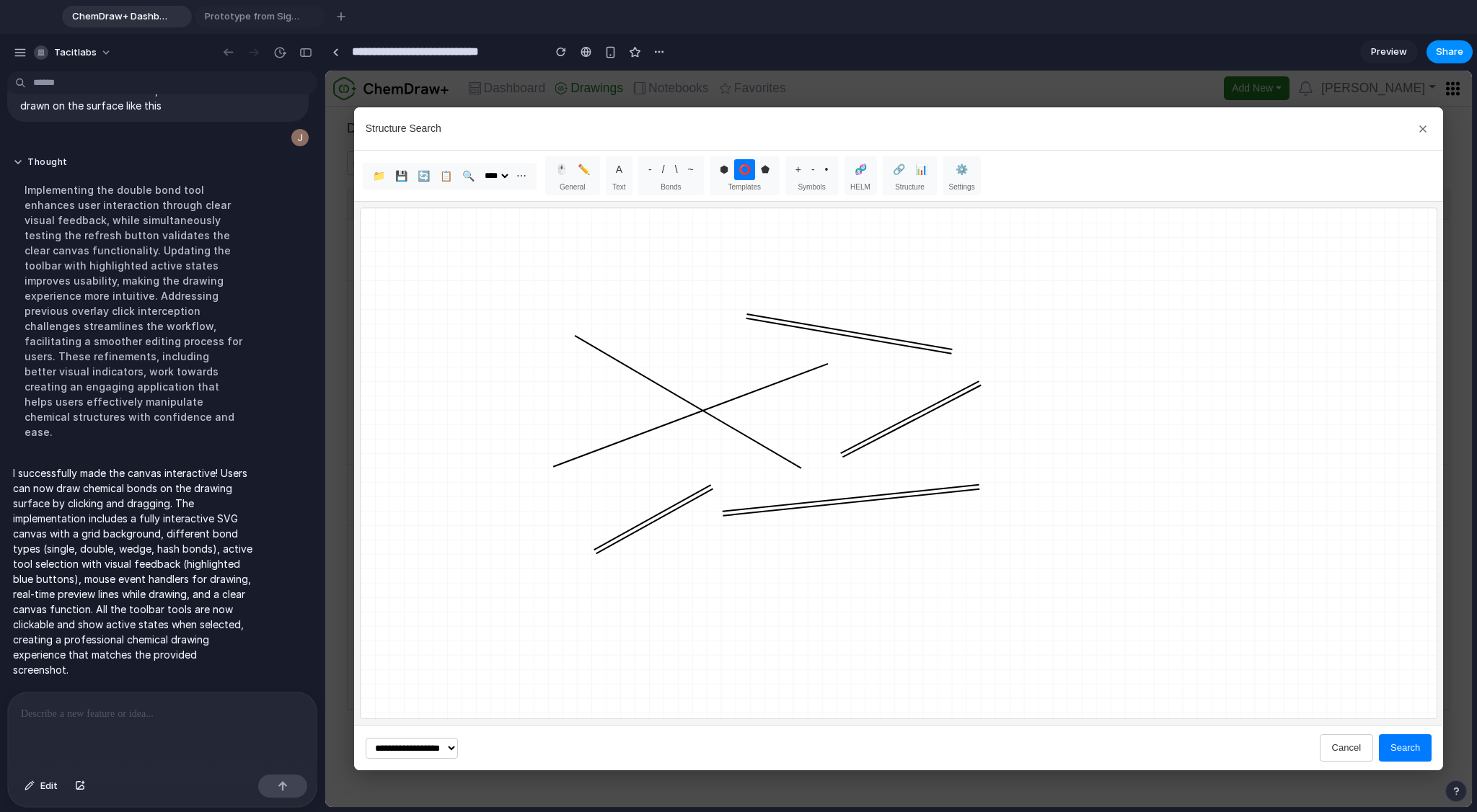
click at [618, 166] on button "A" at bounding box center [618, 170] width 15 height 21
click at [664, 169] on button "/" at bounding box center [663, 170] width 12 height 21
drag, startPoint x: 626, startPoint y: 290, endPoint x: 773, endPoint y: 416, distance: 193.6
click at [773, 416] on rect at bounding box center [898, 463] width 1077 height 510
drag, startPoint x: 831, startPoint y: 408, endPoint x: 681, endPoint y: 503, distance: 177.6
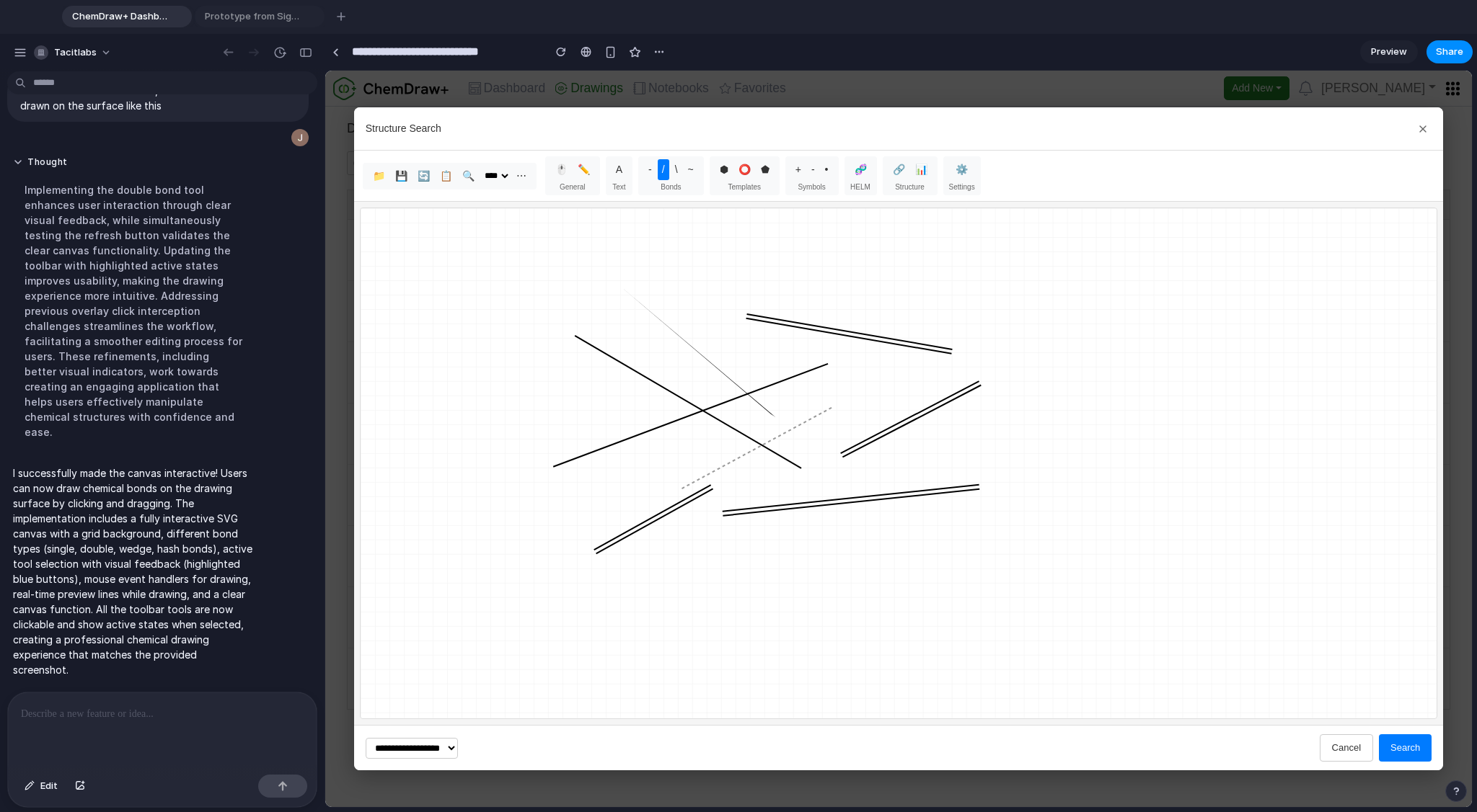
click at [681, 490] on rect at bounding box center [898, 463] width 1077 height 510
drag, startPoint x: 872, startPoint y: 578, endPoint x: 428, endPoint y: 417, distance: 472.3
click at [401, 376] on rect at bounding box center [898, 463] width 1077 height 510
drag, startPoint x: 613, startPoint y: 548, endPoint x: 985, endPoint y: 425, distance: 391.8
click at [967, 426] on rect at bounding box center [898, 463] width 1077 height 510
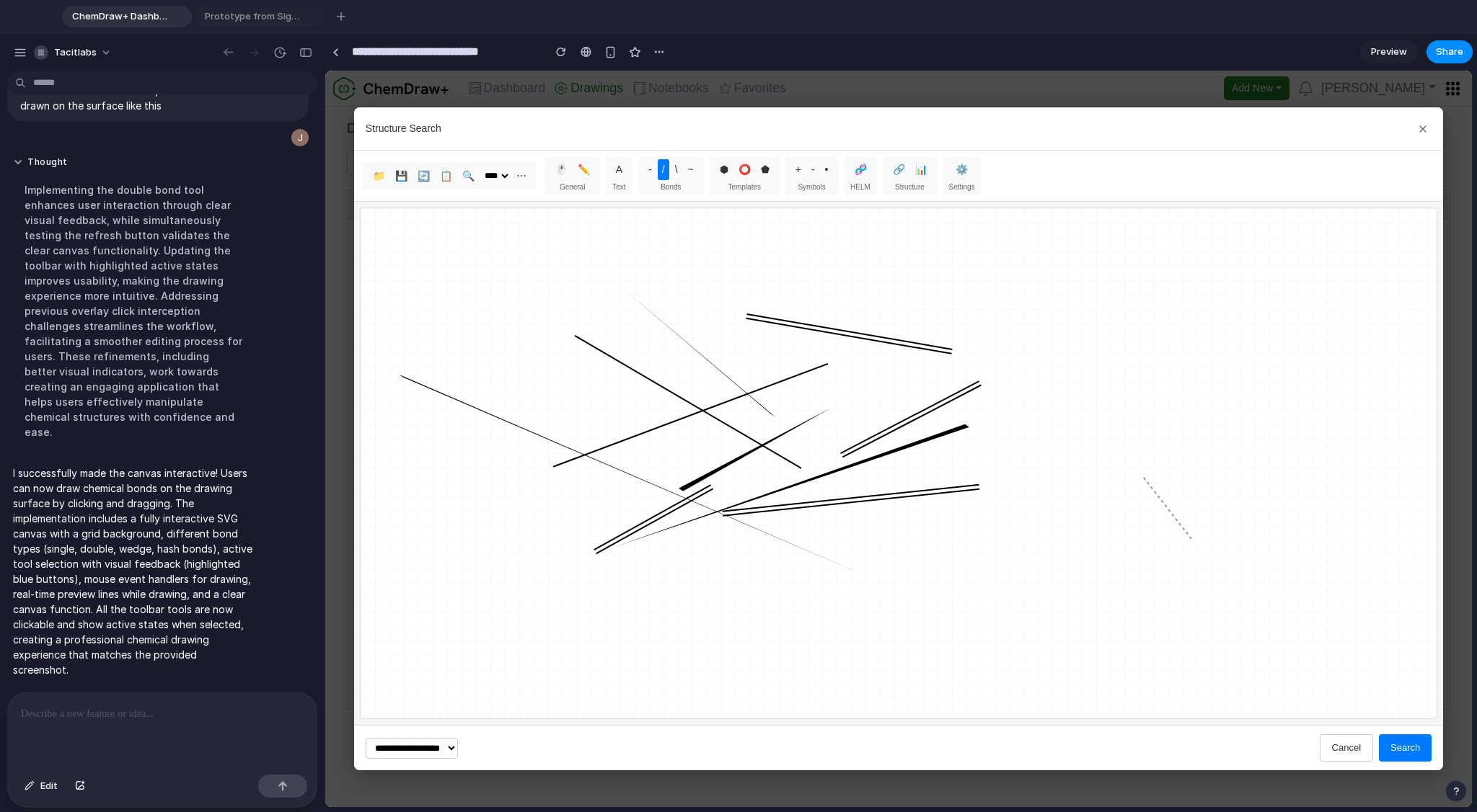
drag, startPoint x: 1145, startPoint y: 481, endPoint x: 1264, endPoint y: 578, distance: 153.5
click at [1216, 562] on rect at bounding box center [898, 463] width 1077 height 510
click at [192, 714] on p at bounding box center [162, 714] width 282 height 17
click at [147, 725] on div at bounding box center [162, 731] width 309 height 77
click at [294, 782] on button "button" at bounding box center [282, 786] width 49 height 23
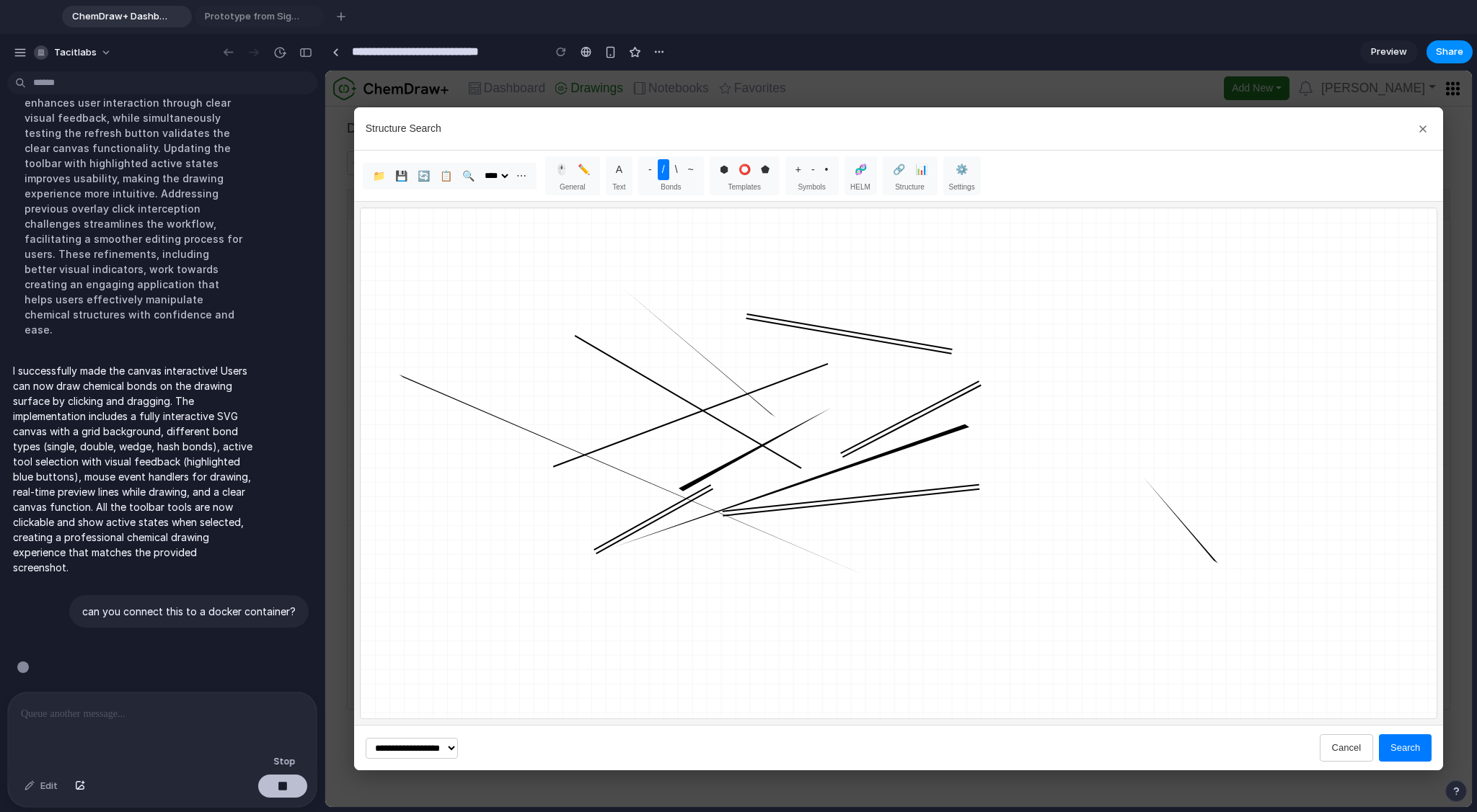
scroll to position [3091, 0]
click at [236, 716] on p at bounding box center [162, 714] width 282 height 17
click at [341, 17] on div "button" at bounding box center [341, 16] width 9 height 9
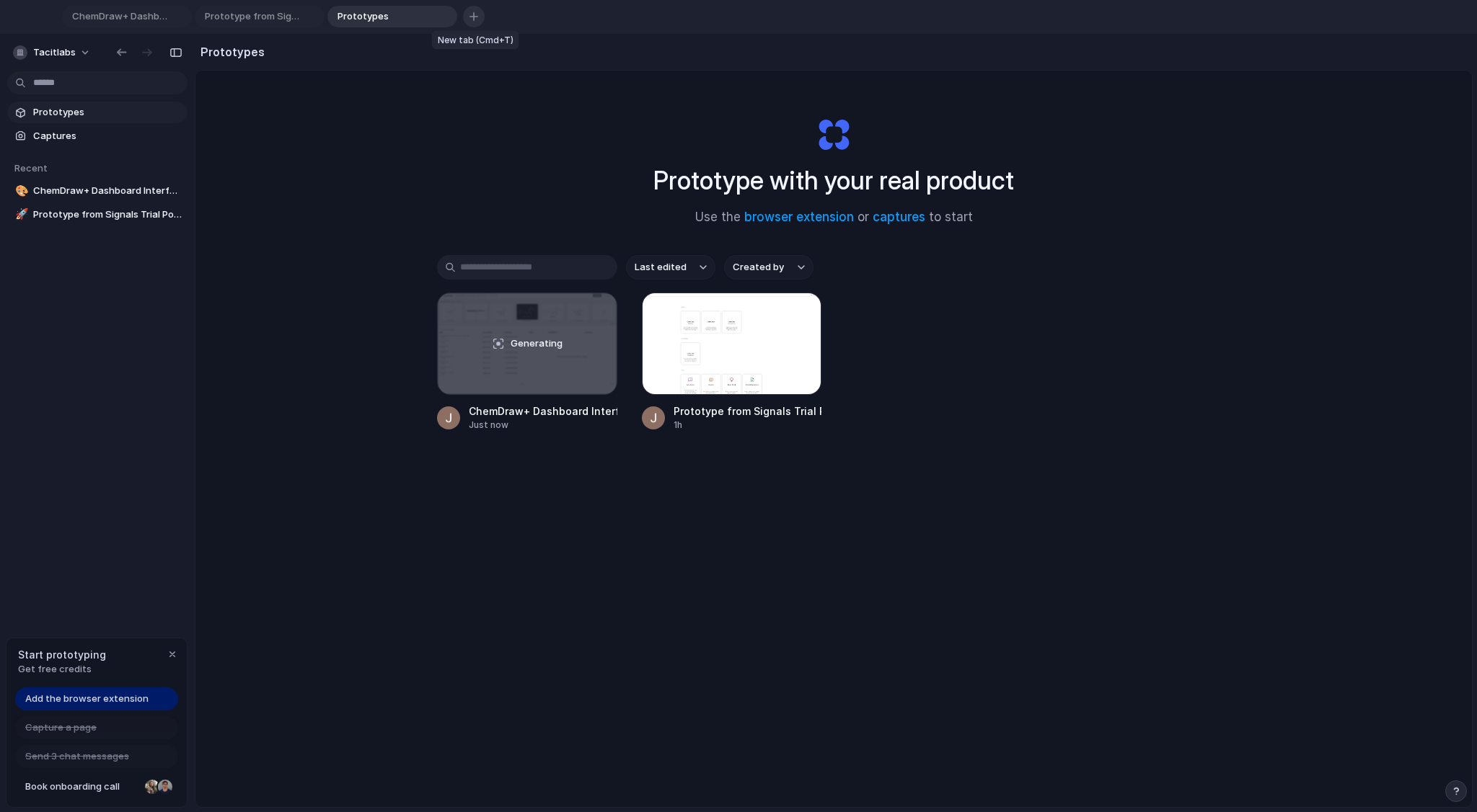
click at [475, 10] on button "button" at bounding box center [474, 16] width 22 height 22
click at [577, 13] on div "button" at bounding box center [578, 16] width 10 height 10
click at [453, 596] on div "Prototype with your real product Use the browser extension or captures to start…" at bounding box center [834, 494] width 1276 height 847
click at [95, 113] on span "Prototypes" at bounding box center [107, 113] width 149 height 14
click at [131, 137] on span "Captures" at bounding box center [107, 136] width 149 height 14
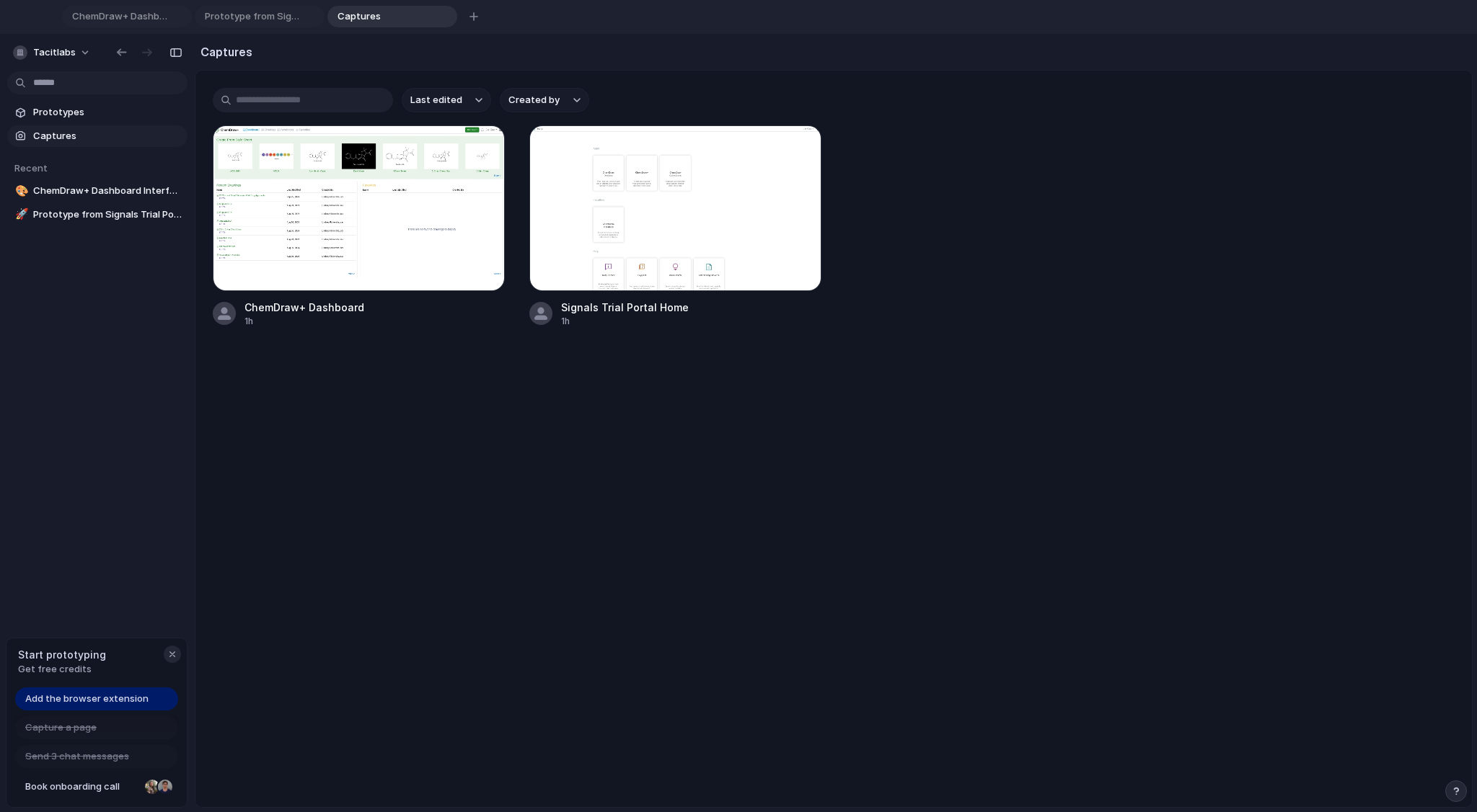
click at [170, 649] on div "button" at bounding box center [172, 654] width 12 height 12
click at [80, 113] on span "Prototypes" at bounding box center [107, 113] width 149 height 14
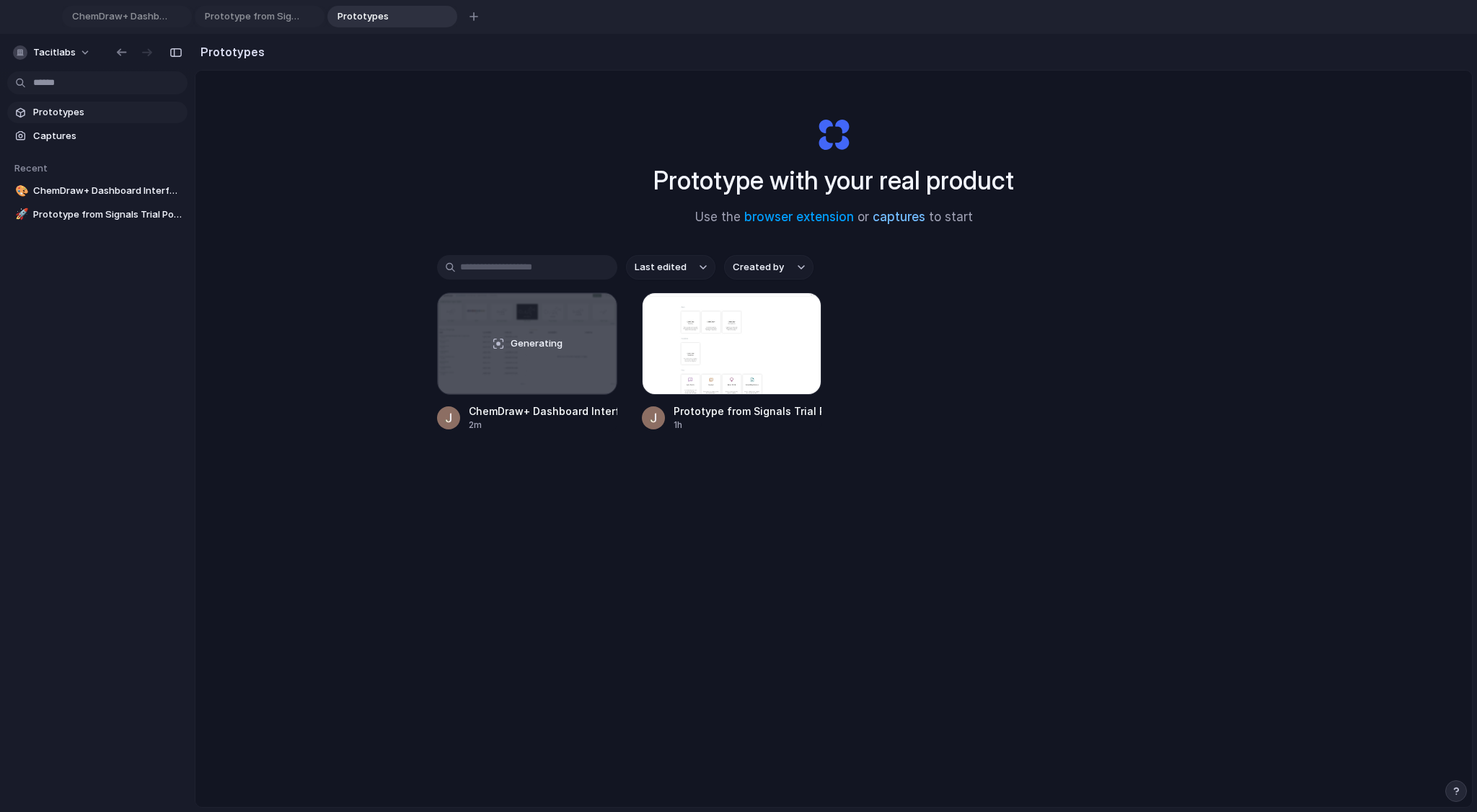
click at [894, 218] on link "captures" at bounding box center [898, 216] width 52 height 14
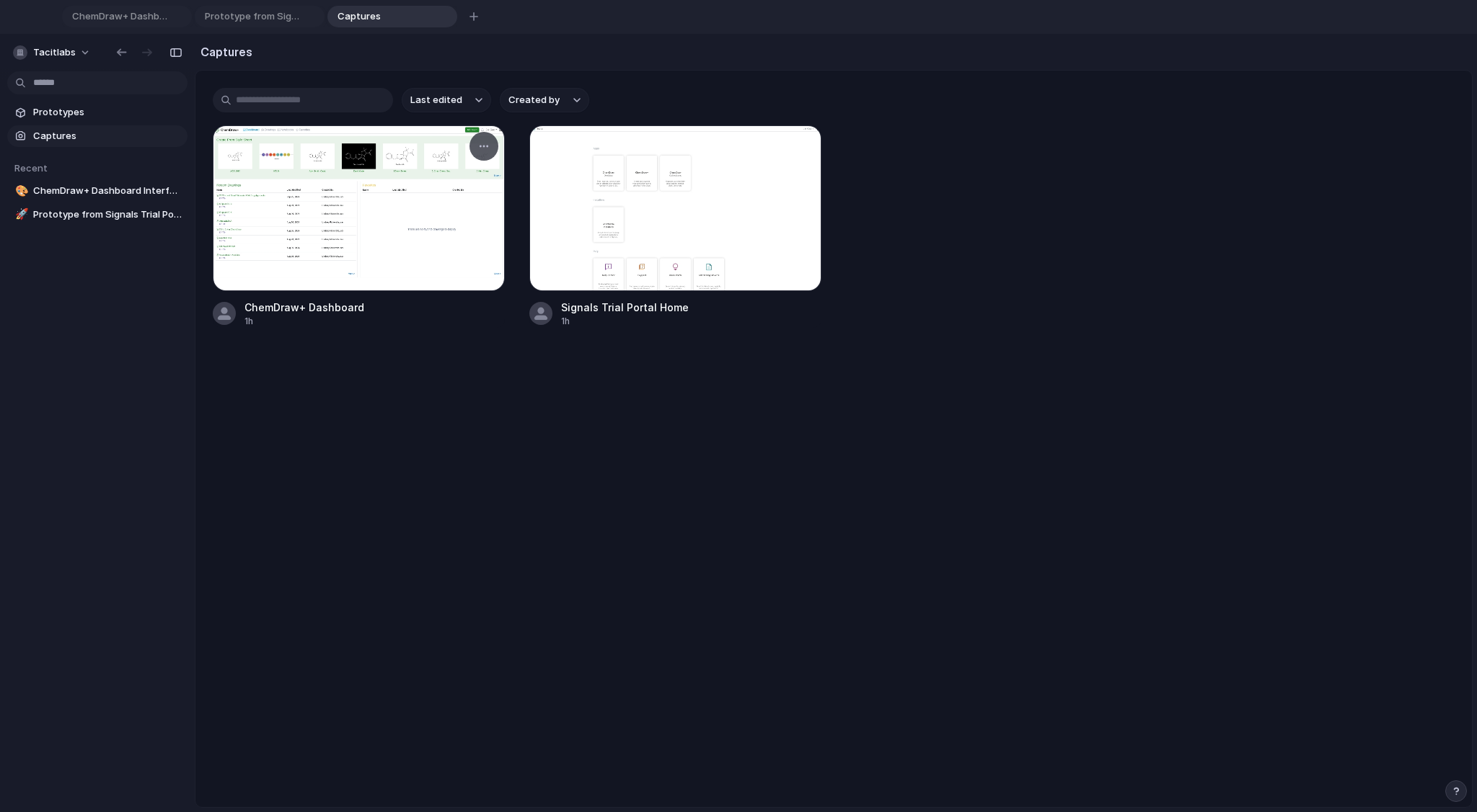
drag, startPoint x: 600, startPoint y: 404, endPoint x: 502, endPoint y: 232, distance: 198.0
click at [599, 402] on main "Last edited Created by ChemDraw+ Dashboard 1h Signals Trial Portal Home 1h" at bounding box center [834, 438] width 1278 height 738
click at [449, 16] on div "button" at bounding box center [445, 16] width 10 height 10
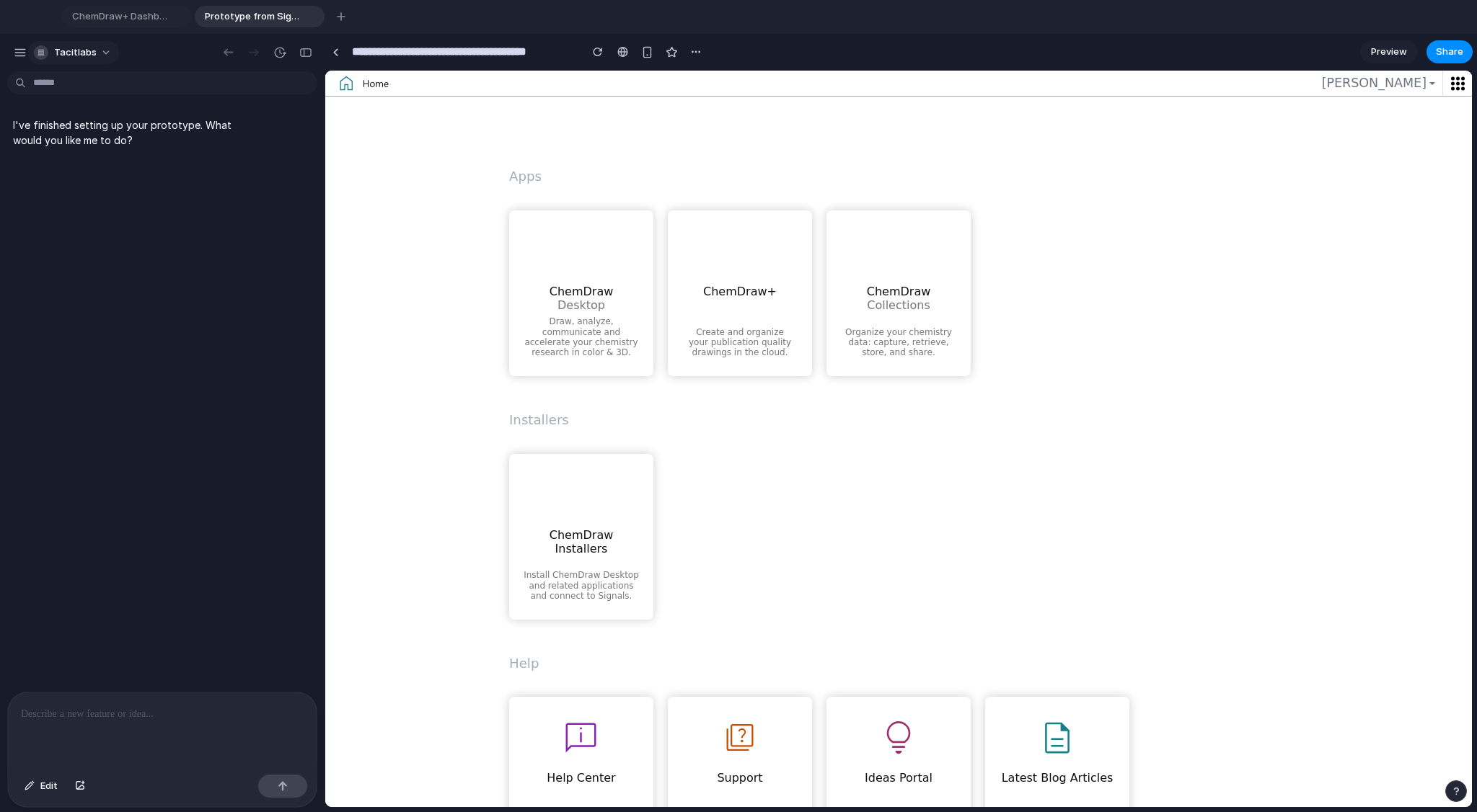
click at [97, 53] on button "tacitlabs" at bounding box center [73, 53] width 91 height 23
click at [18, 51] on div "Settings Invite members Change theme Sign out" at bounding box center [738, 406] width 1477 height 812
click at [20, 55] on div "button" at bounding box center [20, 52] width 13 height 13
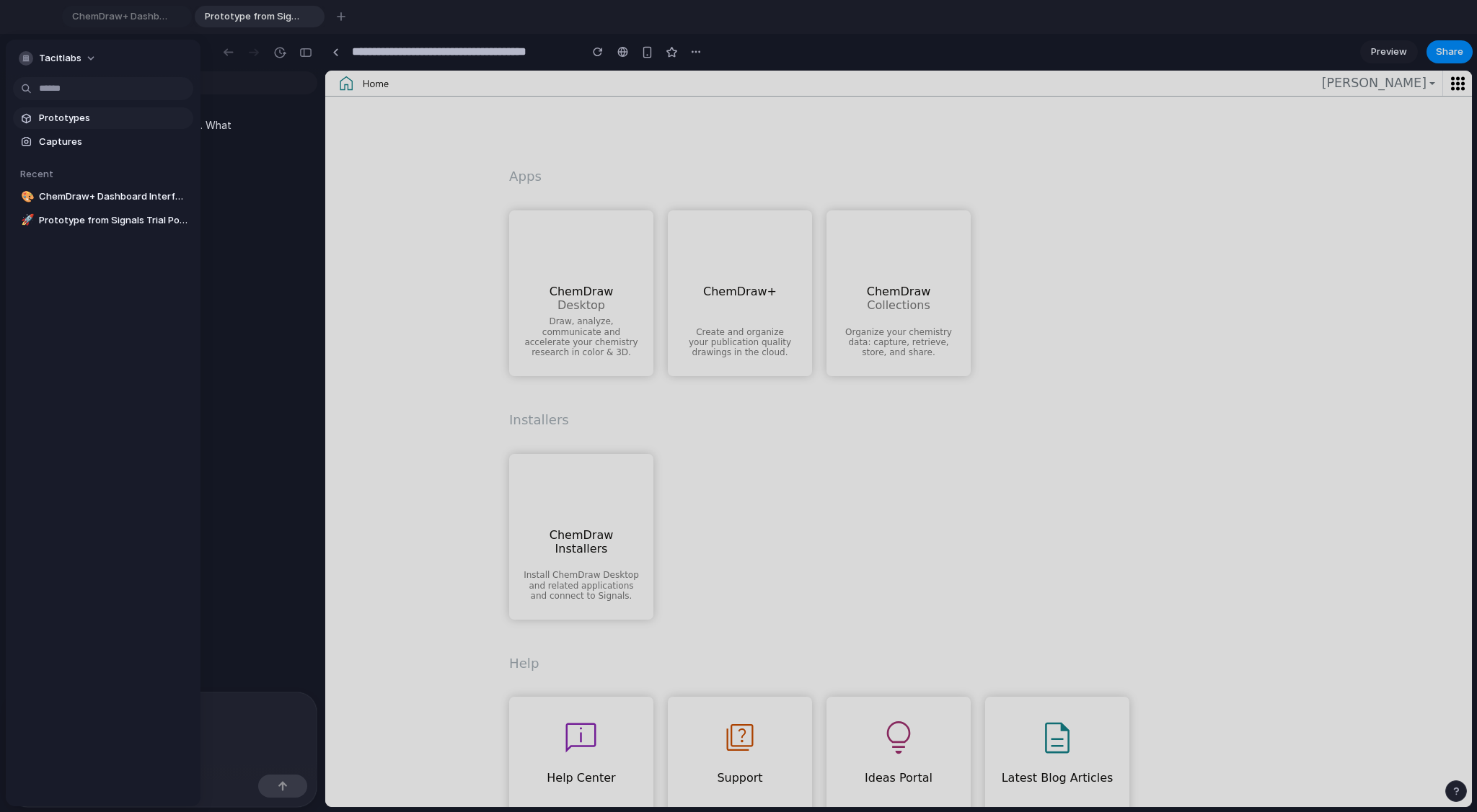
click at [88, 120] on span "Prototypes" at bounding box center [113, 118] width 149 height 14
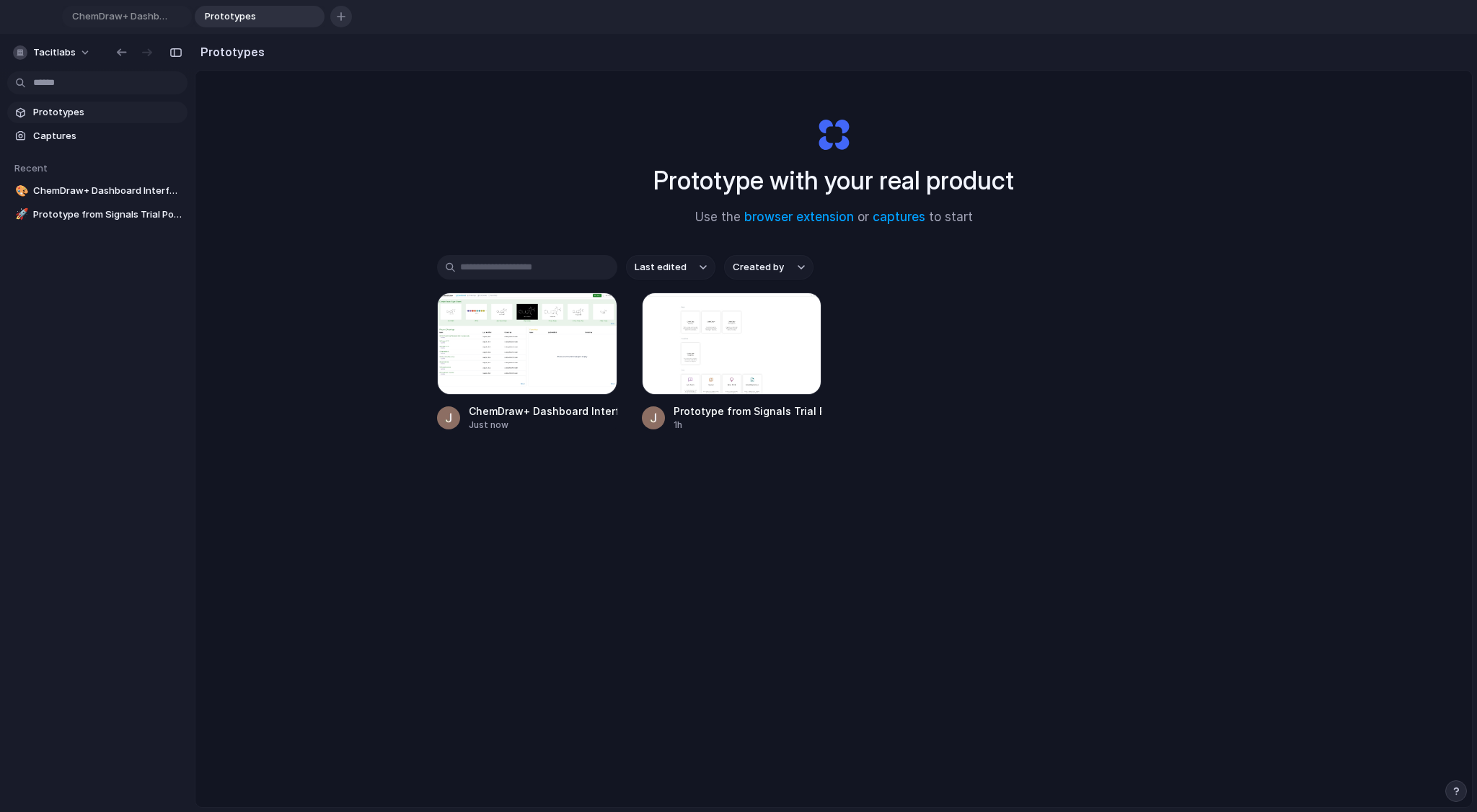
click at [347, 21] on button "button" at bounding box center [341, 16] width 22 height 22
click at [469, 16] on div "button" at bounding box center [473, 16] width 9 height 9
click at [441, 16] on div "button" at bounding box center [445, 16] width 10 height 10
click at [413, 16] on span "Prototypes" at bounding box center [382, 16] width 102 height 14
click at [897, 213] on link "captures" at bounding box center [898, 216] width 52 height 14
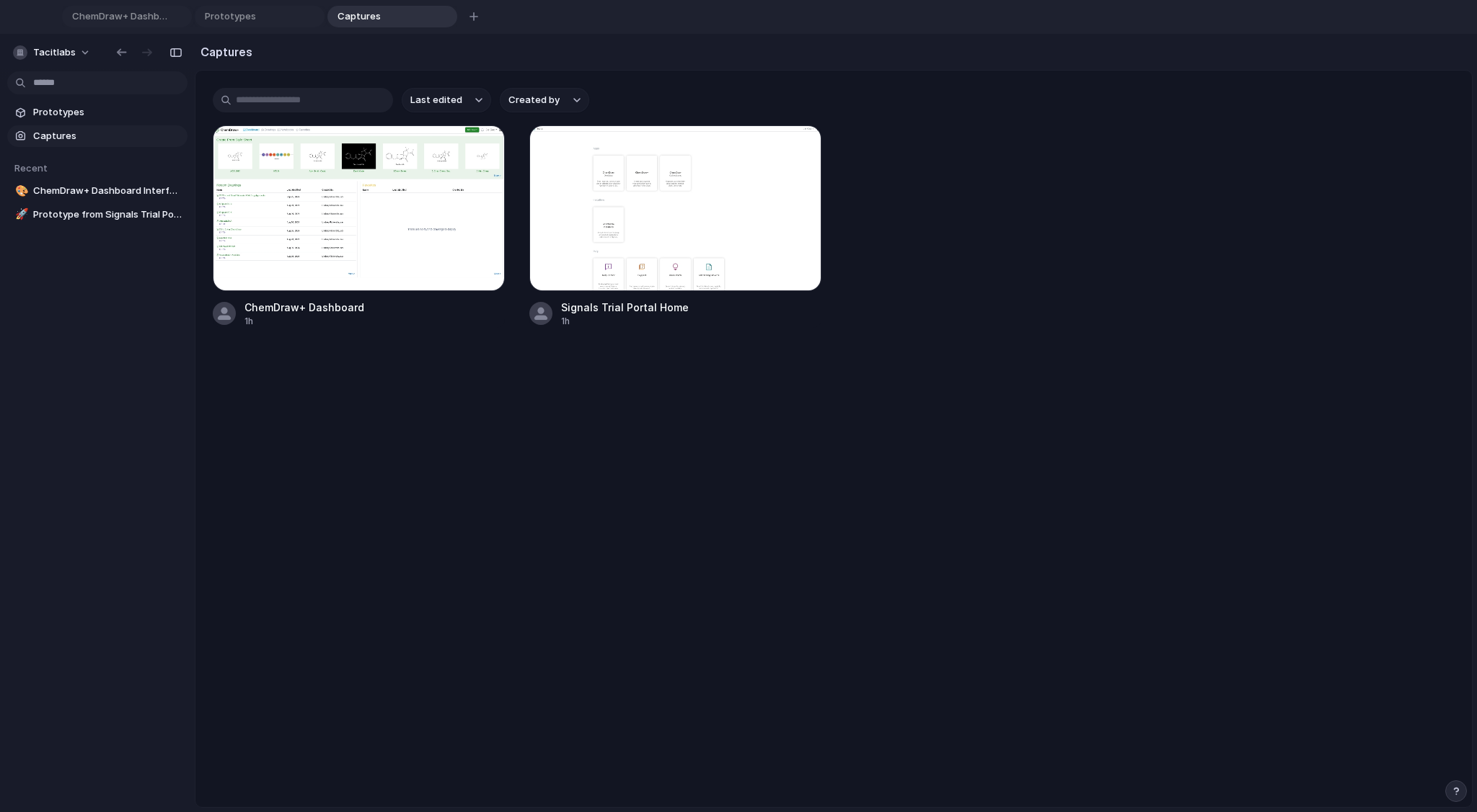
click at [916, 380] on main "Last edited Created by ChemDraw+ Dashboard 1h Signals Trial Portal Home 1h" at bounding box center [834, 438] width 1278 height 738
click at [179, 53] on div "button" at bounding box center [176, 52] width 13 height 10
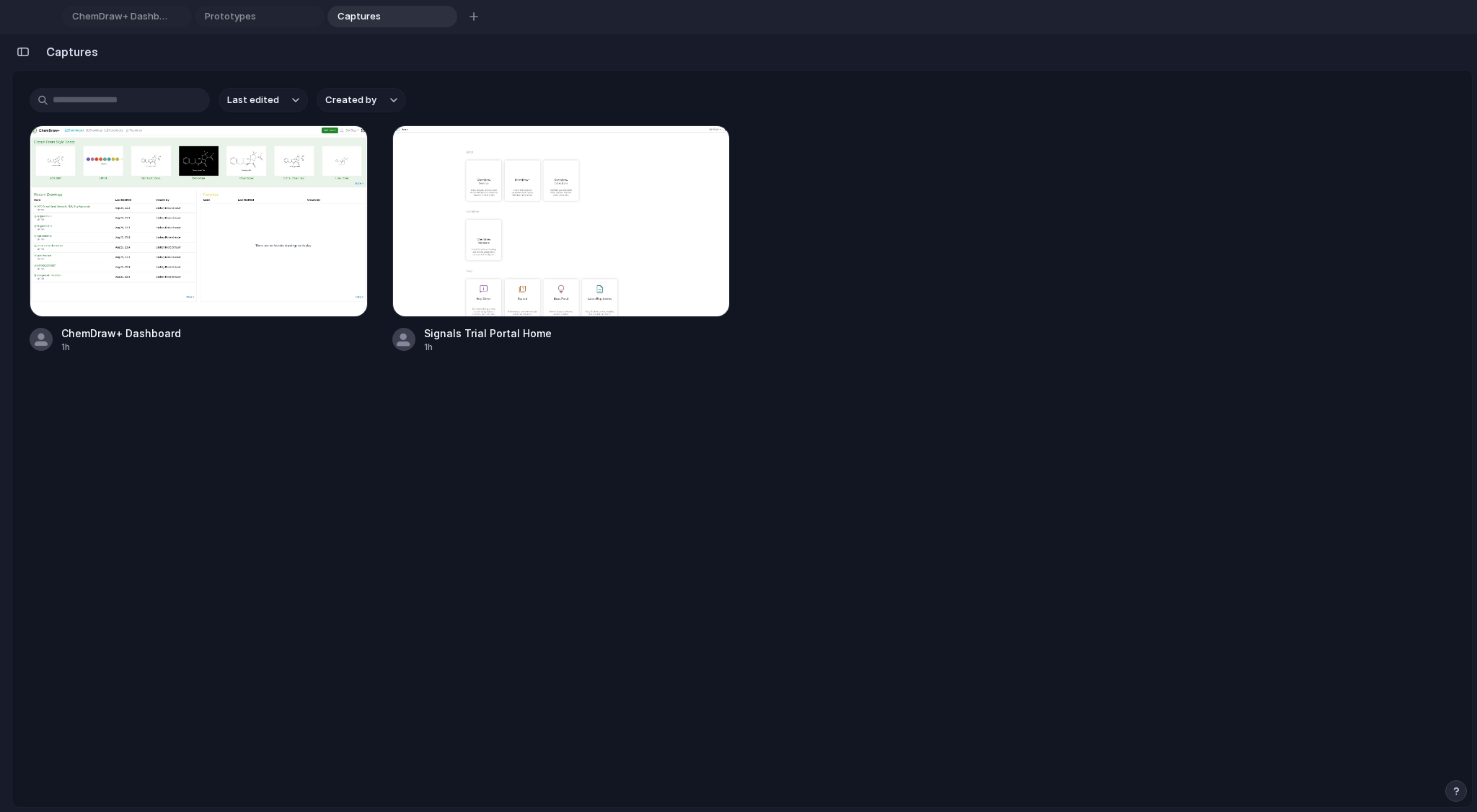
click at [28, 52] on div "button" at bounding box center [23, 52] width 13 height 10
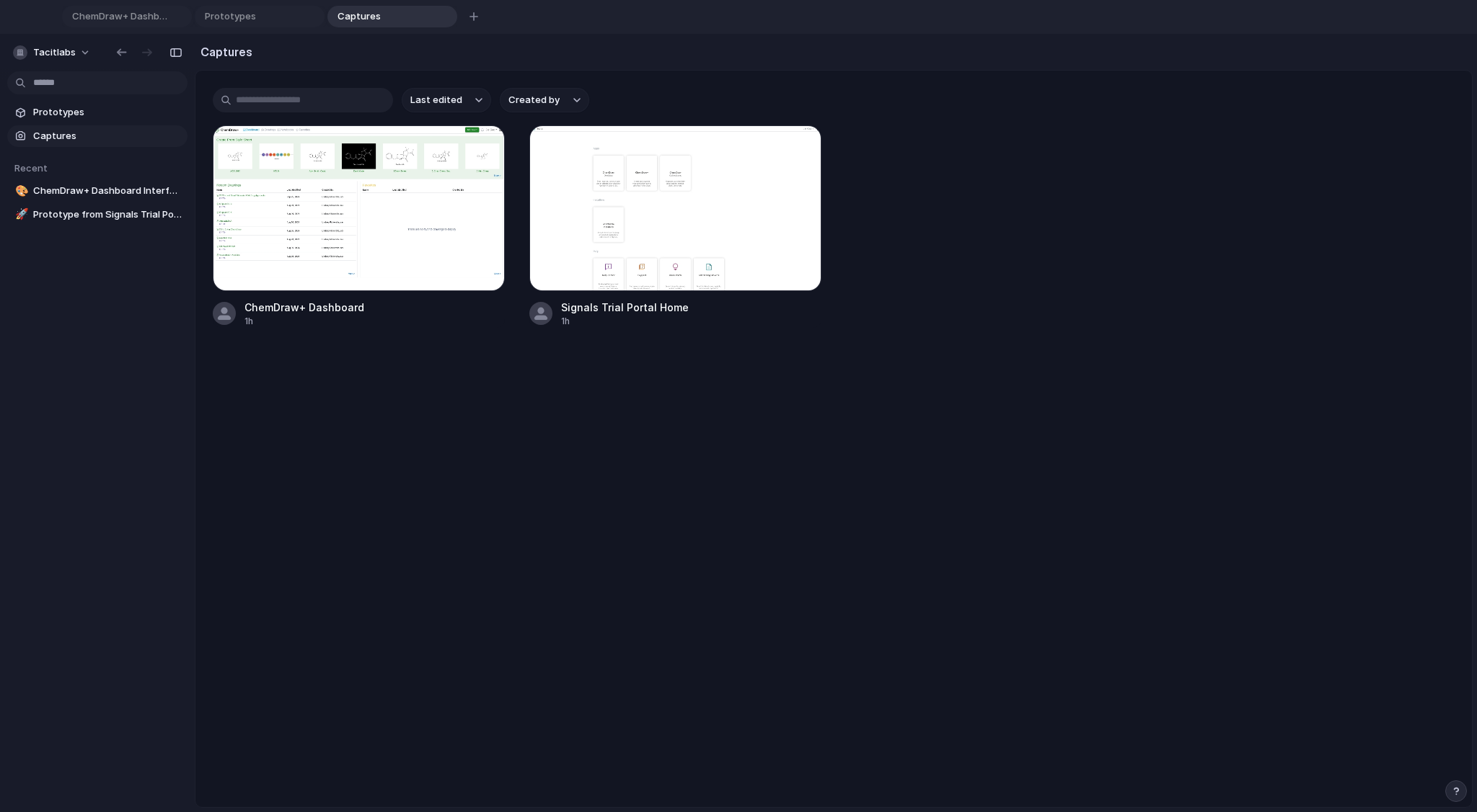
click at [284, 97] on input "text" at bounding box center [303, 100] width 181 height 24
drag, startPoint x: 936, startPoint y: 254, endPoint x: 556, endPoint y: 220, distance: 381.5
click at [935, 255] on div "ChemDraw+ Dashboard 1h Signals Trial Portal Home 1h" at bounding box center [834, 226] width 1242 height 202
click at [102, 135] on span "Captures" at bounding box center [107, 136] width 149 height 14
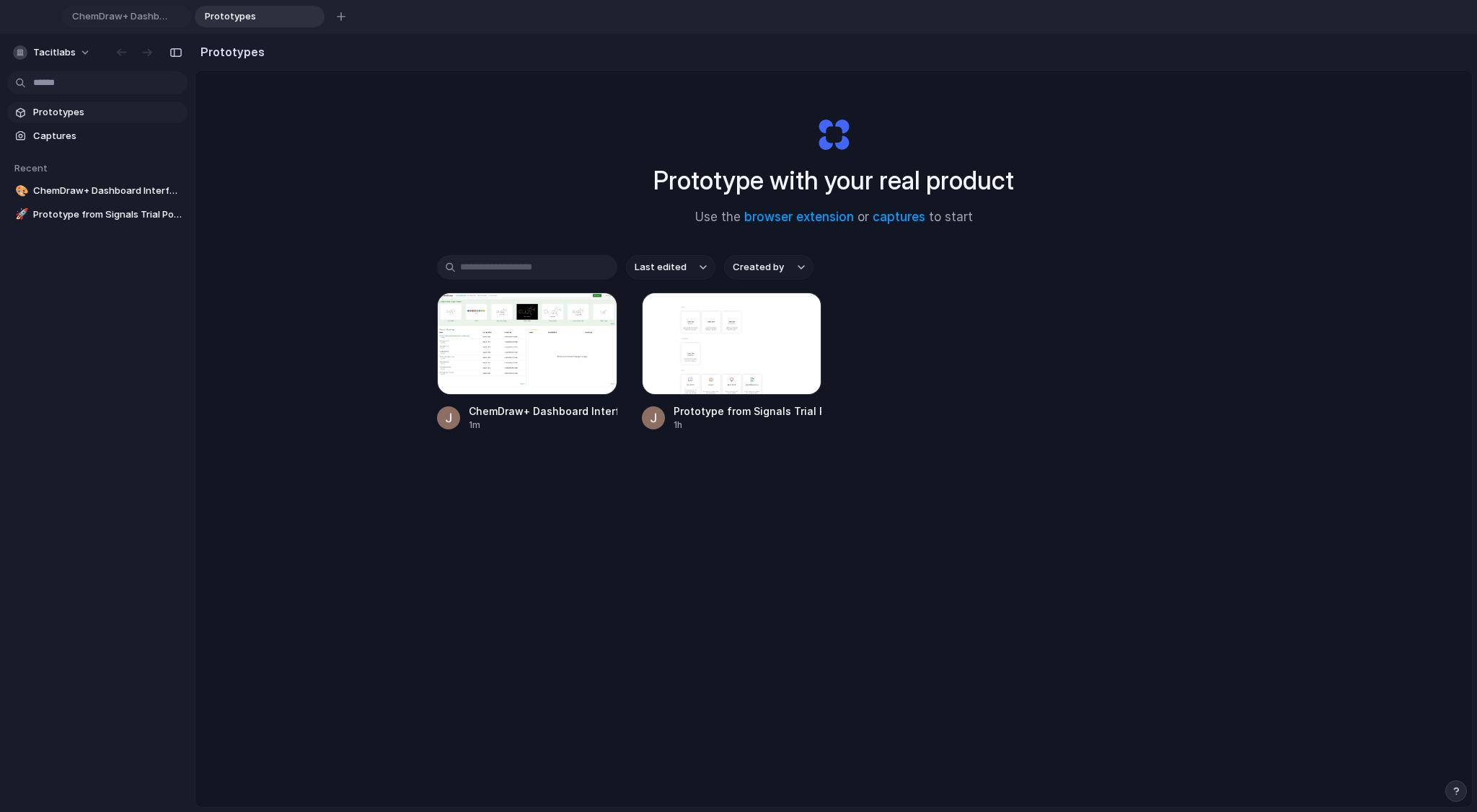
drag, startPoint x: 418, startPoint y: 153, endPoint x: 448, endPoint y: 106, distance: 55.8
click at [418, 152] on div "Prototype with your real product Use the browser extension or captures to start…" at bounding box center [834, 494] width 1276 height 847
click at [462, 141] on div "Prototype with your real product Use the browser extension or captures to start…" at bounding box center [834, 494] width 1276 height 847
click at [367, 328] on div "Prototype with your real product Use the browser extension or captures to start…" at bounding box center [834, 494] width 1276 height 847
